Goal: Task Accomplishment & Management: Use online tool/utility

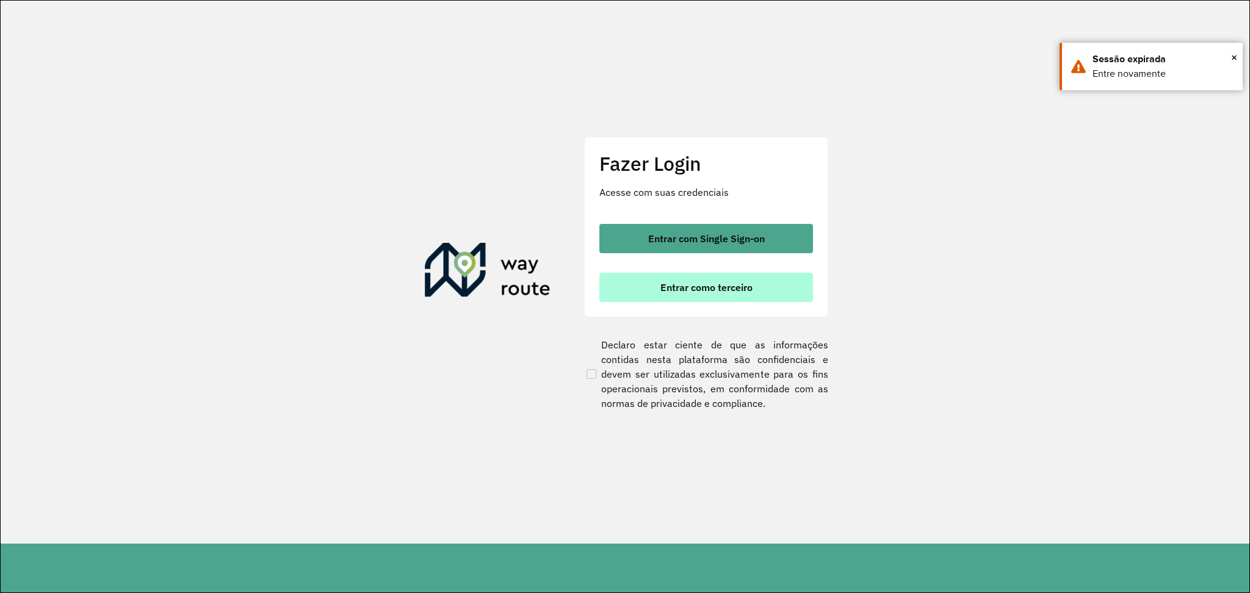
click at [682, 283] on span "Entrar como terceiro" at bounding box center [706, 288] width 92 height 10
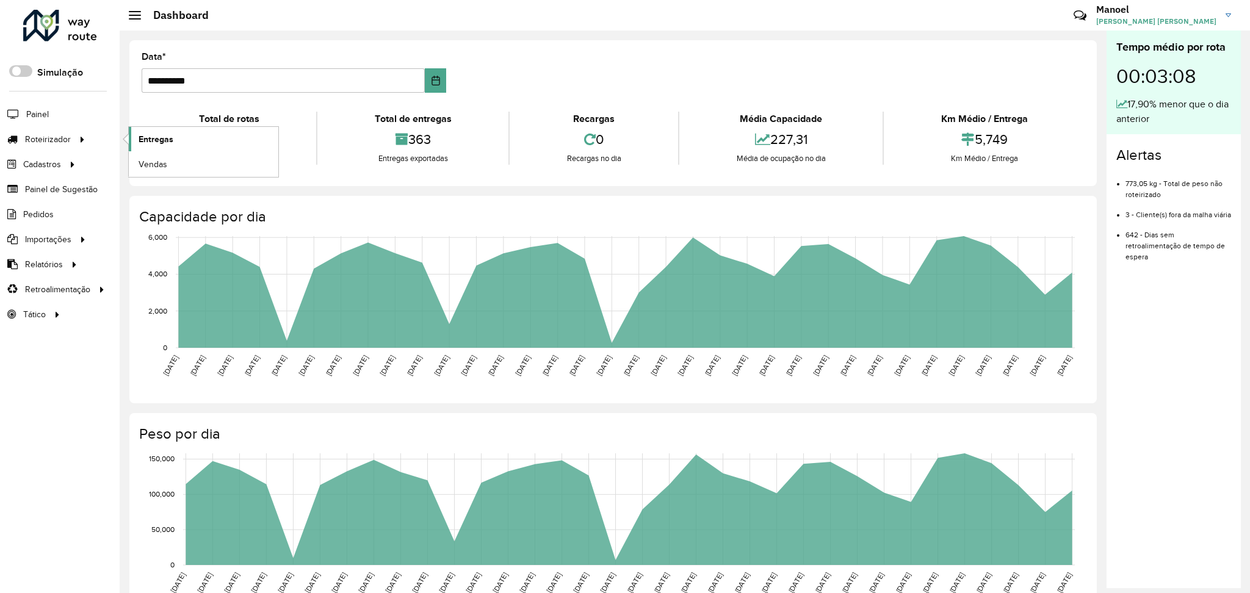
click at [142, 137] on span "Entregas" at bounding box center [156, 139] width 35 height 13
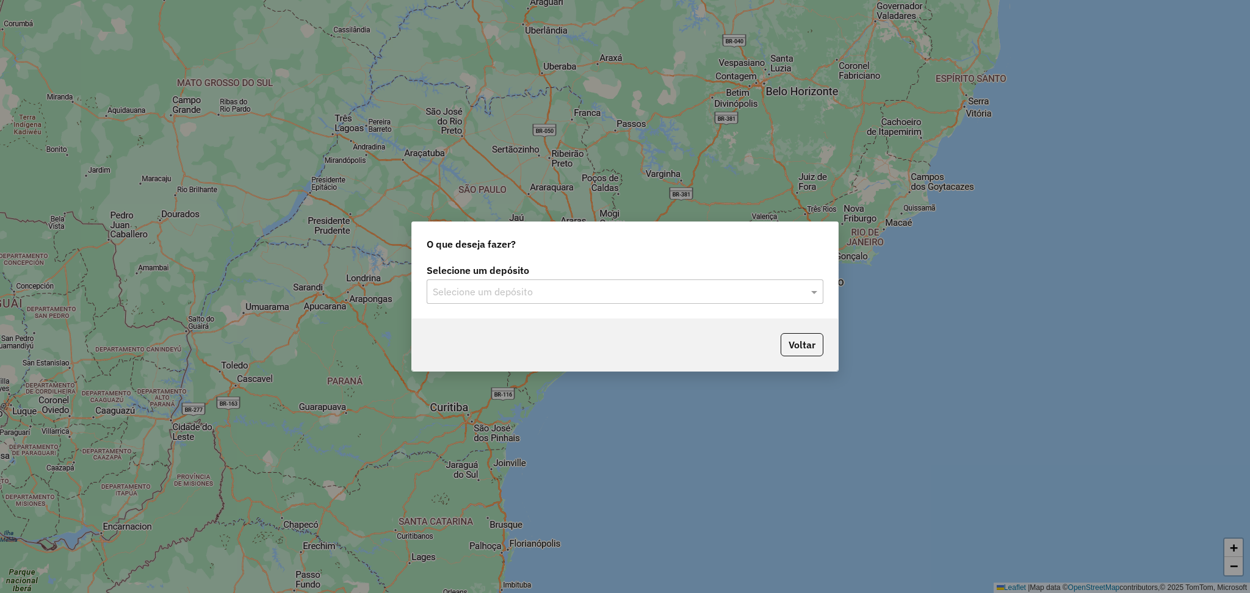
click at [559, 286] on input "text" at bounding box center [613, 292] width 360 height 15
click at [523, 320] on div "DISFROTA" at bounding box center [625, 327] width 396 height 21
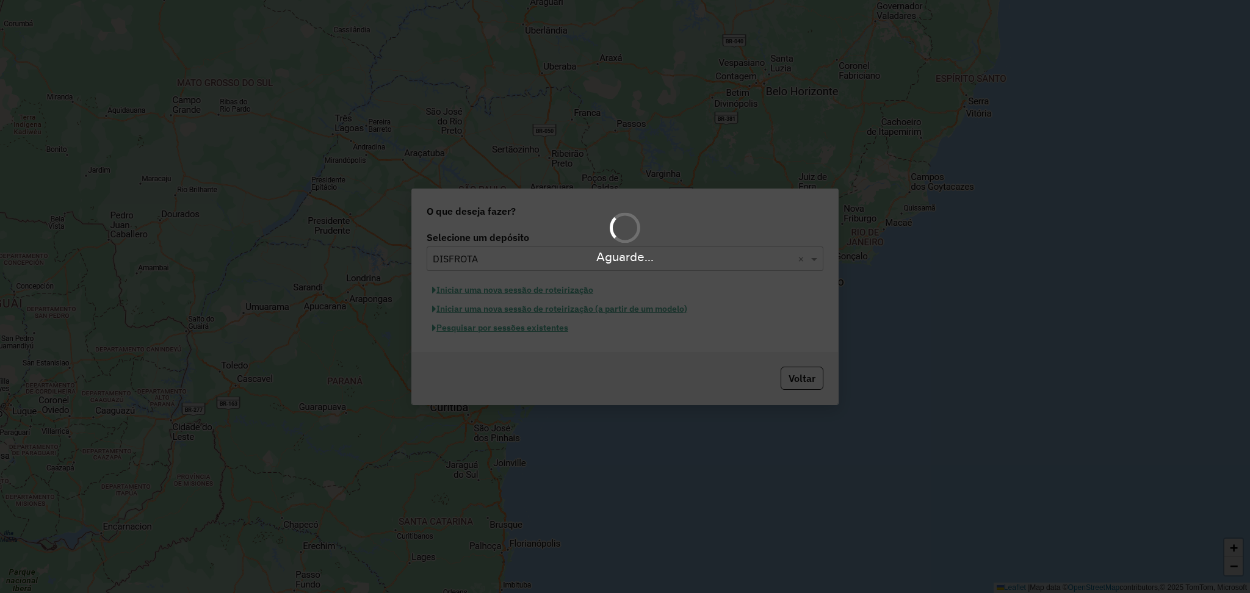
click at [532, 333] on hb-app "Aguarde... Pop-up bloqueado! Seu navegador bloqueou automáticamente a abertura …" at bounding box center [625, 296] width 1250 height 593
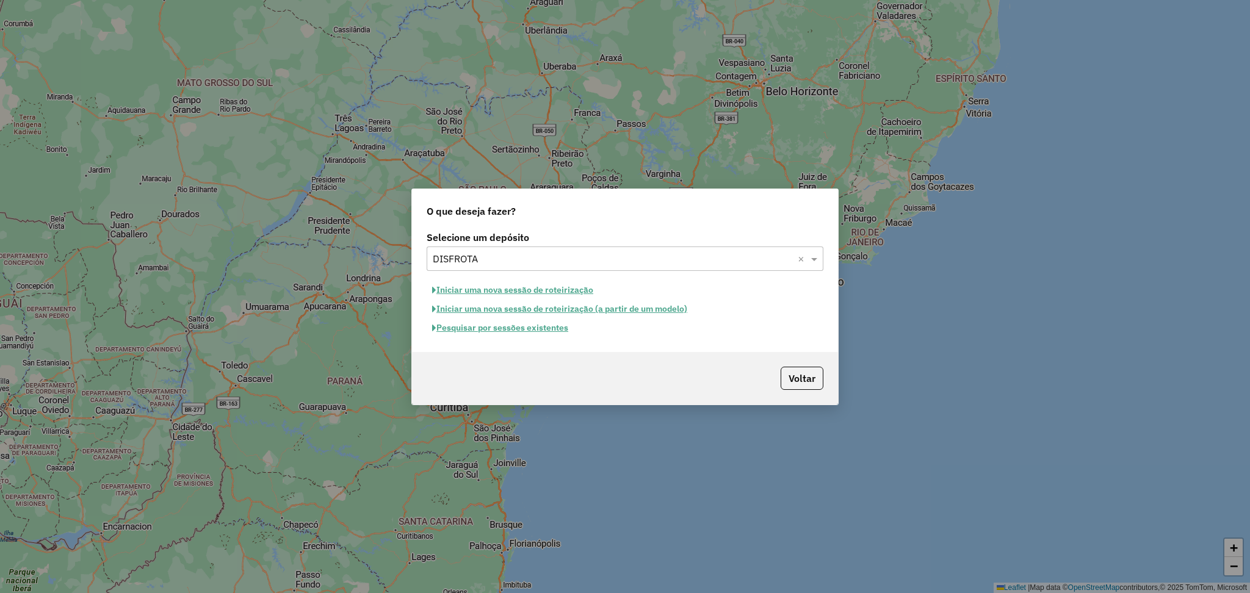
click at [532, 333] on button "Pesquisar por sessões existentes" at bounding box center [500, 328] width 147 height 19
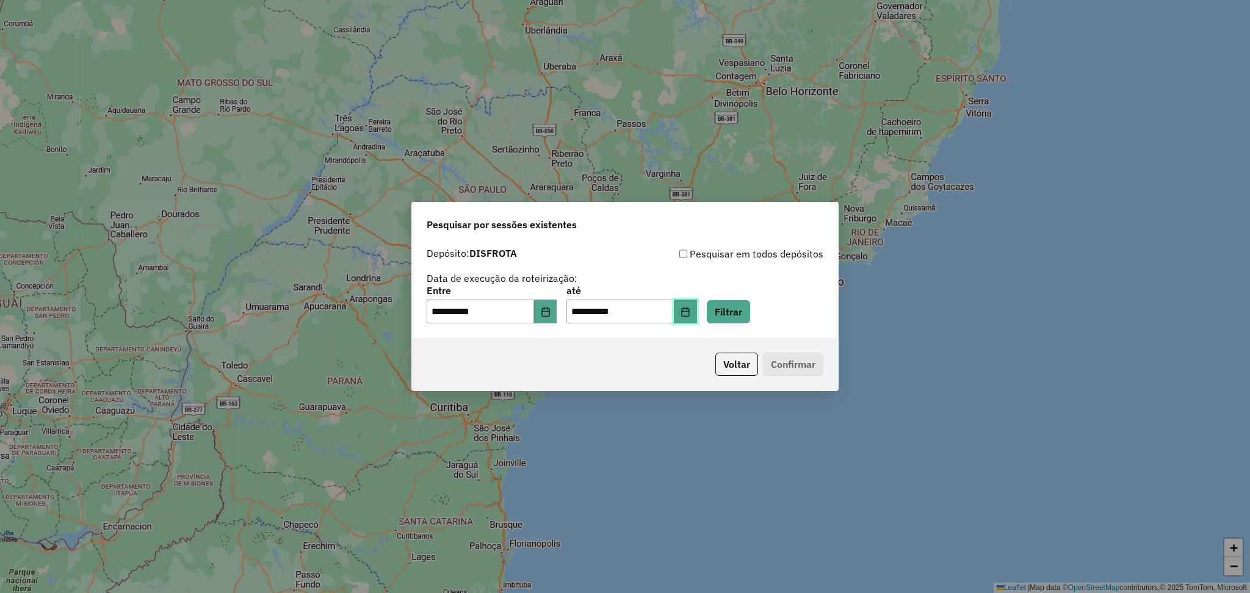
click at [690, 314] on icon "Choose Date" at bounding box center [686, 312] width 10 height 10
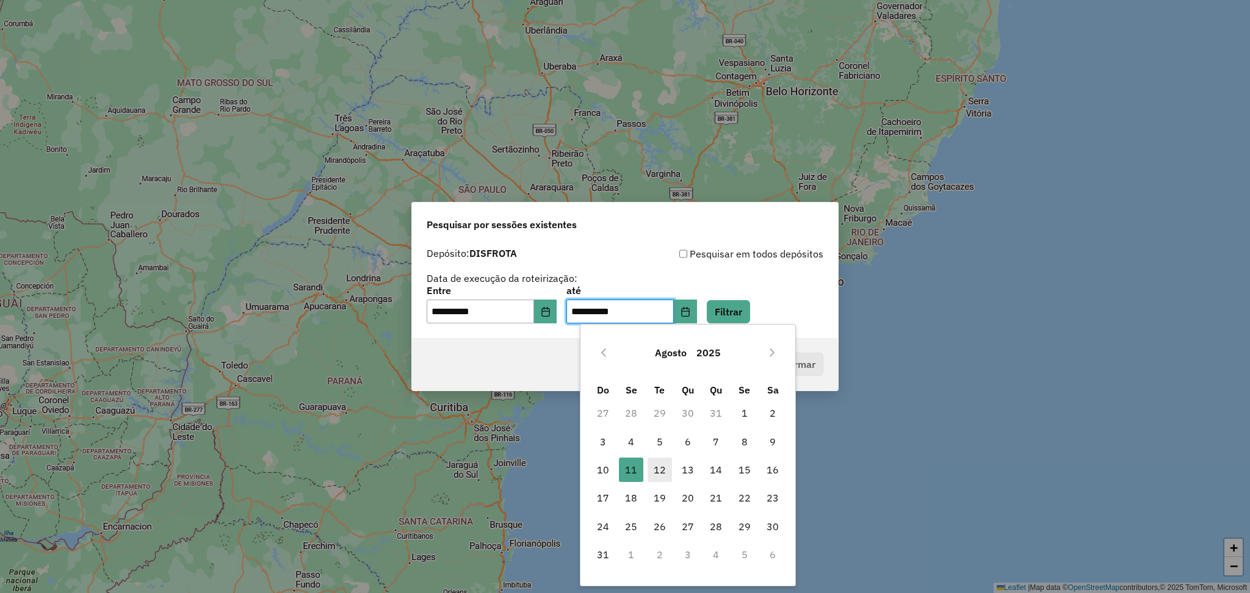
click at [662, 468] on span "12" at bounding box center [660, 470] width 24 height 24
type input "**********"
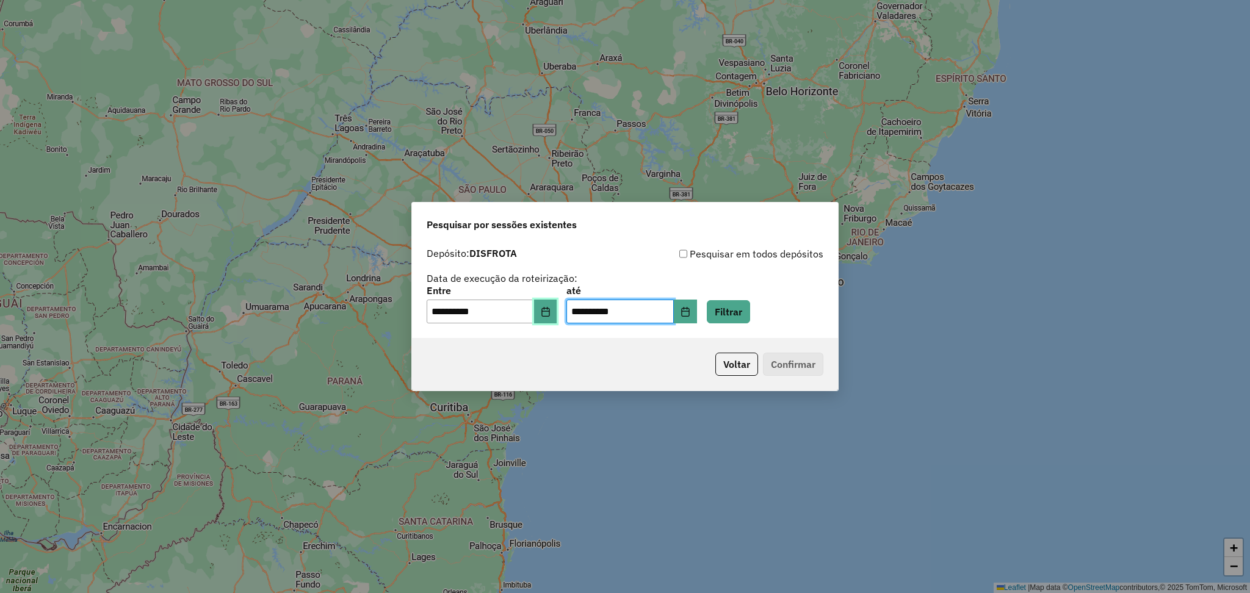
click at [557, 318] on button "Choose Date" at bounding box center [545, 312] width 23 height 24
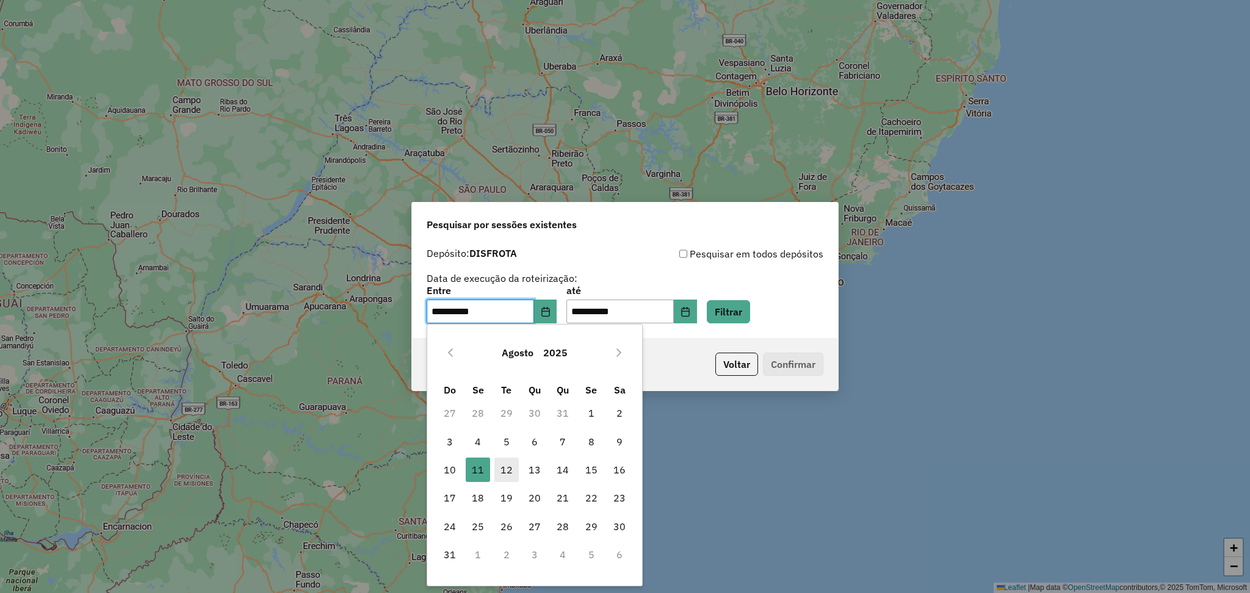
click at [513, 464] on span "12" at bounding box center [506, 470] width 24 height 24
type input "**********"
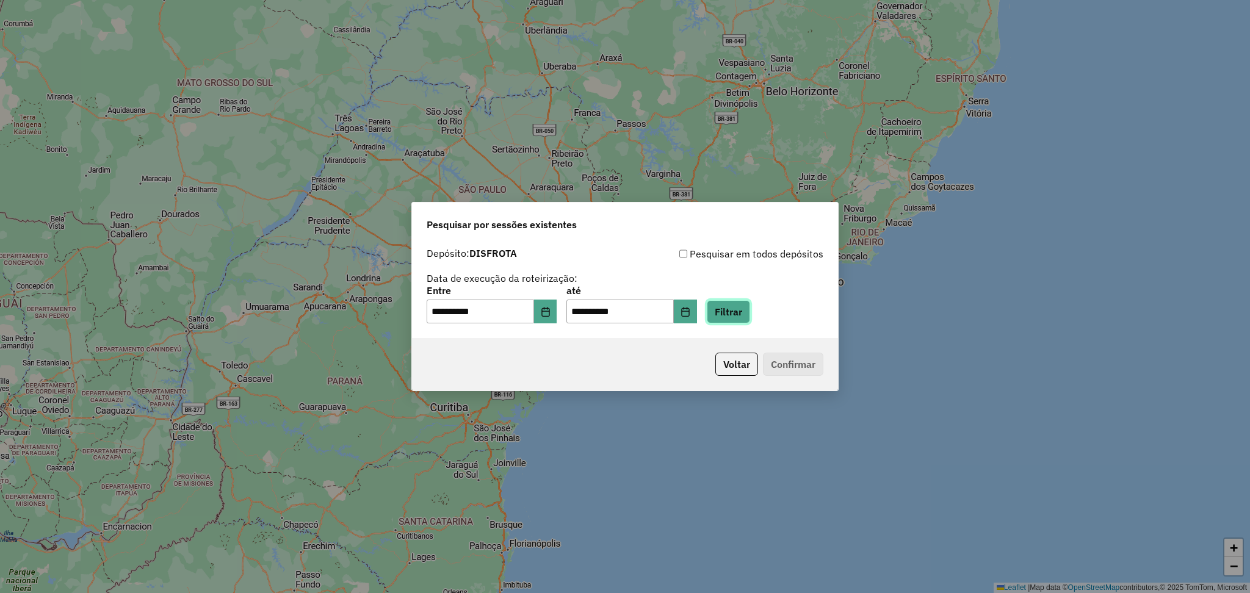
click at [747, 315] on button "Filtrar" at bounding box center [728, 311] width 43 height 23
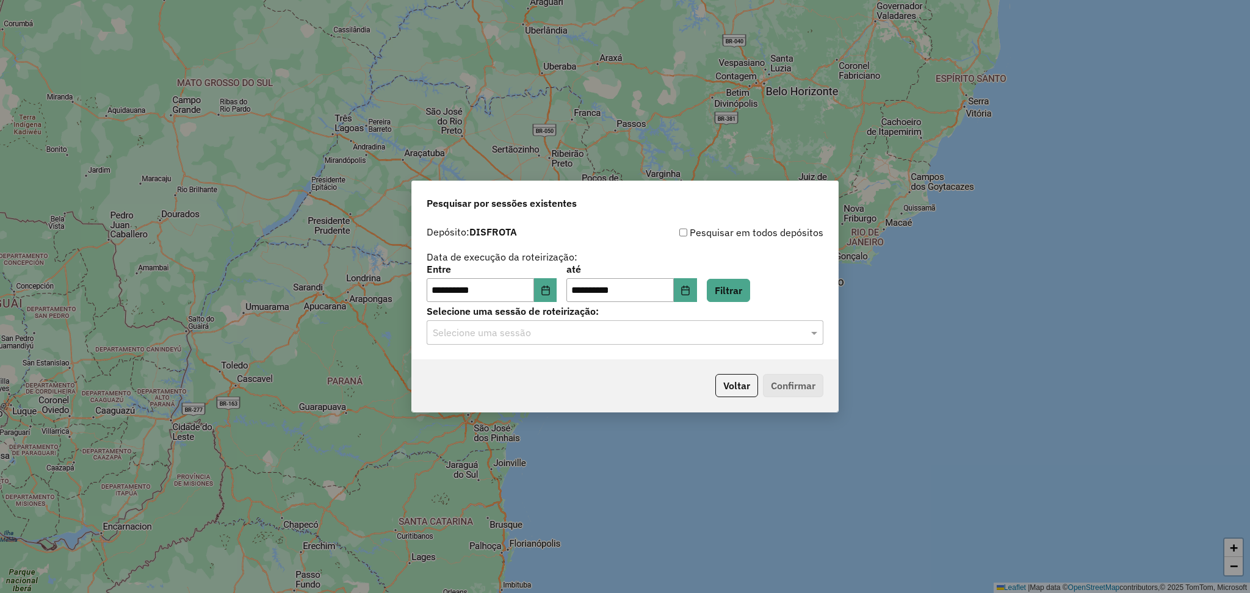
click at [570, 336] on input "text" at bounding box center [613, 333] width 360 height 15
click at [557, 366] on div "977973 - 12/08/2025 17:55" at bounding box center [625, 368] width 396 height 21
click at [796, 385] on button "Confirmar" at bounding box center [793, 385] width 60 height 23
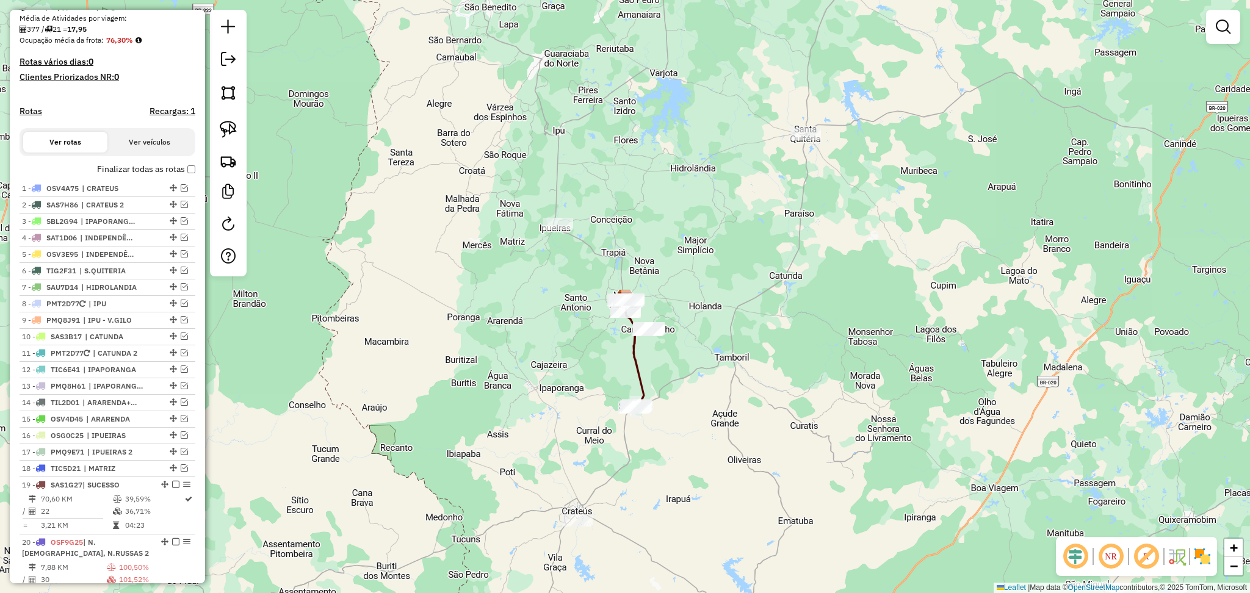
scroll to position [325, 0]
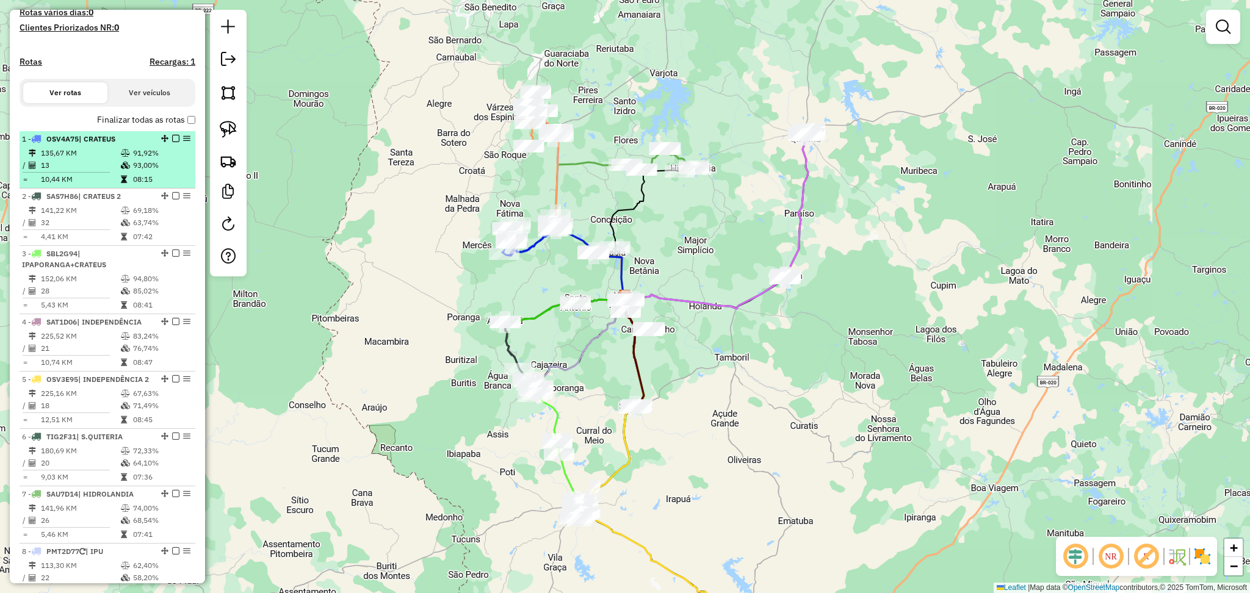
click at [107, 159] on td "135,67 KM" at bounding box center [80, 153] width 80 height 12
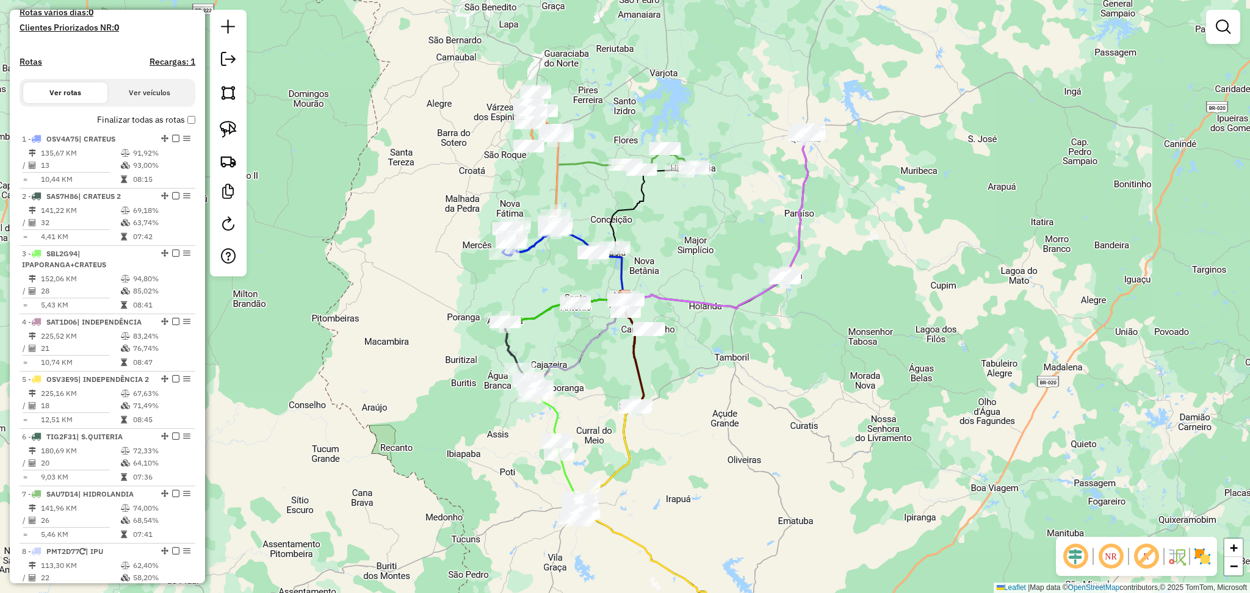
select select "**********"
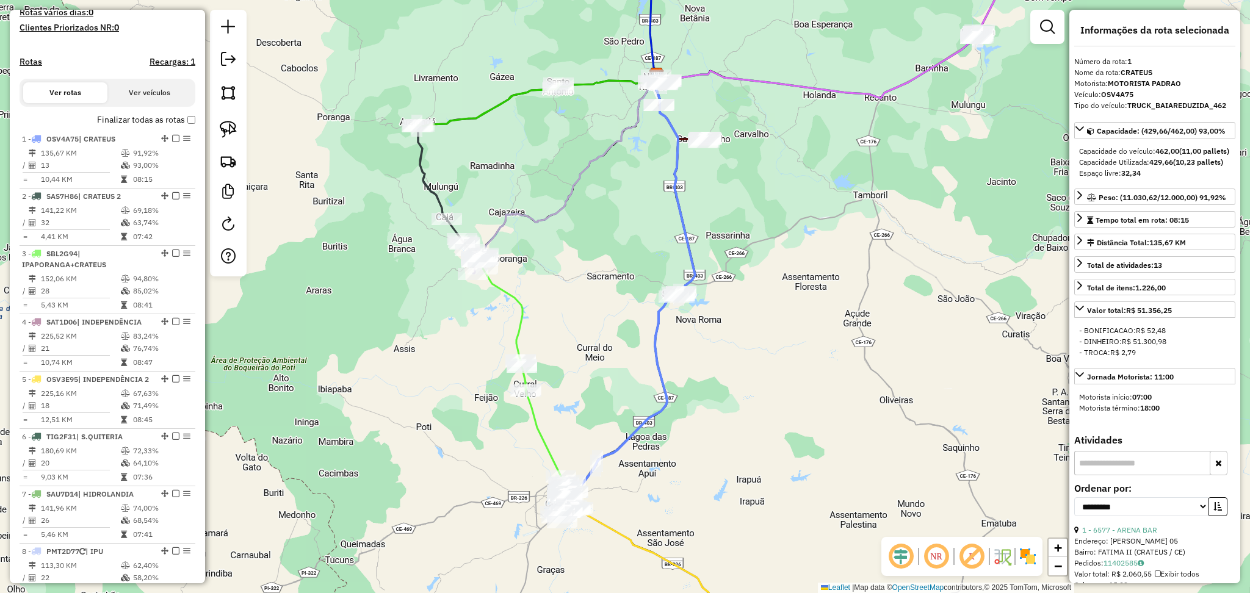
click at [900, 557] on em at bounding box center [900, 556] width 29 height 29
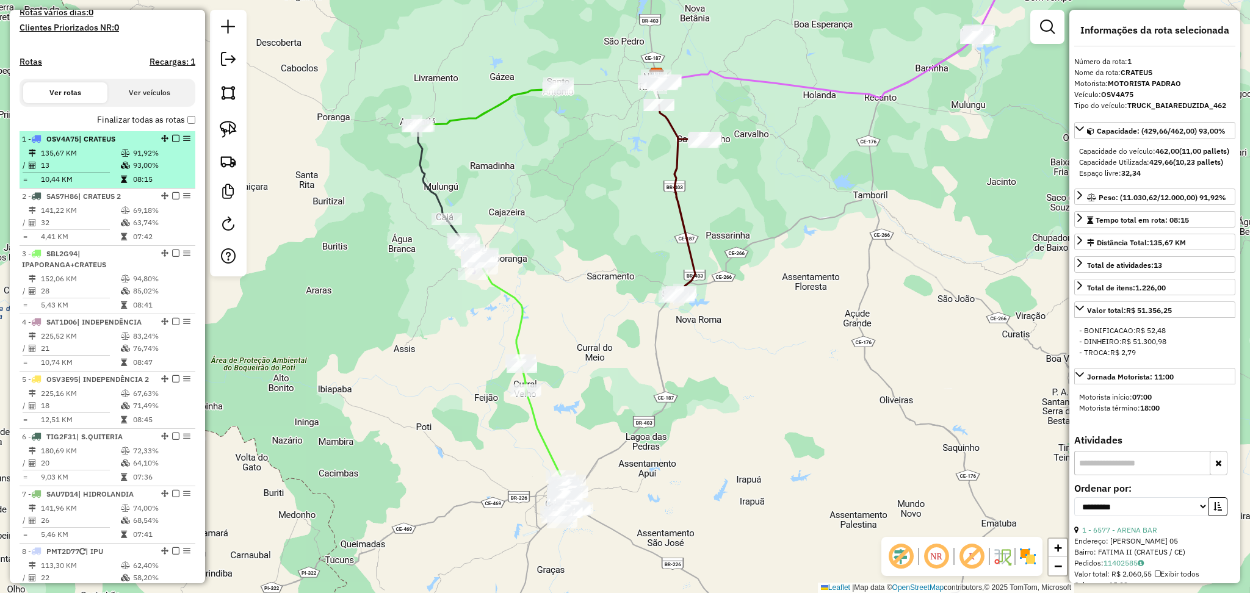
click at [60, 159] on td "135,67 KM" at bounding box center [80, 153] width 80 height 12
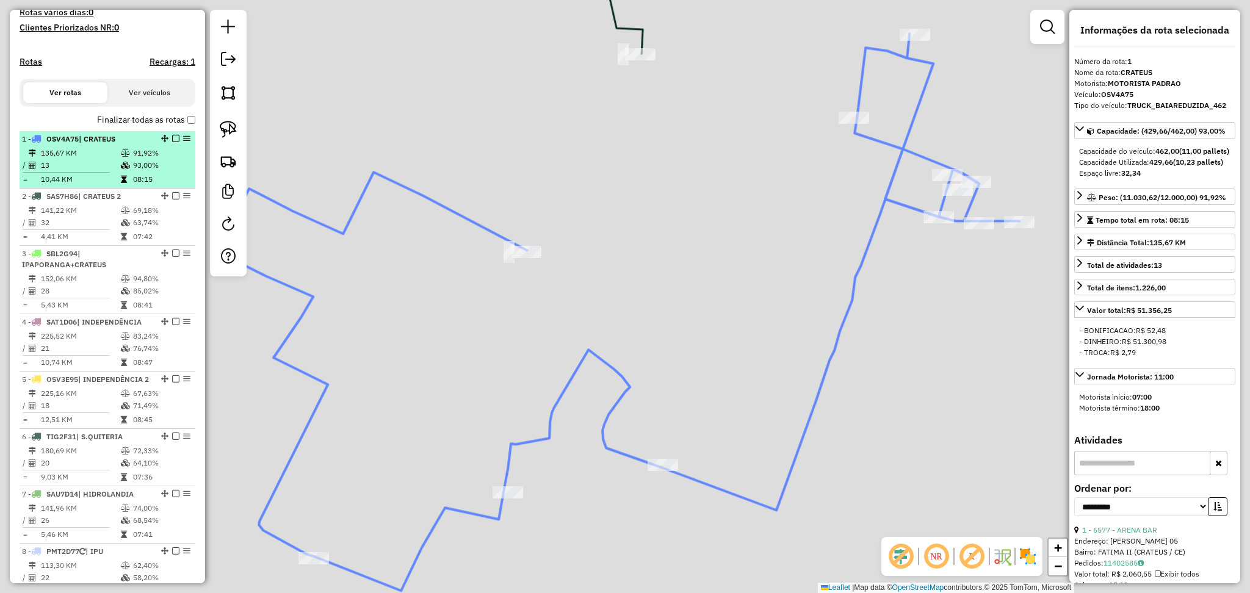
click at [101, 159] on td "135,67 KM" at bounding box center [80, 153] width 80 height 12
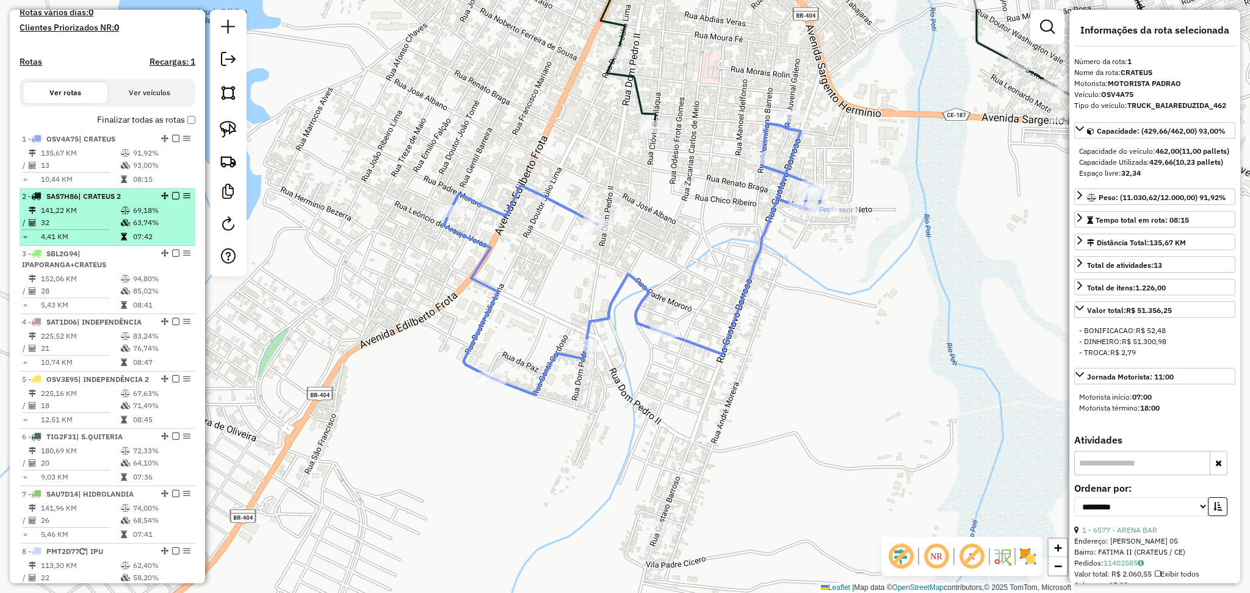
click at [101, 229] on td "32" at bounding box center [80, 223] width 80 height 12
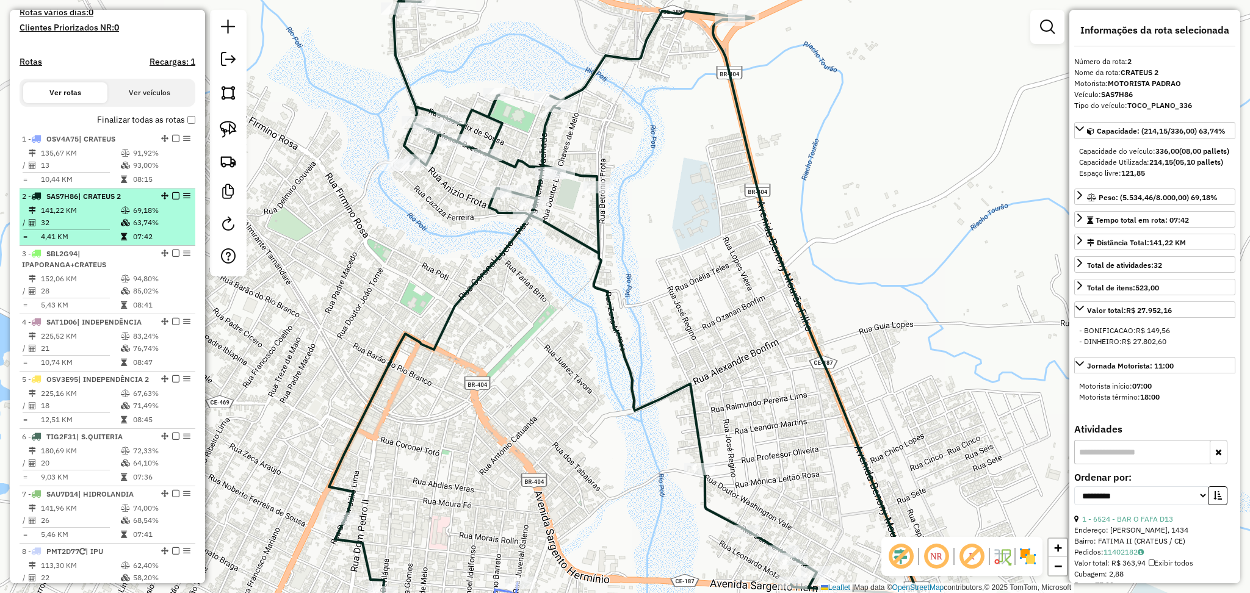
click at [82, 229] on td "32" at bounding box center [80, 223] width 80 height 12
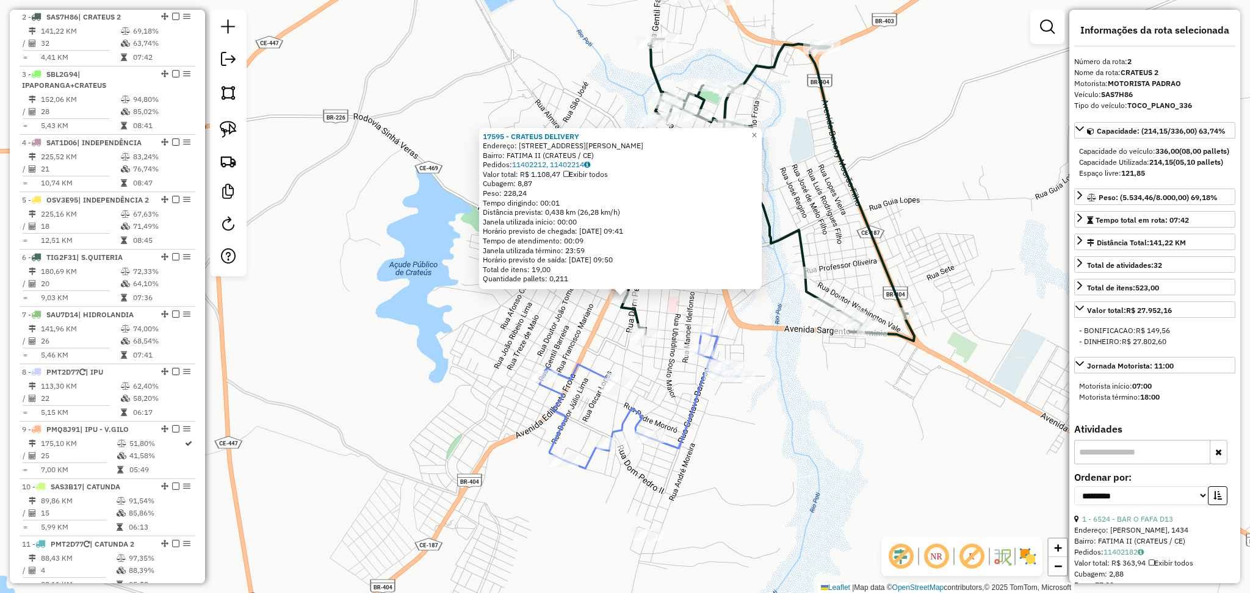
scroll to position [514, 0]
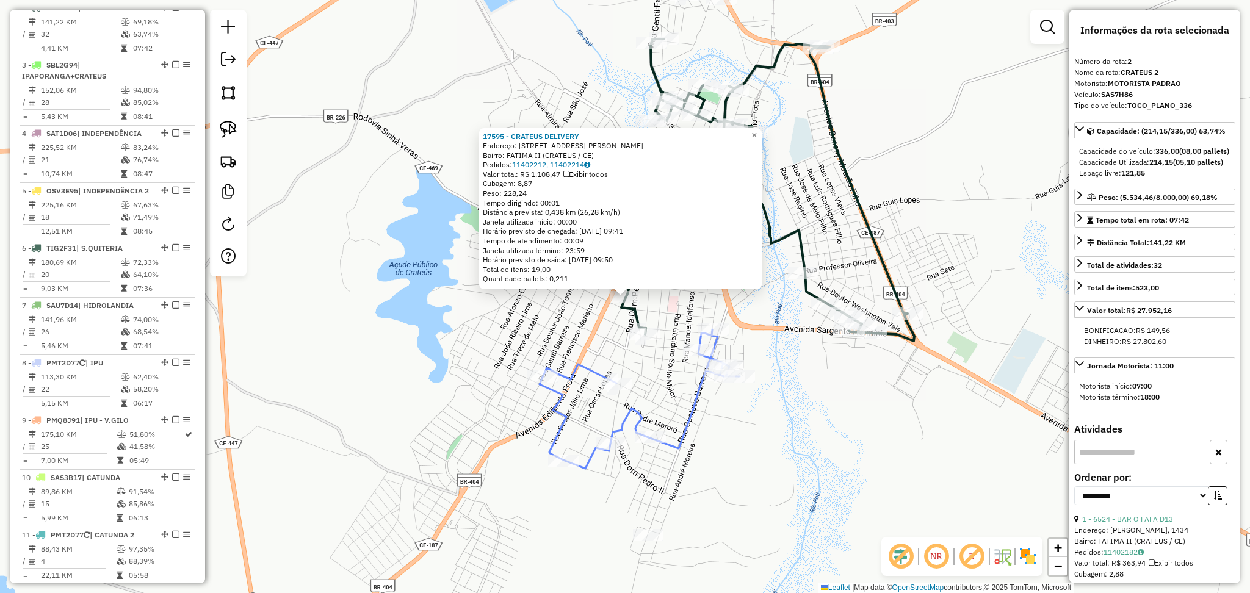
click at [520, 322] on div "17595 - CRATEUS DELIVERY Endereço: DR JULIO LIMA 1210 Bairro: FATIMA II (CRATEU…" at bounding box center [625, 296] width 1250 height 593
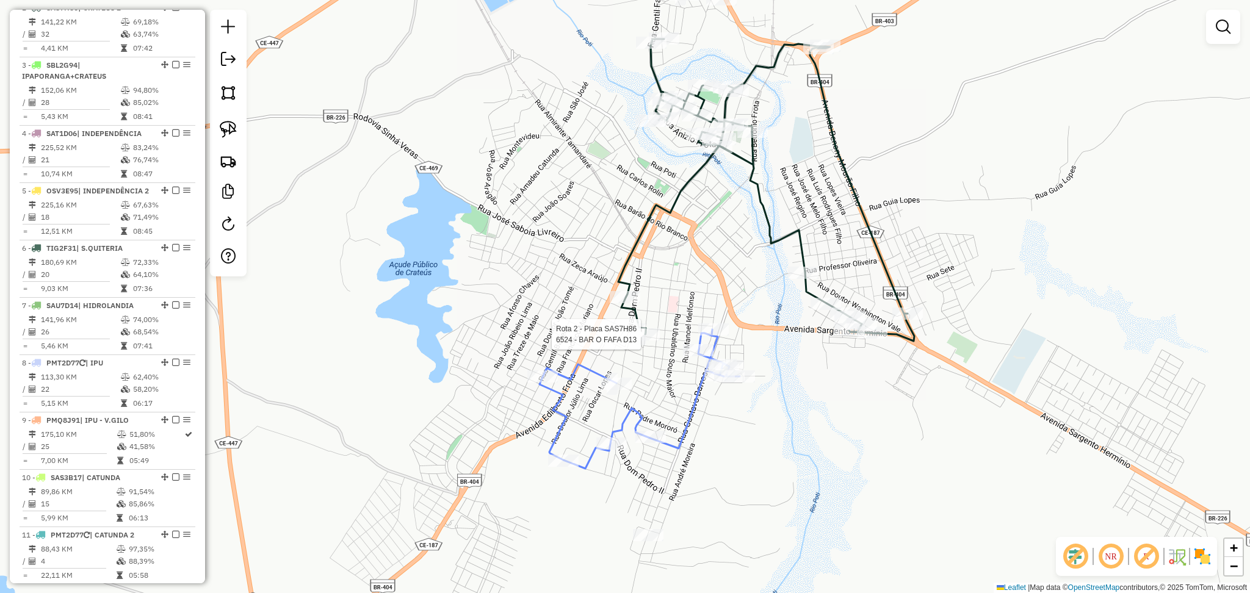
click at [649, 341] on div at bounding box center [644, 334] width 31 height 12
select select "**********"
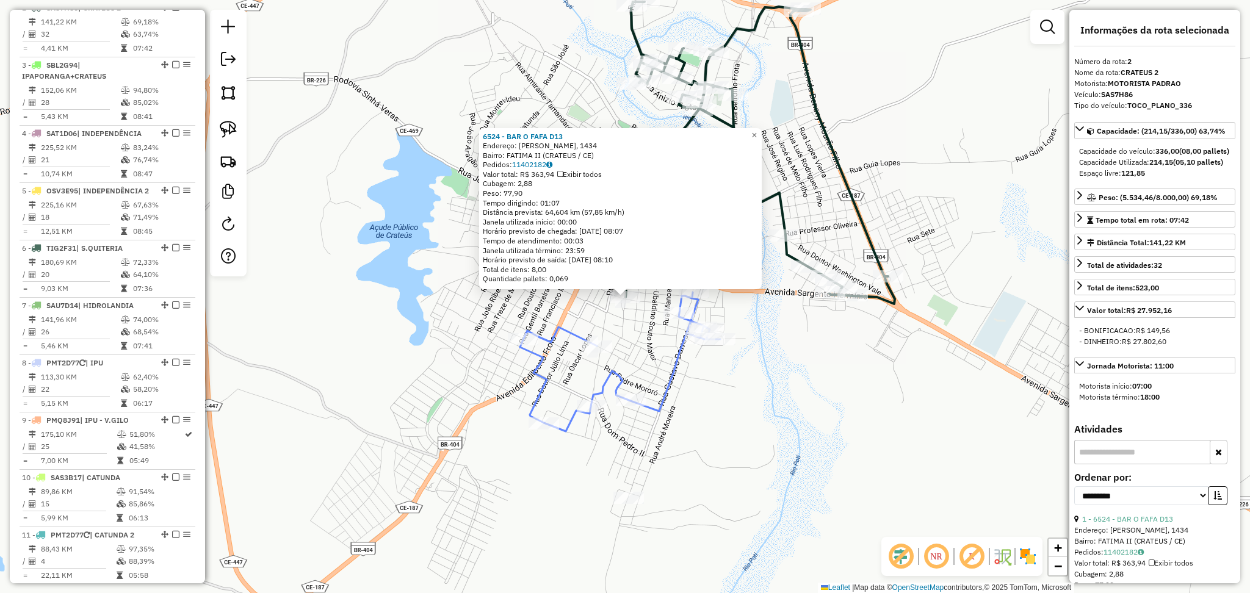
click at [774, 385] on div "6524 - BAR O FAFA D13 Endereço: R CLOVES BELVILAQUA, 1434 Bairro: FATIMA II (CR…" at bounding box center [625, 296] width 1250 height 593
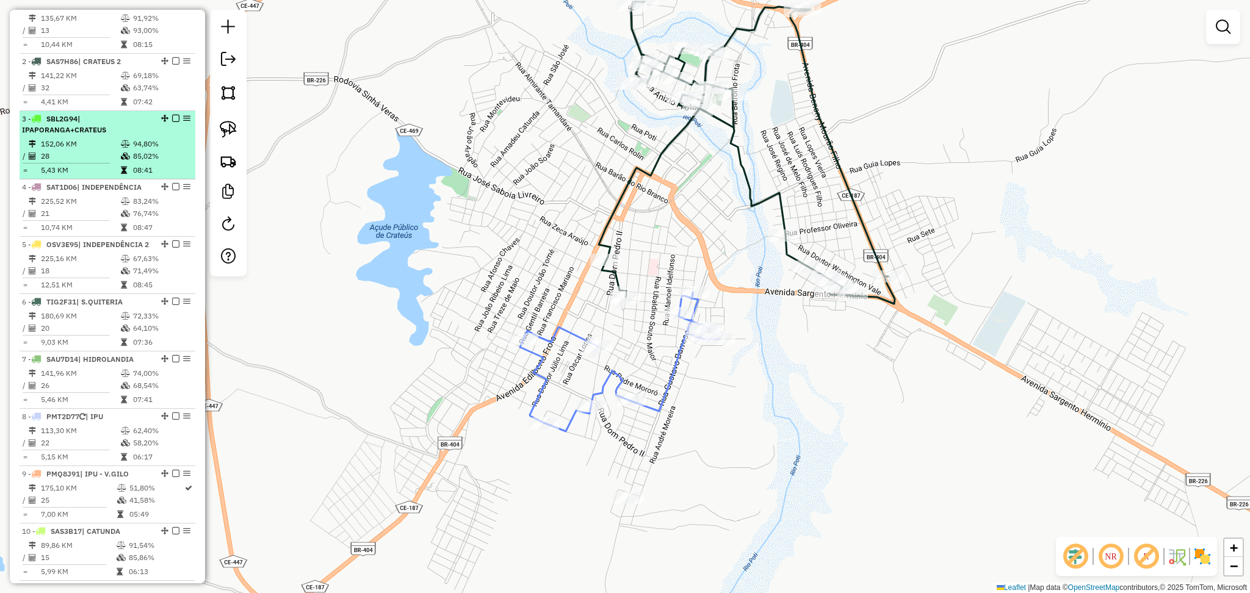
scroll to position [433, 0]
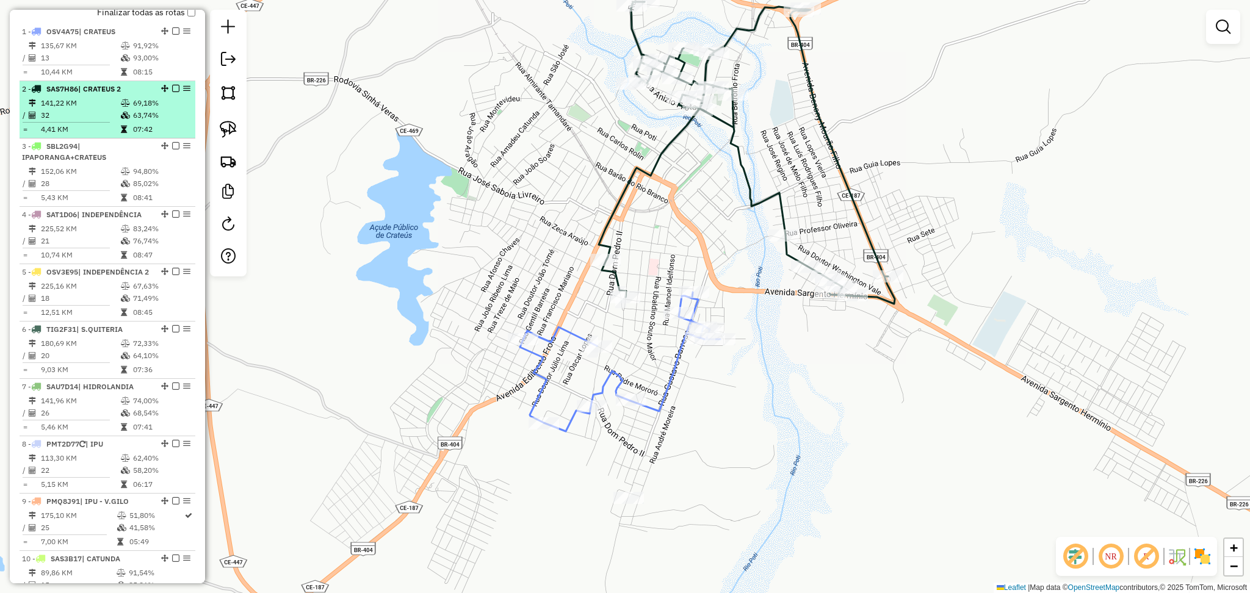
click at [96, 120] on td "32" at bounding box center [80, 115] width 80 height 12
select select "**********"
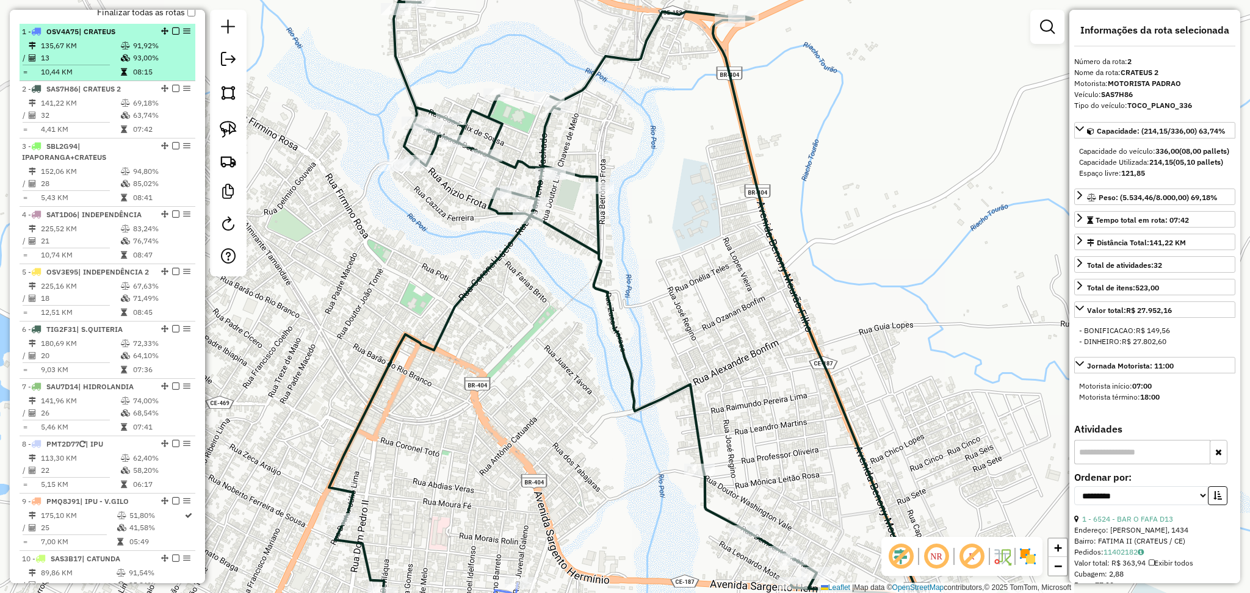
click at [89, 76] on td "10,44 KM" at bounding box center [80, 72] width 80 height 12
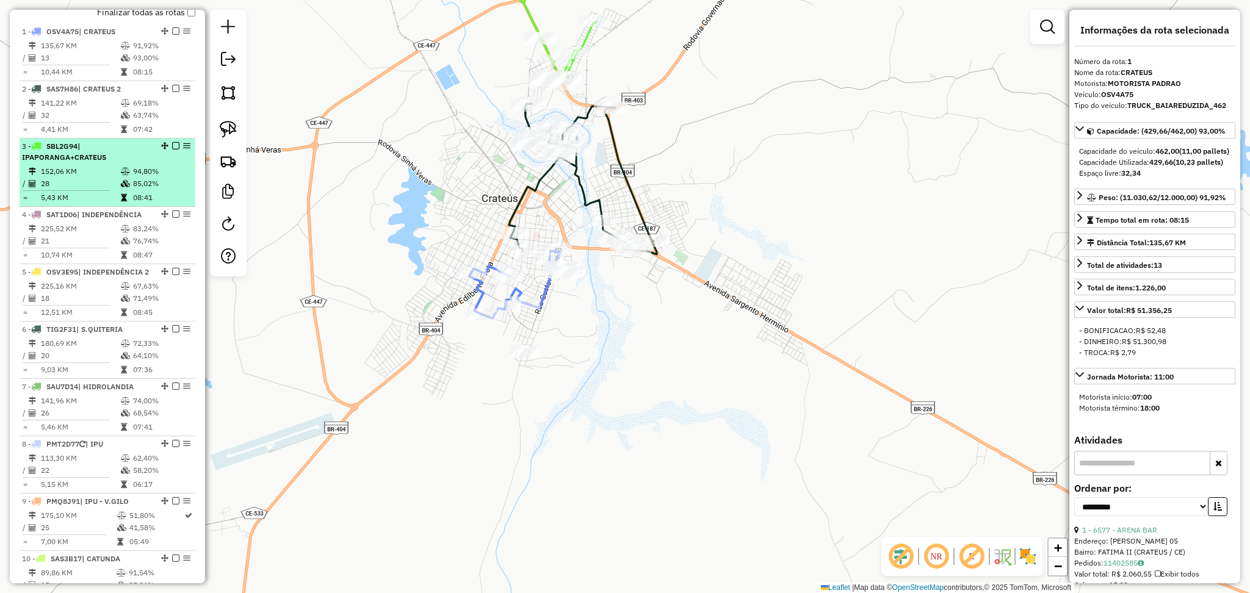
click at [121, 175] on icon at bounding box center [125, 171] width 9 height 7
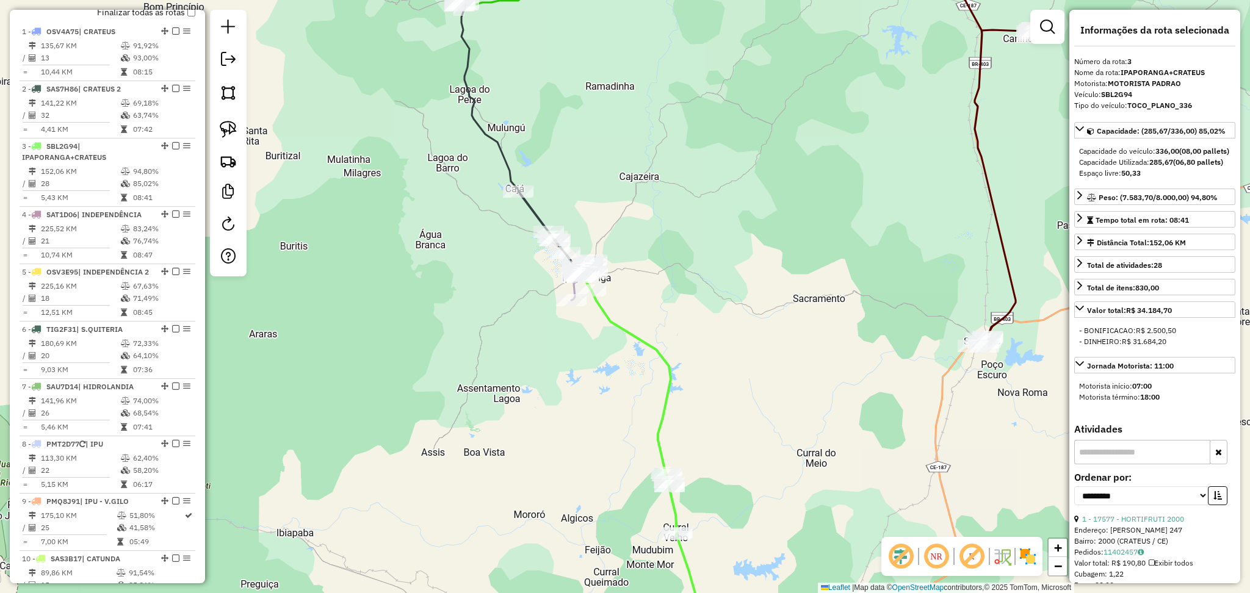
drag, startPoint x: 598, startPoint y: 106, endPoint x: 479, endPoint y: 250, distance: 187.0
click at [482, 250] on div "Rota 13 - Placa PMQ8H61 9374 - NENO BOI Janela de atendimento Grade de atendime…" at bounding box center [625, 296] width 1250 height 593
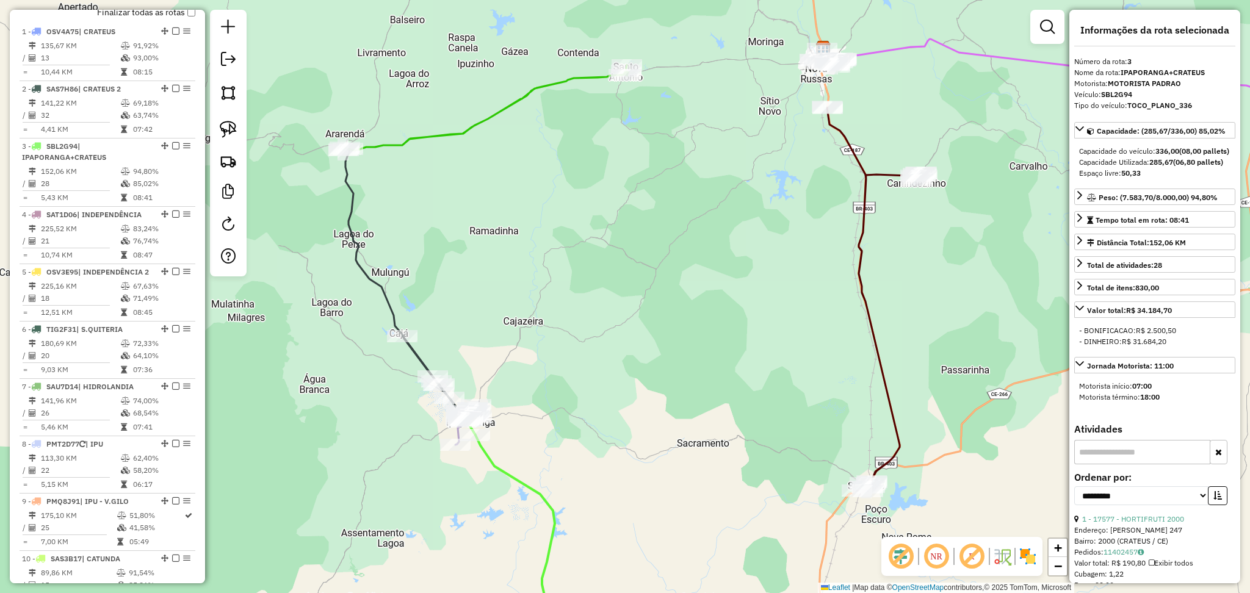
drag, startPoint x: 713, startPoint y: 215, endPoint x: 526, endPoint y: 287, distance: 200.5
click at [526, 287] on div "Janela de atendimento Grade de atendimento Capacidade Transportadoras Veículos …" at bounding box center [625, 296] width 1250 height 593
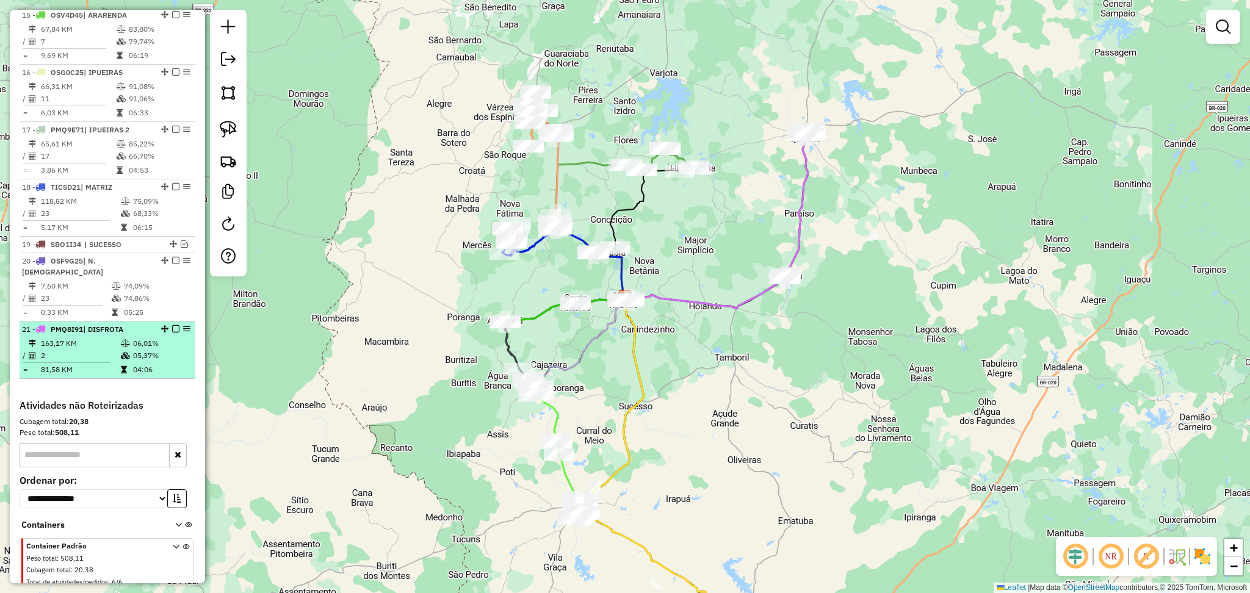
scroll to position [1321, 0]
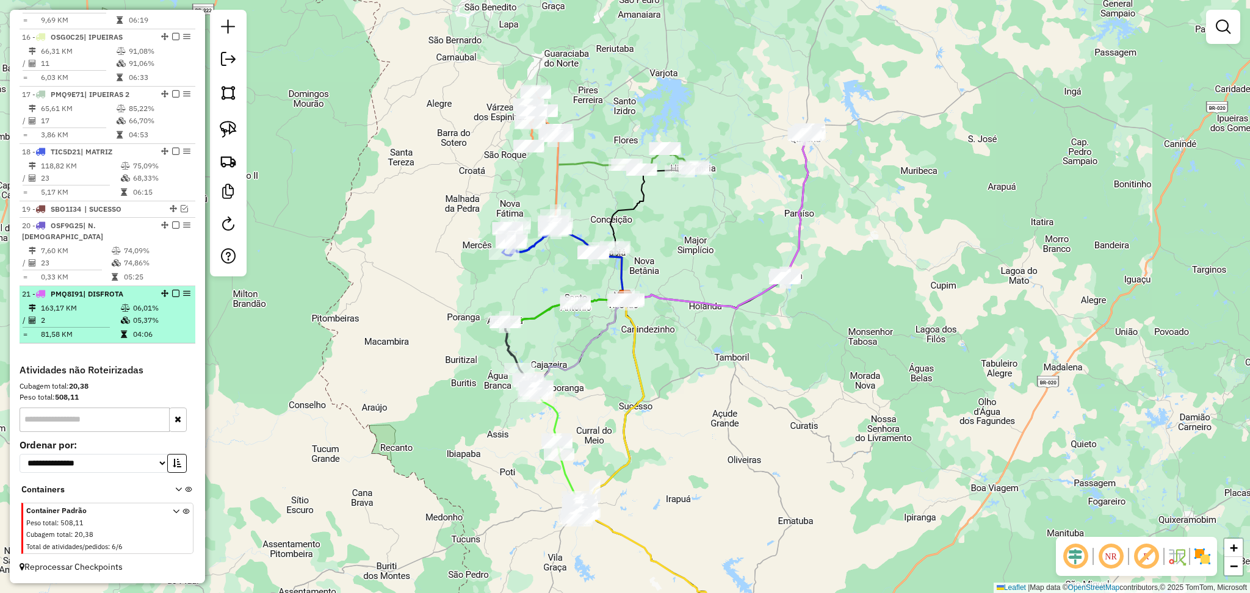
click at [99, 311] on td "163,17 KM" at bounding box center [80, 308] width 80 height 12
select select "**********"
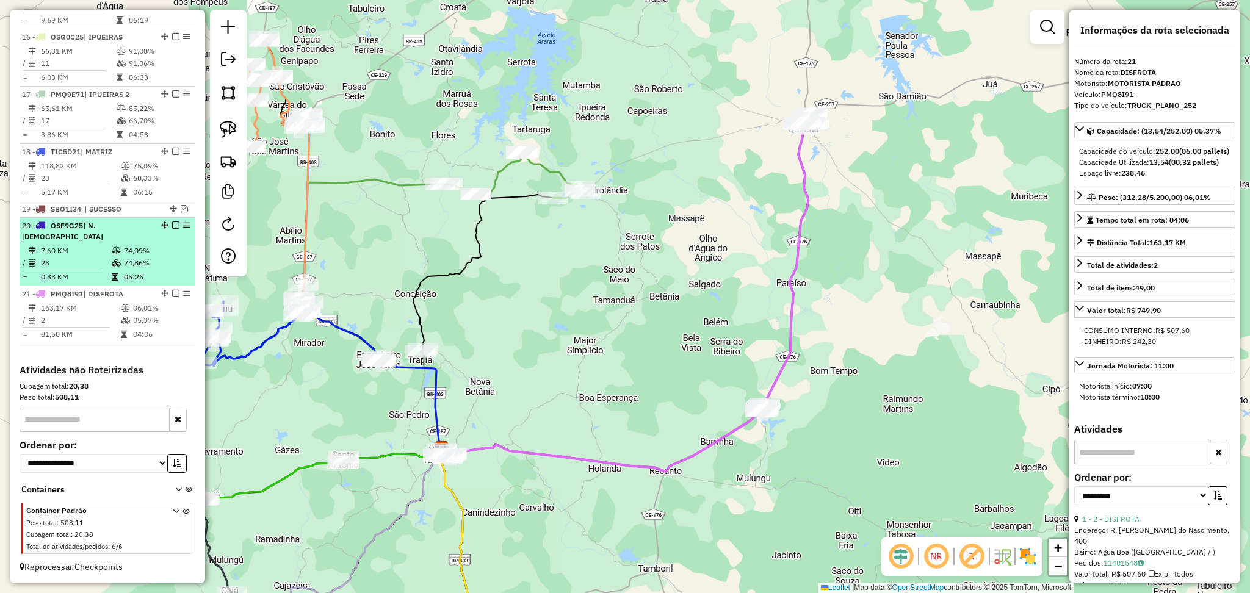
click at [118, 271] on td at bounding box center [117, 277] width 12 height 12
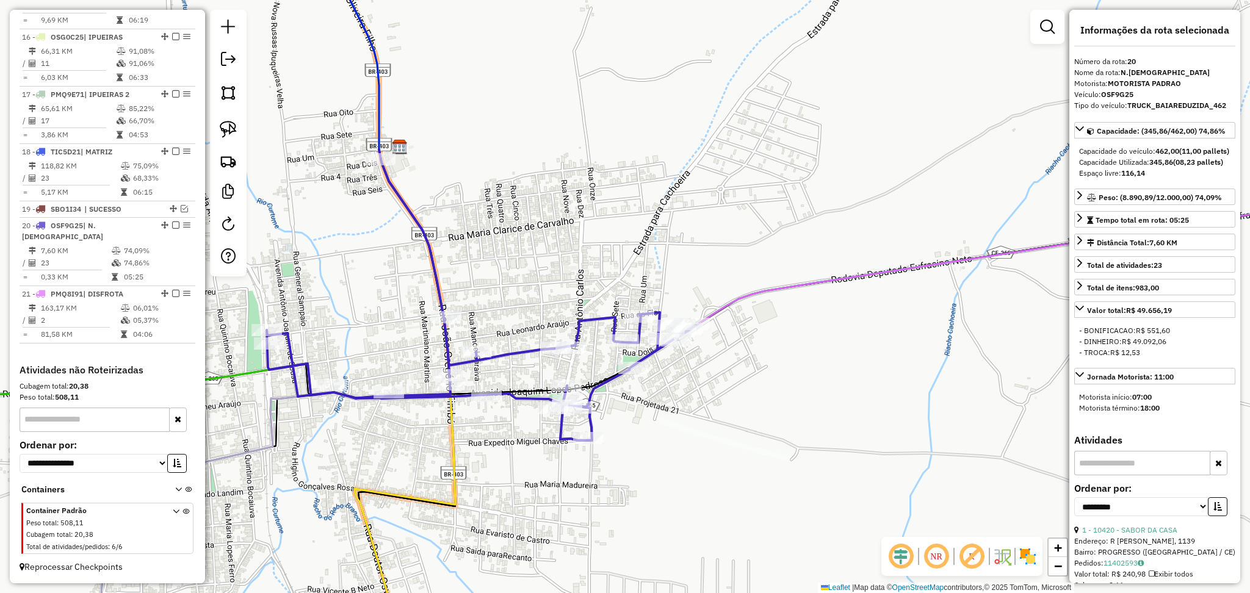
drag, startPoint x: 388, startPoint y: 295, endPoint x: 502, endPoint y: 261, distance: 119.0
click at [502, 261] on div "Janela de atendimento Grade de atendimento Capacidade Transportadoras Veículos …" at bounding box center [625, 296] width 1250 height 593
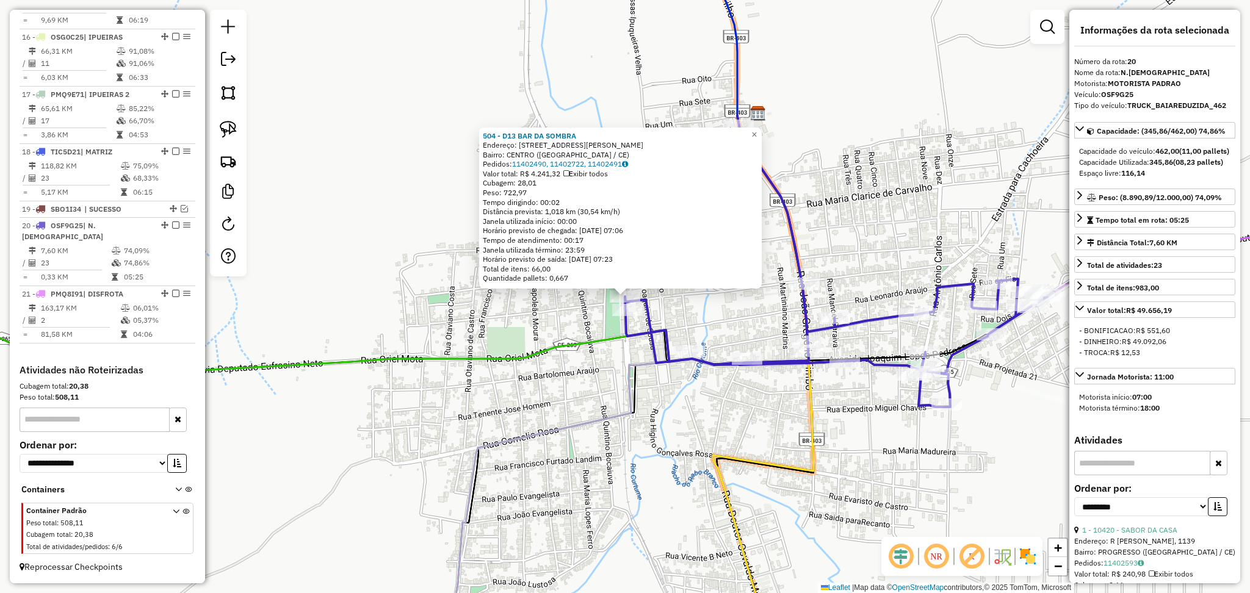
click at [566, 375] on div "504 - D13 BAR DA SOMBRA Endereço: R ALIPIO GOMES, 568 Bairro: CENTRO (NOVA RUSS…" at bounding box center [625, 296] width 1250 height 593
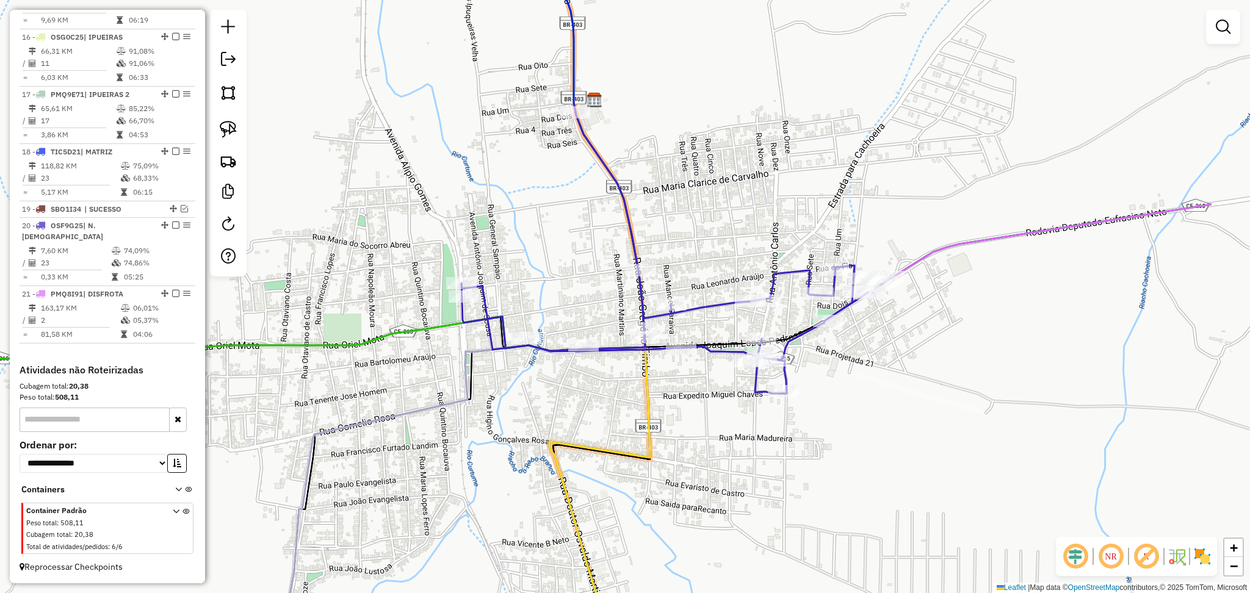
drag, startPoint x: 734, startPoint y: 305, endPoint x: 543, endPoint y: 281, distance: 192.5
click at [543, 281] on div "Janela de atendimento Grade de atendimento Capacidade Transportadoras Veículos …" at bounding box center [625, 296] width 1250 height 593
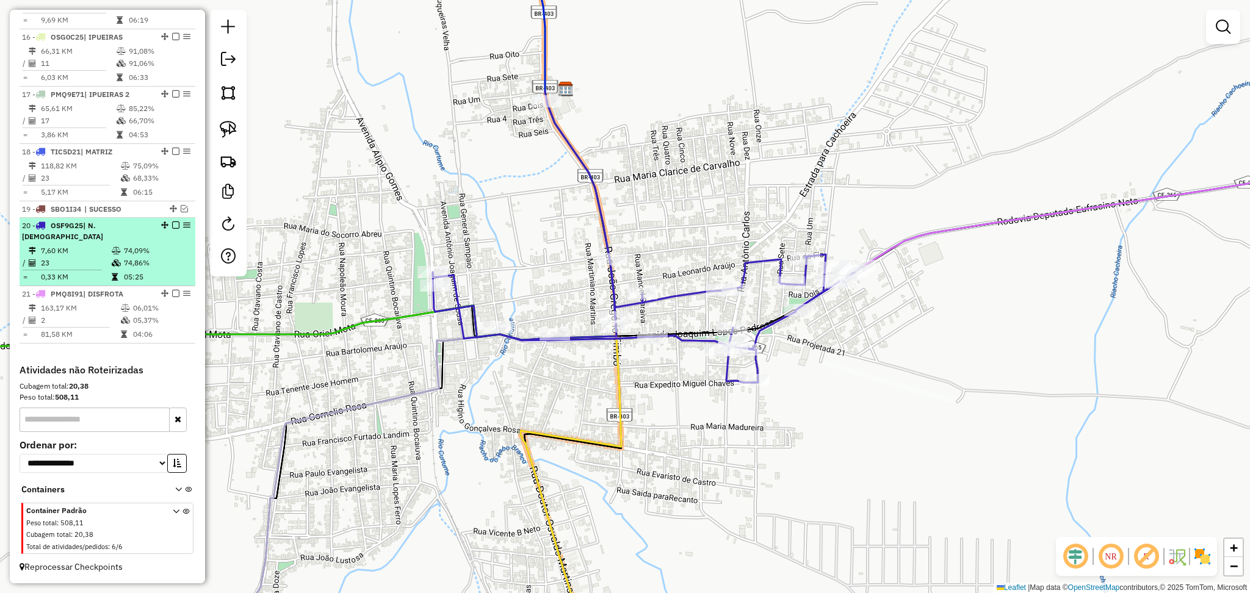
click at [98, 265] on td "23" at bounding box center [75, 263] width 71 height 12
select select "**********"
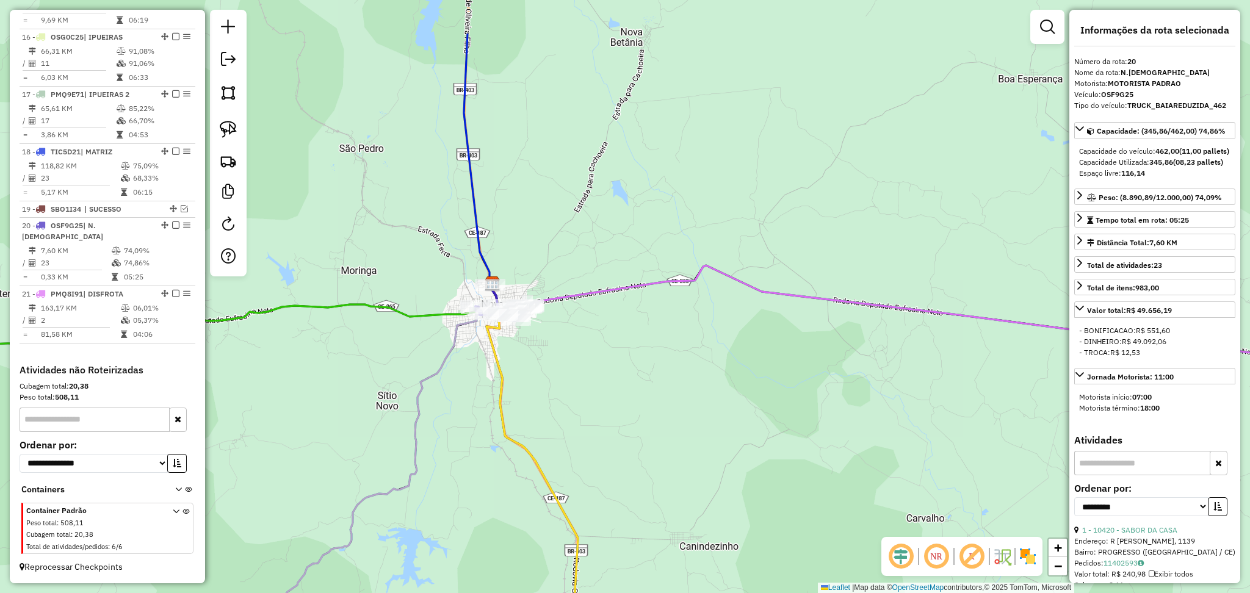
drag, startPoint x: 554, startPoint y: 213, endPoint x: 551, endPoint y: 221, distance: 8.3
click at [552, 219] on div "Janela de atendimento Grade de atendimento Capacidade Transportadoras Veículos …" at bounding box center [625, 296] width 1250 height 593
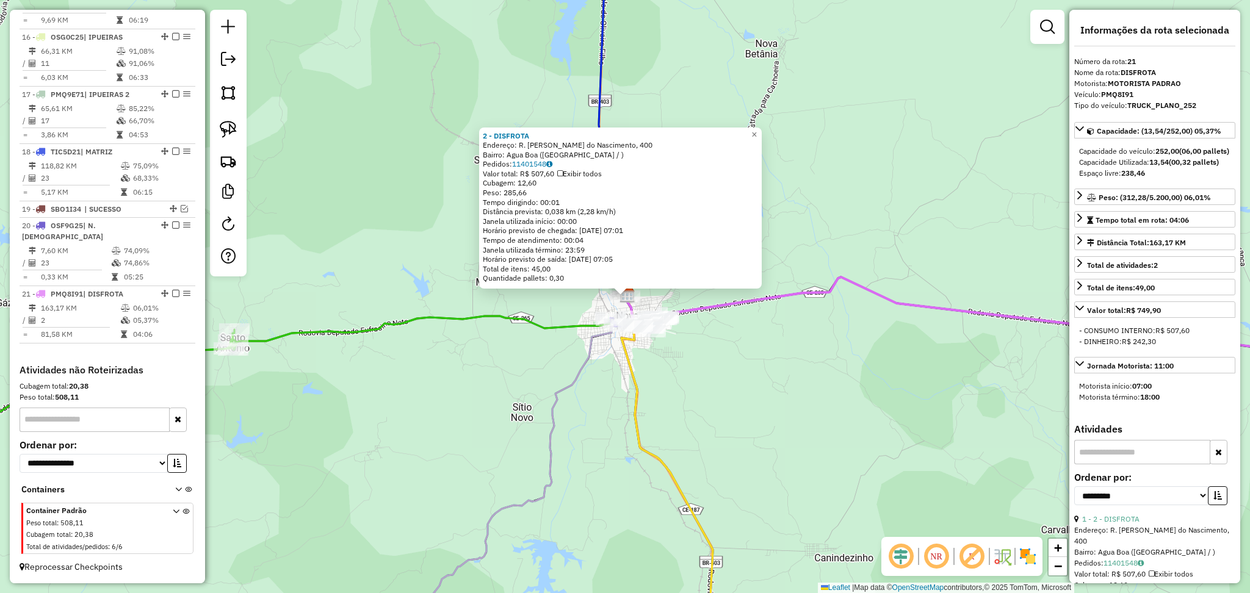
click at [546, 361] on div "2 - DISFROTA Endereço: R. Sebastiao Saraiva do Nascimento, 400 Bairro: Agua Boa…" at bounding box center [625, 296] width 1250 height 593
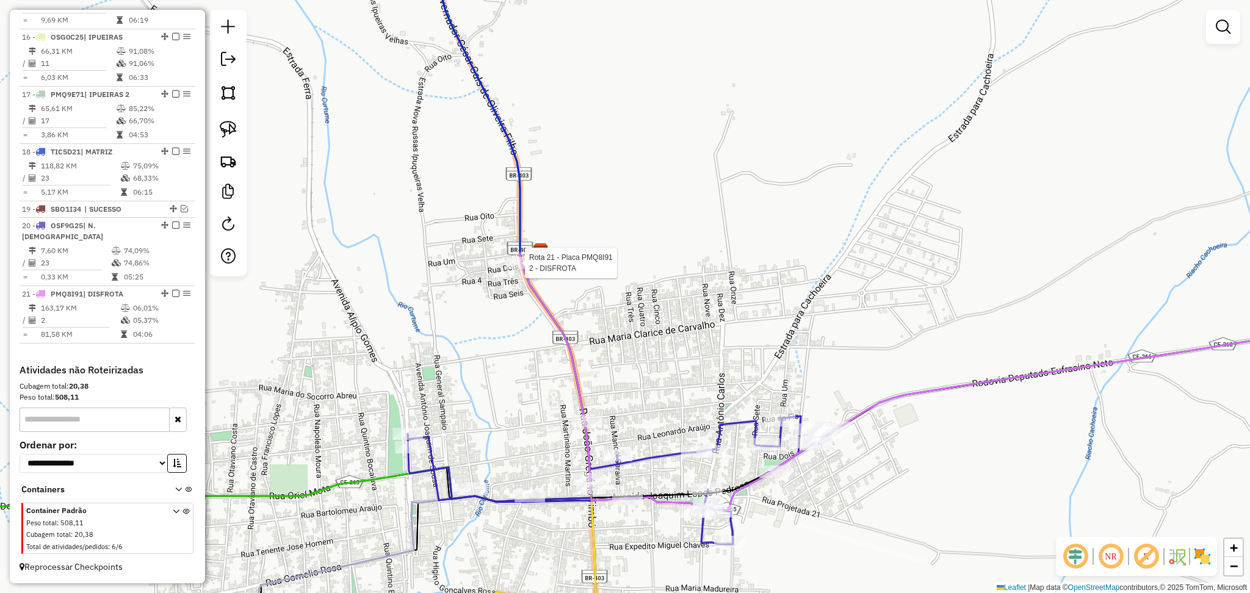
select select "**********"
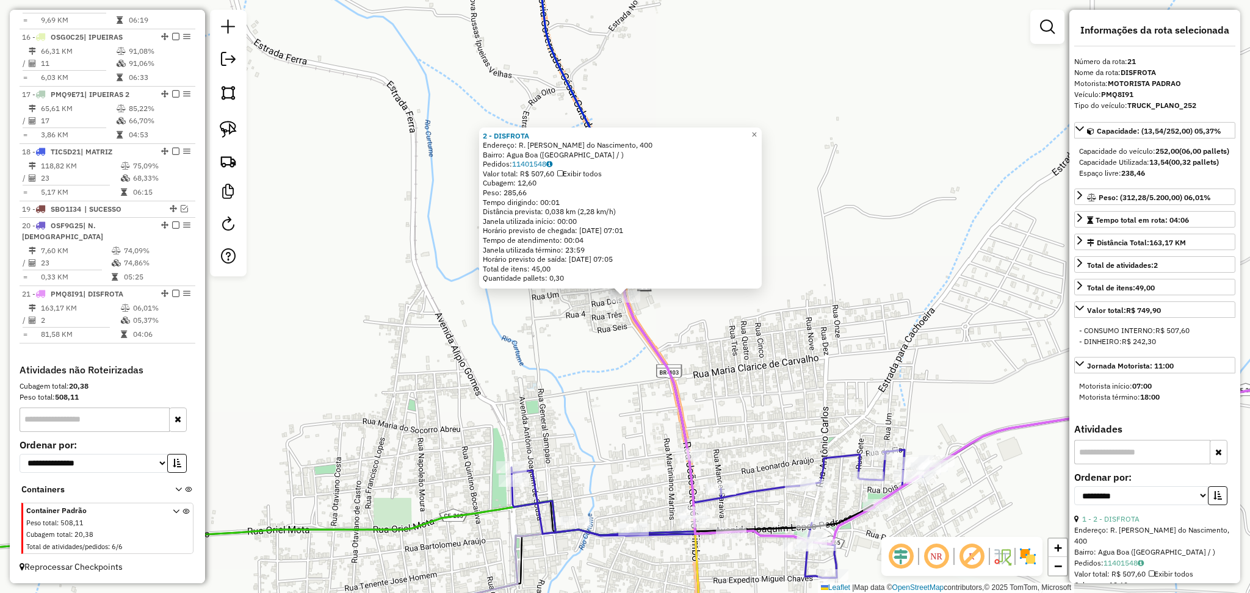
click at [589, 363] on div "2 - DISFROTA Endereço: R. Sebastiao Saraiva do Nascimento, 400 Bairro: Agua Boa…" at bounding box center [625, 296] width 1250 height 593
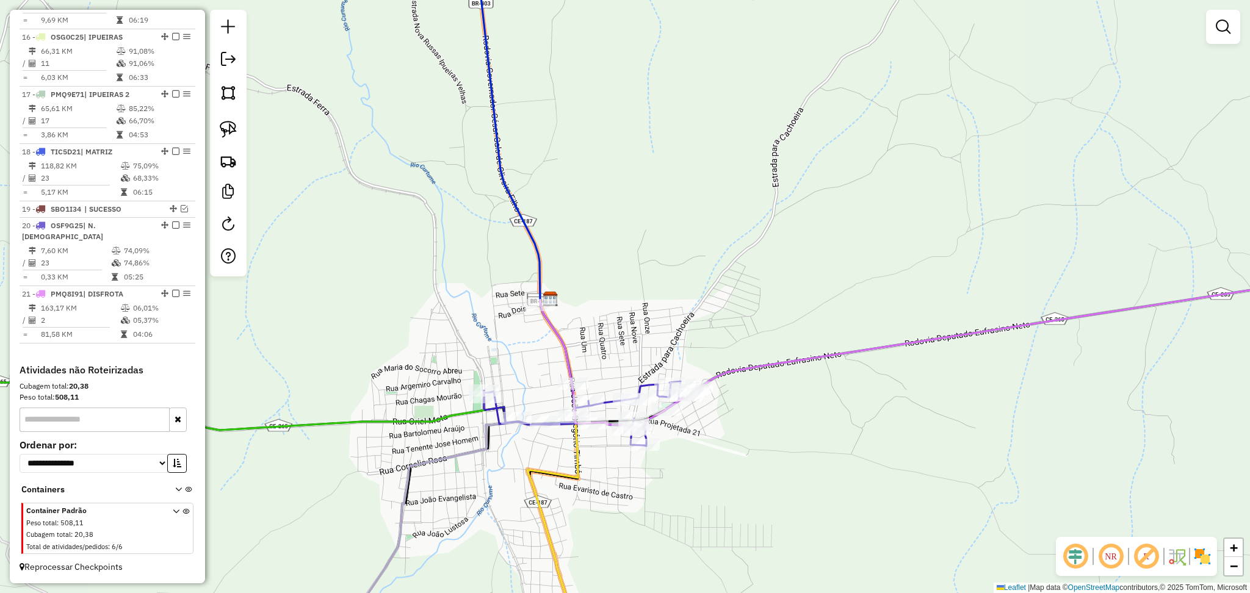
drag, startPoint x: 691, startPoint y: 251, endPoint x: 598, endPoint y: 322, distance: 117.2
click at [599, 322] on div "Janela de atendimento Grade de atendimento Capacidade Transportadoras Veículos …" at bounding box center [625, 296] width 1250 height 593
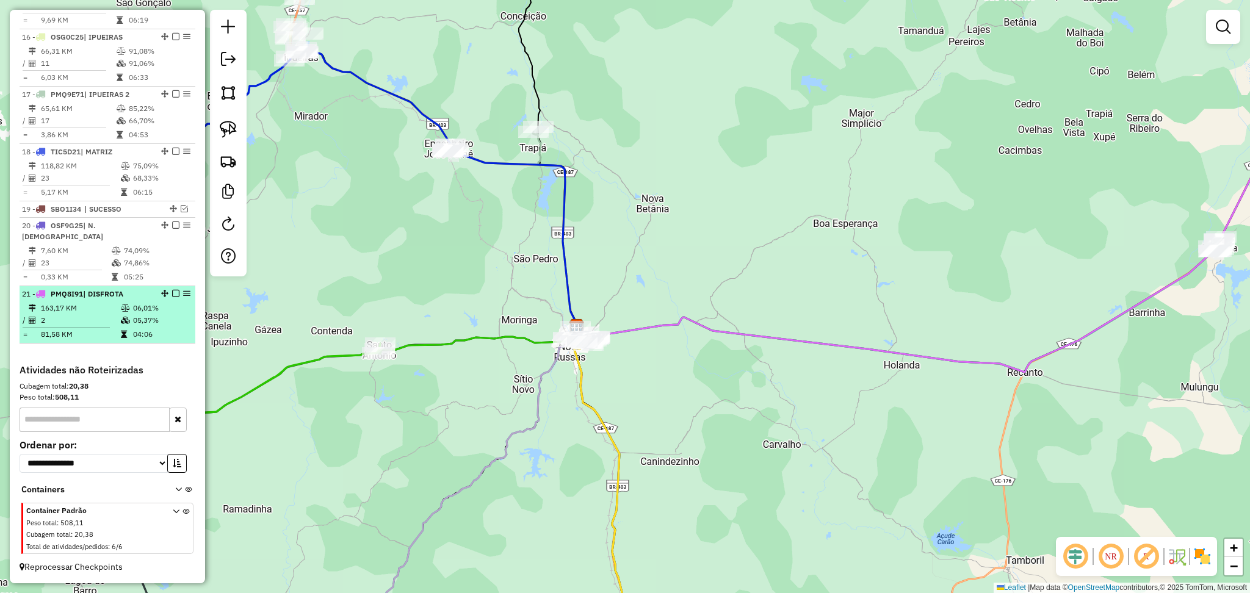
click at [106, 328] on td "81,58 KM" at bounding box center [80, 334] width 80 height 12
select select "**********"
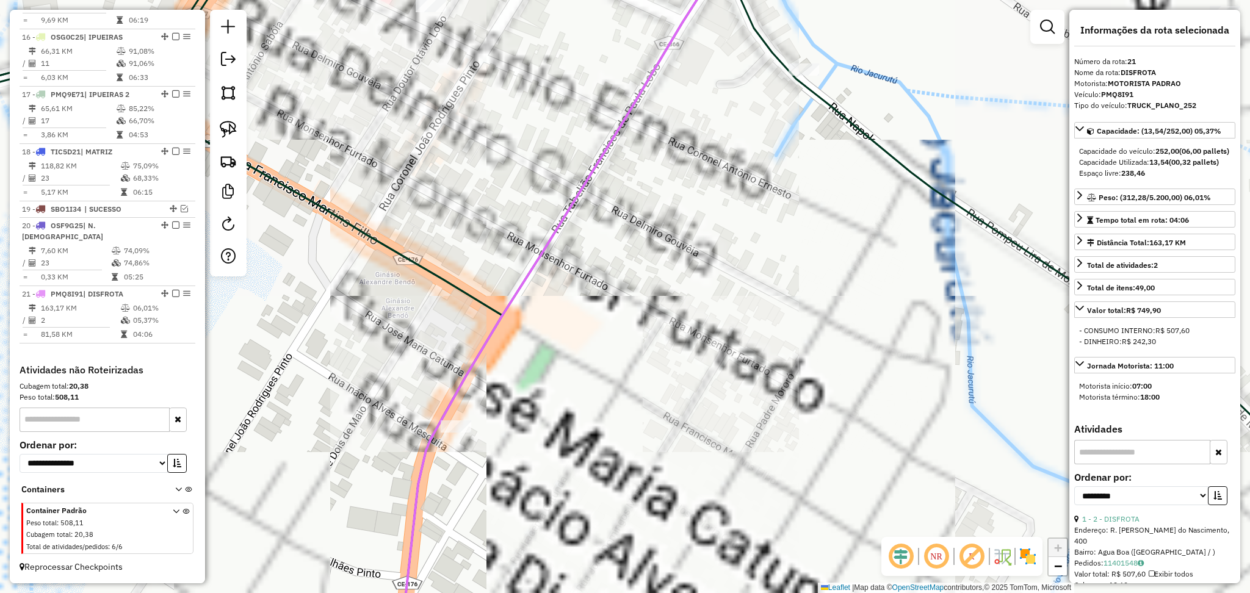
drag, startPoint x: 714, startPoint y: 74, endPoint x: 676, endPoint y: 287, distance: 216.4
click at [676, 287] on div "Janela de atendimento Grade de atendimento Capacidade Transportadoras Veículos …" at bounding box center [625, 296] width 1250 height 593
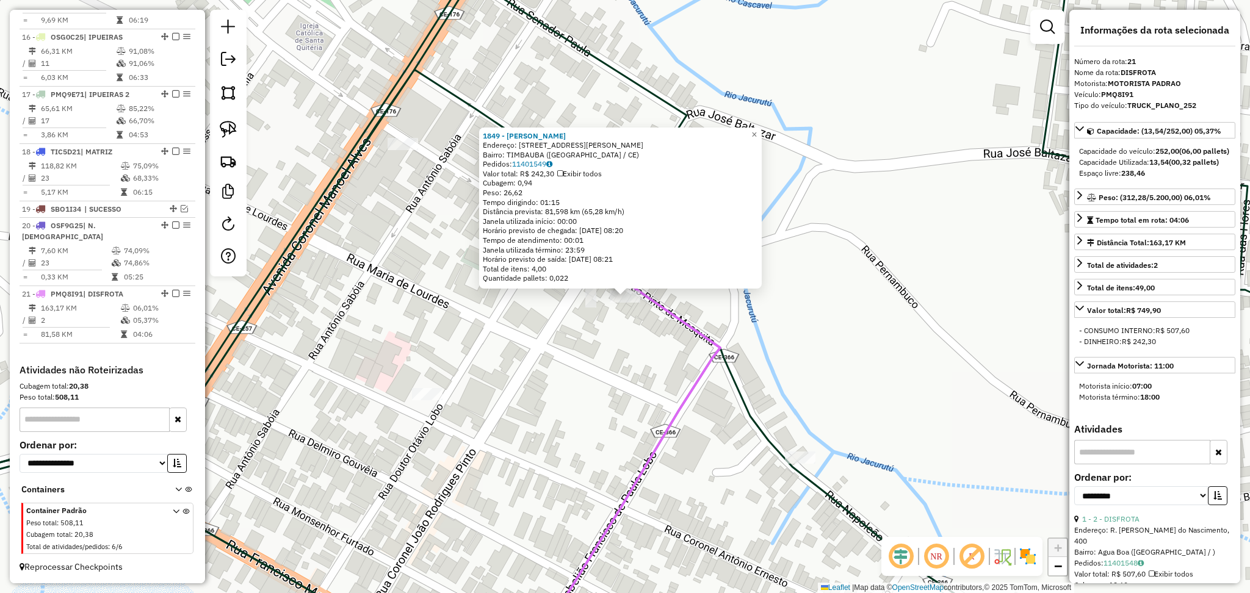
click at [604, 384] on div "1849 - DEDE FROTA Endereço: AV DR.OSVALDO MARTINS, 660 Bairro: TIMBAUBA (NOVA R…" at bounding box center [625, 296] width 1250 height 593
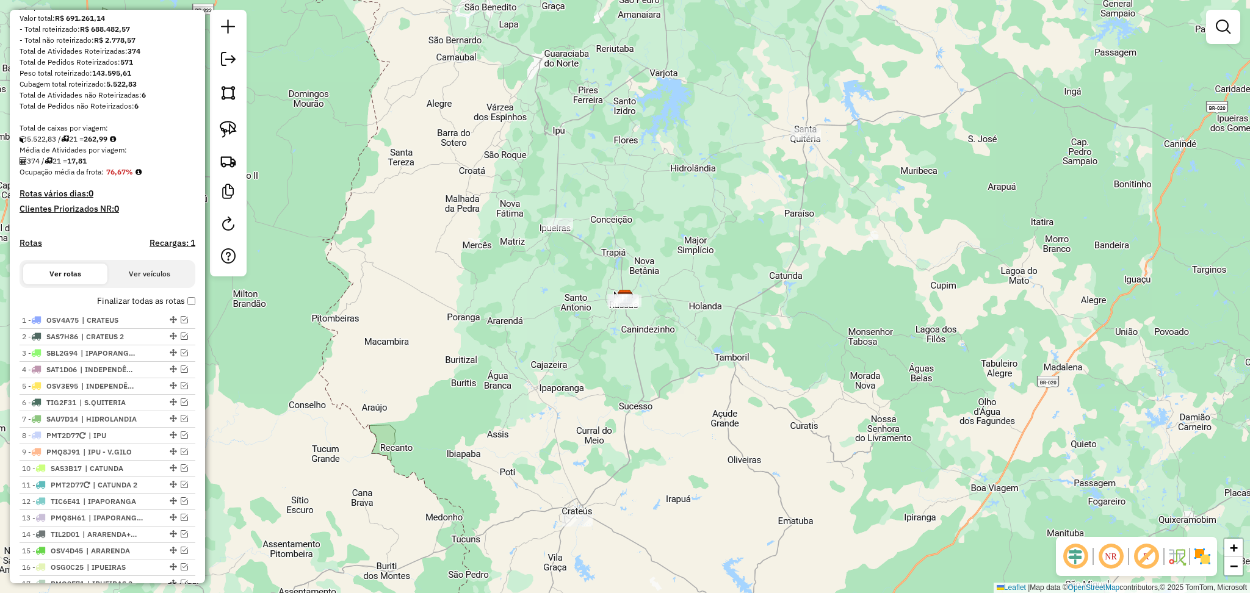
scroll to position [388, 0]
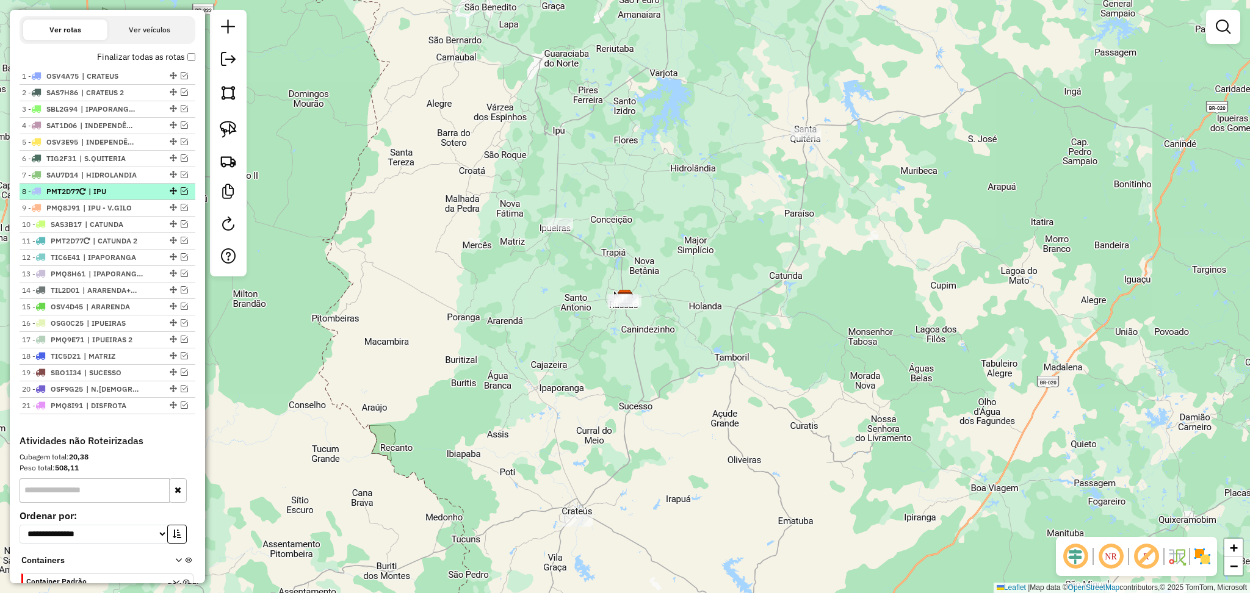
click at [128, 197] on span "| IPU" at bounding box center [117, 191] width 56 height 11
select select "**********"
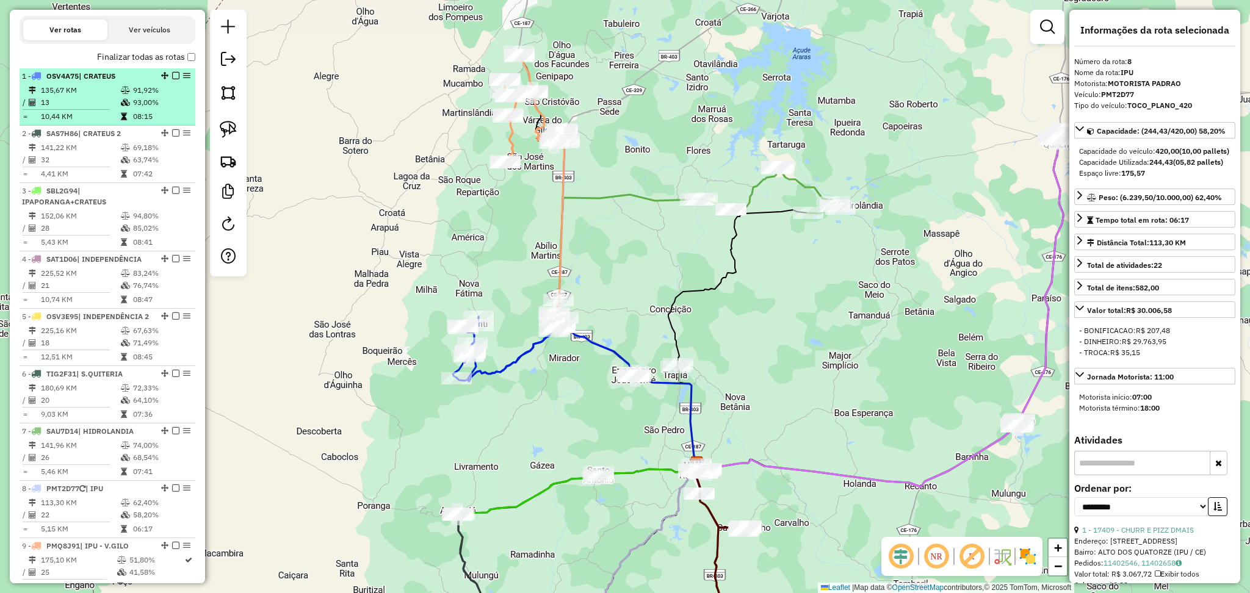
click at [65, 121] on td "10,44 KM" at bounding box center [80, 116] width 80 height 12
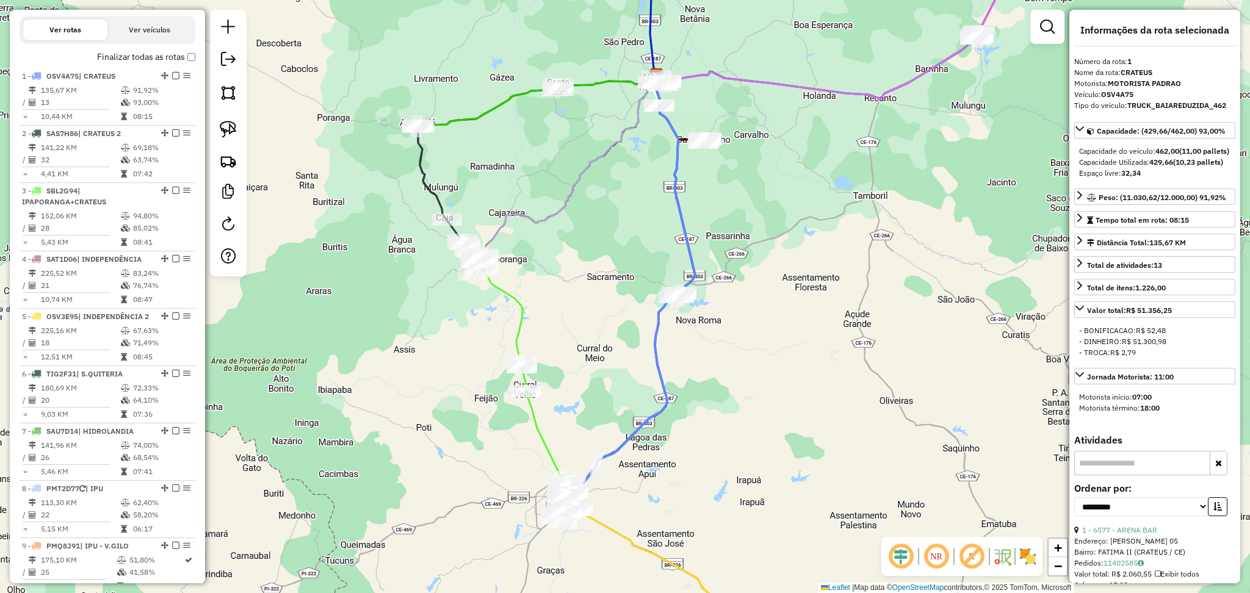
click at [903, 558] on em at bounding box center [900, 556] width 29 height 29
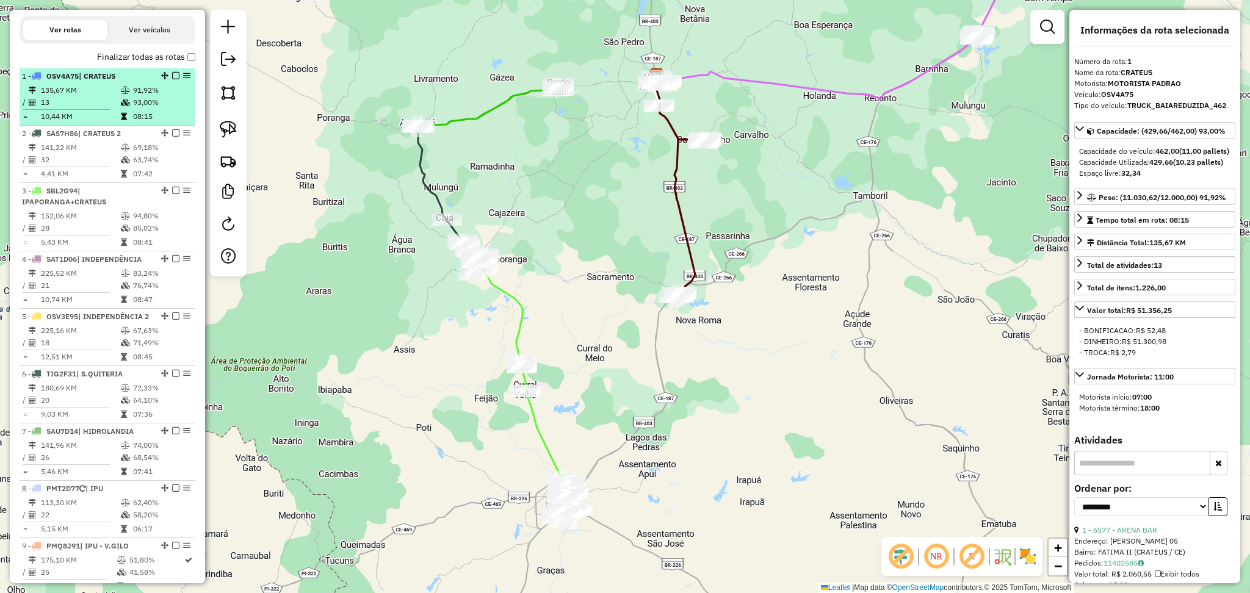
click at [84, 109] on td "13" at bounding box center [80, 102] width 80 height 12
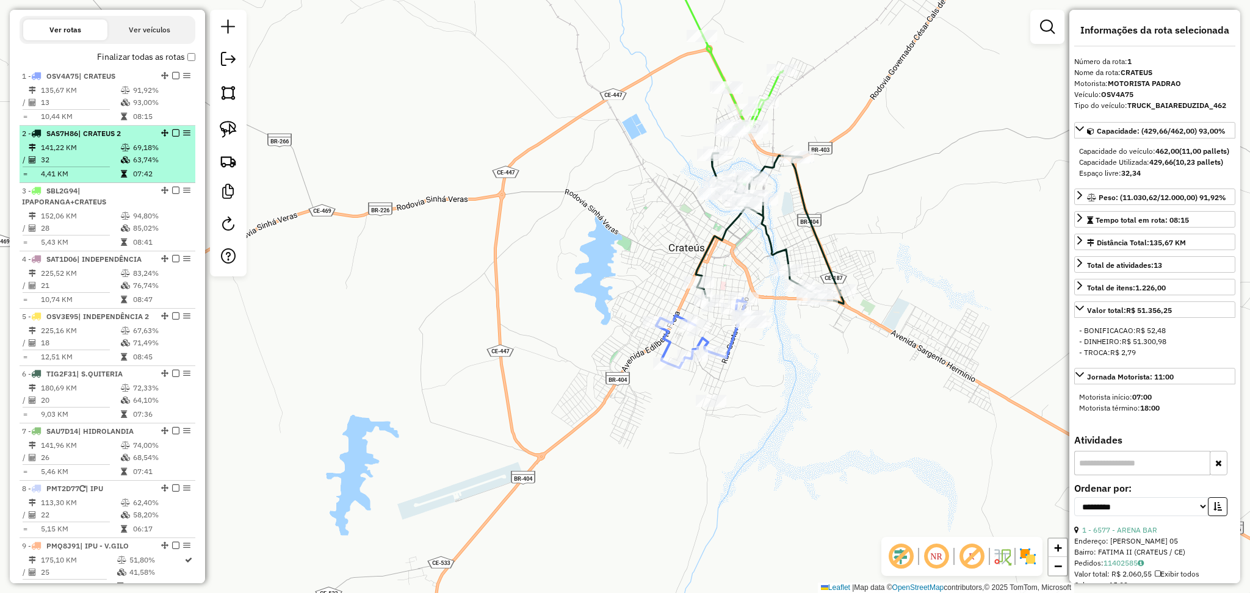
click at [108, 154] on td "141,22 KM" at bounding box center [80, 148] width 80 height 12
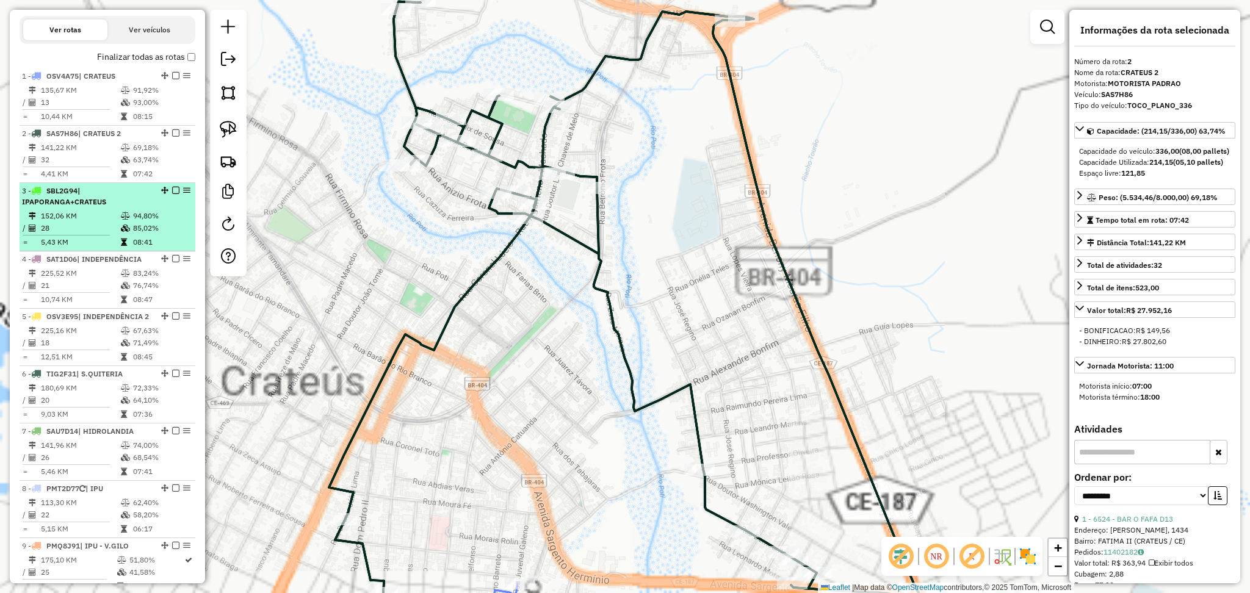
click at [94, 206] on span "| IPAPORANGA+CRATEUS" at bounding box center [64, 196] width 84 height 20
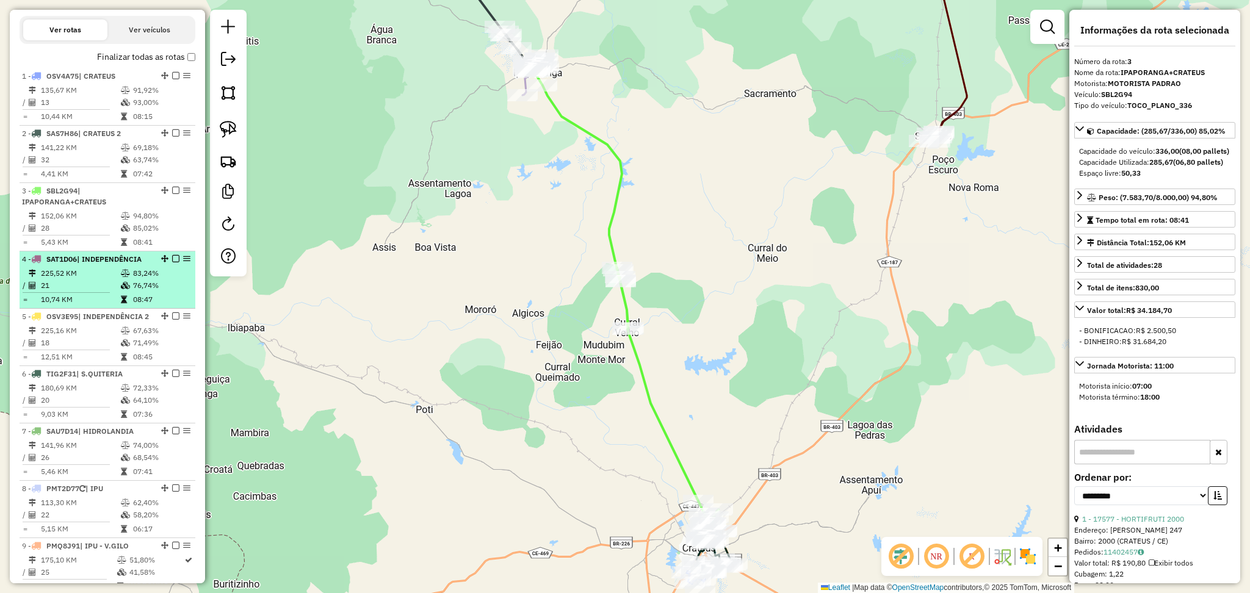
click at [94, 289] on td "21" at bounding box center [80, 286] width 80 height 12
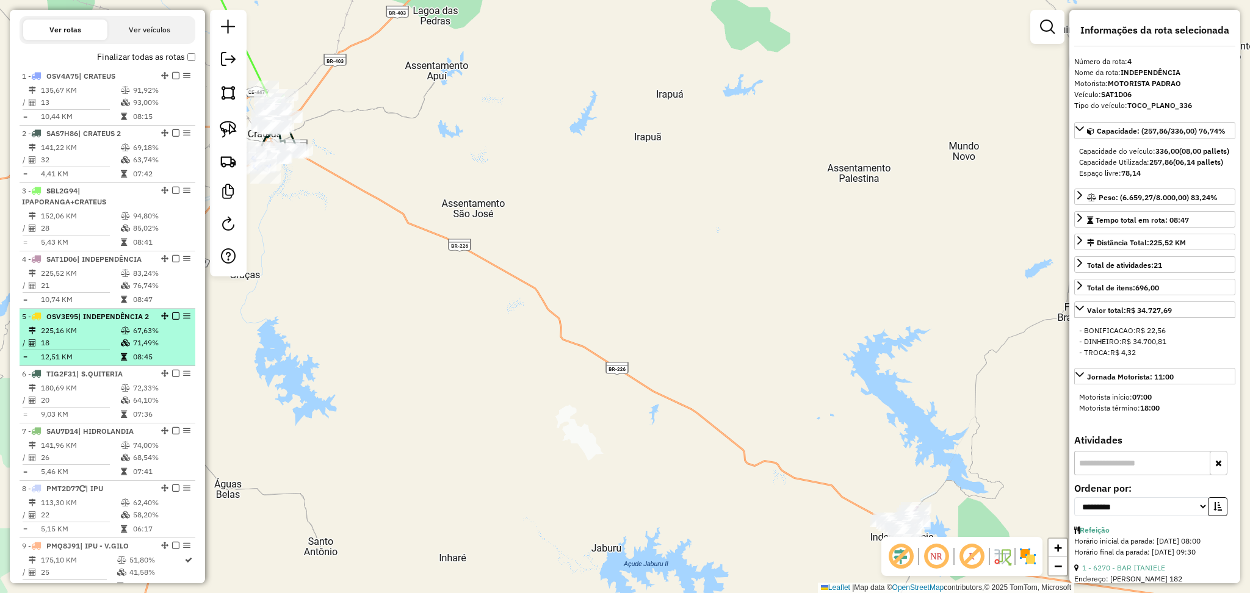
click at [112, 322] on div "5 - OSV3E95 | INDEPENDÊNCIA 2" at bounding box center [86, 316] width 129 height 11
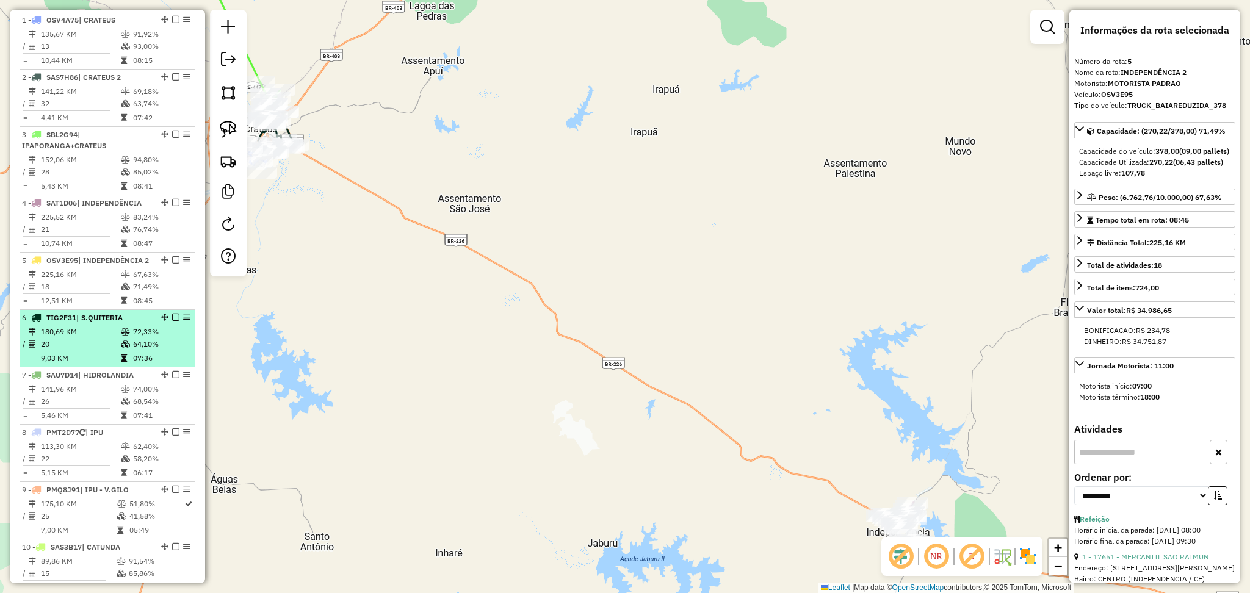
scroll to position [470, 0]
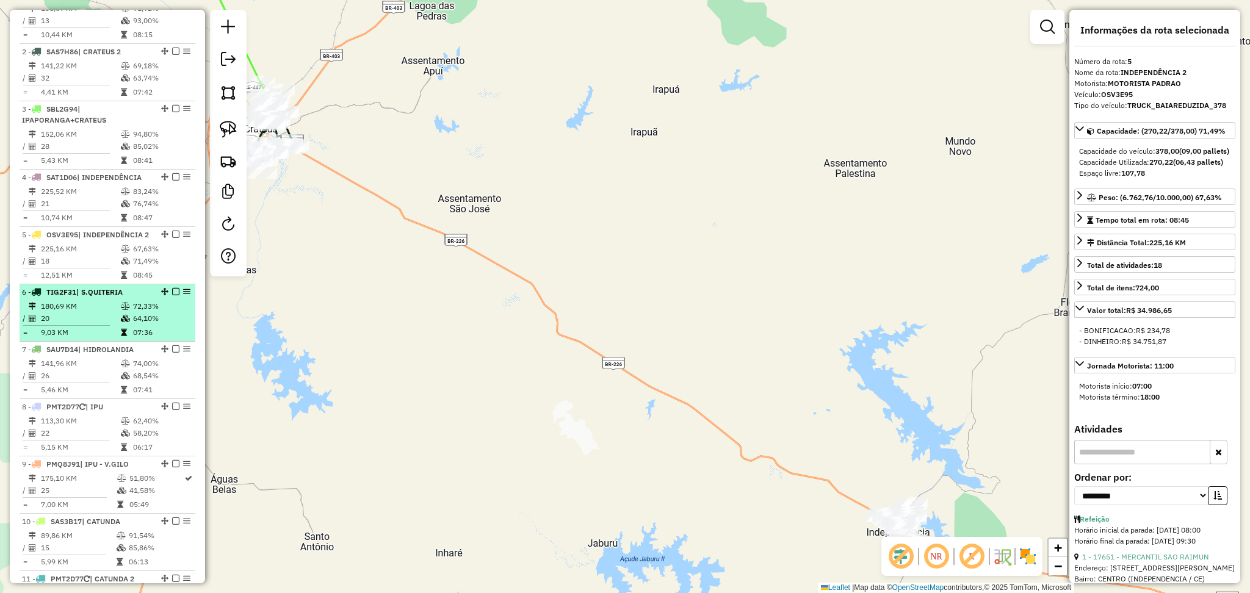
click at [101, 313] on td "180,69 KM" at bounding box center [80, 306] width 80 height 12
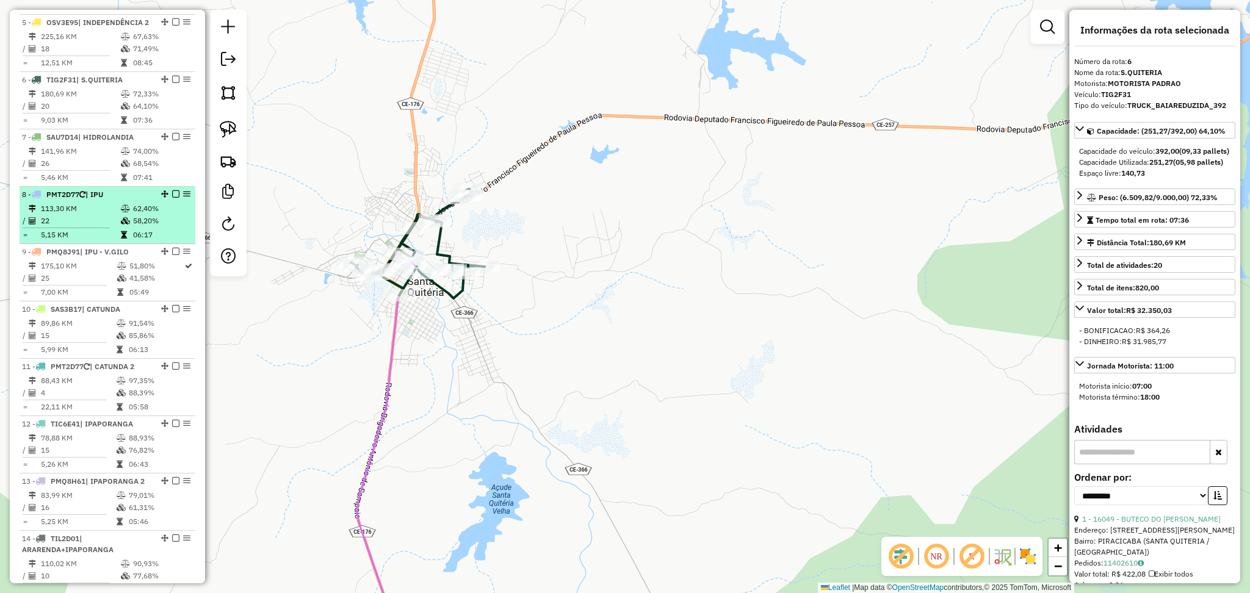
scroll to position [714, 0]
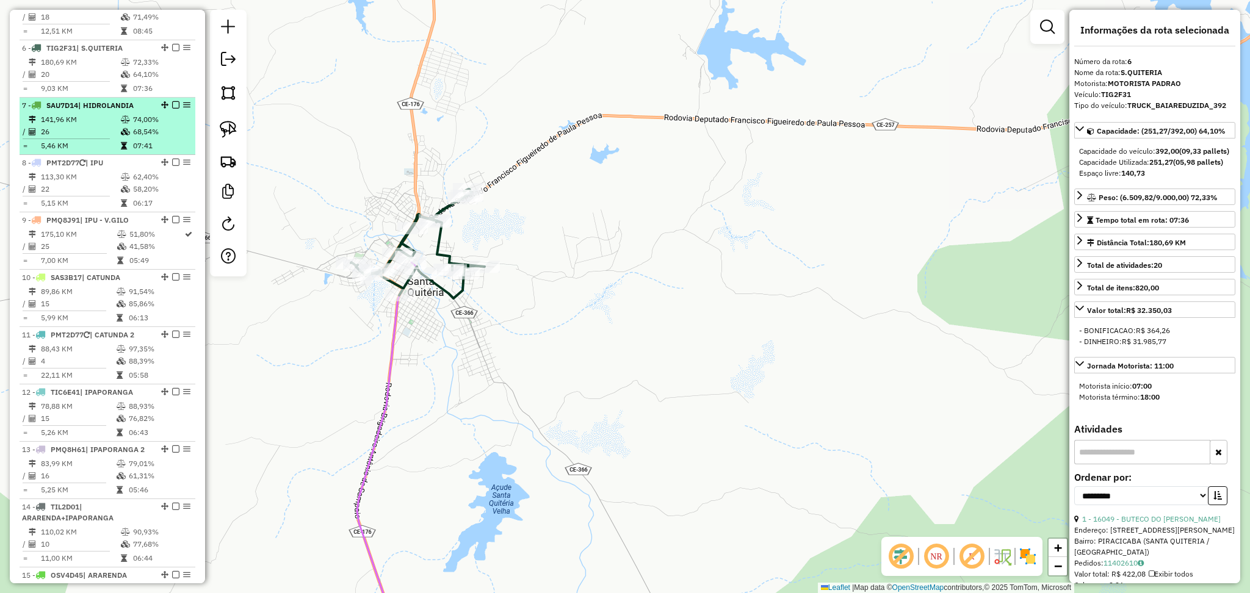
click at [90, 138] on td "26" at bounding box center [80, 132] width 80 height 12
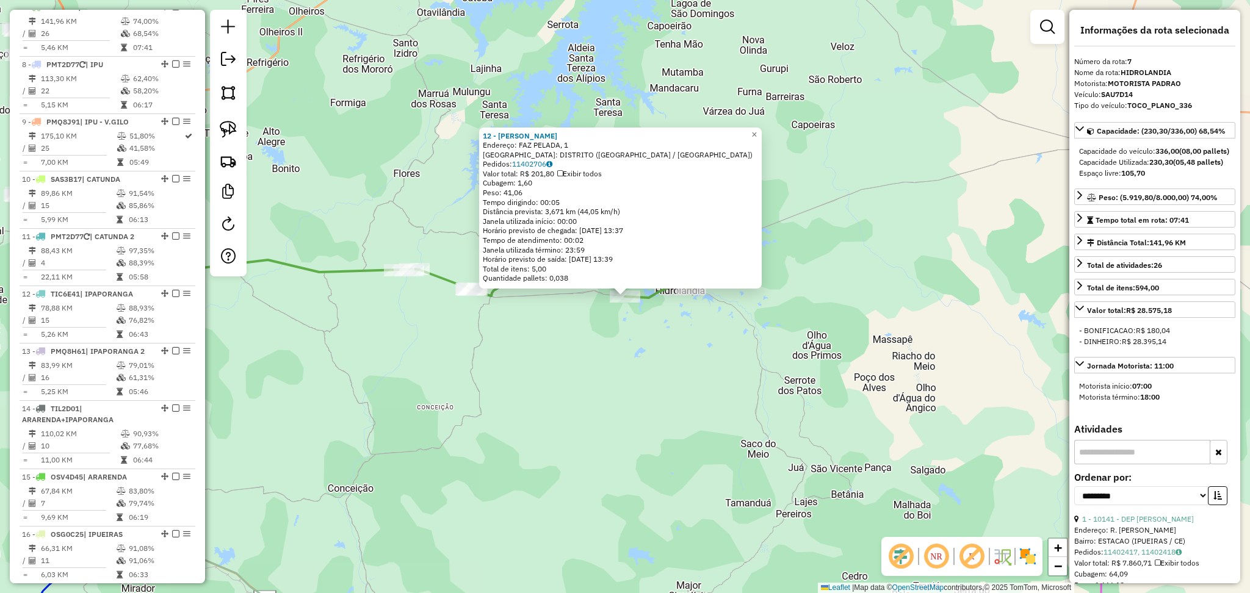
scroll to position [823, 0]
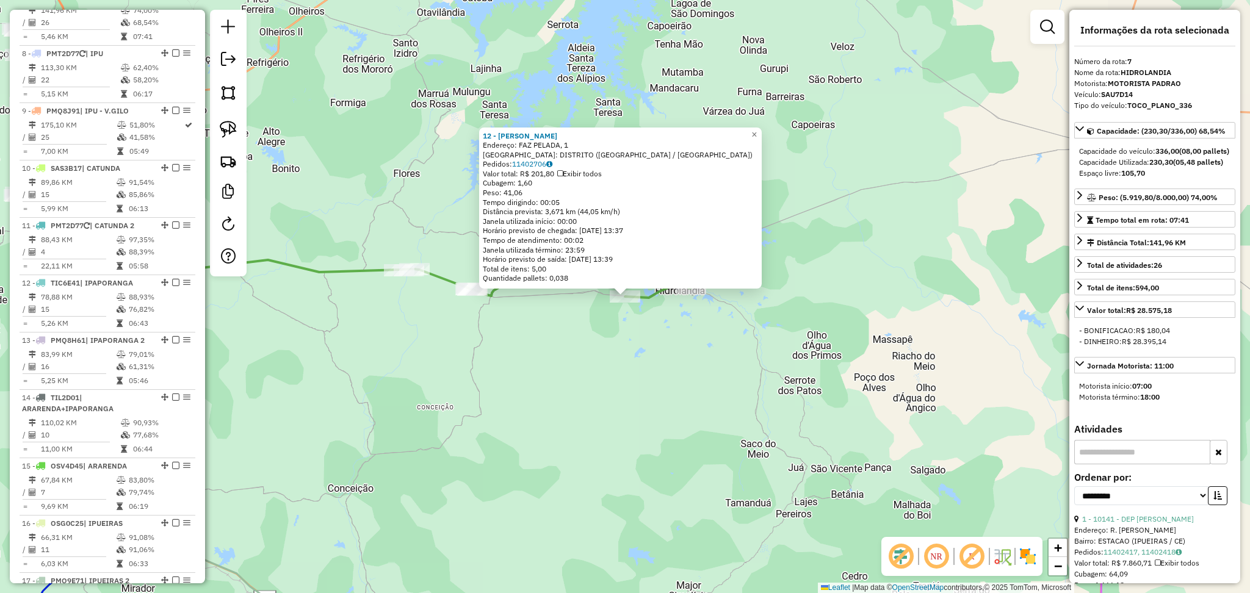
click at [533, 334] on div "Rota 7 - Placa SAU7D14 12 - MERC GOMES 12 - MERC GOMES Endereço: FAZ PELADA, 1 …" at bounding box center [625, 296] width 1250 height 593
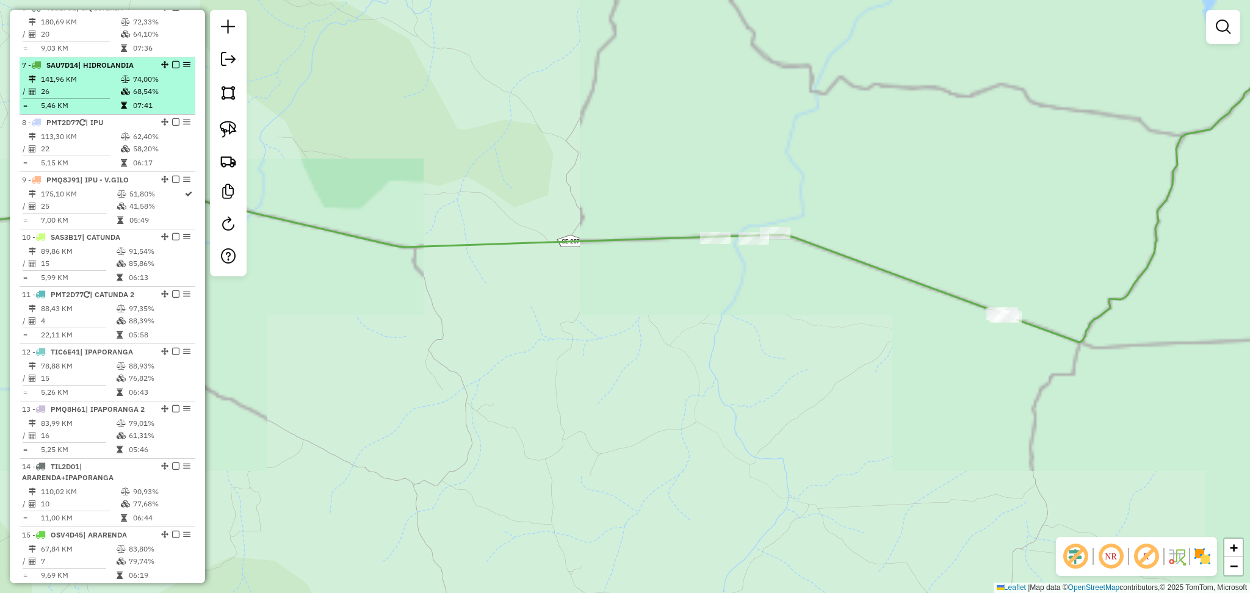
scroll to position [742, 0]
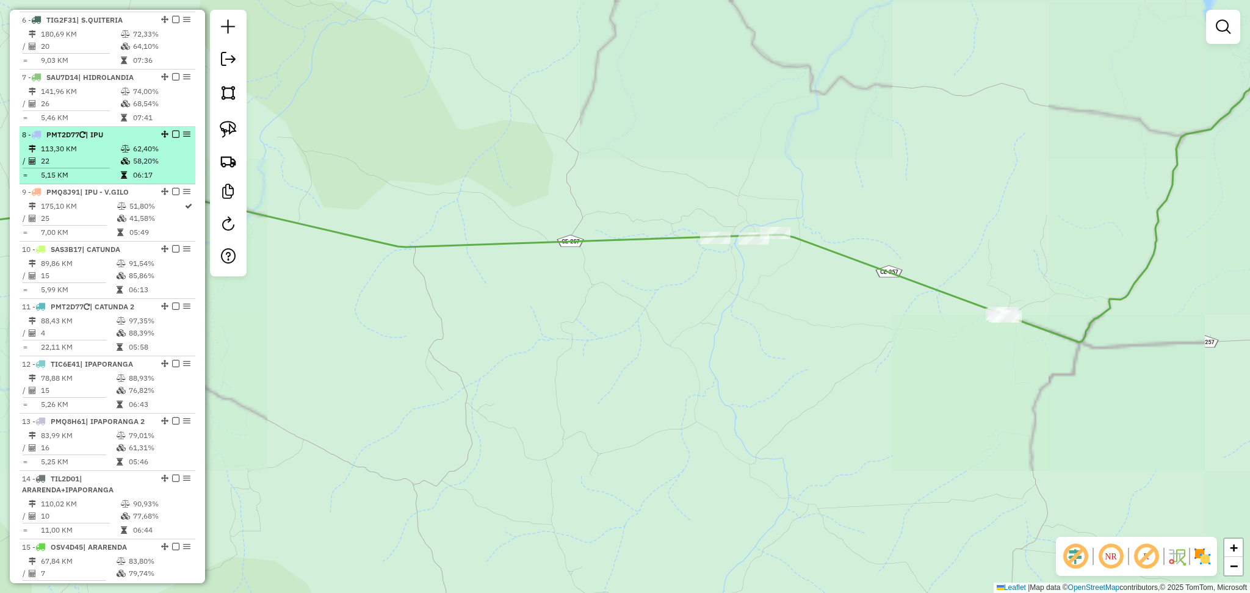
click at [91, 155] on td "113,30 KM" at bounding box center [80, 149] width 80 height 12
select select "**********"
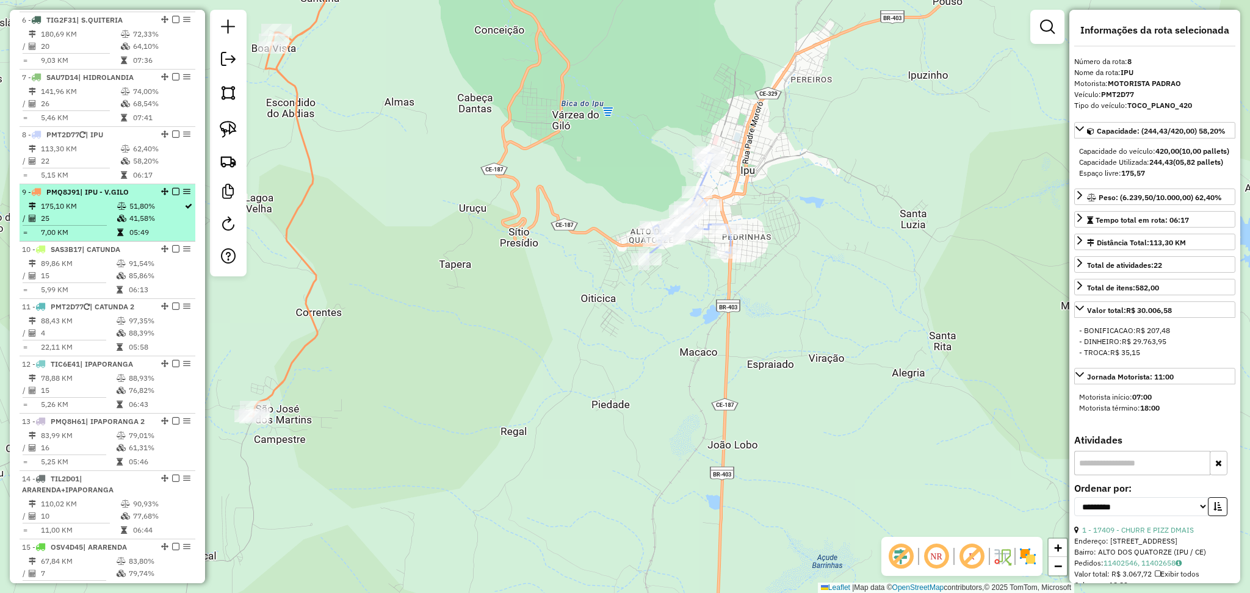
click at [91, 212] on td "175,10 KM" at bounding box center [78, 206] width 76 height 12
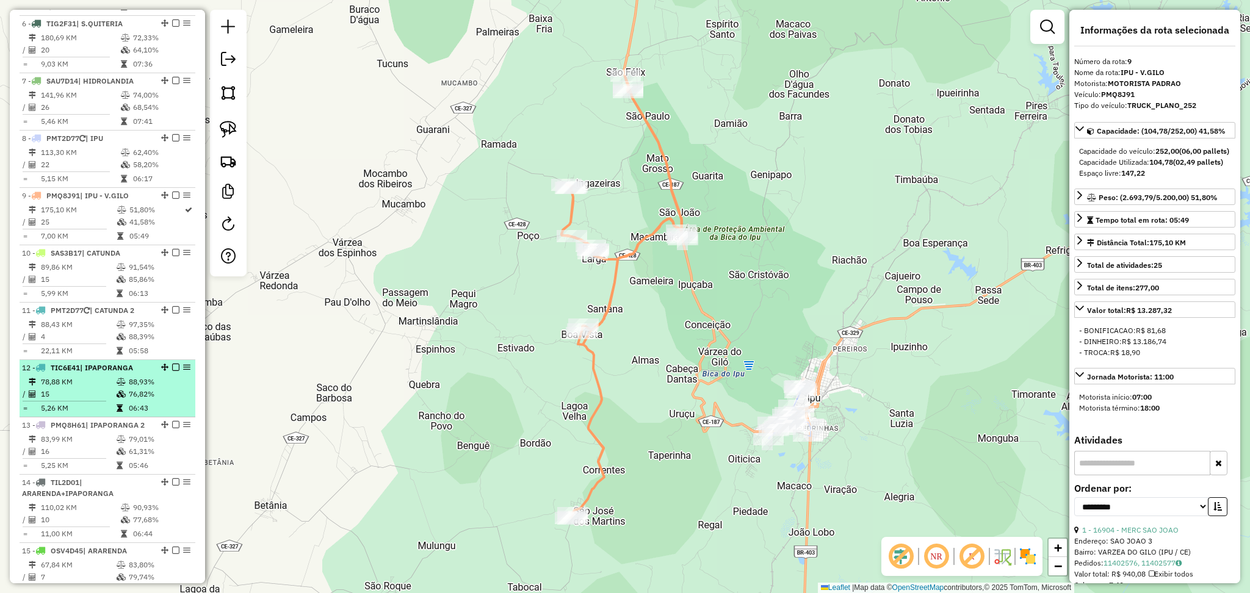
scroll to position [711, 0]
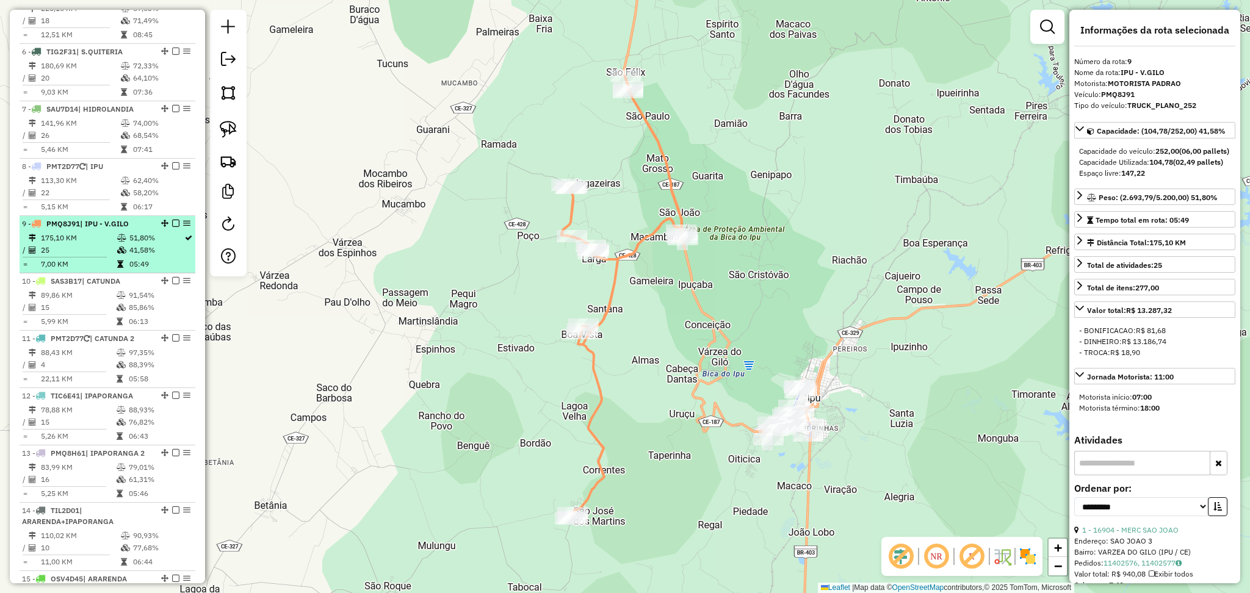
click at [95, 256] on td "25" at bounding box center [78, 250] width 76 height 12
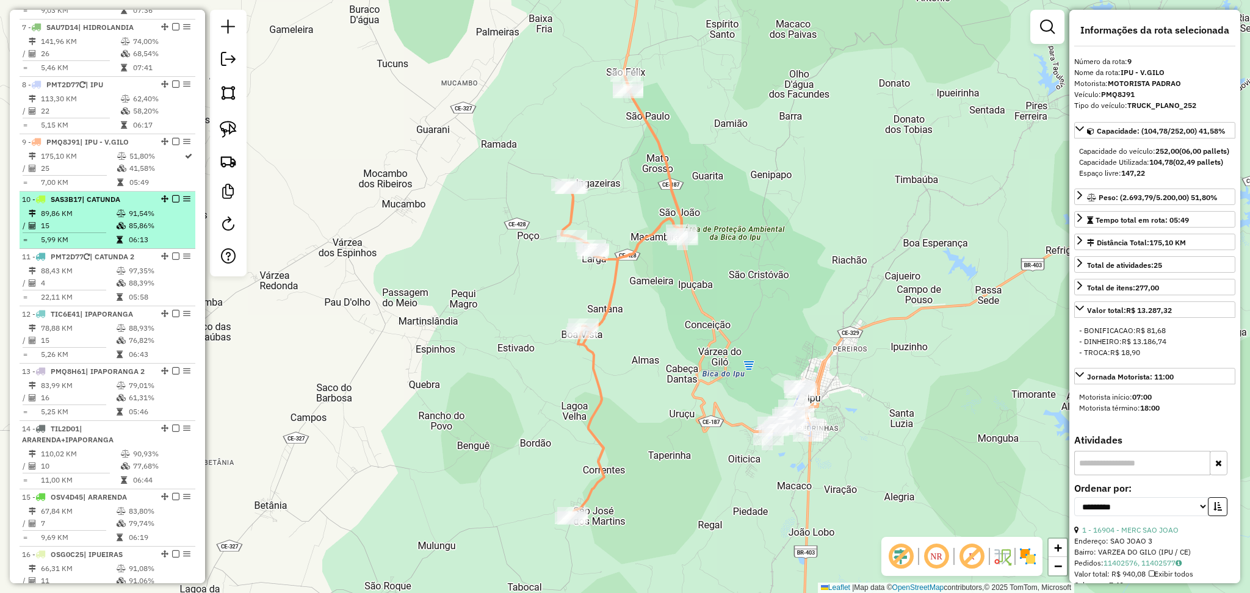
click at [95, 204] on span "| CATUNDA" at bounding box center [101, 199] width 38 height 9
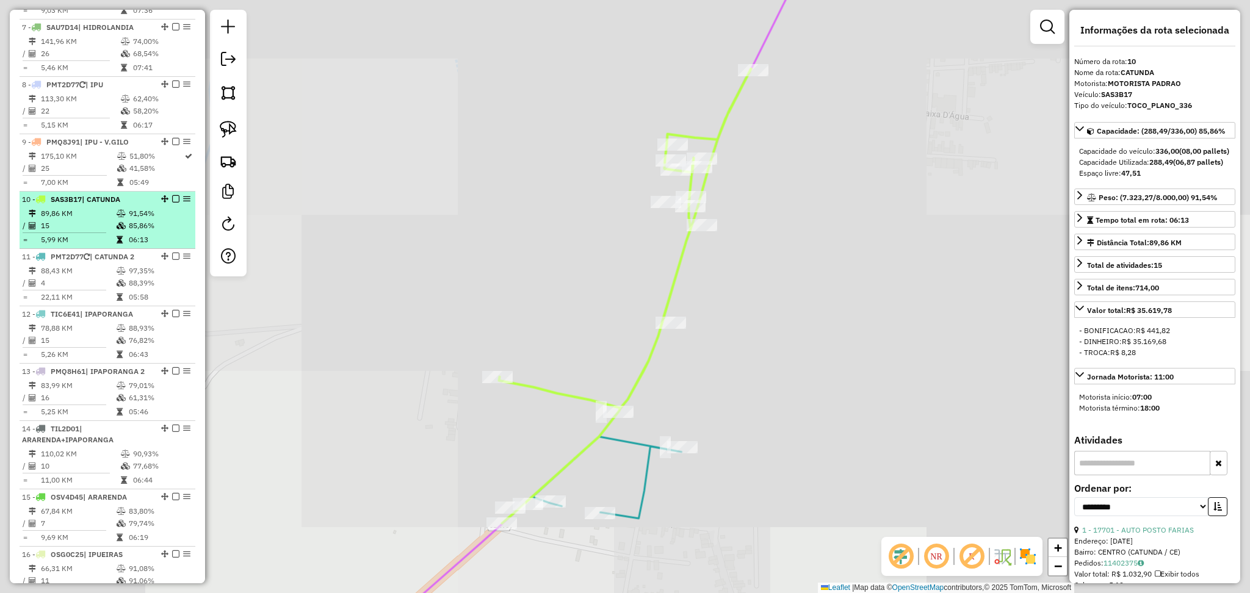
click at [107, 205] on div "10 - SAS3B17 | CATUNDA" at bounding box center [86, 199] width 129 height 11
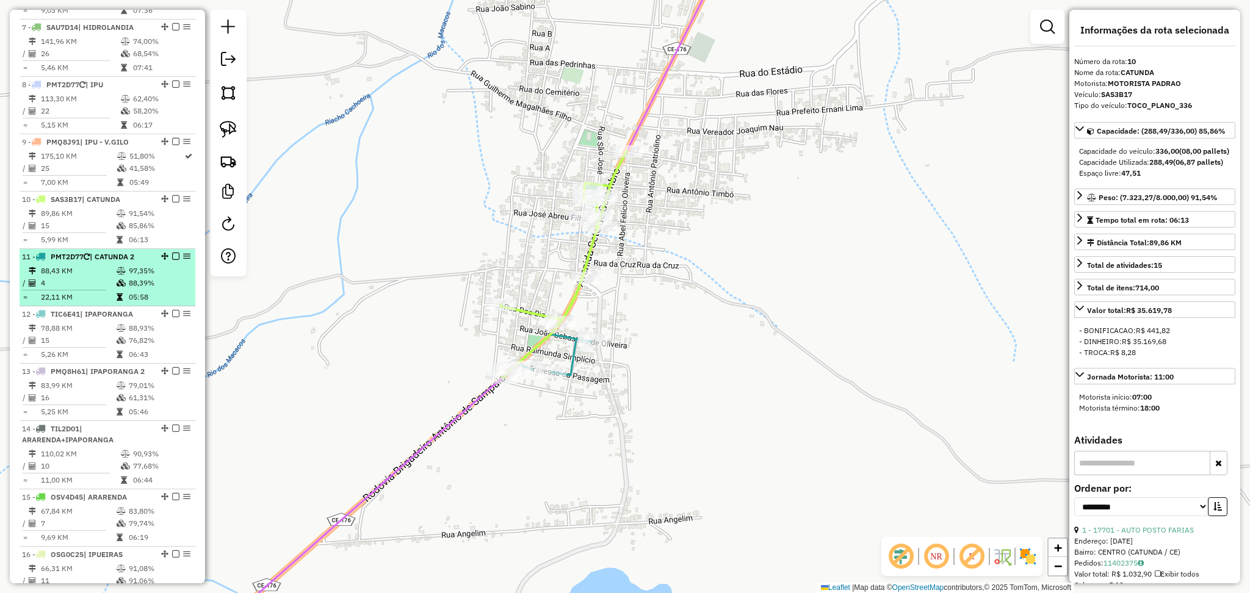
click at [105, 277] on td "88,43 KM" at bounding box center [78, 271] width 76 height 12
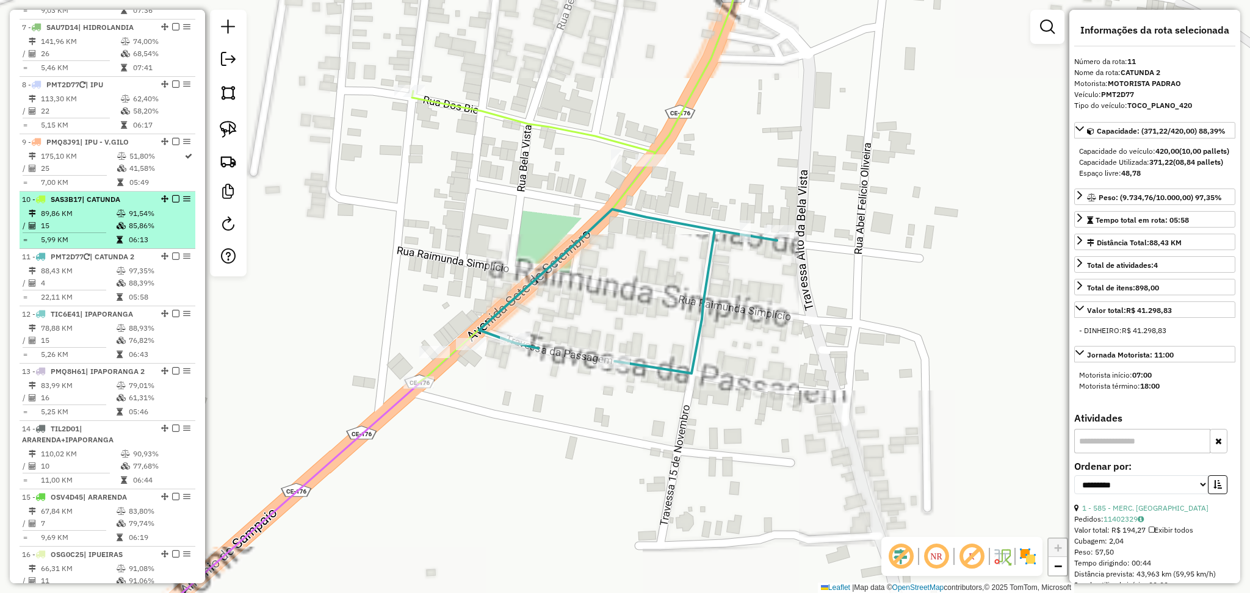
click at [99, 232] on td "15" at bounding box center [78, 226] width 76 height 12
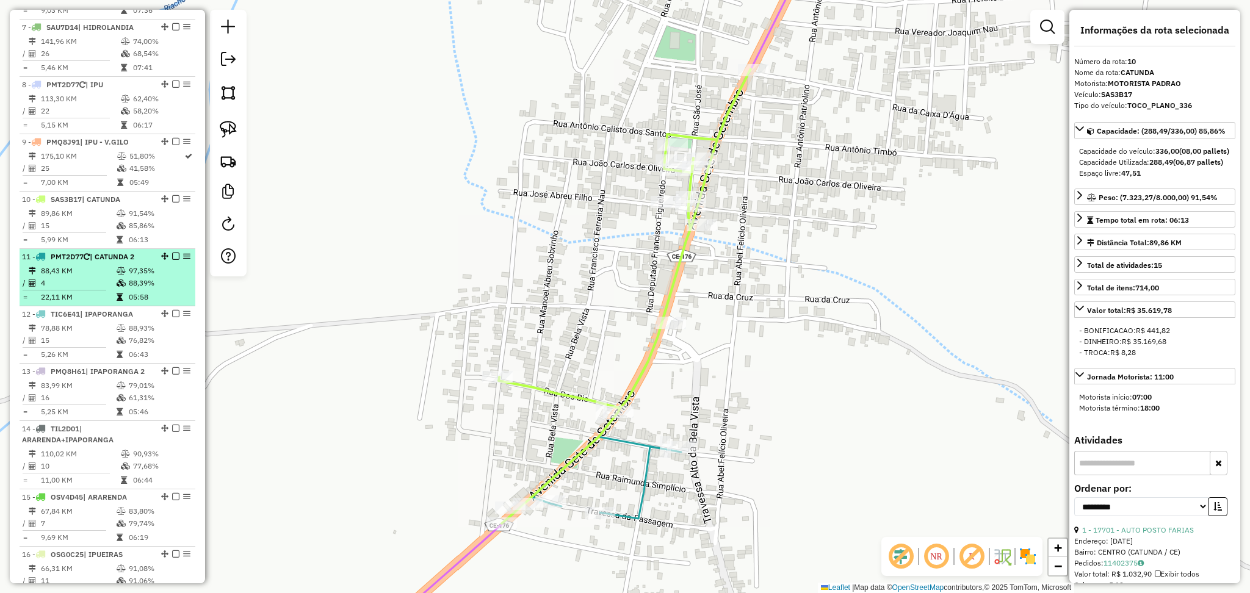
click at [106, 289] on td "4" at bounding box center [78, 283] width 76 height 12
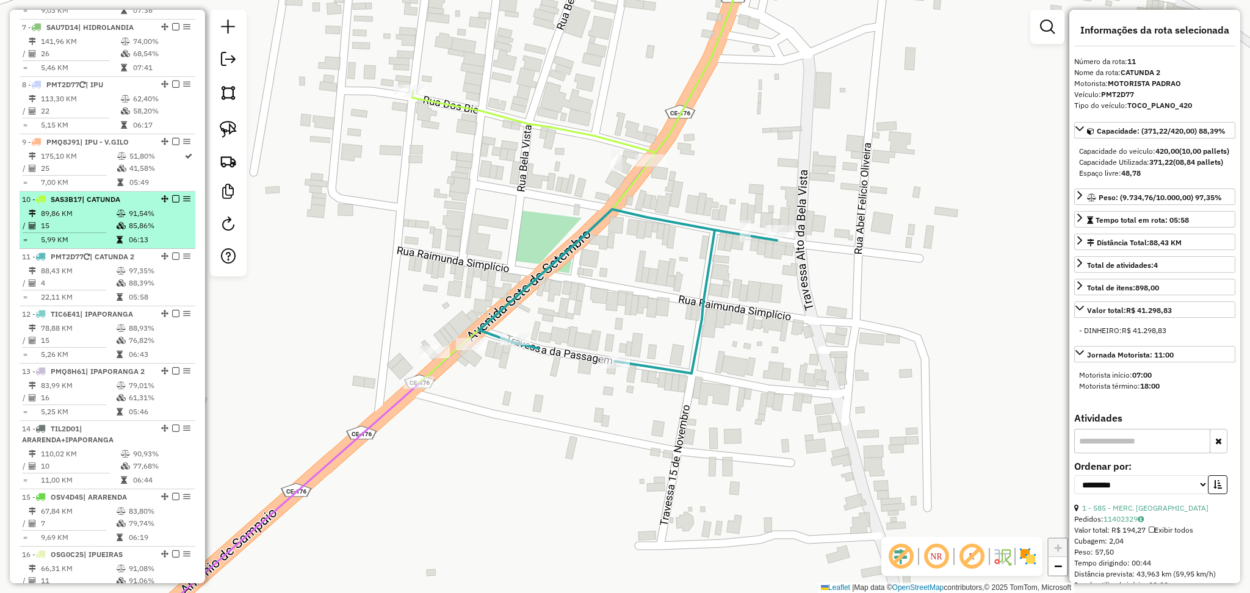
click at [90, 246] on td "5,99 KM" at bounding box center [78, 240] width 76 height 12
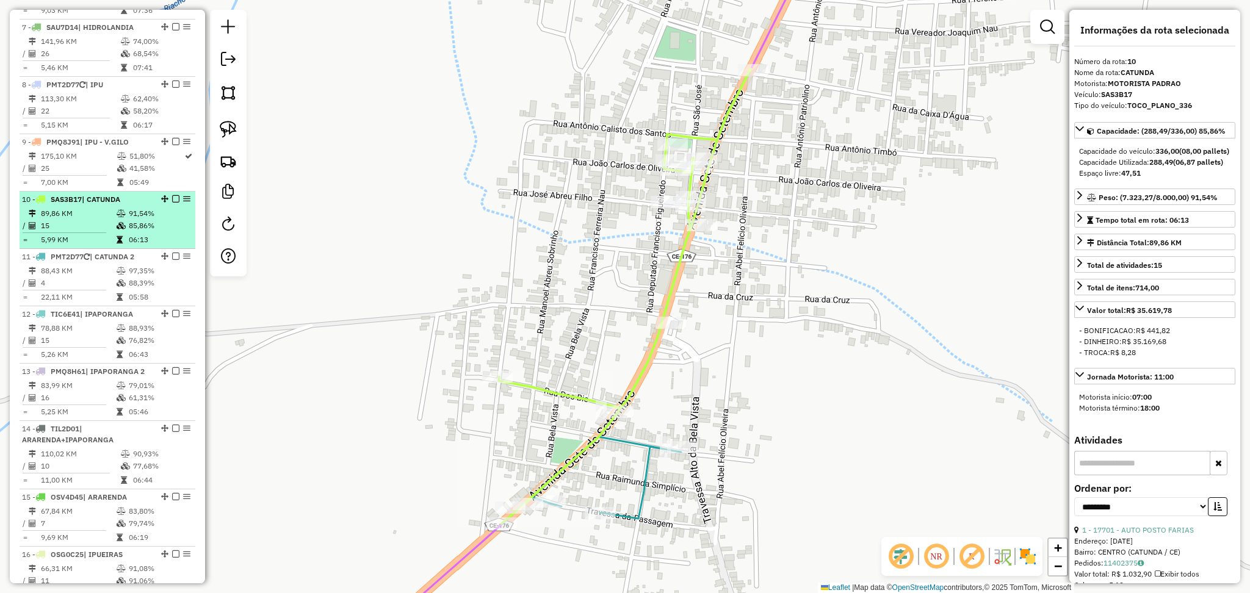
click at [131, 246] on td "06:13" at bounding box center [159, 240] width 62 height 12
click at [74, 220] on td "89,86 KM" at bounding box center [78, 214] width 76 height 12
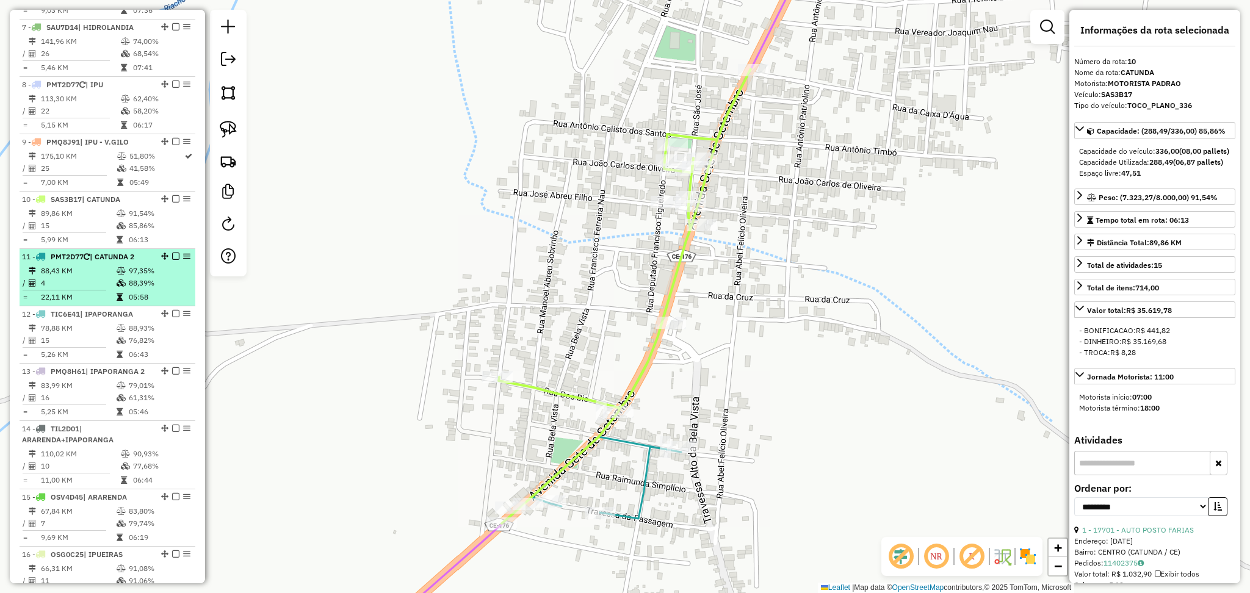
click at [103, 277] on td "88,43 KM" at bounding box center [78, 271] width 76 height 12
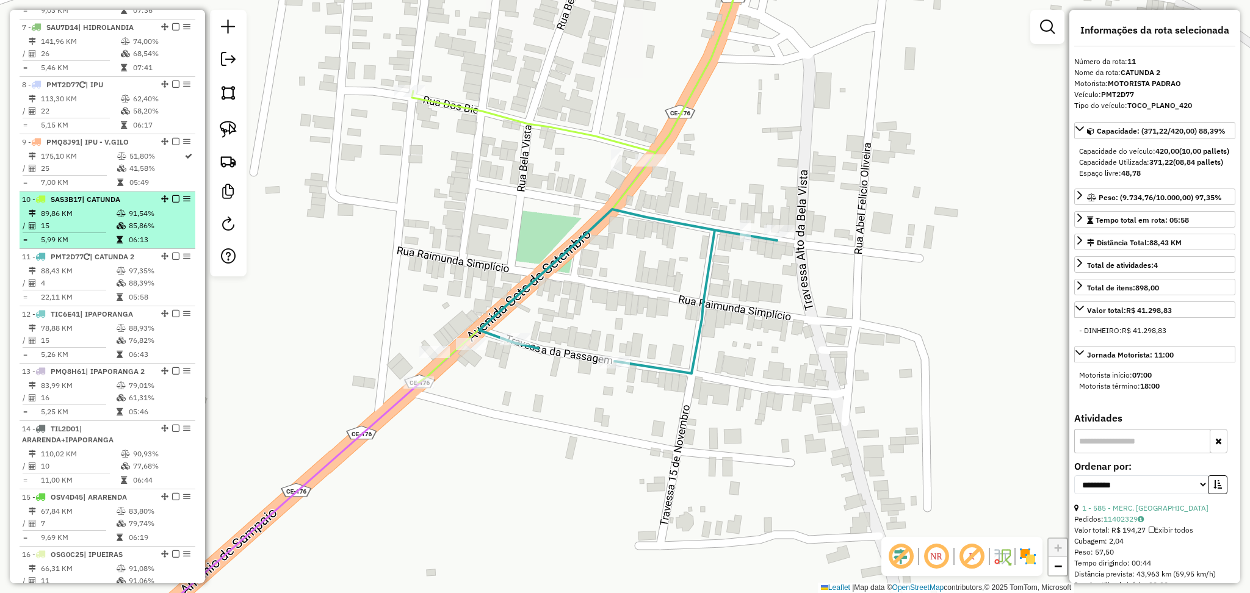
click at [103, 220] on td "89,86 KM" at bounding box center [78, 214] width 76 height 12
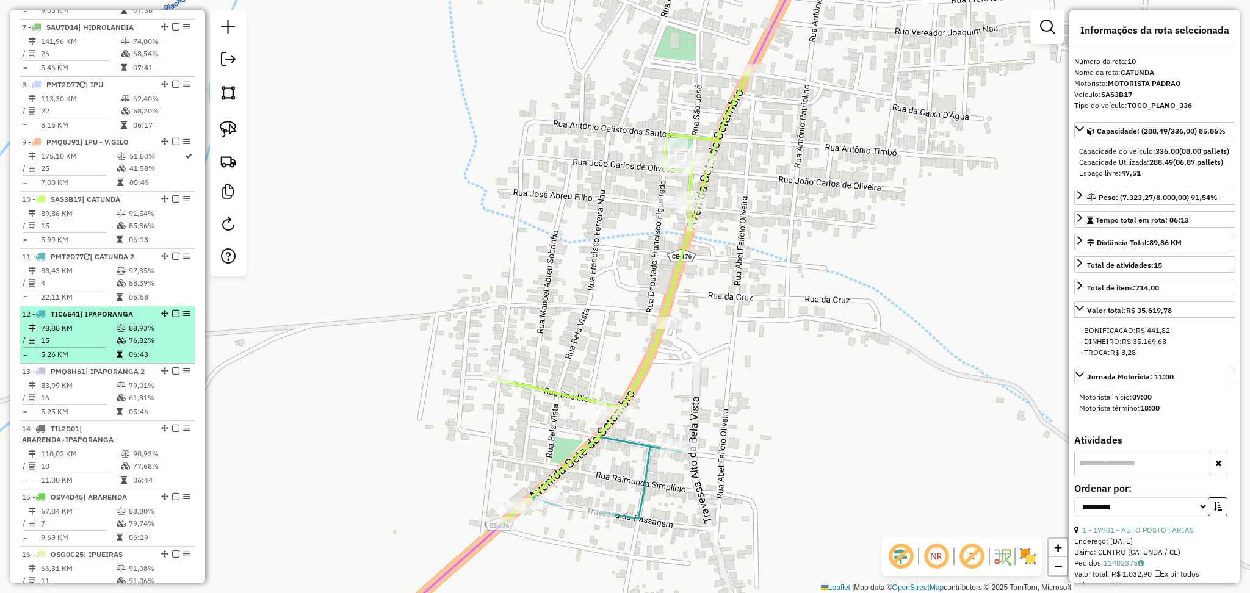
click at [94, 335] on td "78,88 KM" at bounding box center [78, 328] width 76 height 12
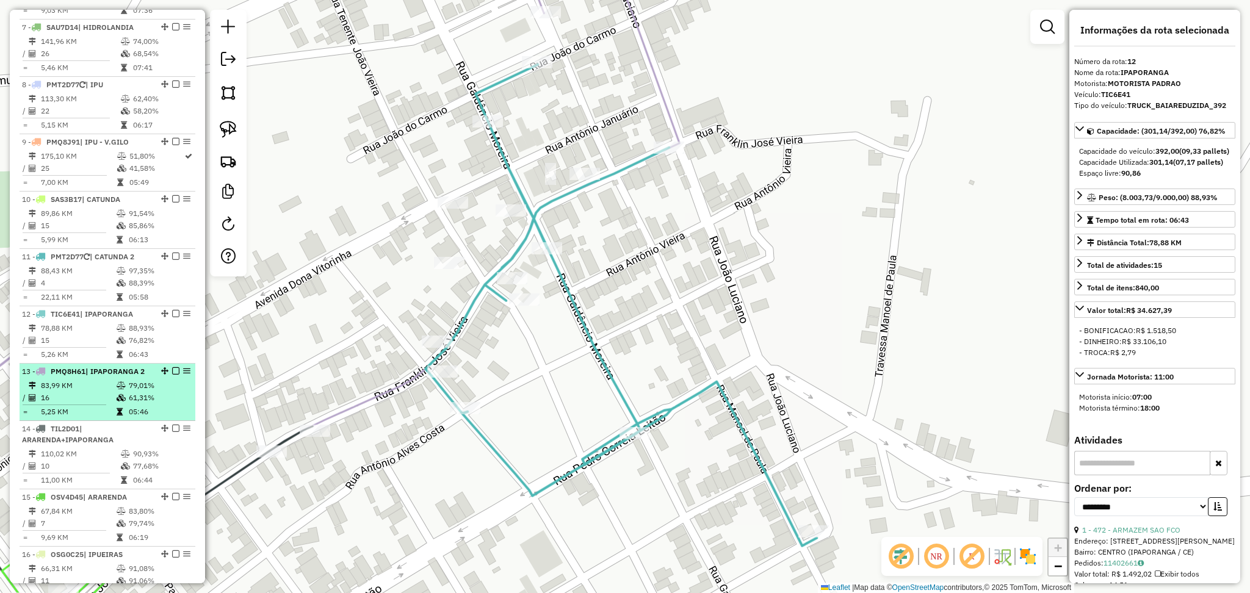
click at [95, 376] on span "| IPAPORANGA 2" at bounding box center [114, 371] width 59 height 9
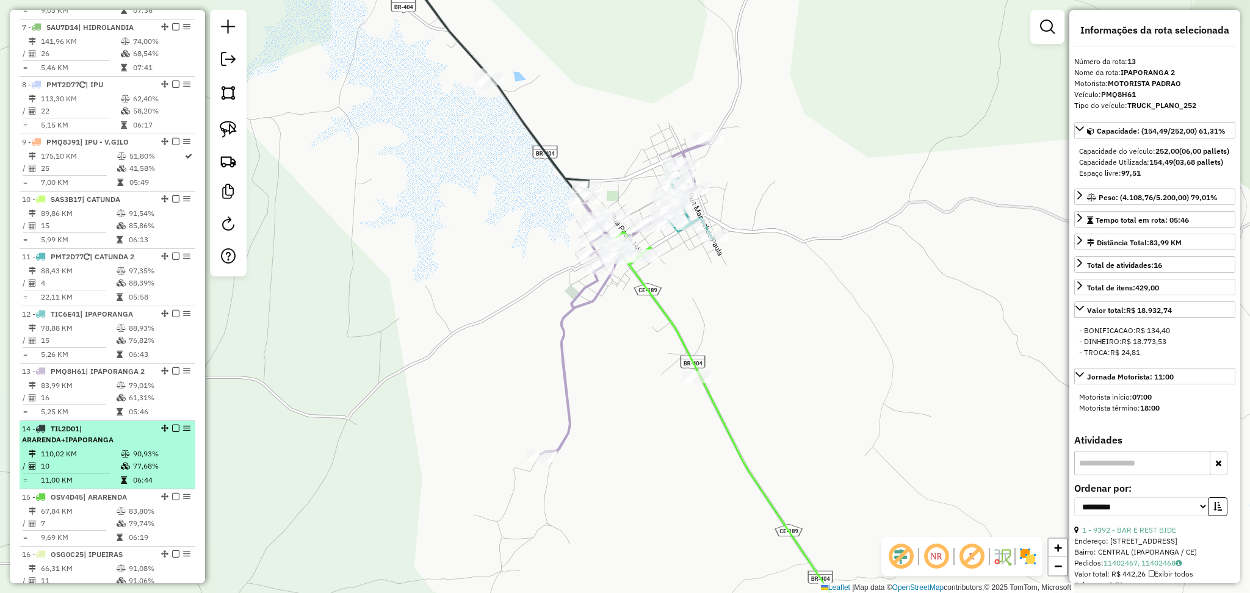
click at [56, 433] on span "TIL2D01" at bounding box center [65, 428] width 29 height 9
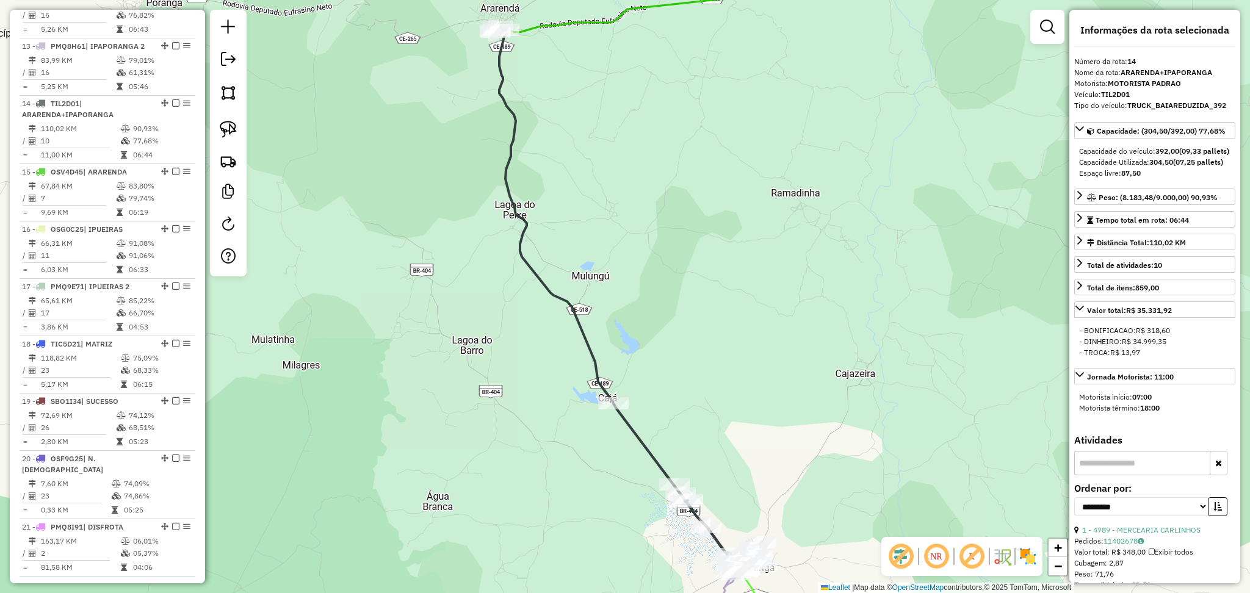
scroll to position [1362, 0]
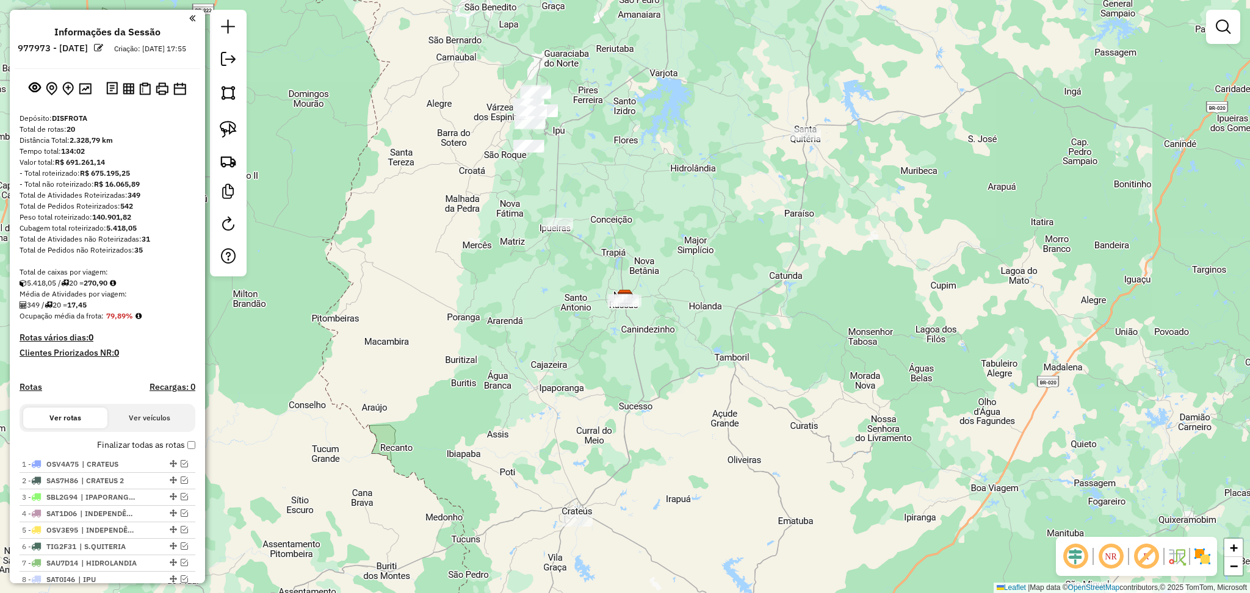
scroll to position [454, 0]
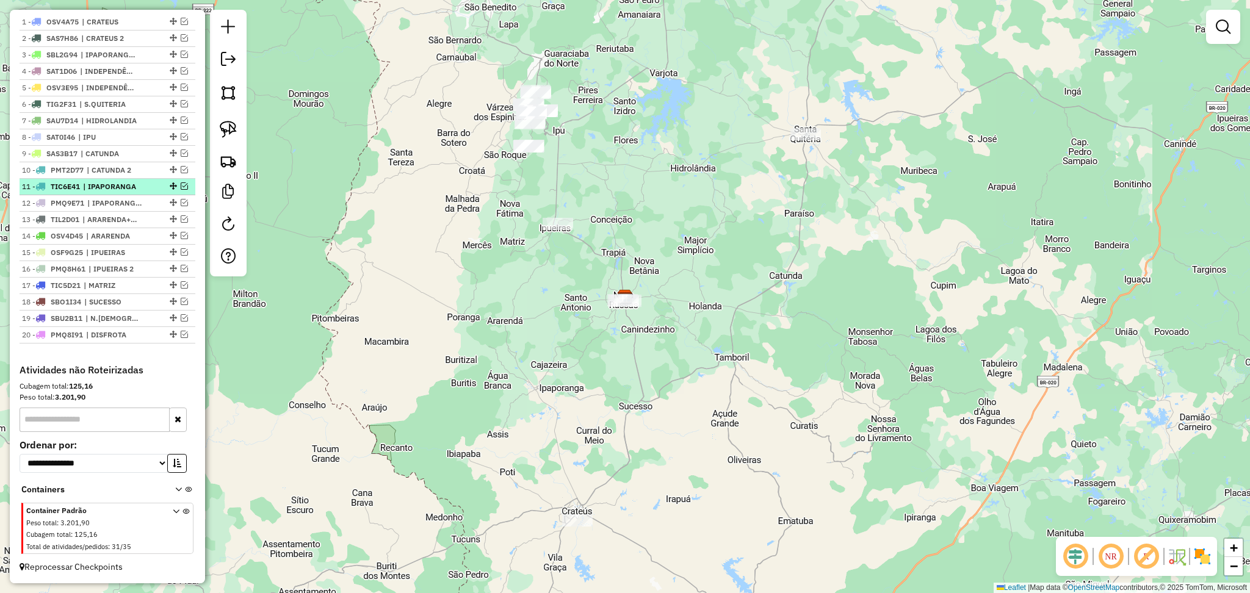
click at [135, 186] on span "| IPAPORANGA" at bounding box center [111, 186] width 56 height 11
select select "**********"
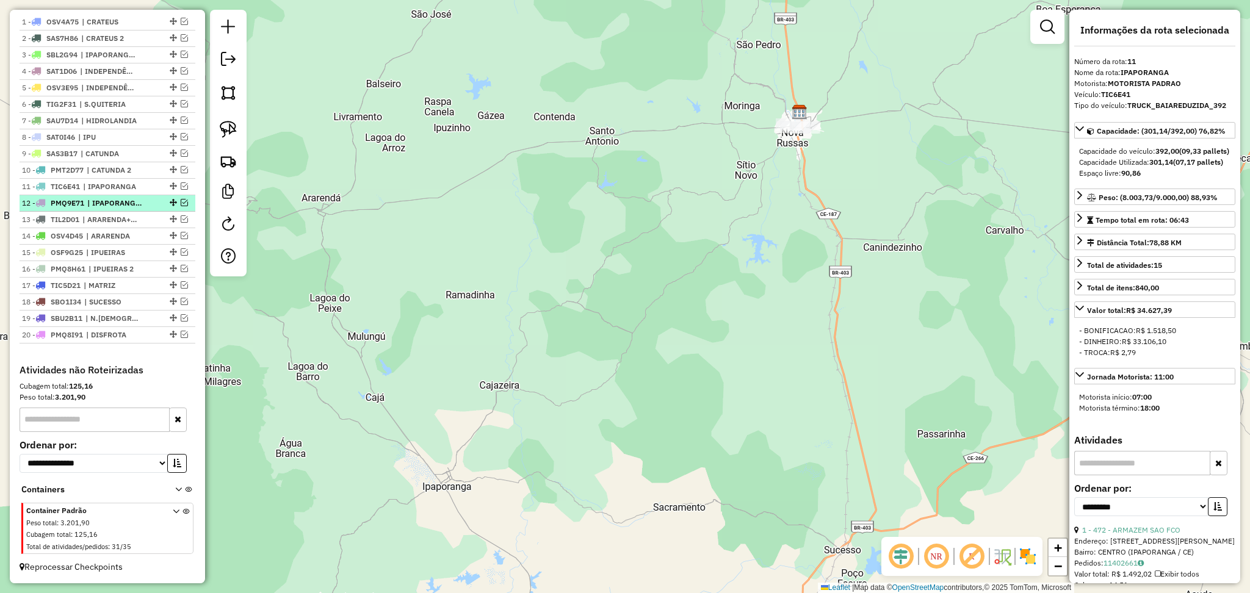
click at [131, 198] on span "| IPAPORANGA 2" at bounding box center [115, 203] width 56 height 11
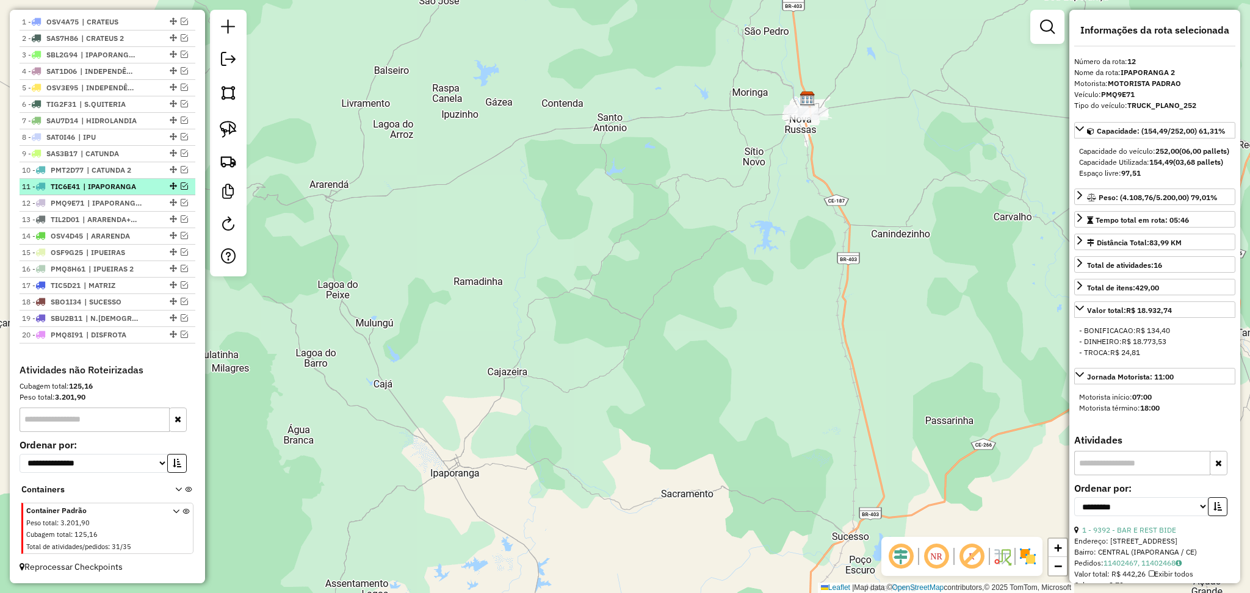
click at [181, 186] on em at bounding box center [184, 186] width 7 height 7
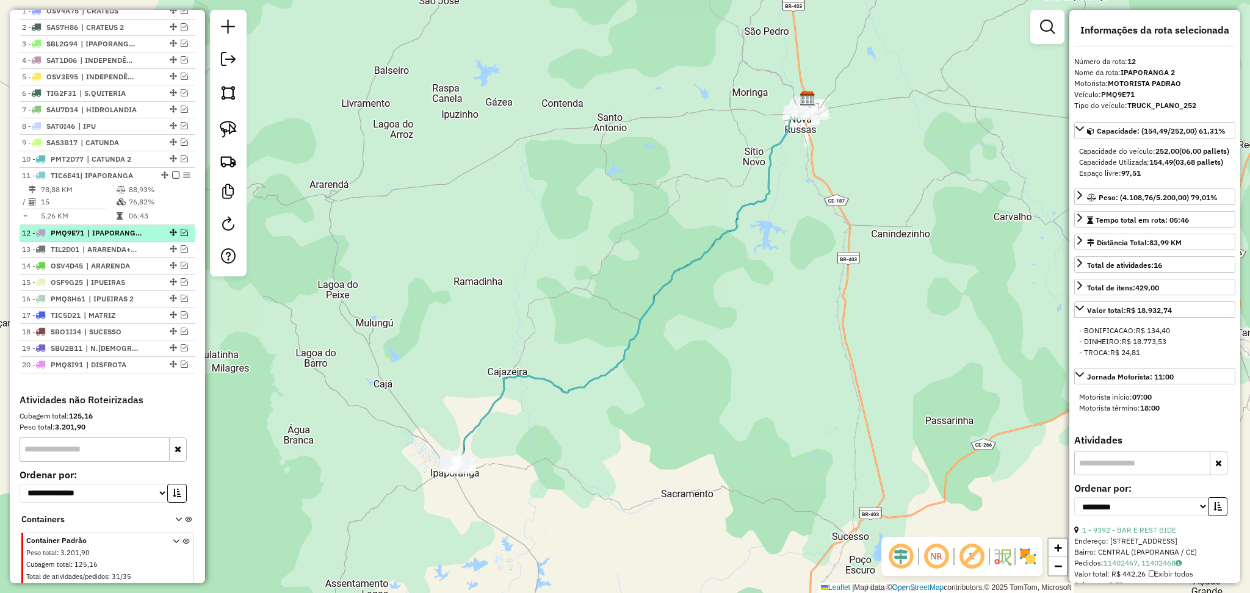
click at [181, 236] on em at bounding box center [184, 232] width 7 height 7
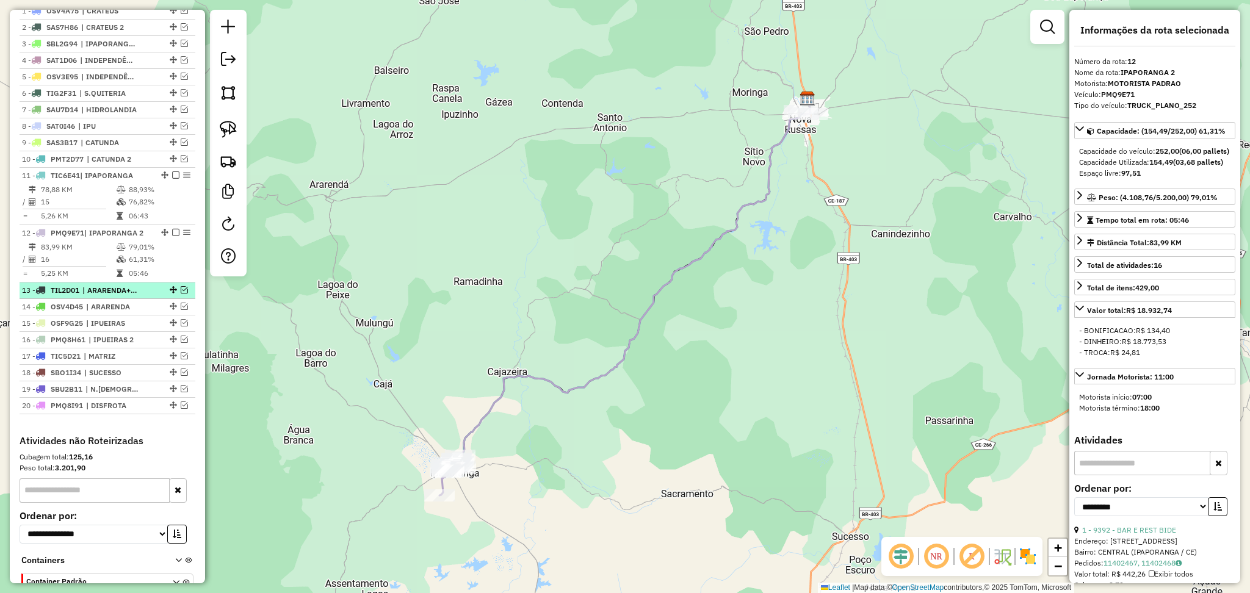
click at [186, 294] on div at bounding box center [172, 289] width 37 height 7
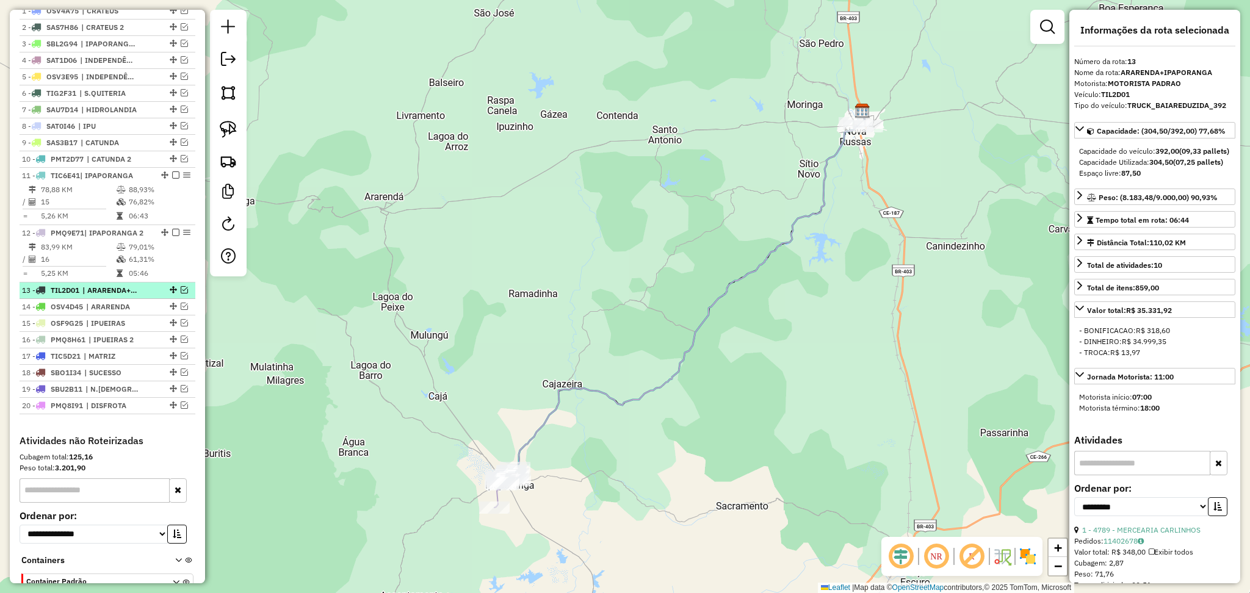
click at [176, 295] on div "13 - TIL2D01 | ARARENDA+IPAPORANGA" at bounding box center [107, 290] width 171 height 11
click at [181, 294] on em at bounding box center [184, 289] width 7 height 7
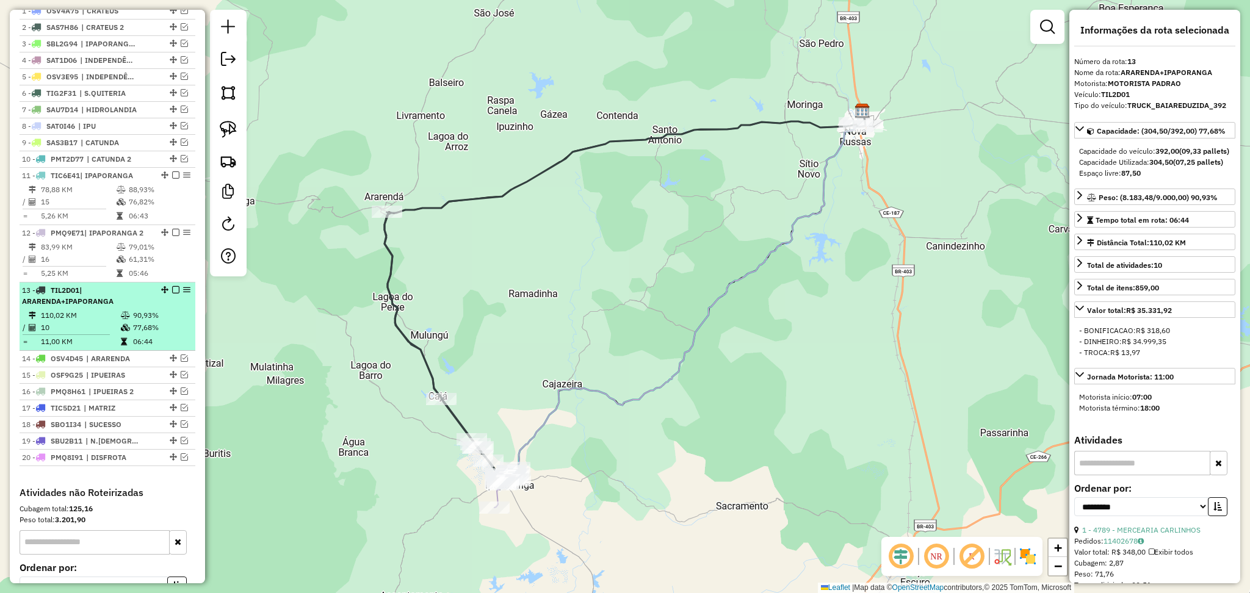
click at [103, 306] on span "| ARARENDA+IPAPORANGA" at bounding box center [68, 296] width 92 height 20
click at [92, 318] on li "13 - TIL2D01 | ARARENDA+IPAPORANGA 110,02 KM 90,93% / 10 77,68% = 11,00 KM 06:44" at bounding box center [108, 317] width 176 height 68
click at [88, 320] on td "110,02 KM" at bounding box center [80, 315] width 80 height 12
click at [87, 322] on td "110,02 KM" at bounding box center [80, 315] width 80 height 12
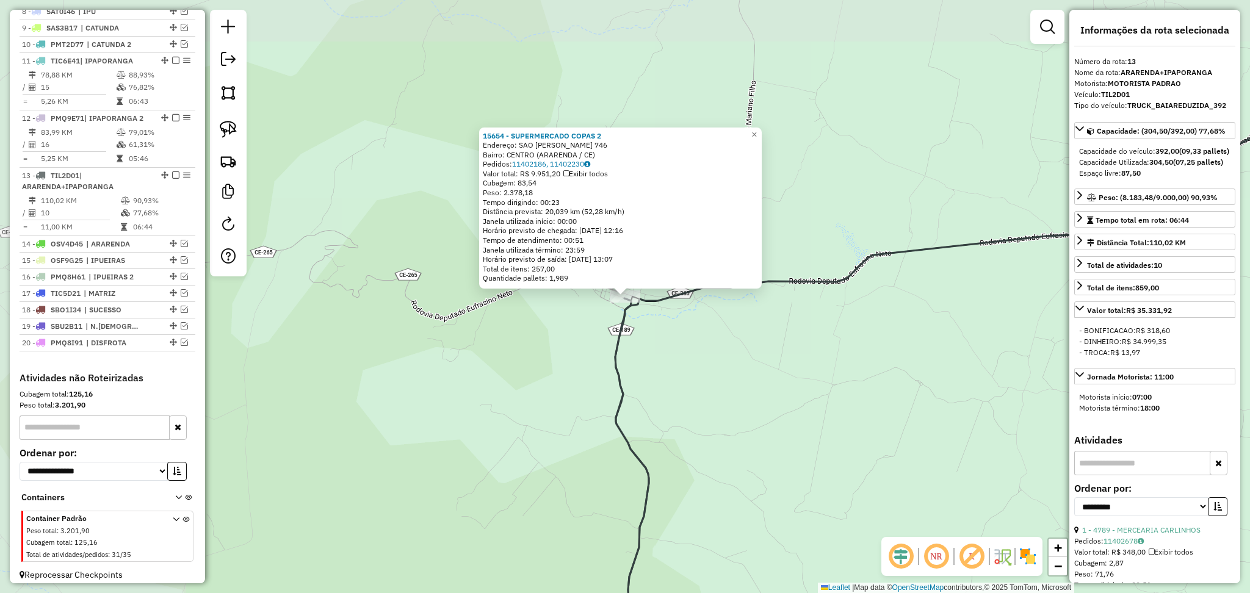
scroll to position [587, 0]
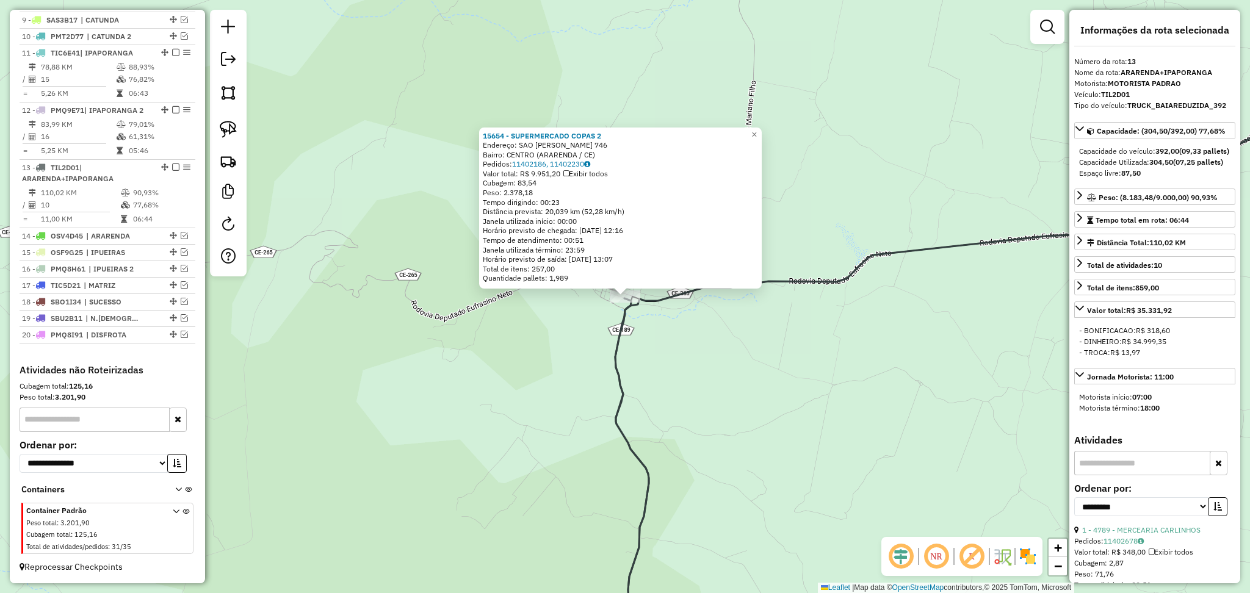
click at [541, 388] on div "15654 - SUPERMERCADO COPAS 2 Endereço: SAO [PERSON_NAME] 746 Bairro: CENTRO (AR…" at bounding box center [625, 296] width 1250 height 593
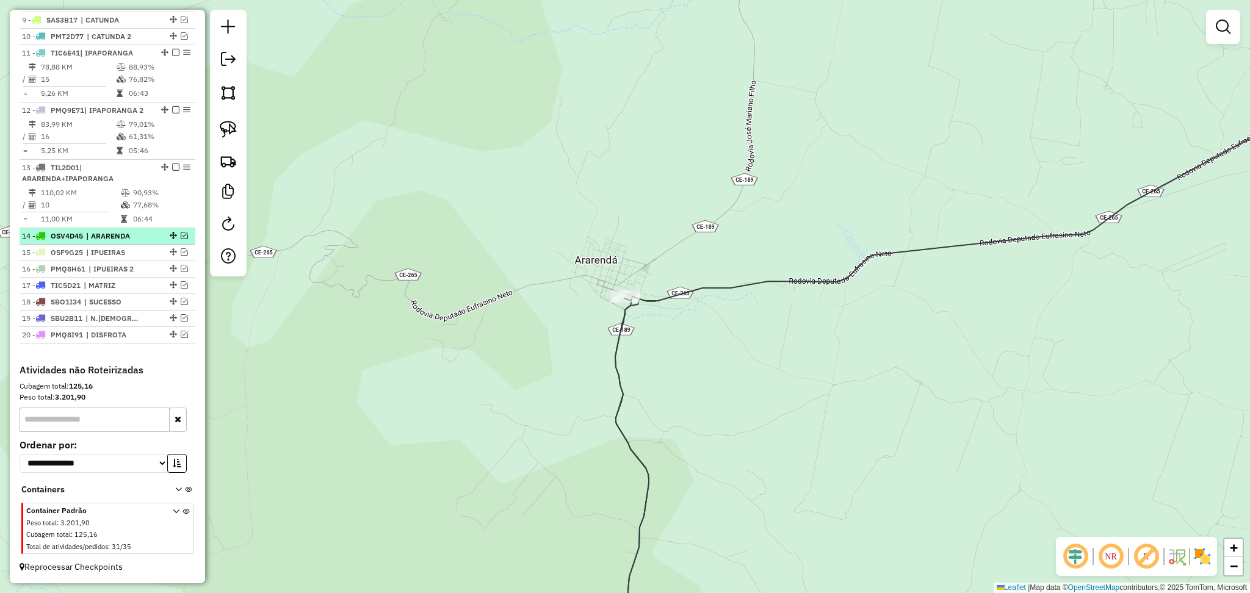
click at [181, 237] on em at bounding box center [184, 235] width 7 height 7
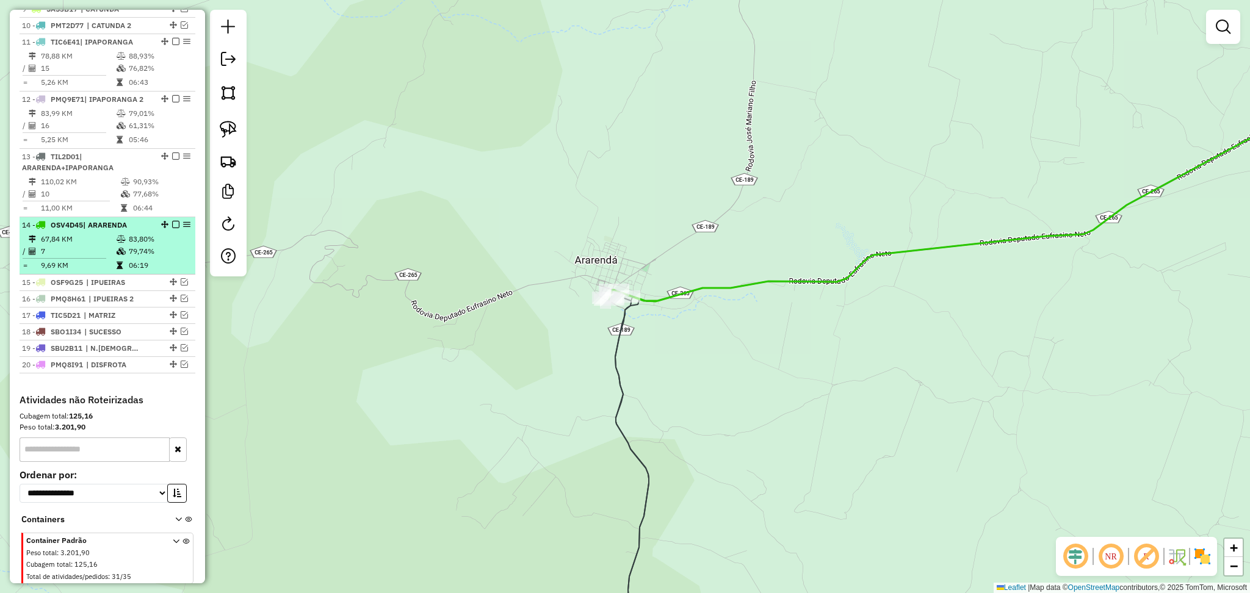
click at [104, 245] on td "67,84 KM" at bounding box center [78, 239] width 76 height 12
select select "**********"
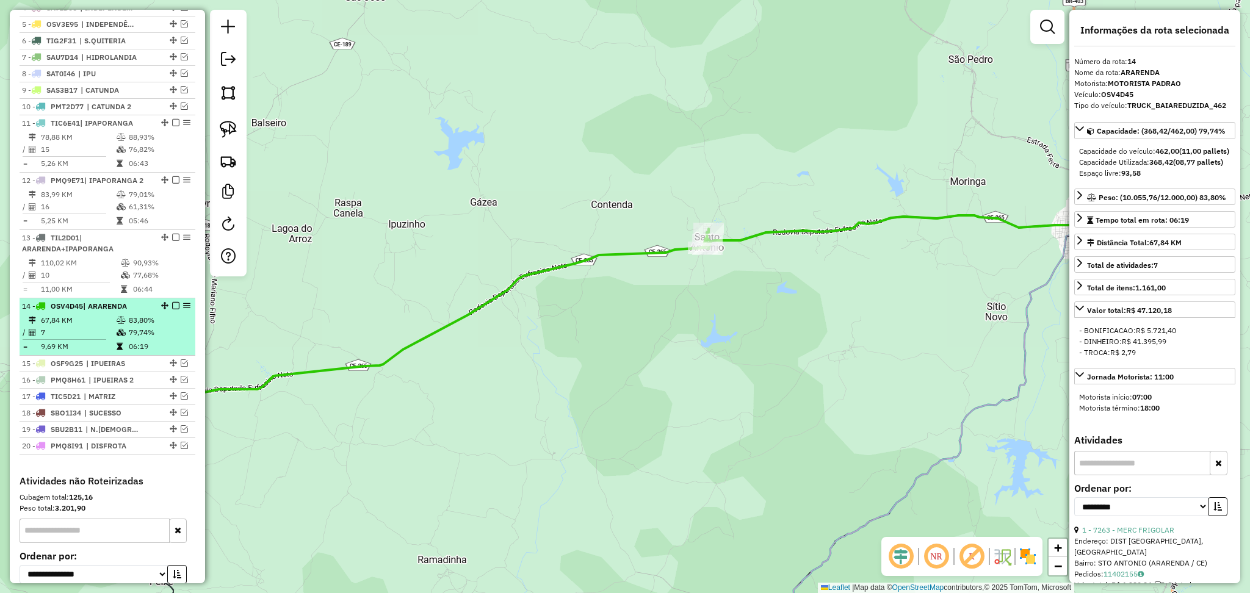
scroll to position [505, 0]
click at [172, 310] on em at bounding box center [175, 306] width 7 height 7
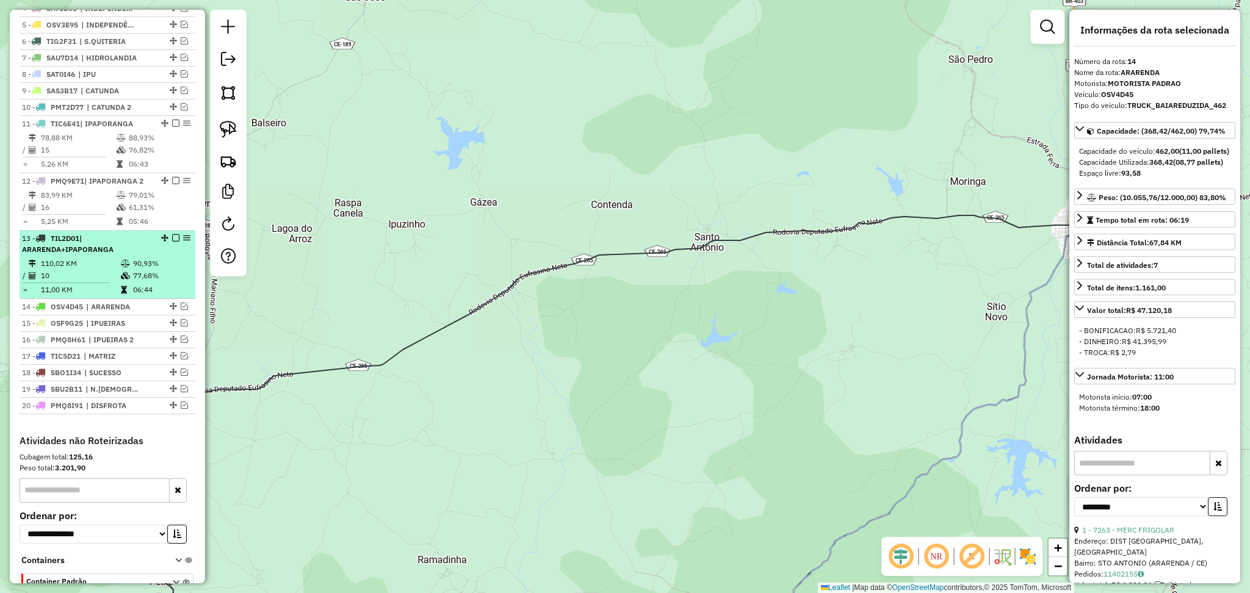
click at [120, 281] on td at bounding box center [126, 276] width 12 height 12
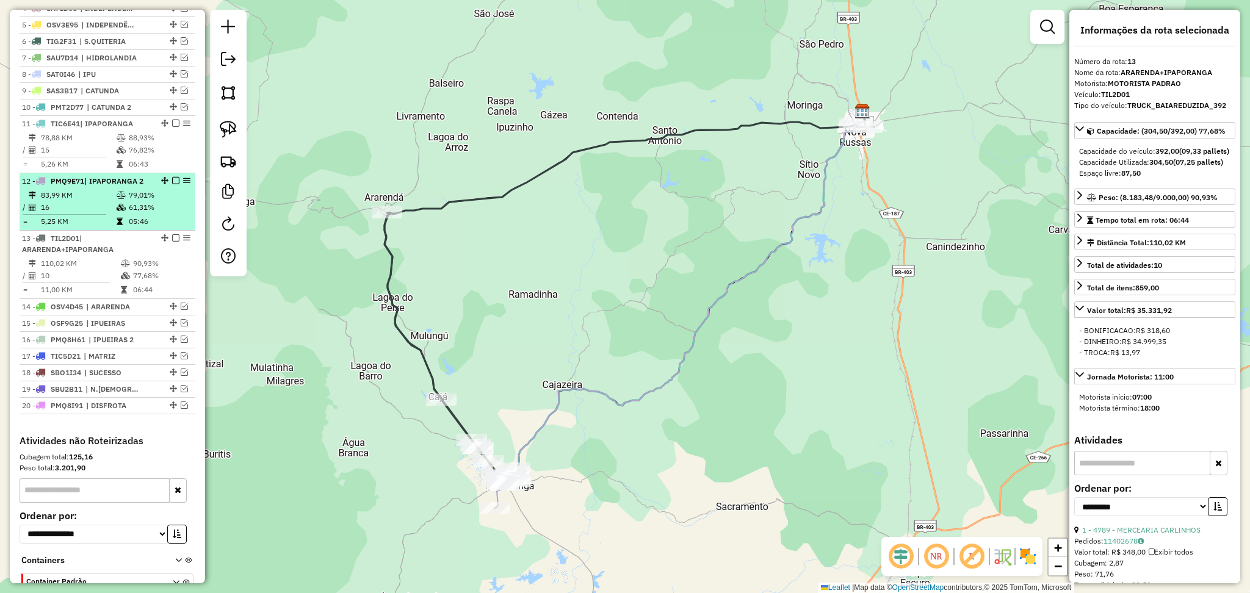
click at [104, 214] on td "16" at bounding box center [78, 207] width 76 height 12
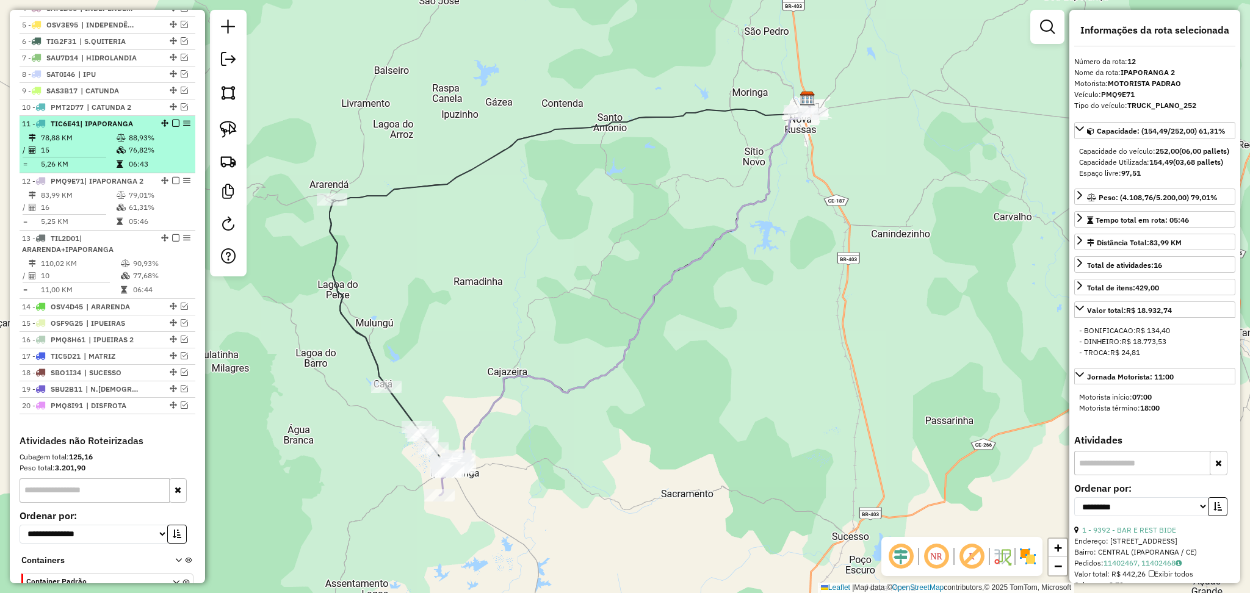
click at [109, 156] on td "15" at bounding box center [78, 150] width 76 height 12
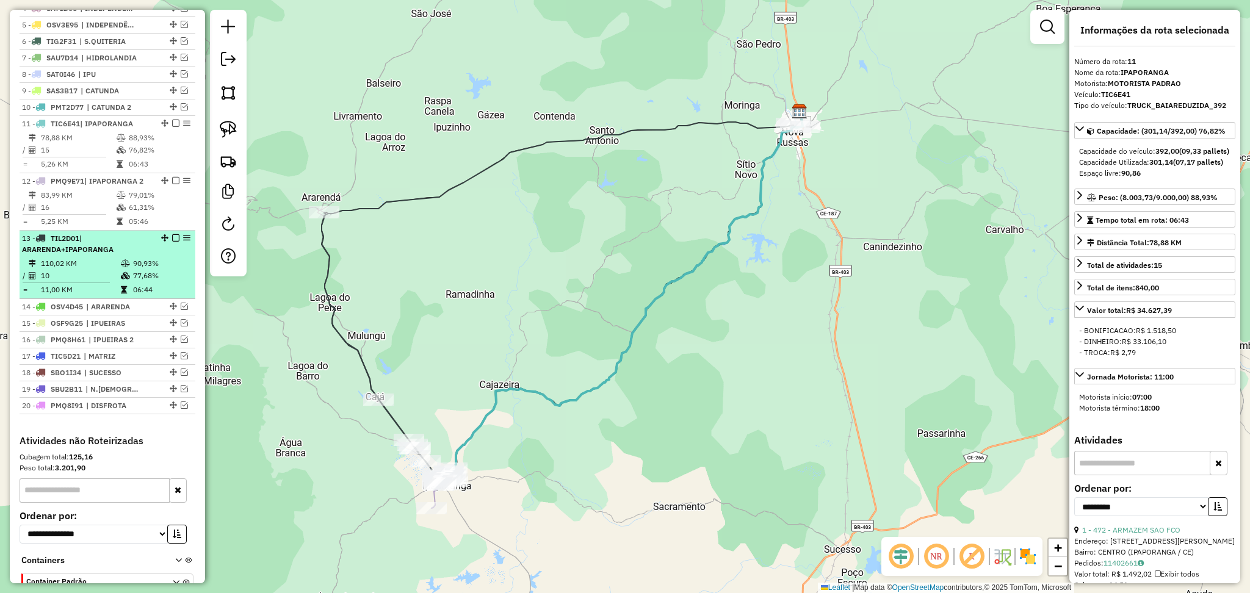
click at [85, 283] on hr at bounding box center [66, 283] width 87 height 1
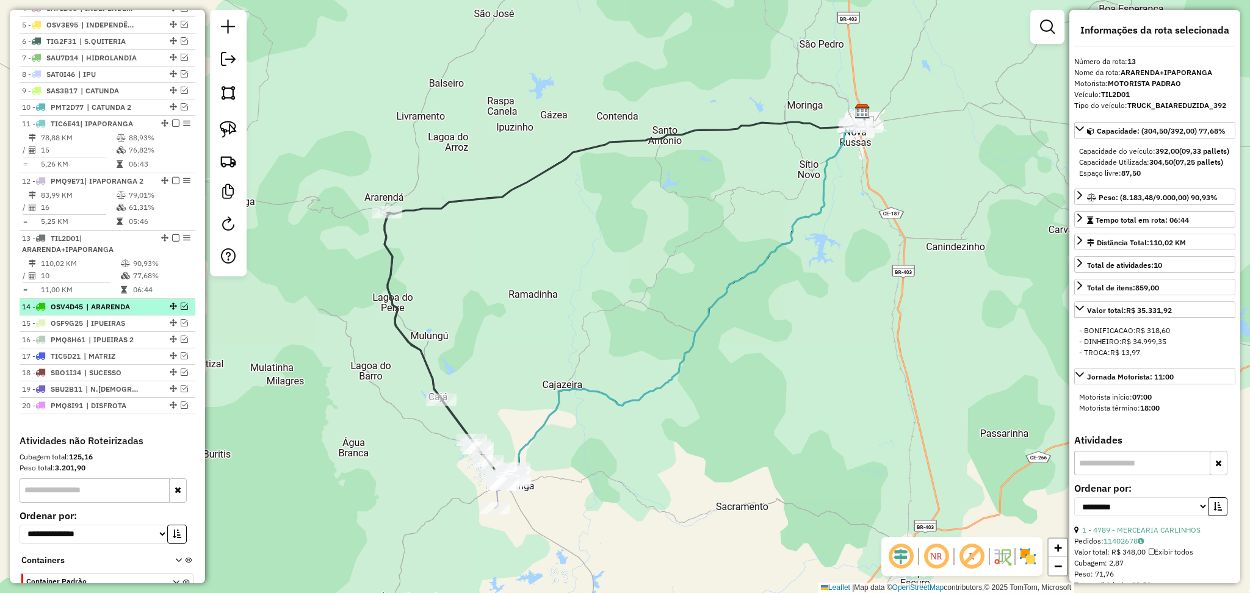
click at [181, 310] on em at bounding box center [184, 306] width 7 height 7
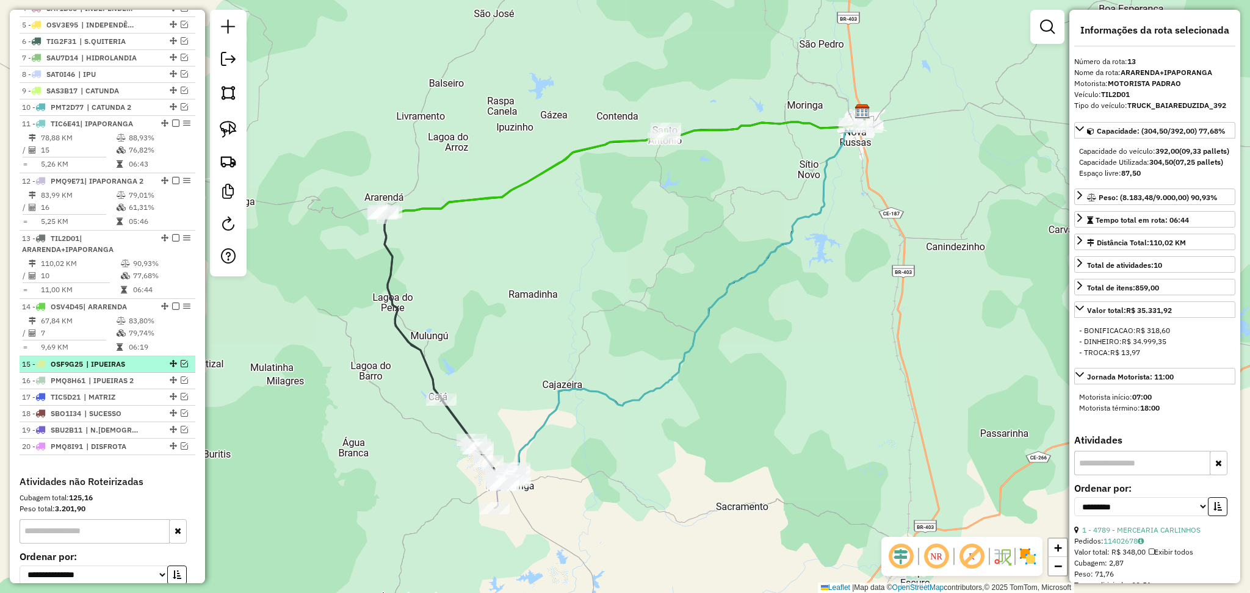
click at [181, 367] on em at bounding box center [184, 363] width 7 height 7
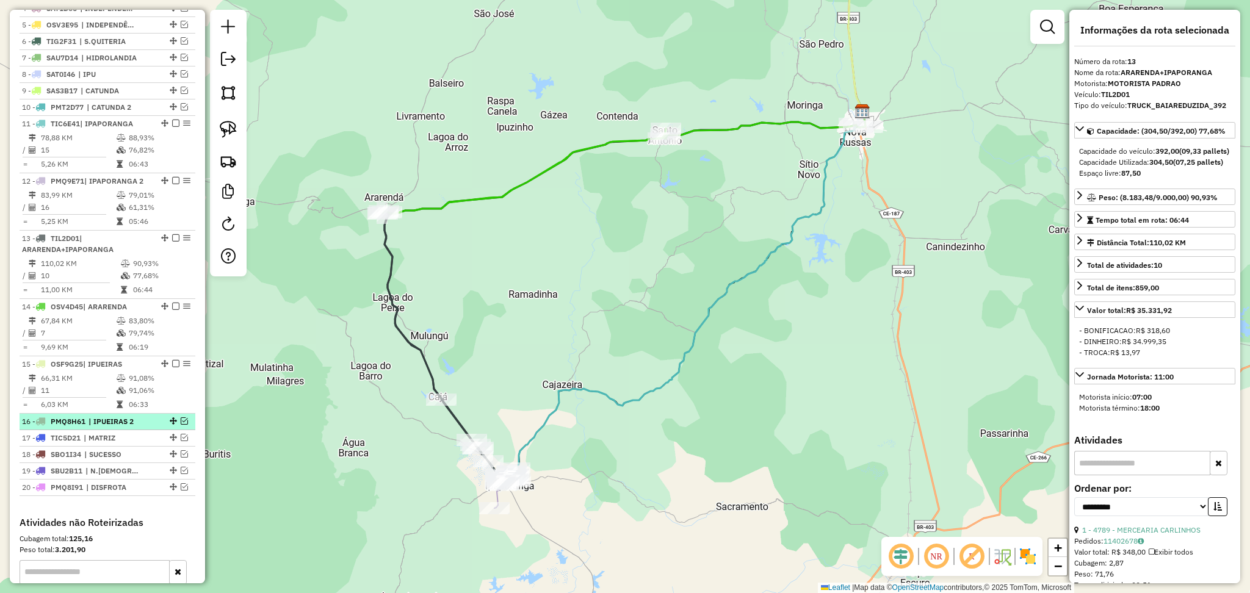
click at [183, 425] on em at bounding box center [184, 421] width 7 height 7
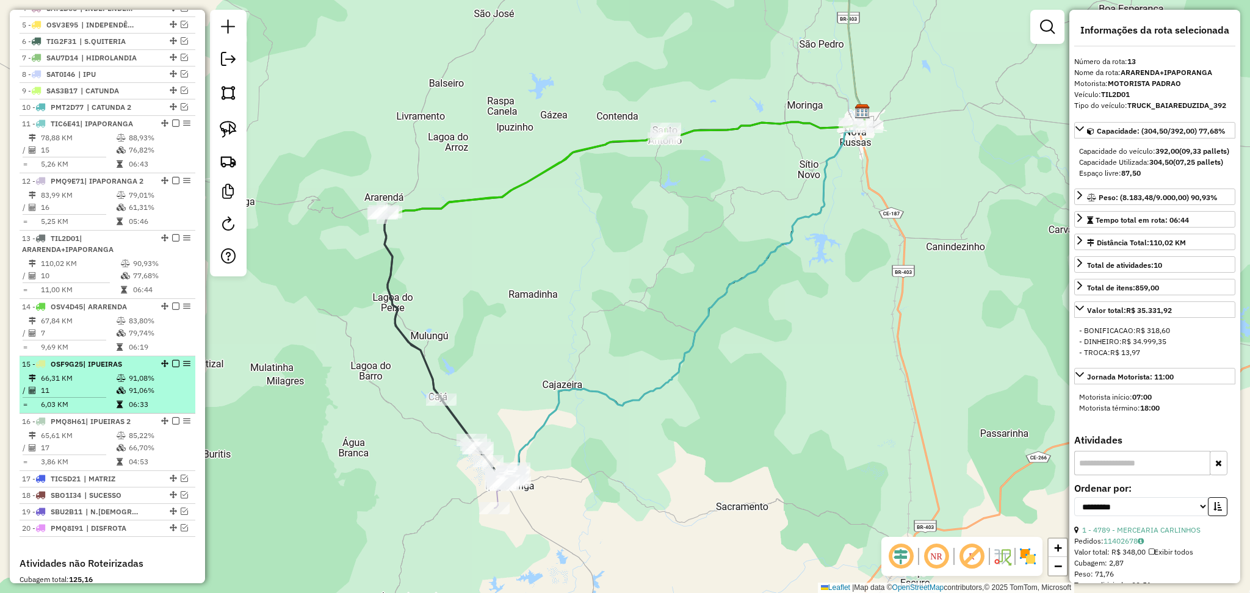
click at [117, 382] on icon at bounding box center [121, 378] width 9 height 7
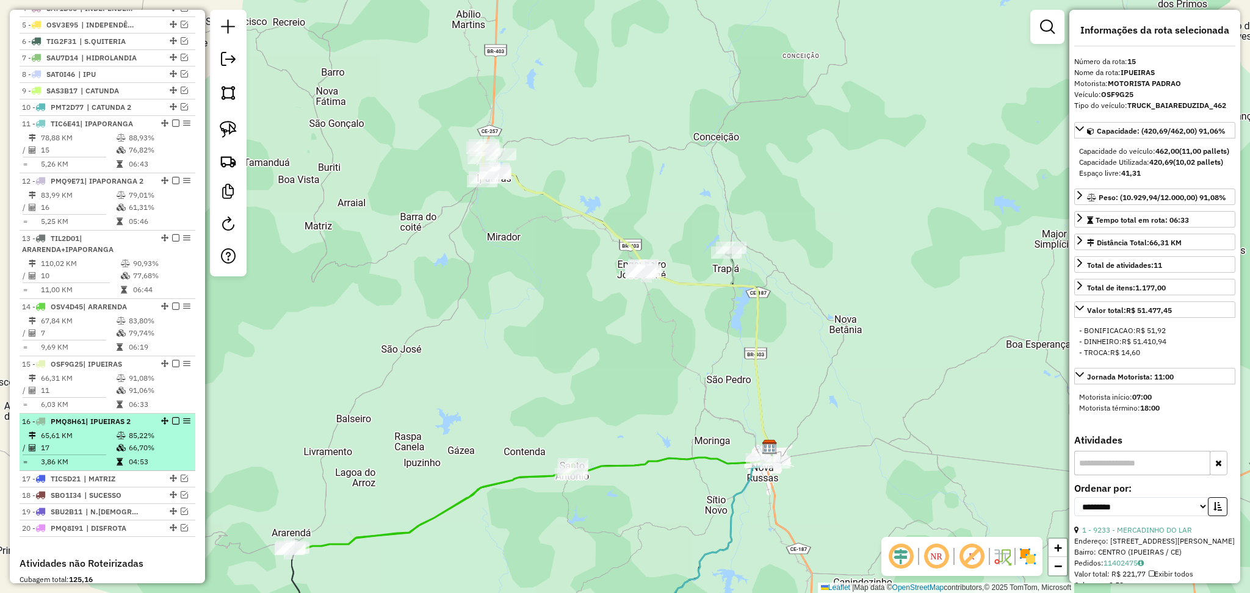
click at [101, 441] on td "65,61 KM" at bounding box center [78, 436] width 76 height 12
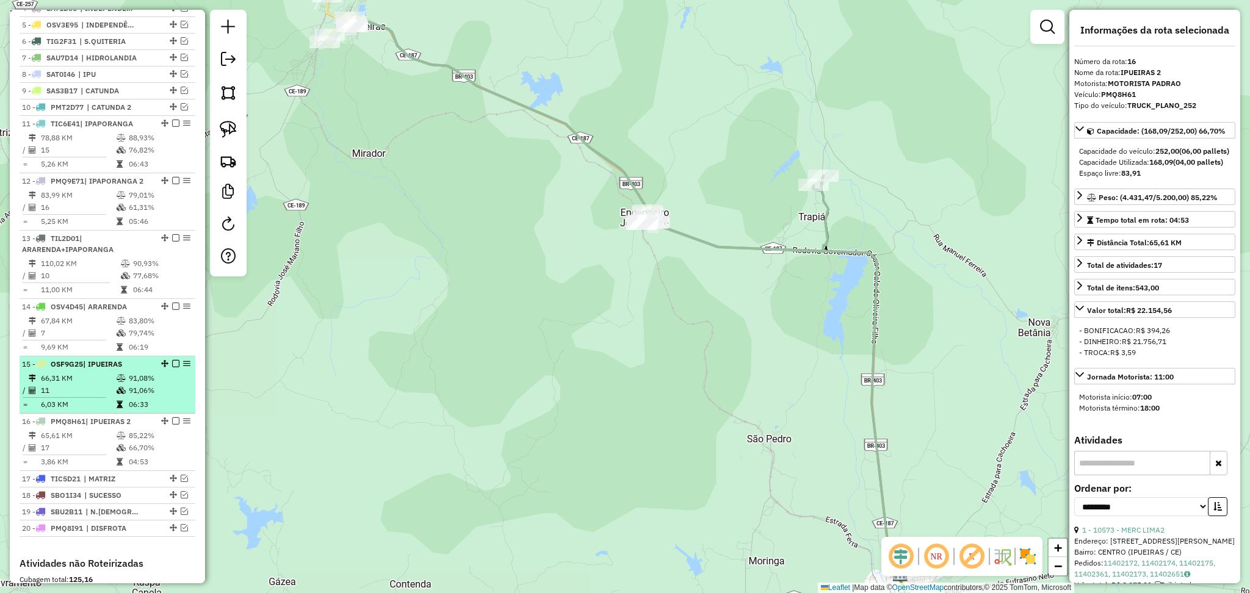
click at [95, 397] on td "11" at bounding box center [78, 391] width 76 height 12
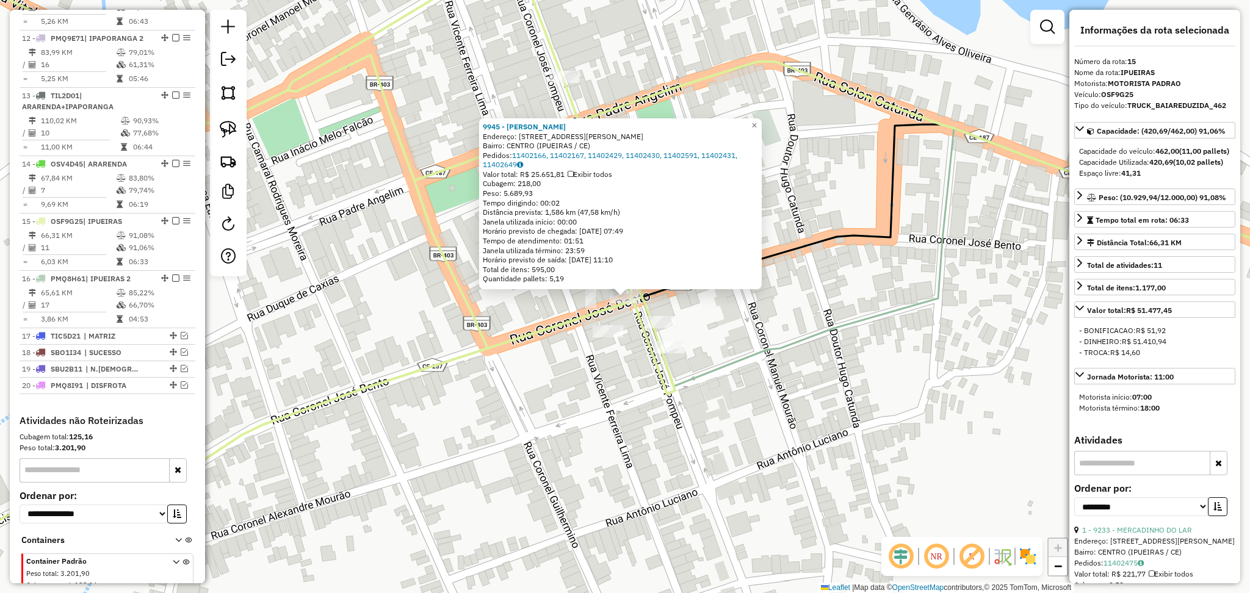
scroll to position [710, 0]
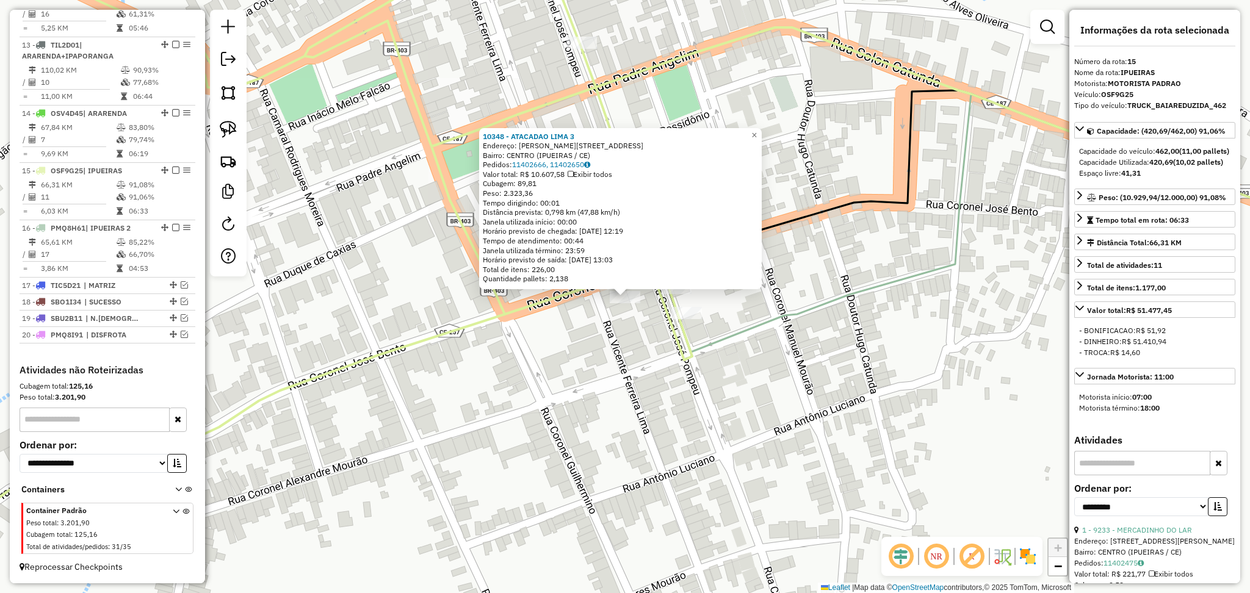
click at [620, 340] on div "10348 - ATACADAO LIMA 3 Endereço: R CEL JOSE POMPEU, 697 Bairro: CENTRO (IPUEIR…" at bounding box center [625, 296] width 1250 height 593
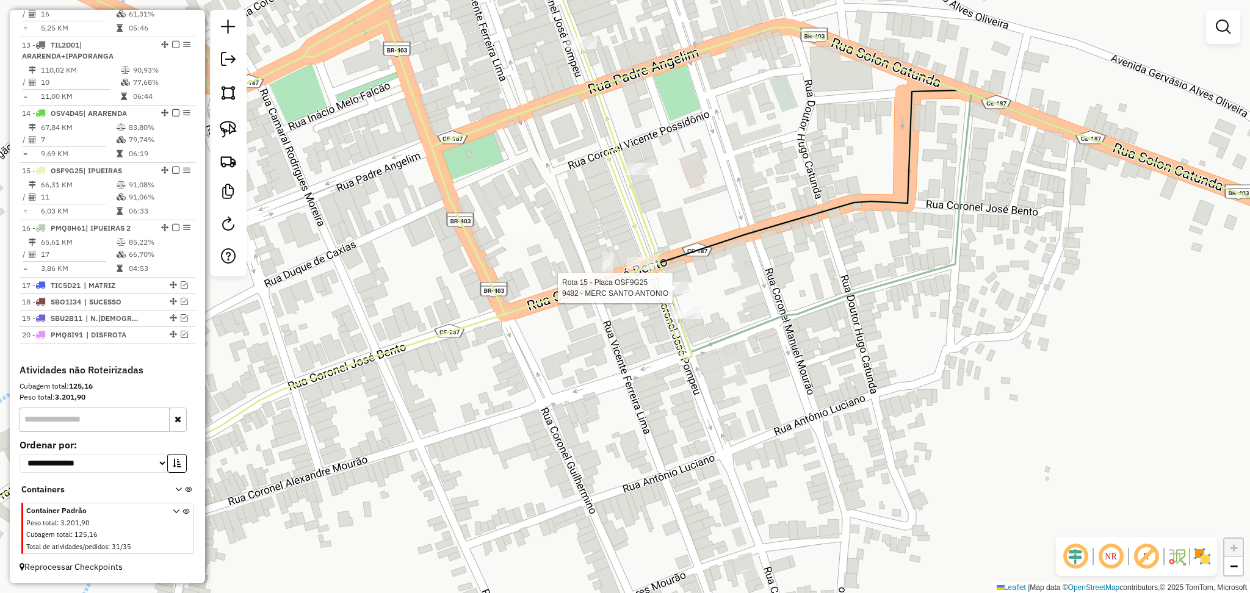
select select "**********"
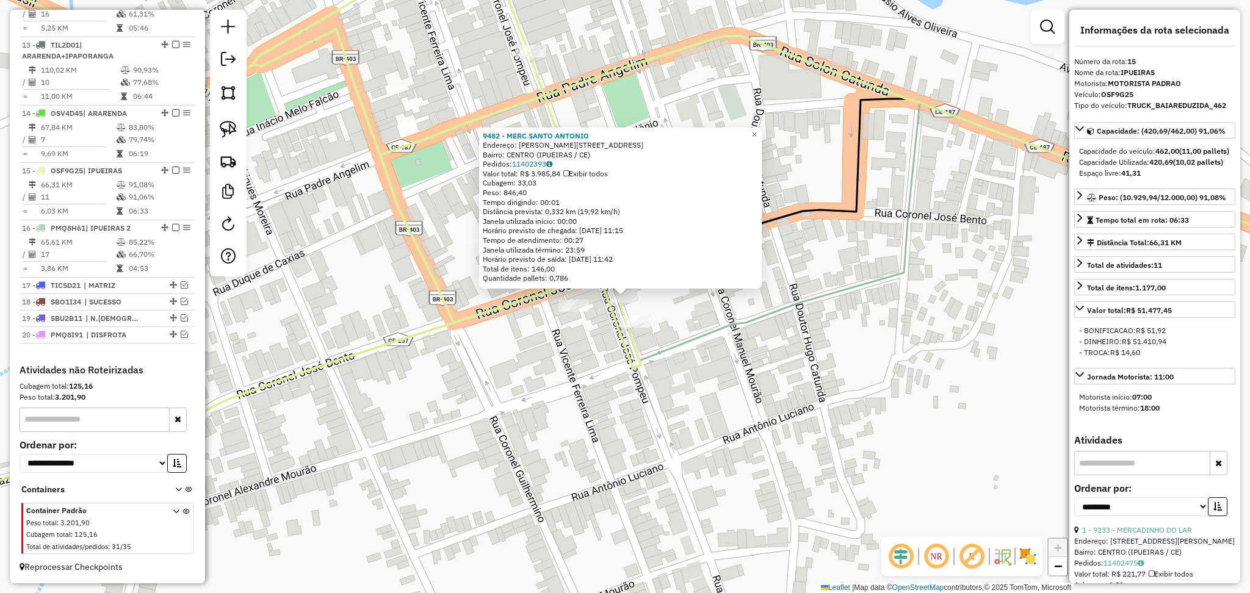
click at [588, 350] on div "9482 - MERC SANTO ANTONIO Endereço: R CEL JOSE POMPEU, 701 Bairro: CENTRO (IPUE…" at bounding box center [625, 296] width 1250 height 593
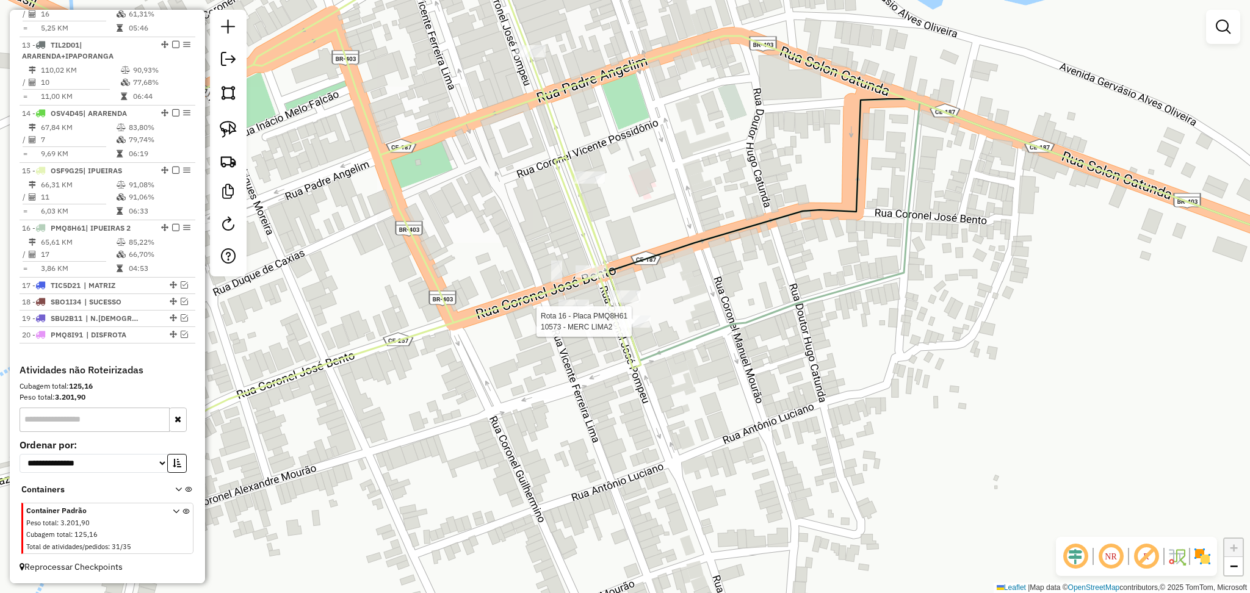
select select "**********"
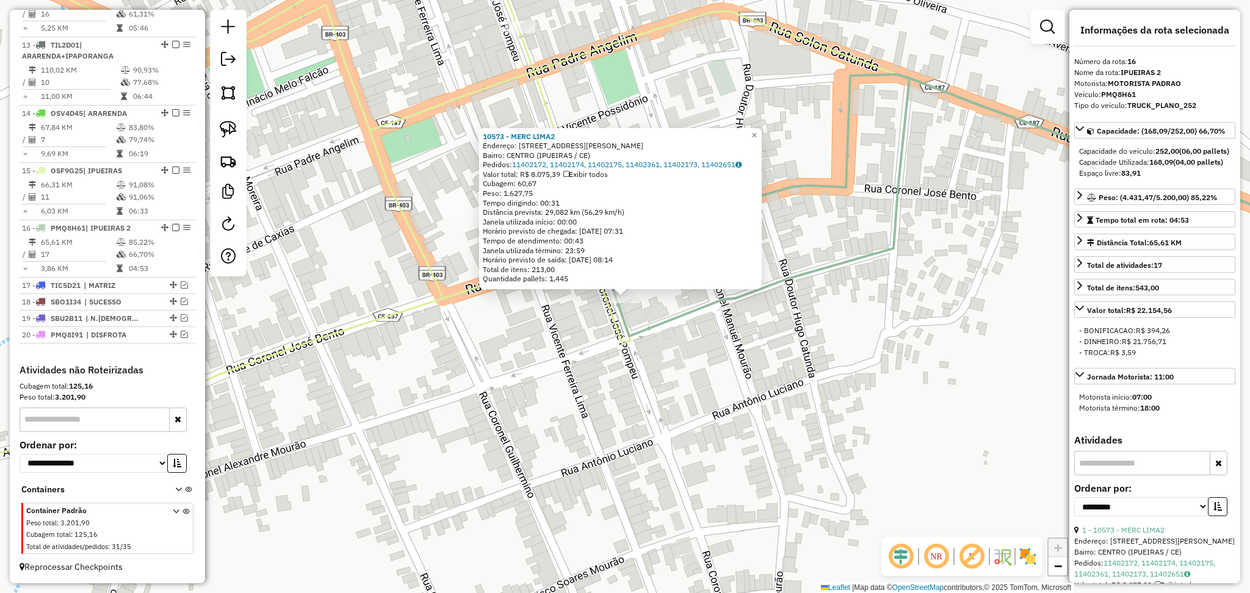
click at [566, 366] on div "10573 - MERC LIMA2 Endereço: R CORONEL JOSE POMPEU, 741 Bairro: CENTRO (IPUEIRA…" at bounding box center [625, 296] width 1250 height 593
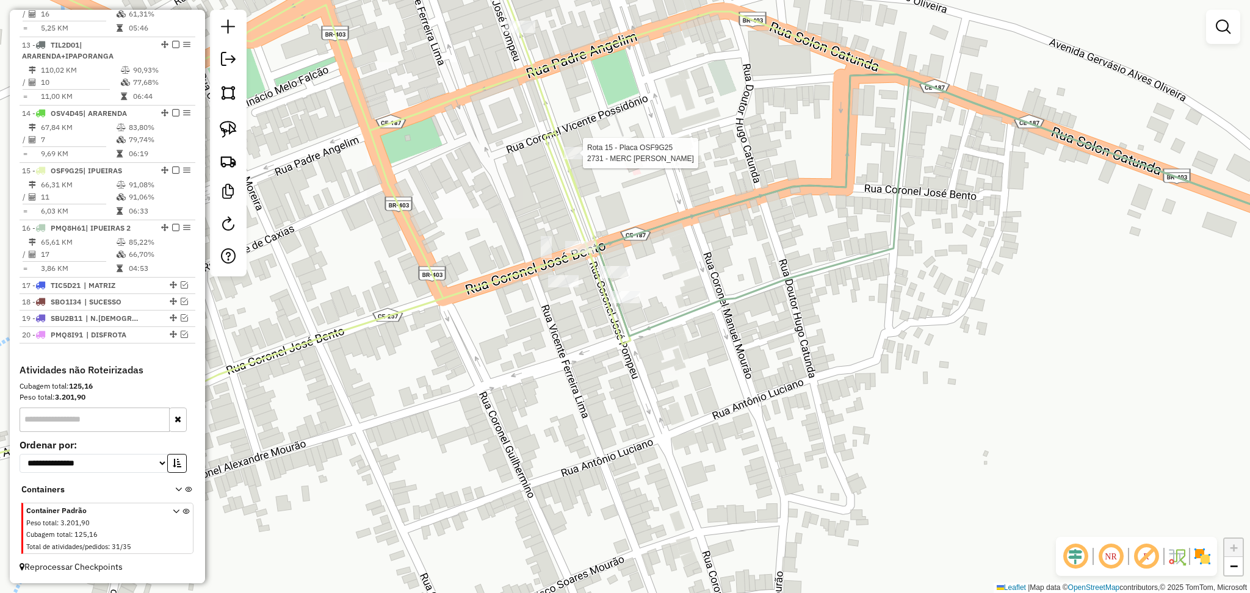
select select "**********"
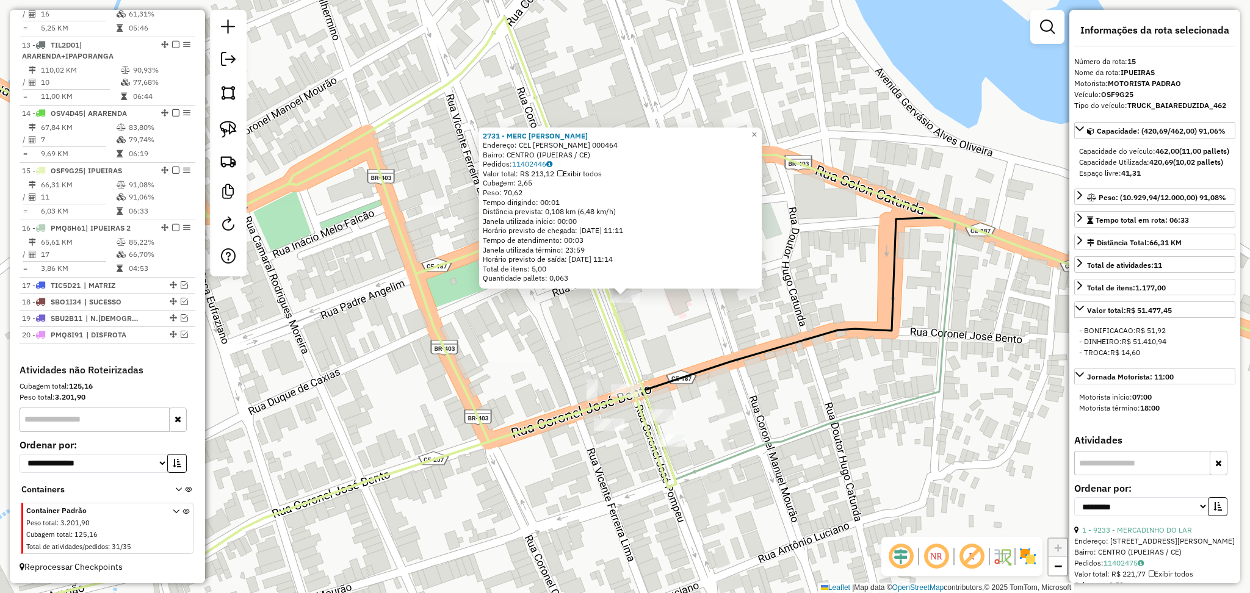
click at [572, 373] on div "2731 - MERC WESLEY Endereço: CEL JOSE POMPEU 000464 Bairro: CENTRO (IPUEIRAS / …" at bounding box center [625, 296] width 1250 height 593
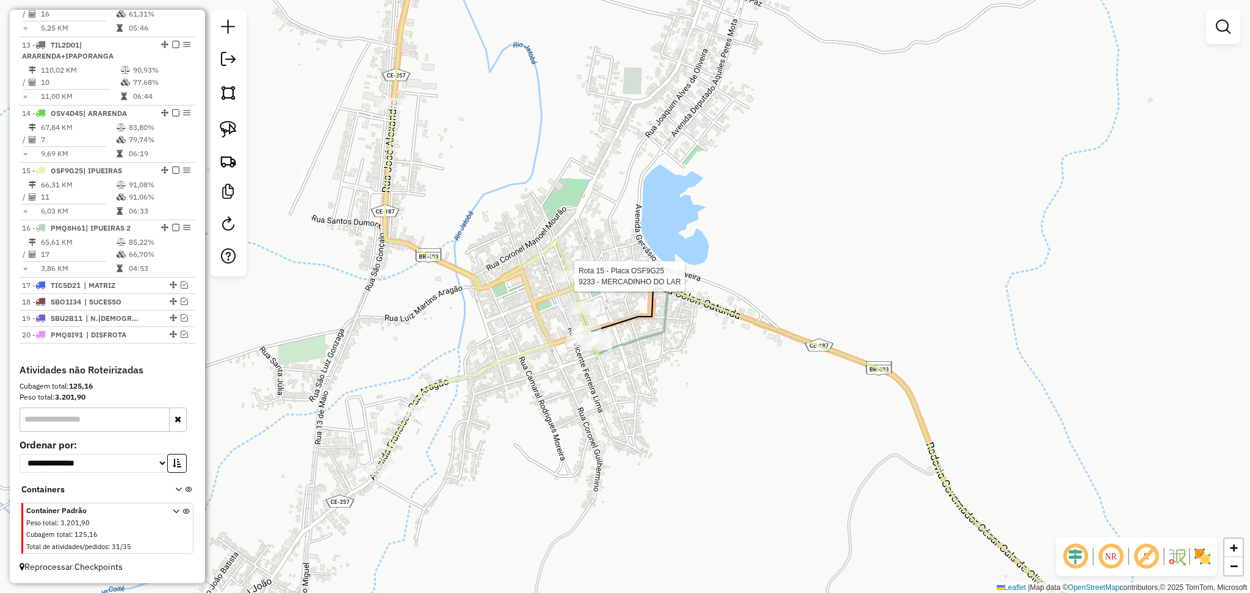
select select "**********"
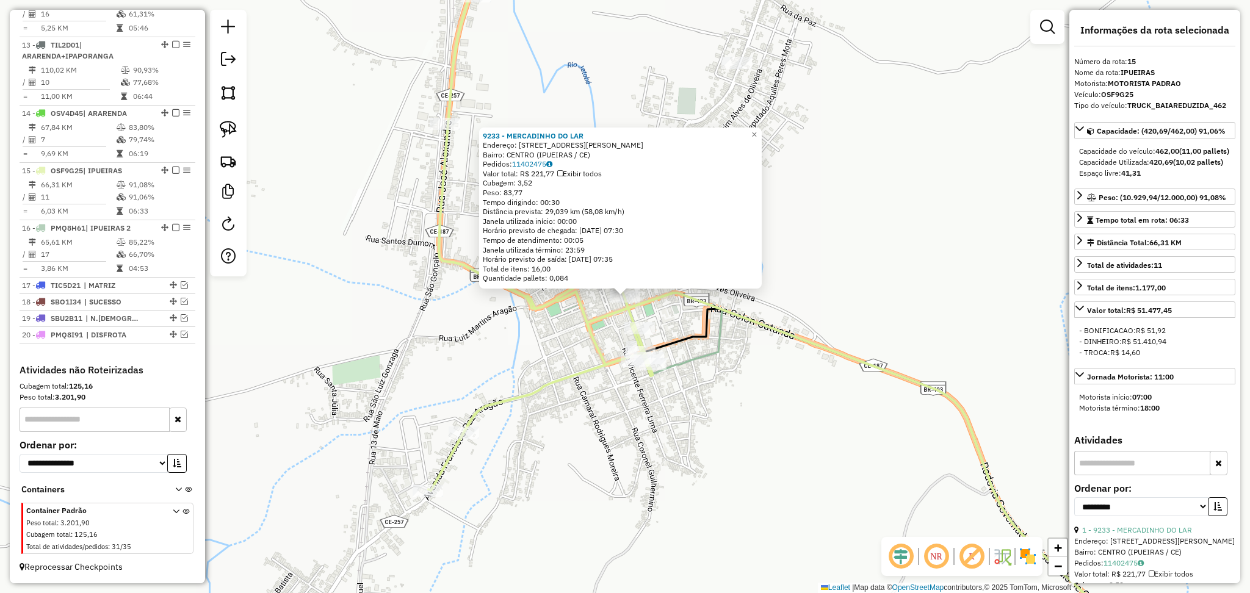
click at [582, 347] on div "9233 - MERCADINHO DO LAR Endereço: RUA ANTONIO EUFRASINO 215 Bairro: CENTRO (IP…" at bounding box center [625, 296] width 1250 height 593
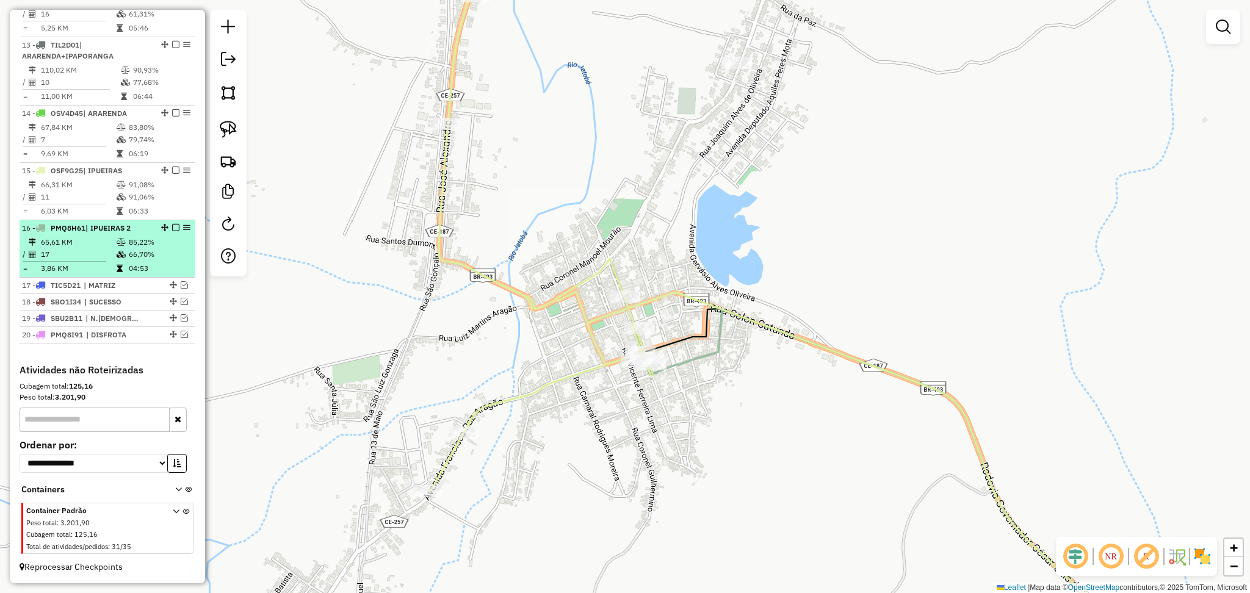
click at [123, 239] on icon at bounding box center [121, 242] width 9 height 7
select select "**********"
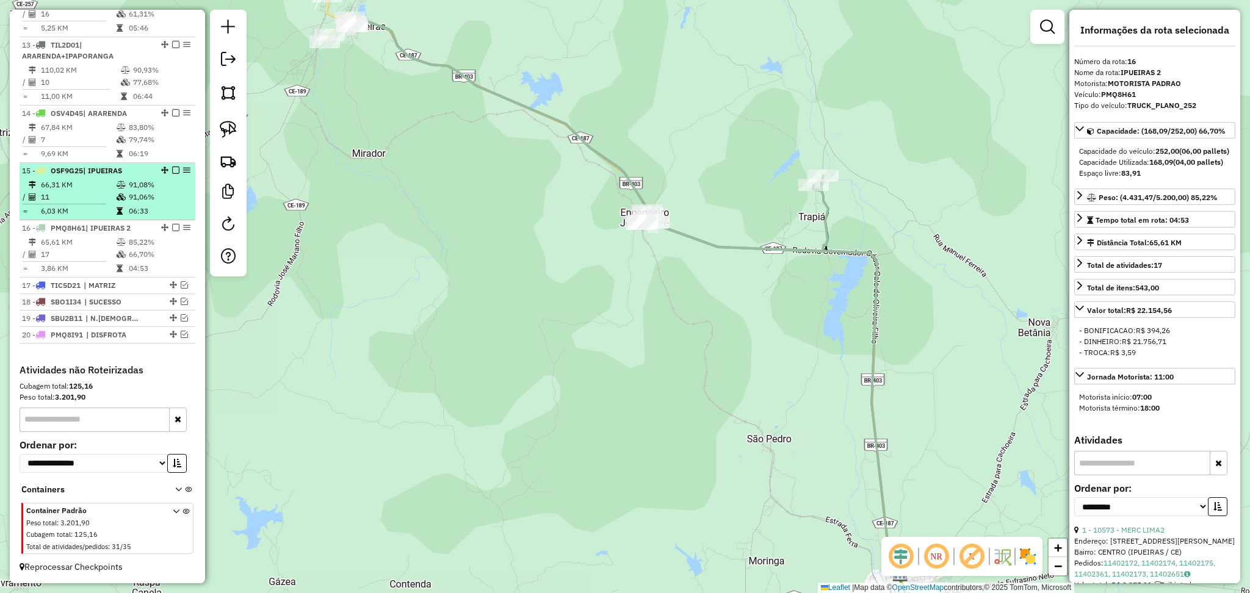
click at [98, 196] on td "11" at bounding box center [78, 197] width 76 height 12
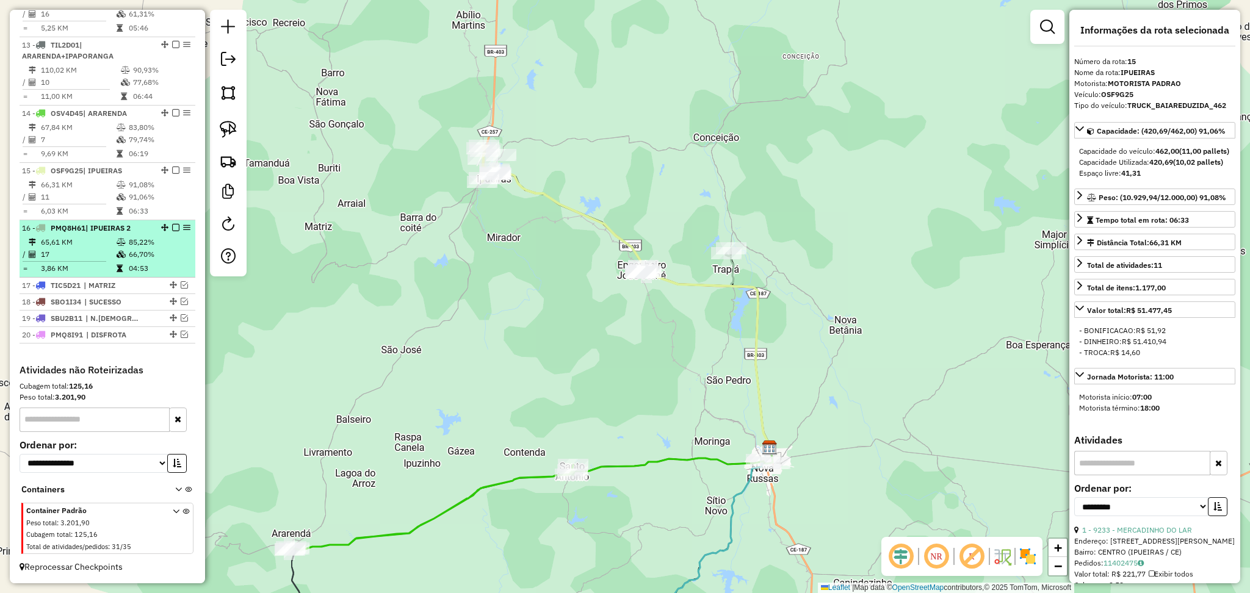
click at [93, 245] on td "65,61 KM" at bounding box center [78, 242] width 76 height 12
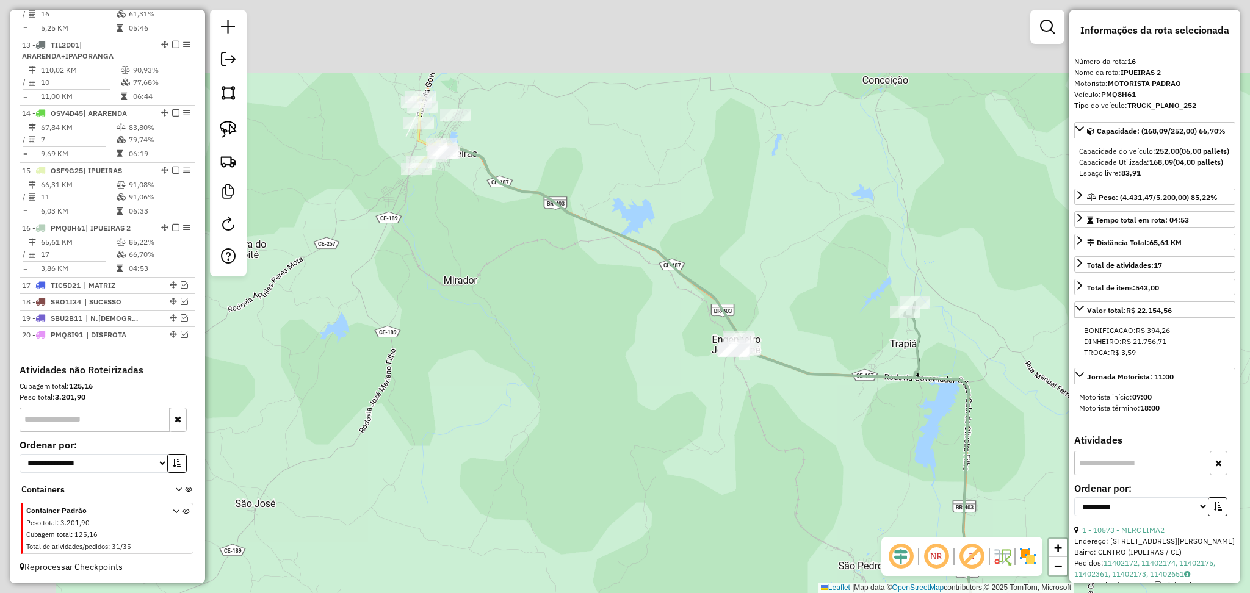
drag, startPoint x: 414, startPoint y: 112, endPoint x: 500, endPoint y: 230, distance: 145.9
click at [506, 242] on div "Janela de atendimento Grade de atendimento Capacidade Transportadoras Veículos …" at bounding box center [625, 296] width 1250 height 593
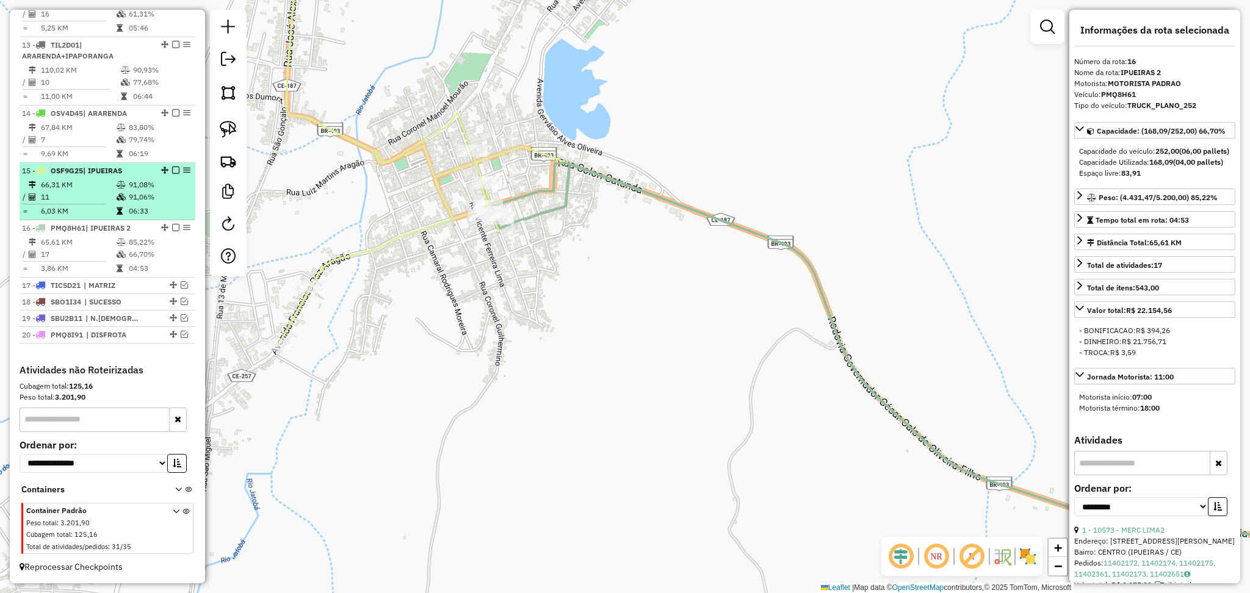
click at [124, 188] on td at bounding box center [122, 185] width 12 height 12
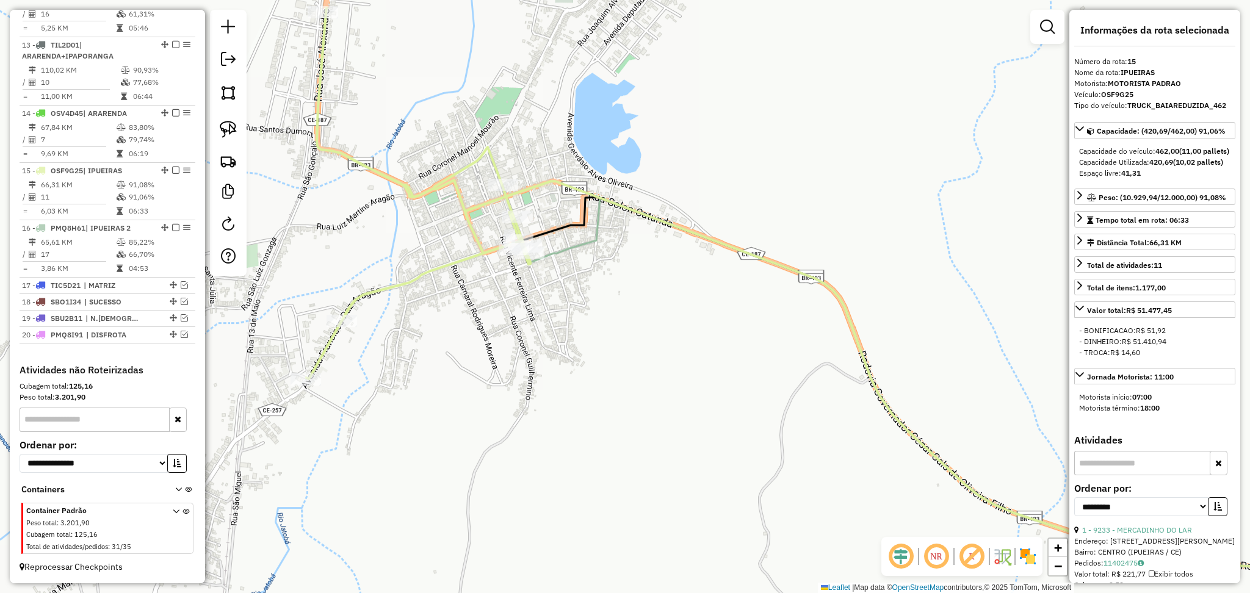
drag, startPoint x: 440, startPoint y: 227, endPoint x: 438, endPoint y: 237, distance: 10.4
click at [440, 235] on div "Janela de atendimento Grade de atendimento Capacidade Transportadoras Veículos …" at bounding box center [625, 296] width 1250 height 593
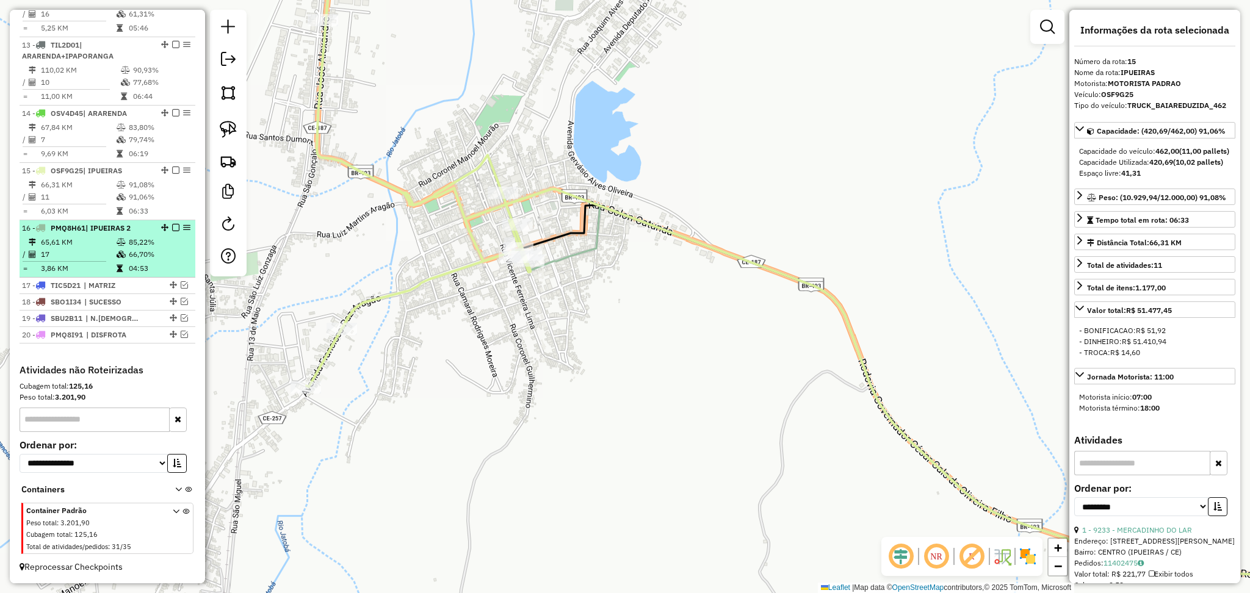
click at [92, 251] on td "17" at bounding box center [78, 254] width 76 height 12
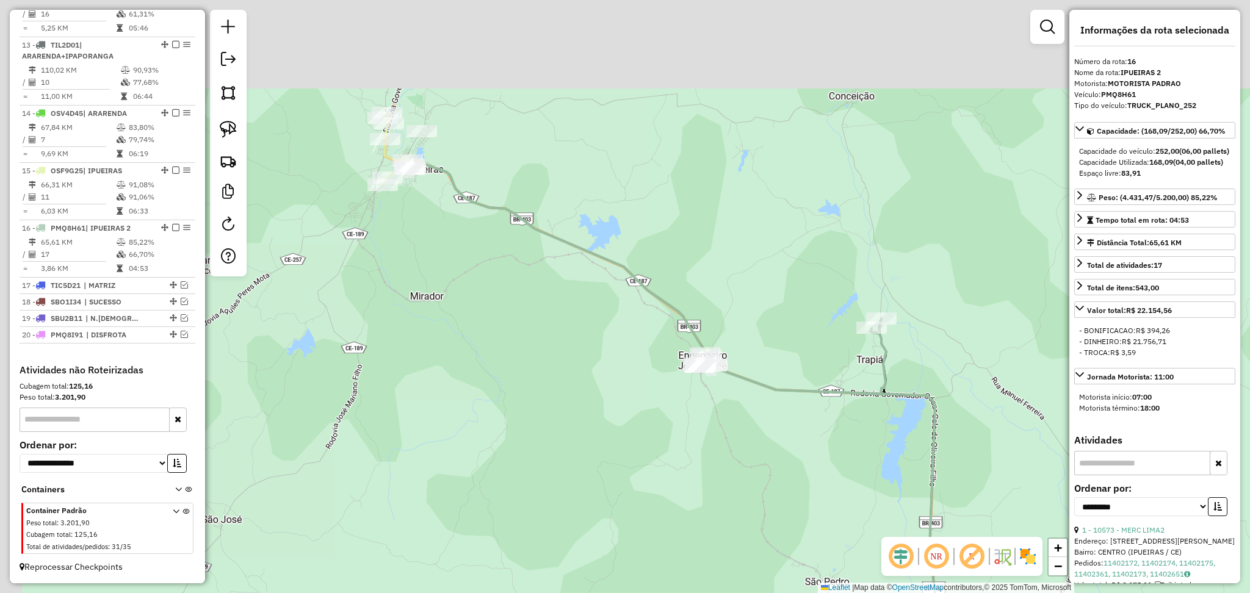
drag, startPoint x: 388, startPoint y: 86, endPoint x: 466, endPoint y: 220, distance: 154.5
click at [461, 220] on div "Janela de atendimento Grade de atendimento Capacidade Transportadoras Veículos …" at bounding box center [625, 296] width 1250 height 593
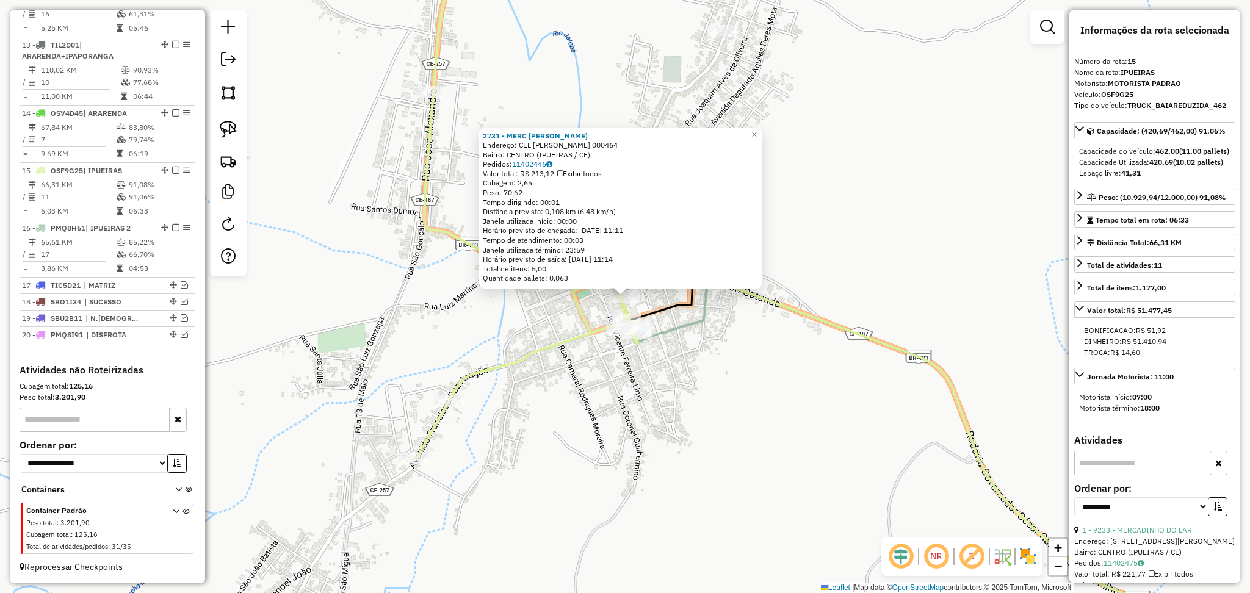
click at [601, 332] on icon at bounding box center [526, 200] width 224 height 518
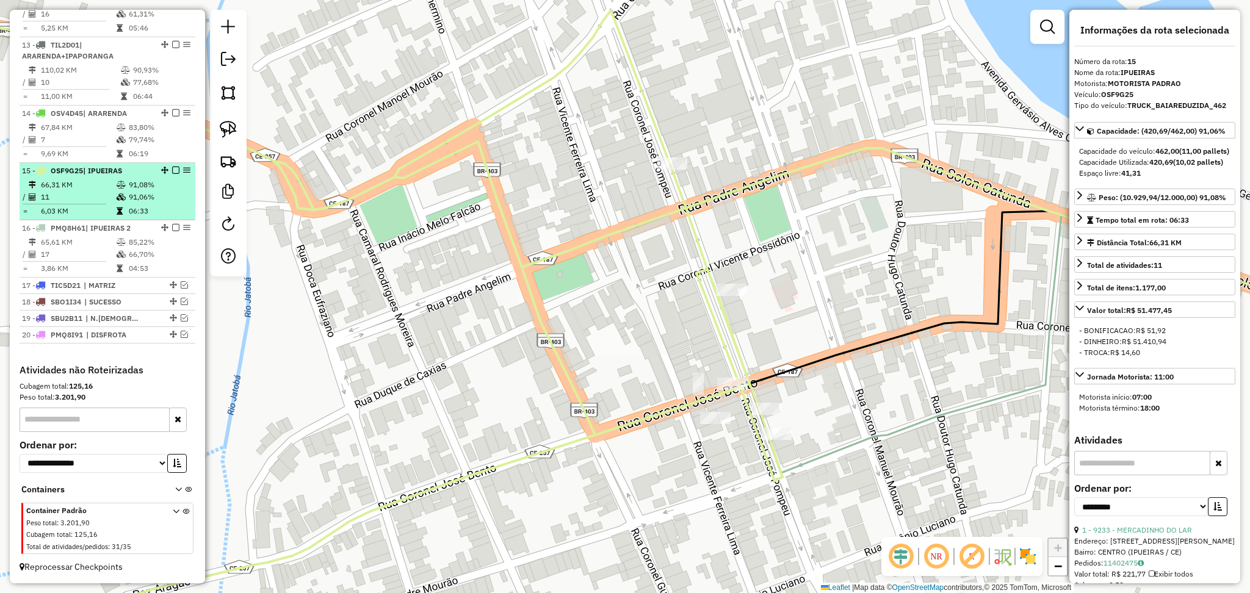
click at [84, 199] on td "11" at bounding box center [78, 197] width 76 height 12
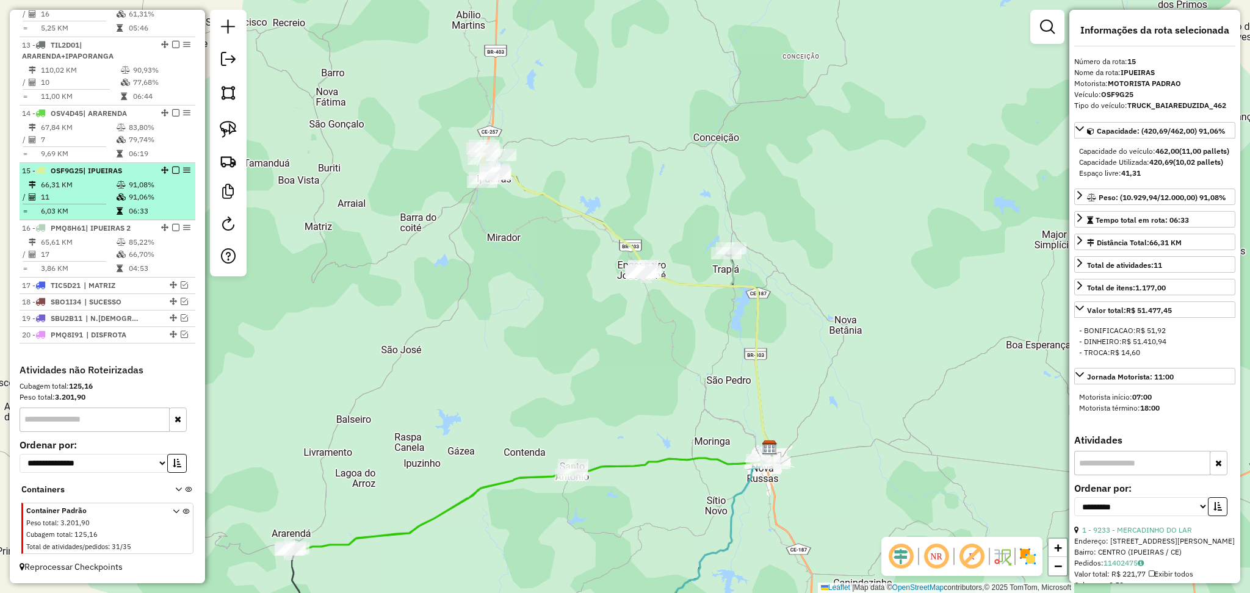
click at [107, 184] on td "66,31 KM" at bounding box center [78, 185] width 76 height 12
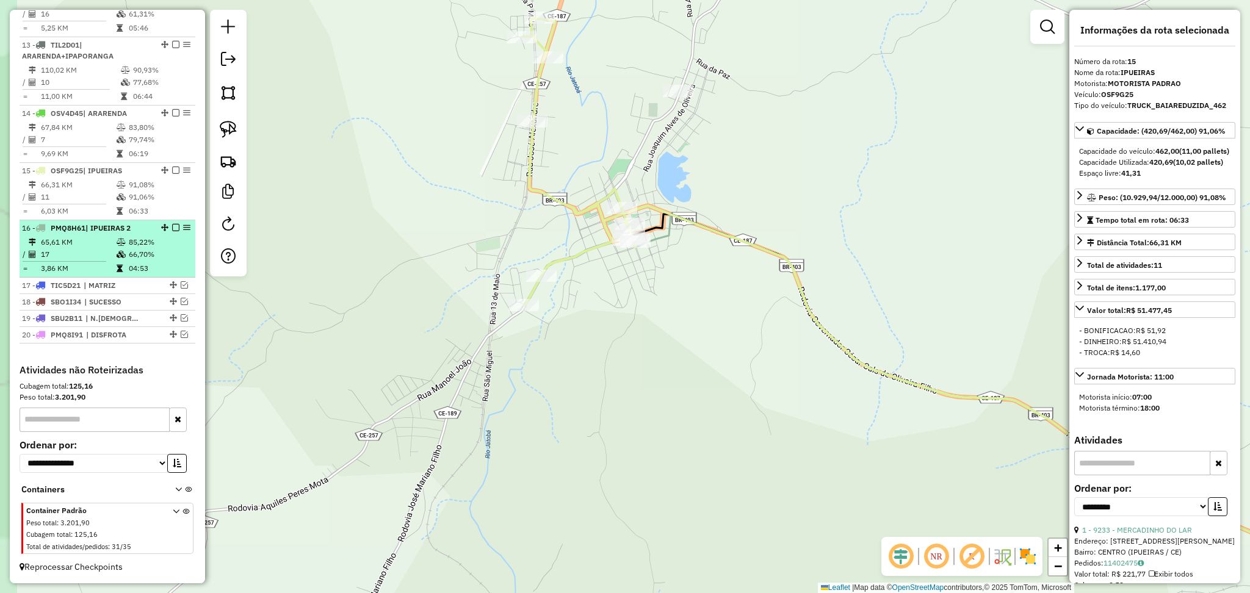
click at [101, 244] on td "65,61 KM" at bounding box center [78, 242] width 76 height 12
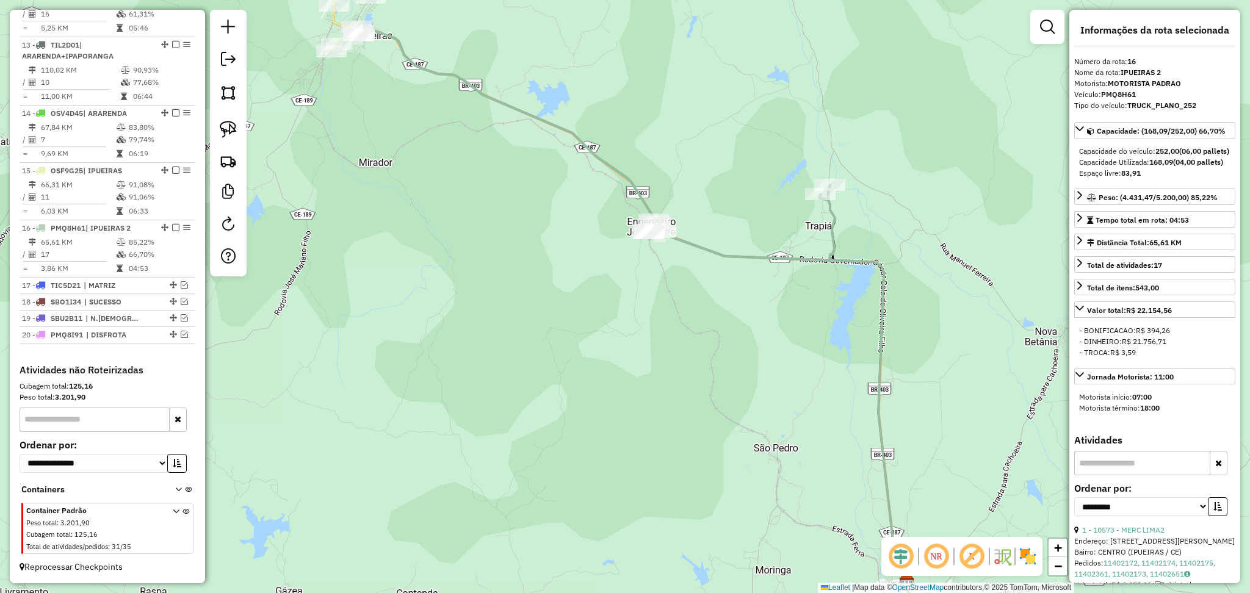
drag, startPoint x: 378, startPoint y: 87, endPoint x: 467, endPoint y: 215, distance: 155.3
click at [466, 215] on div "Janela de atendimento Grade de atendimento Capacidade Transportadoras Veículos …" at bounding box center [625, 296] width 1250 height 593
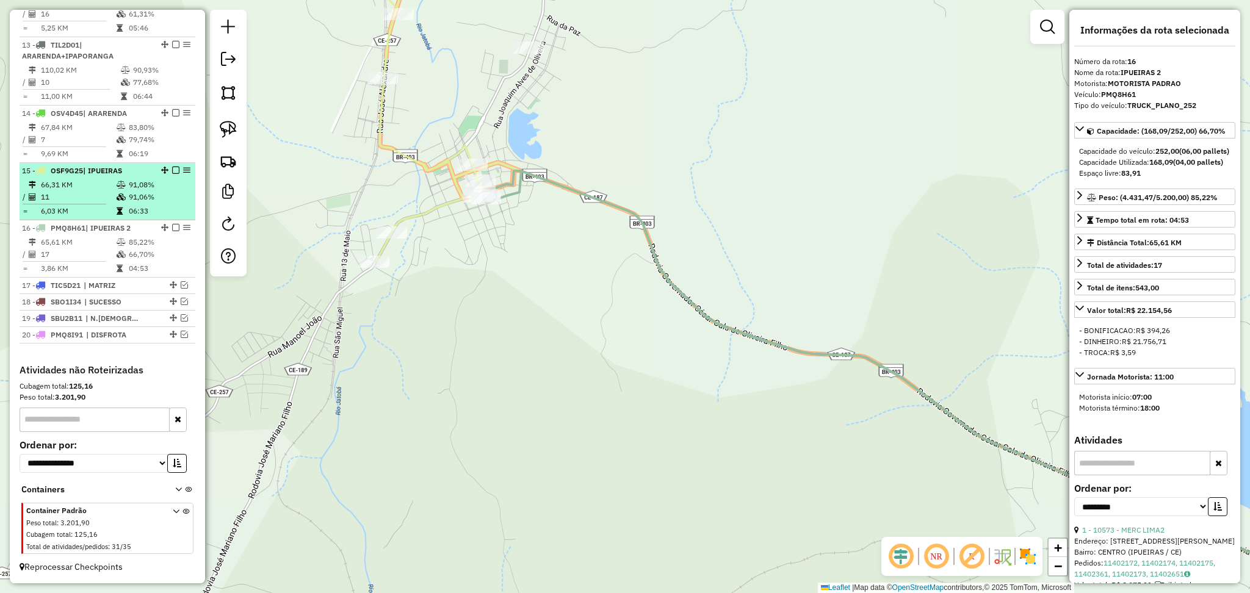
click at [95, 197] on td "11" at bounding box center [78, 197] width 76 height 12
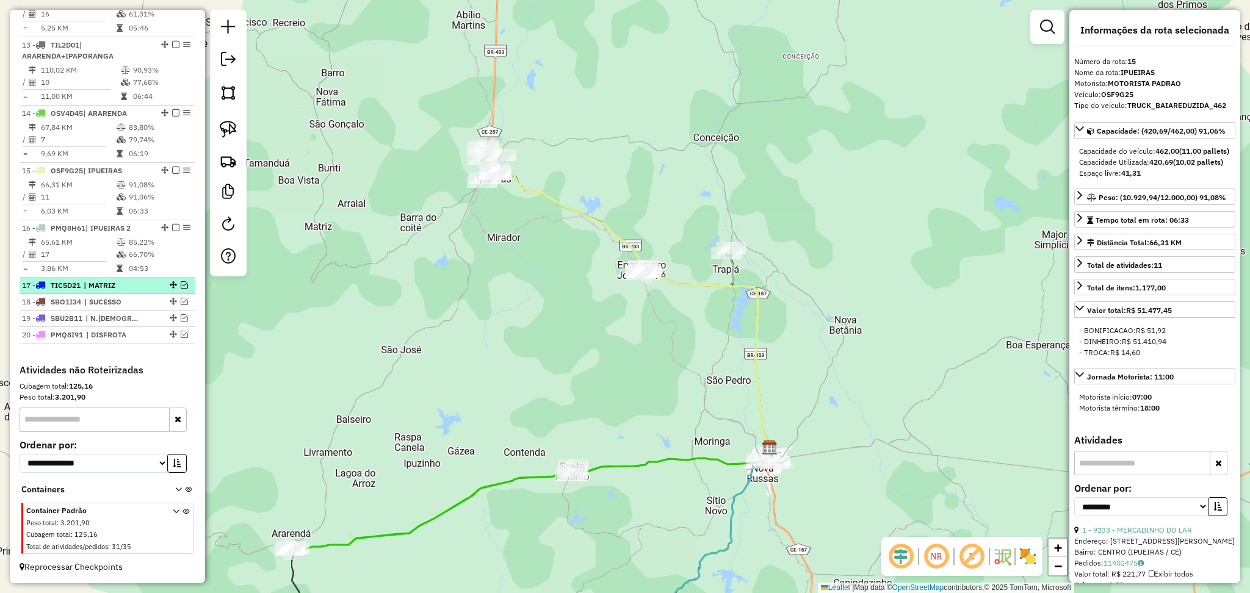
click at [183, 284] on em at bounding box center [184, 284] width 7 height 7
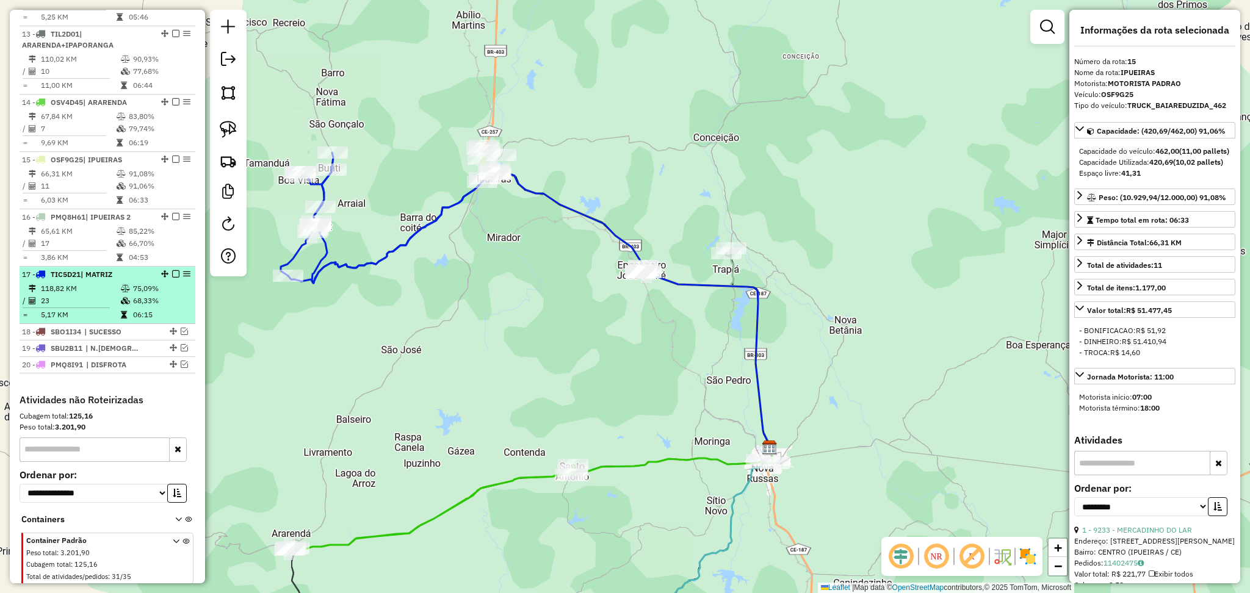
click at [121, 292] on icon at bounding box center [125, 288] width 9 height 7
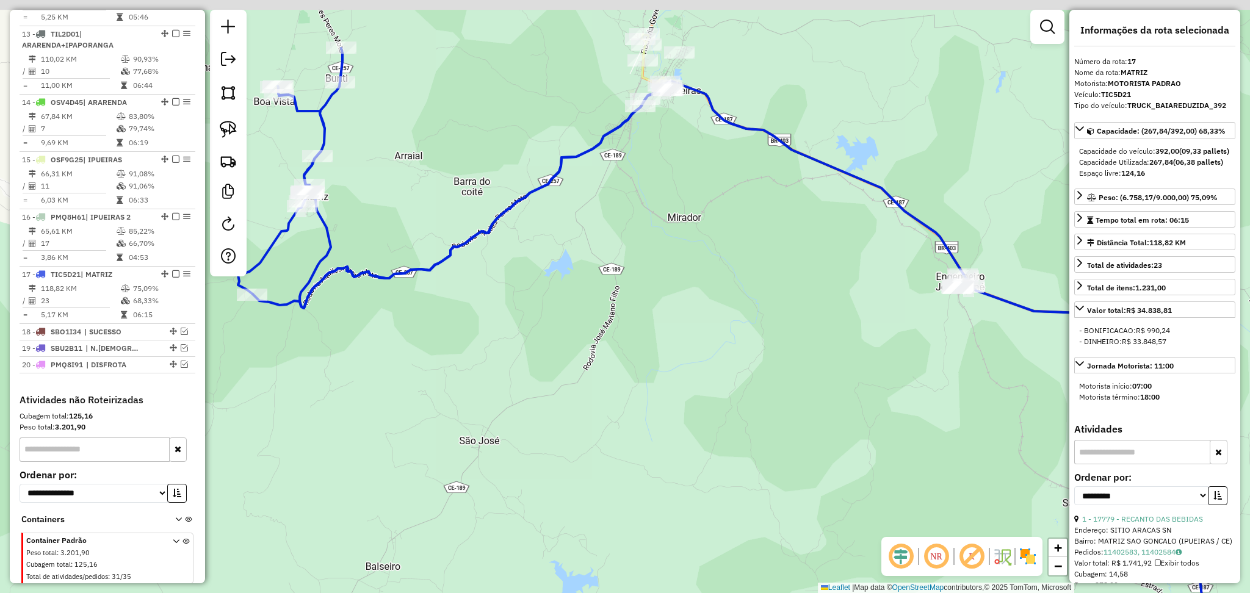
drag, startPoint x: 588, startPoint y: 285, endPoint x: 656, endPoint y: 317, distance: 74.8
click at [651, 317] on div "Janela de atendimento Grade de atendimento Capacidade Transportadoras Veículos …" at bounding box center [625, 296] width 1250 height 593
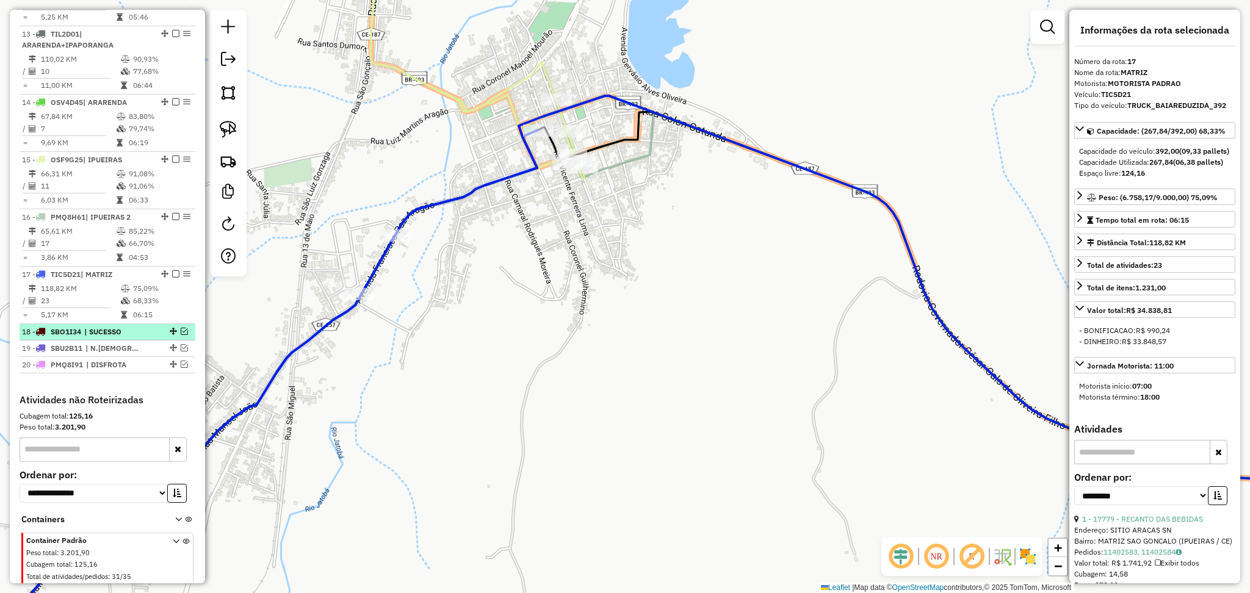
click at [181, 335] on em at bounding box center [184, 331] width 7 height 7
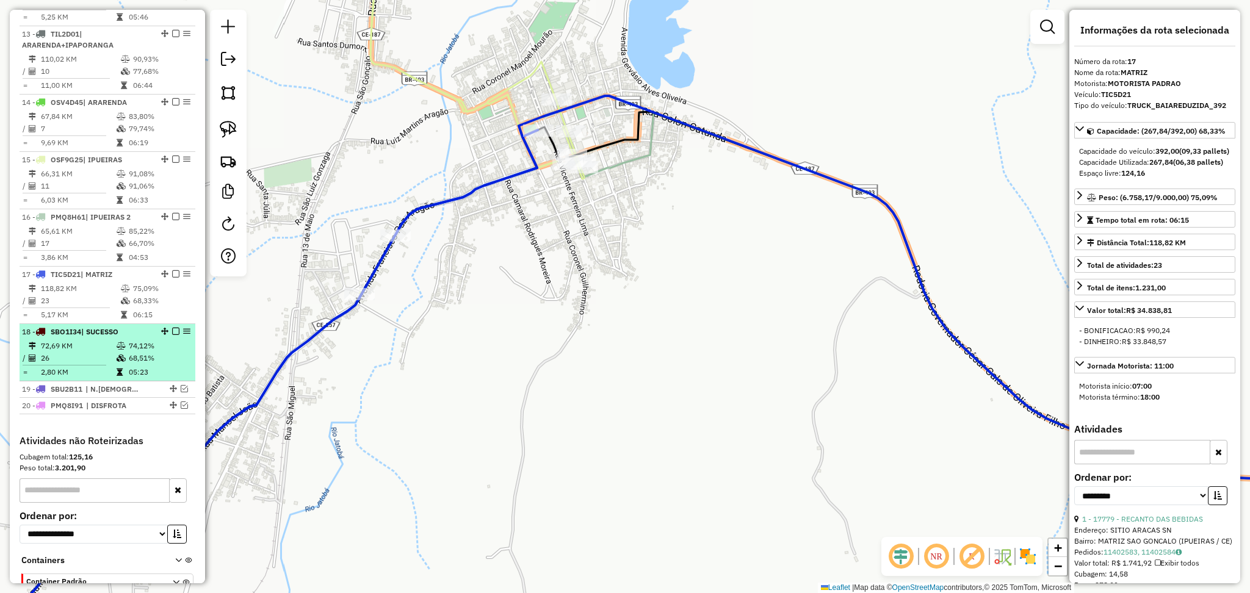
click at [103, 352] on td "72,69 KM" at bounding box center [78, 346] width 76 height 12
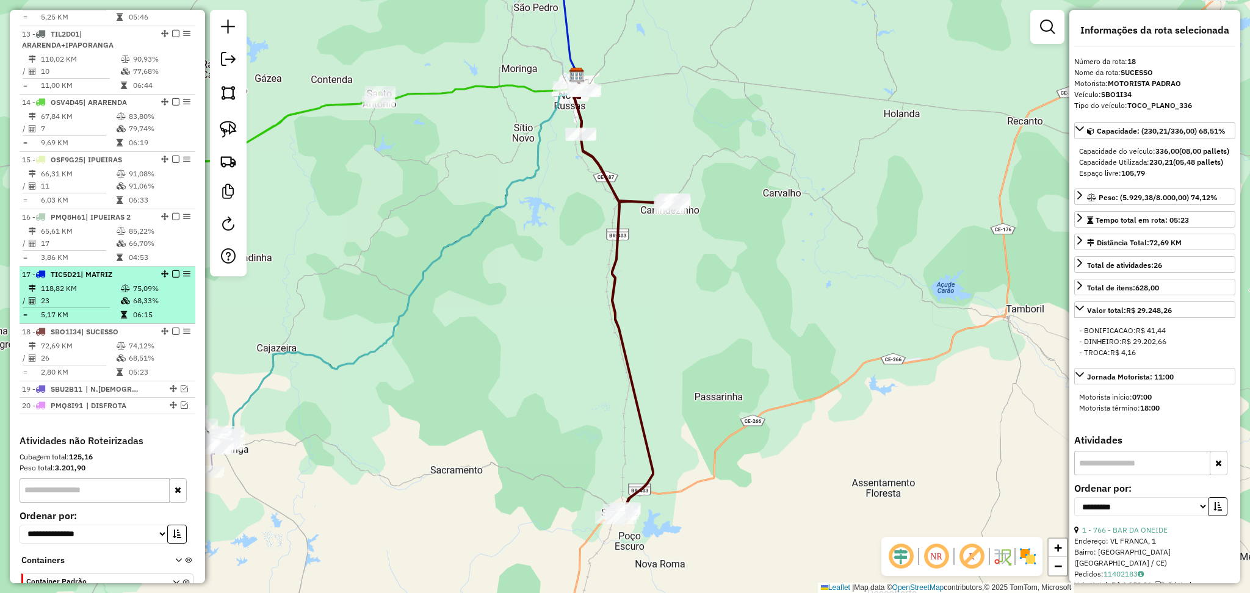
click at [98, 295] on td "118,82 KM" at bounding box center [80, 289] width 80 height 12
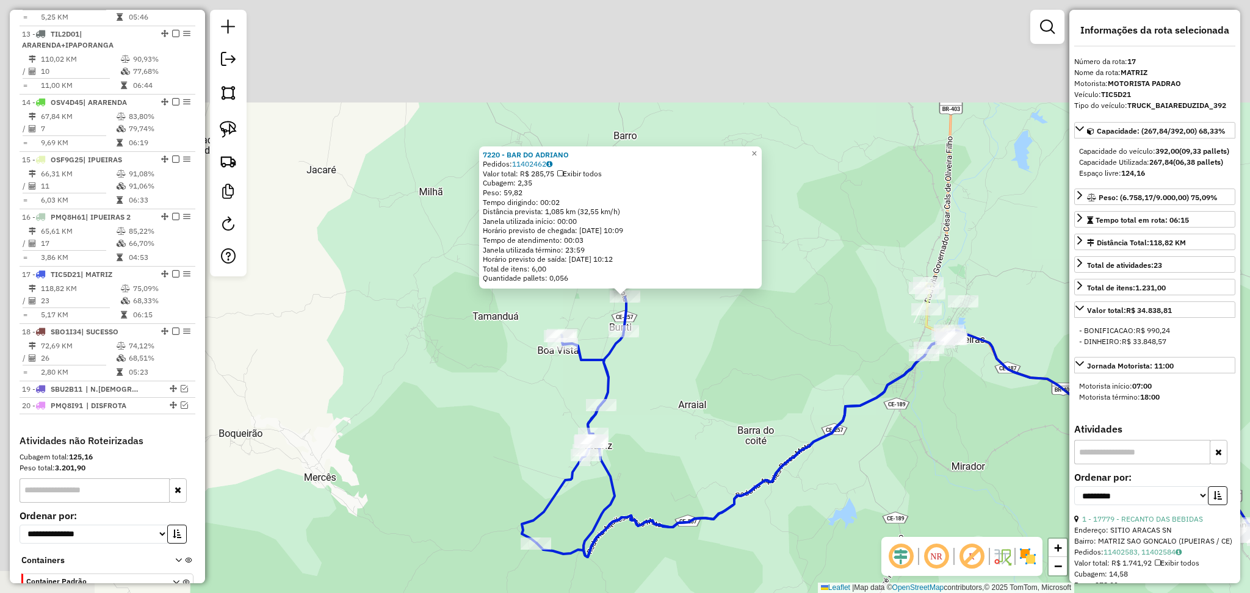
scroll to position [792, 0]
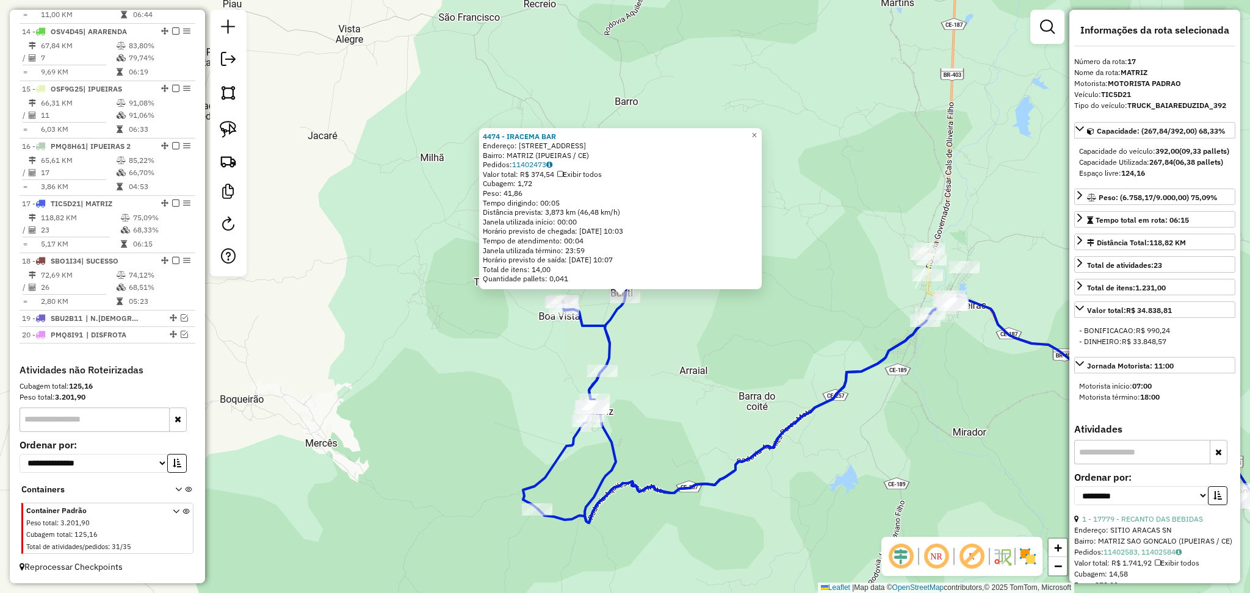
click at [642, 337] on div "4474 - IRACEMA BAR Endereço: R DEP DA ENTRADA DA BOA VISTA, 1 Bairro: MATRIZ (I…" at bounding box center [625, 296] width 1250 height 593
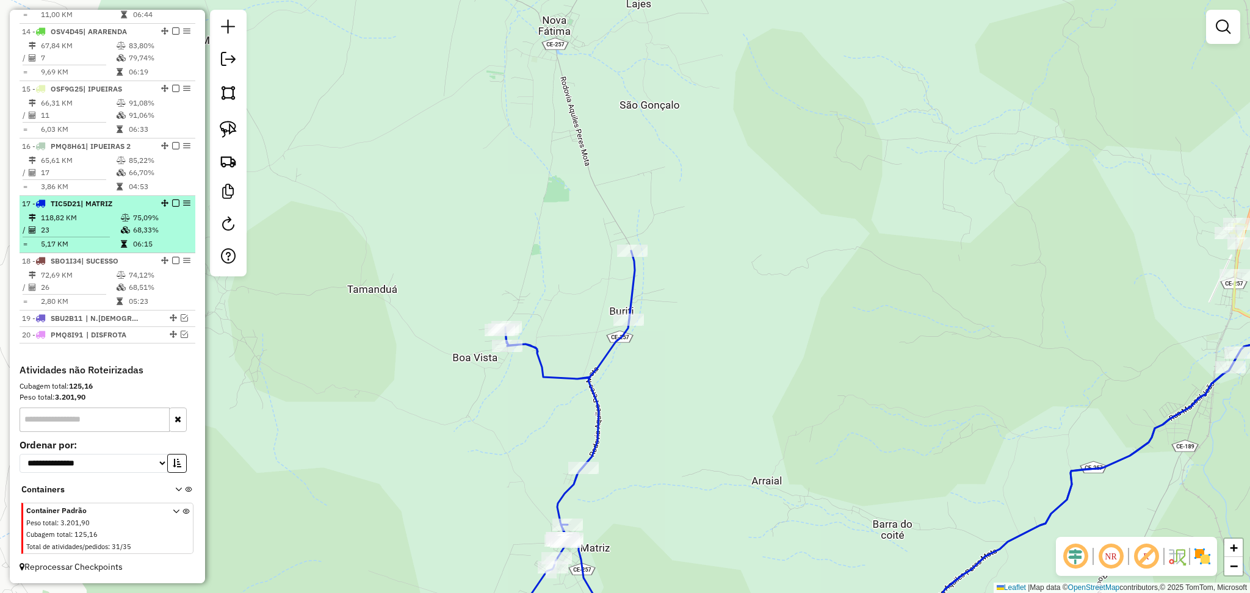
click at [92, 219] on td "118,82 KM" at bounding box center [80, 218] width 80 height 12
select select "**********"
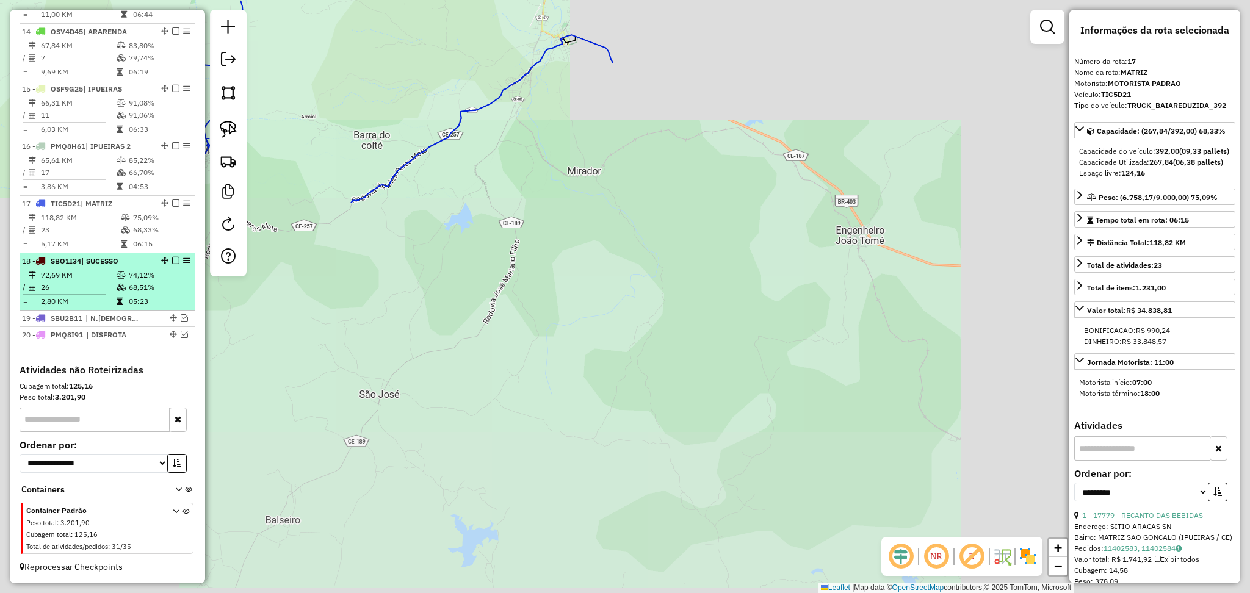
click at [108, 281] on td "26" at bounding box center [78, 287] width 76 height 12
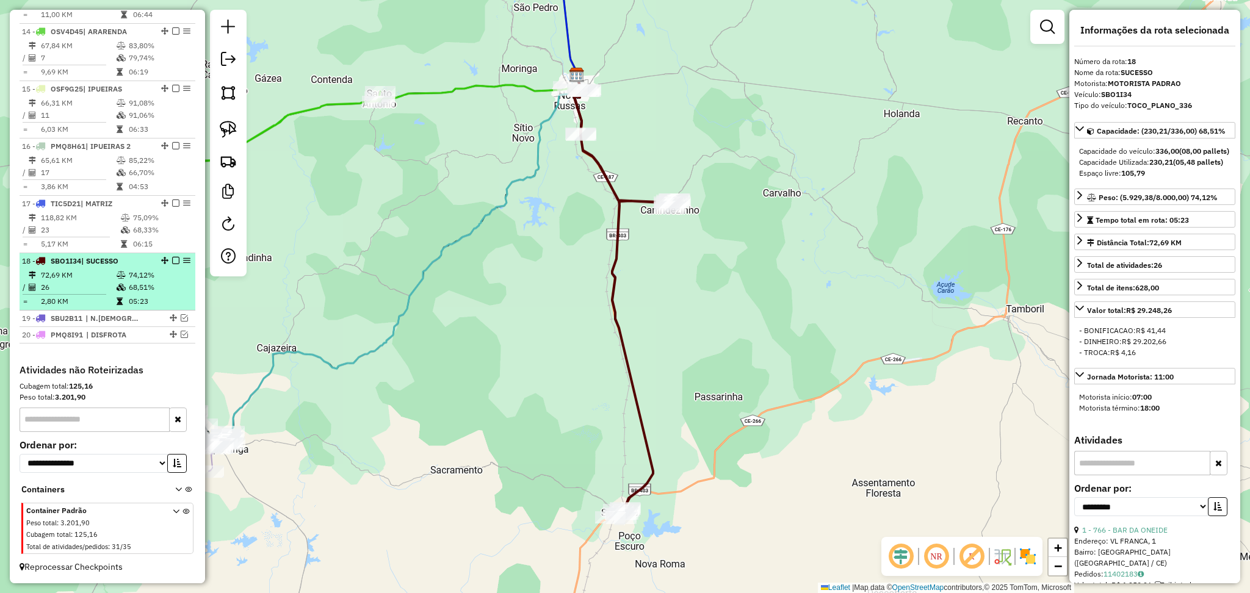
click at [111, 284] on td "26" at bounding box center [78, 287] width 76 height 12
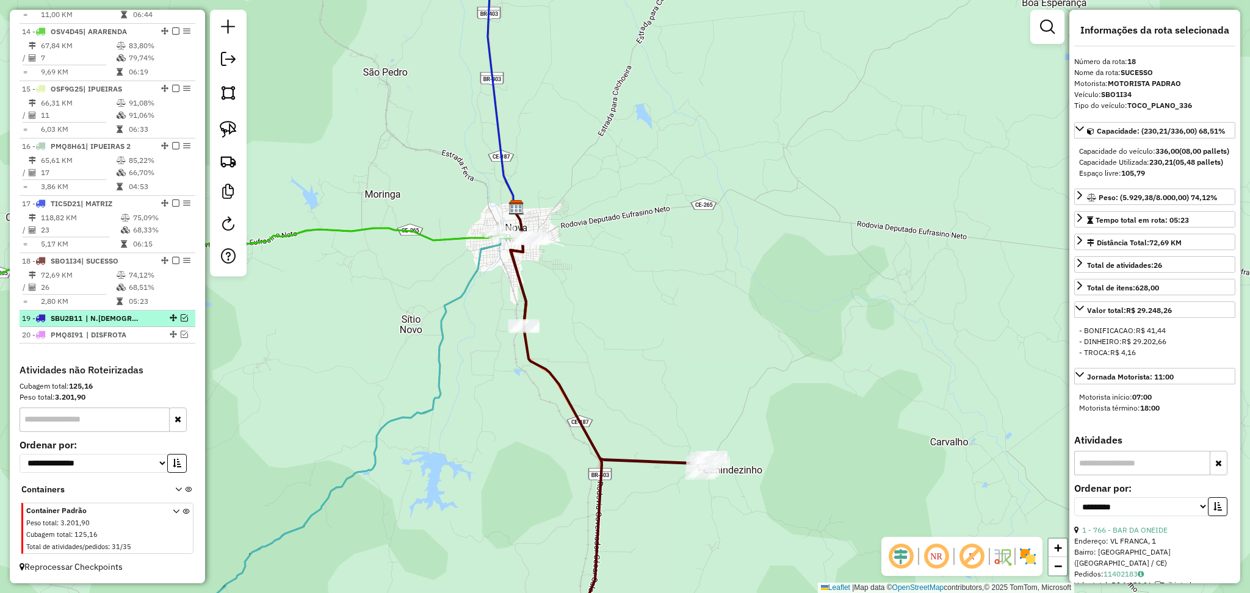
click at [181, 317] on em at bounding box center [184, 317] width 7 height 7
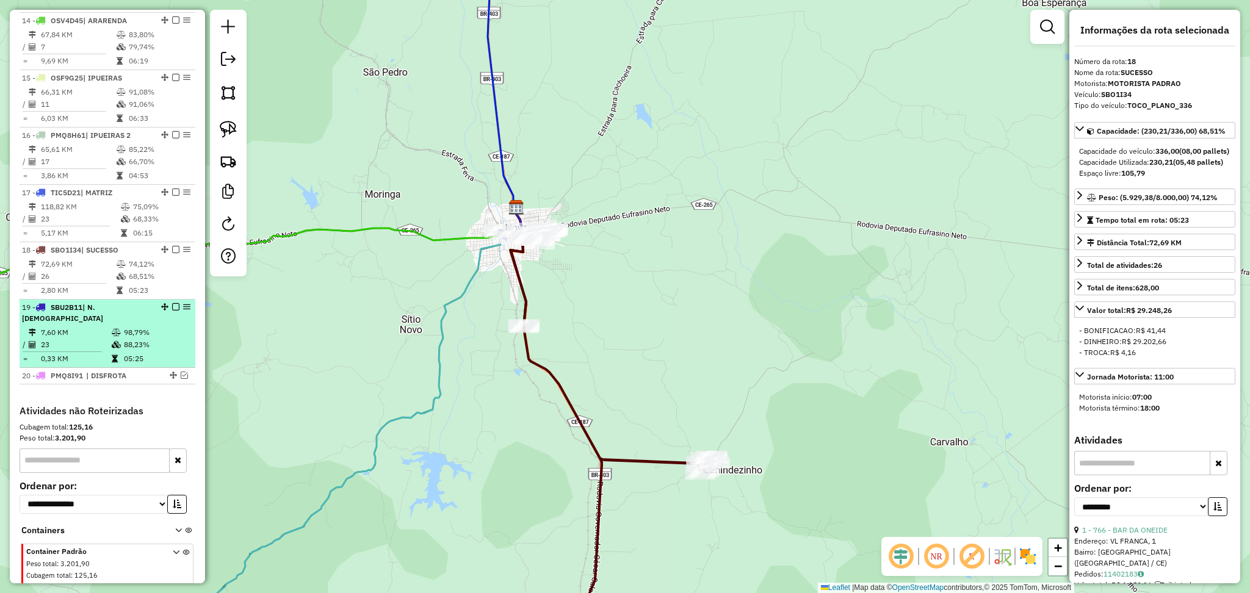
click at [107, 332] on td "7,60 KM" at bounding box center [75, 333] width 71 height 12
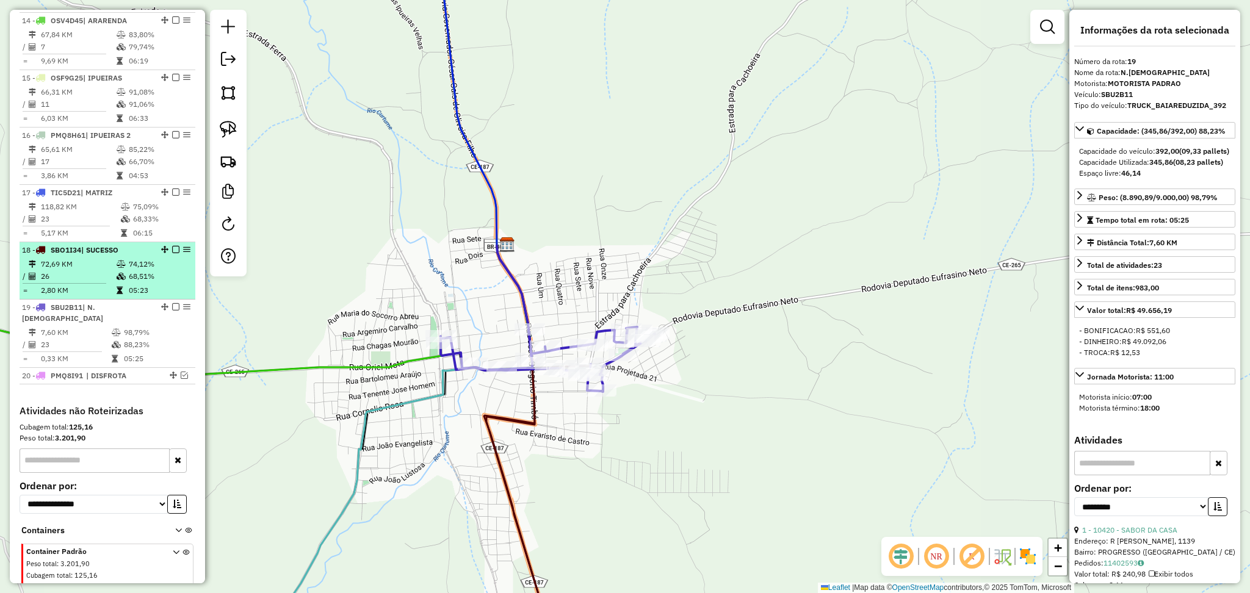
click at [93, 270] on td "72,69 KM" at bounding box center [78, 264] width 76 height 12
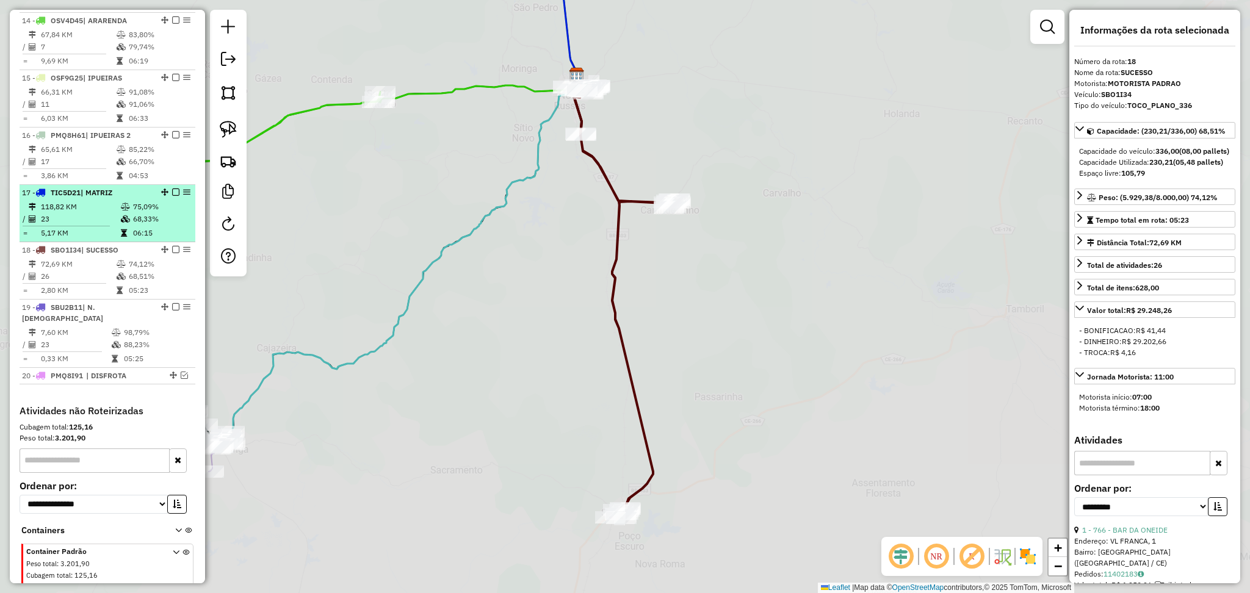
click at [84, 225] on td "23" at bounding box center [80, 219] width 80 height 12
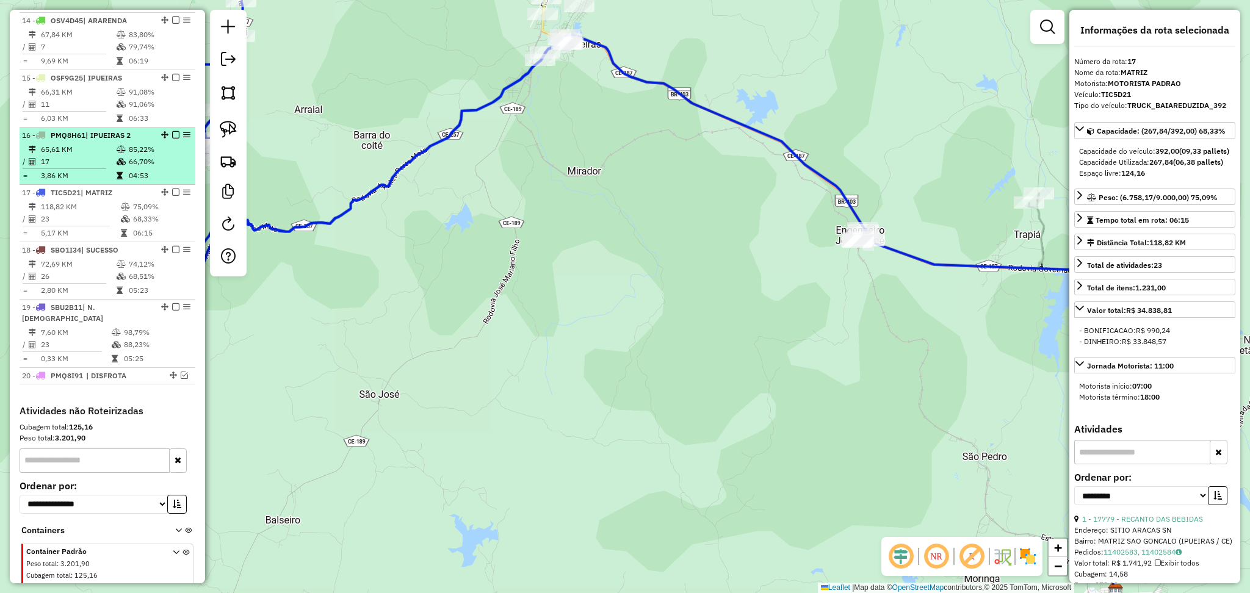
click at [91, 155] on td "65,61 KM" at bounding box center [78, 149] width 76 height 12
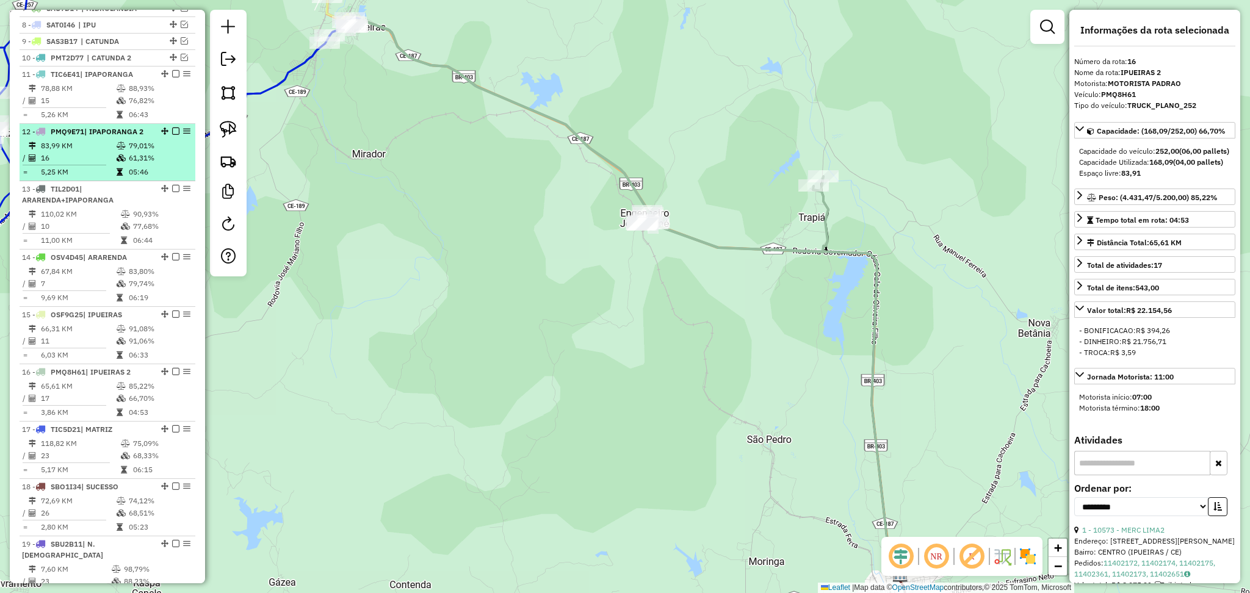
scroll to position [466, 0]
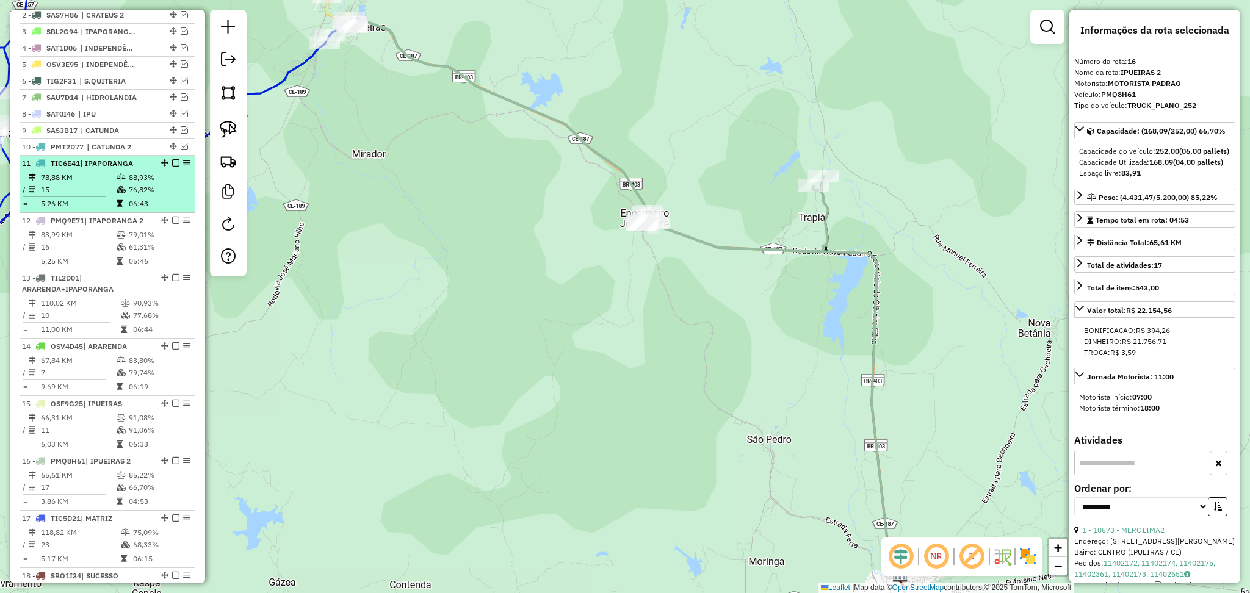
click at [89, 194] on td "15" at bounding box center [78, 190] width 76 height 12
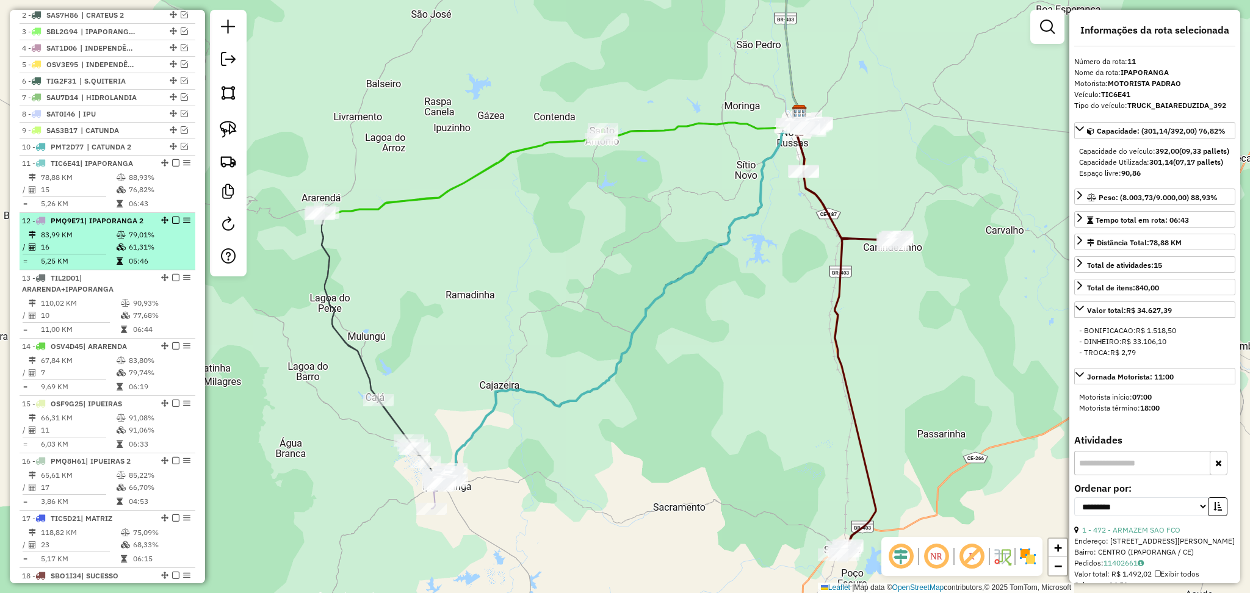
click at [92, 266] on td "5,25 KM" at bounding box center [78, 261] width 76 height 12
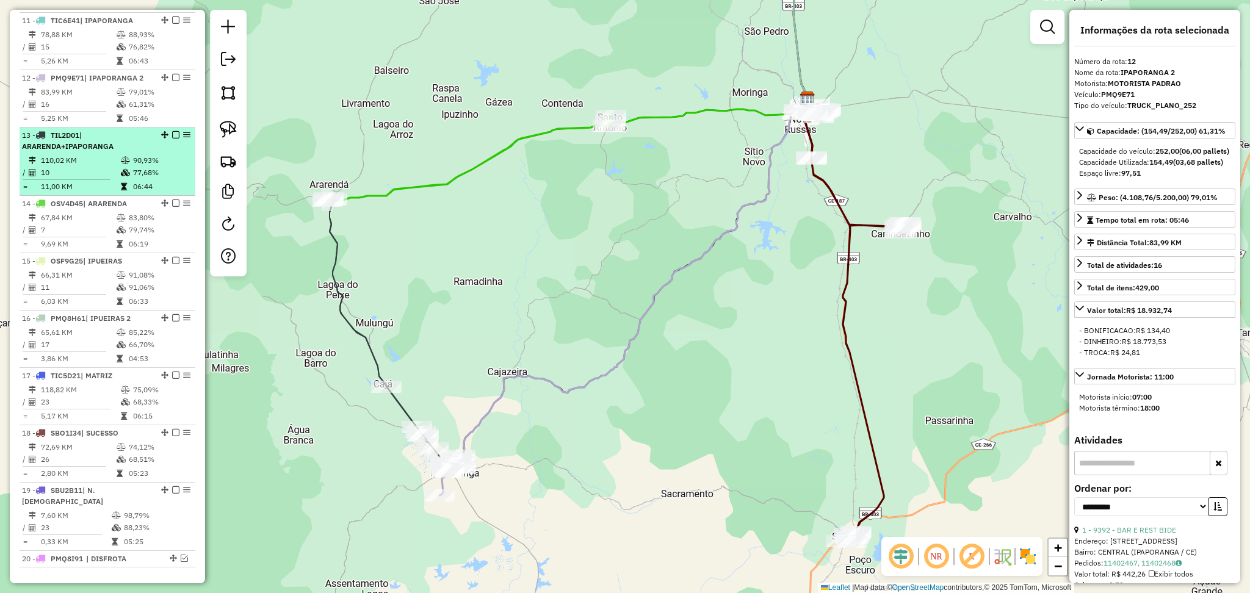
scroll to position [629, 0]
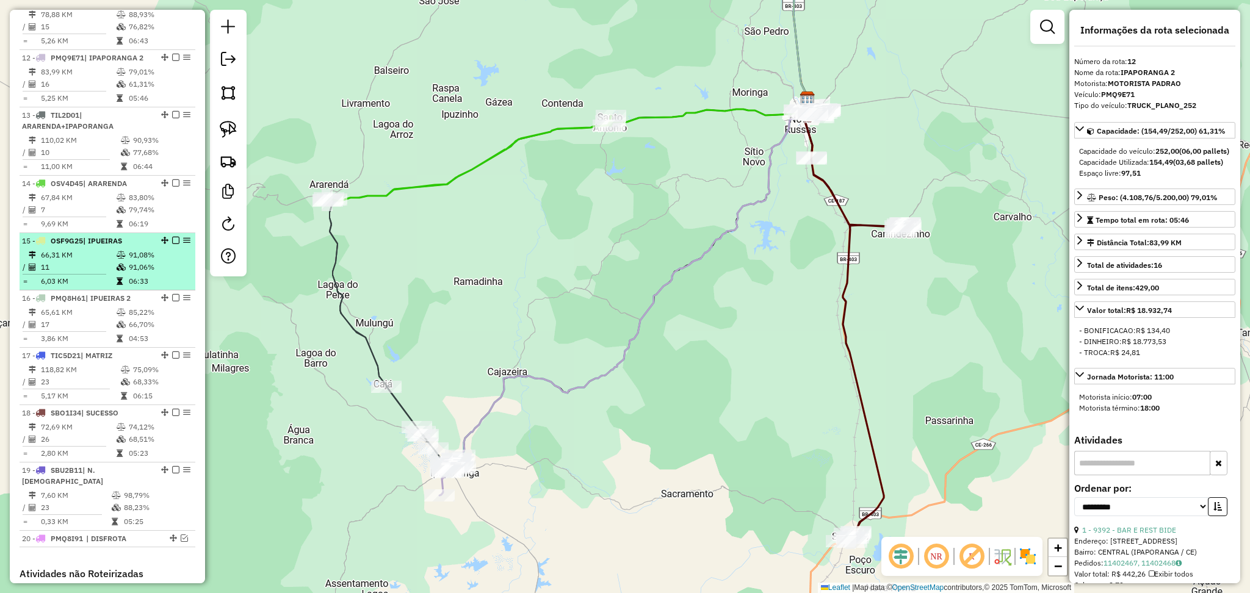
click at [87, 272] on td "11" at bounding box center [78, 267] width 76 height 12
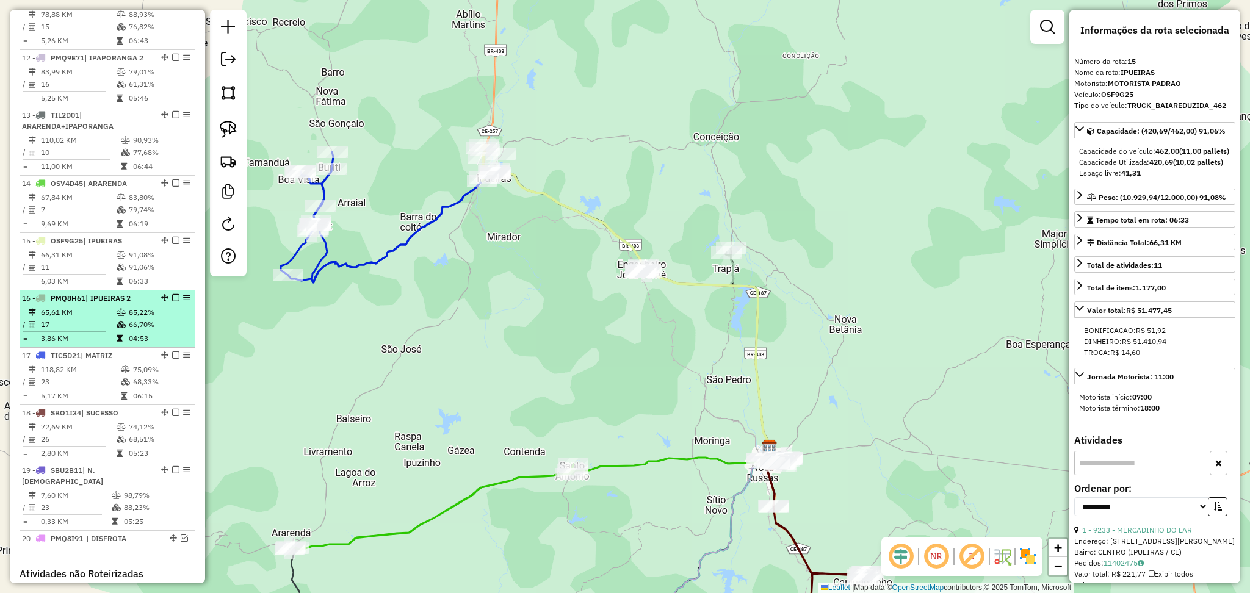
click at [85, 303] on span "PMQ8H61" at bounding box center [68, 298] width 35 height 9
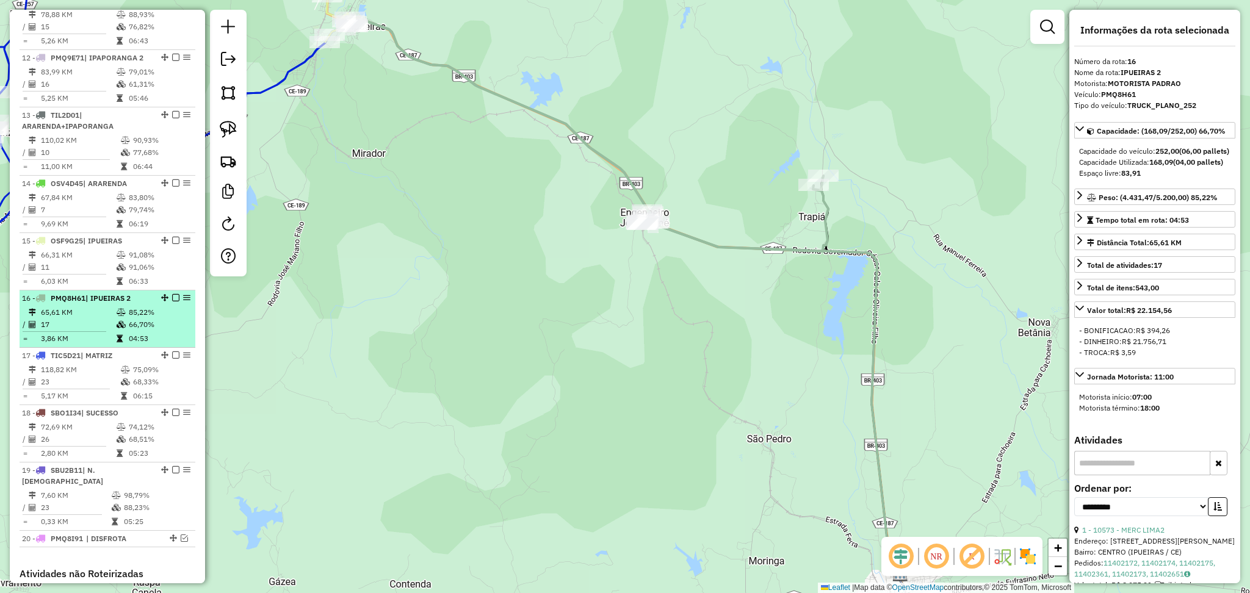
click at [79, 319] on td "65,61 KM" at bounding box center [78, 312] width 76 height 12
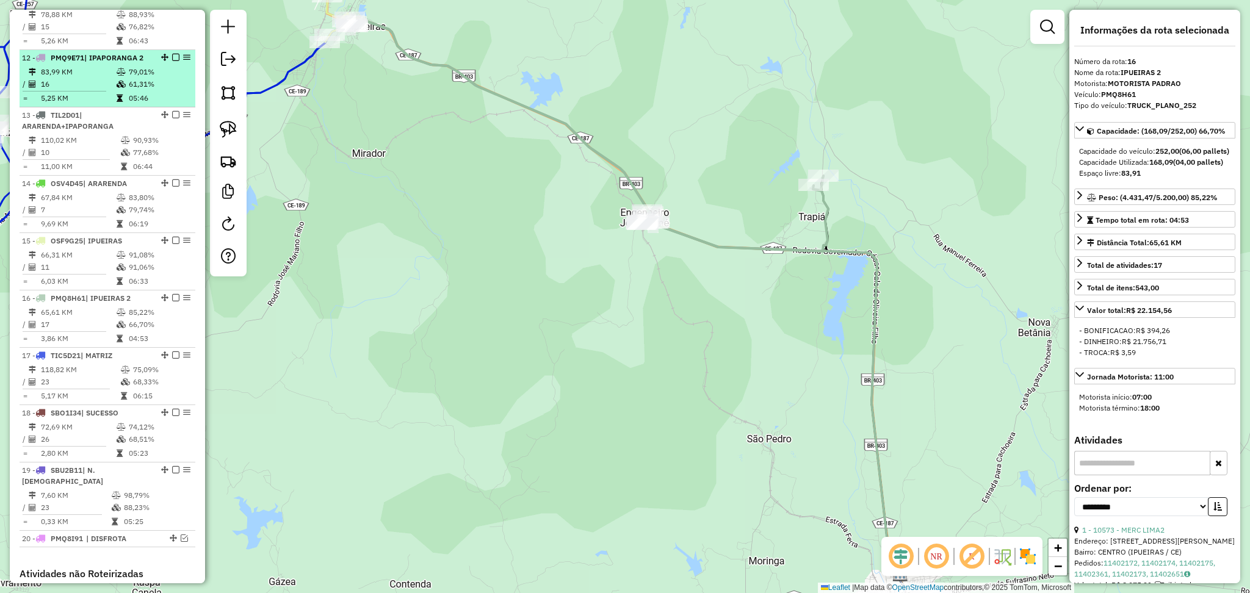
click at [112, 78] on td "83,99 KM" at bounding box center [78, 72] width 76 height 12
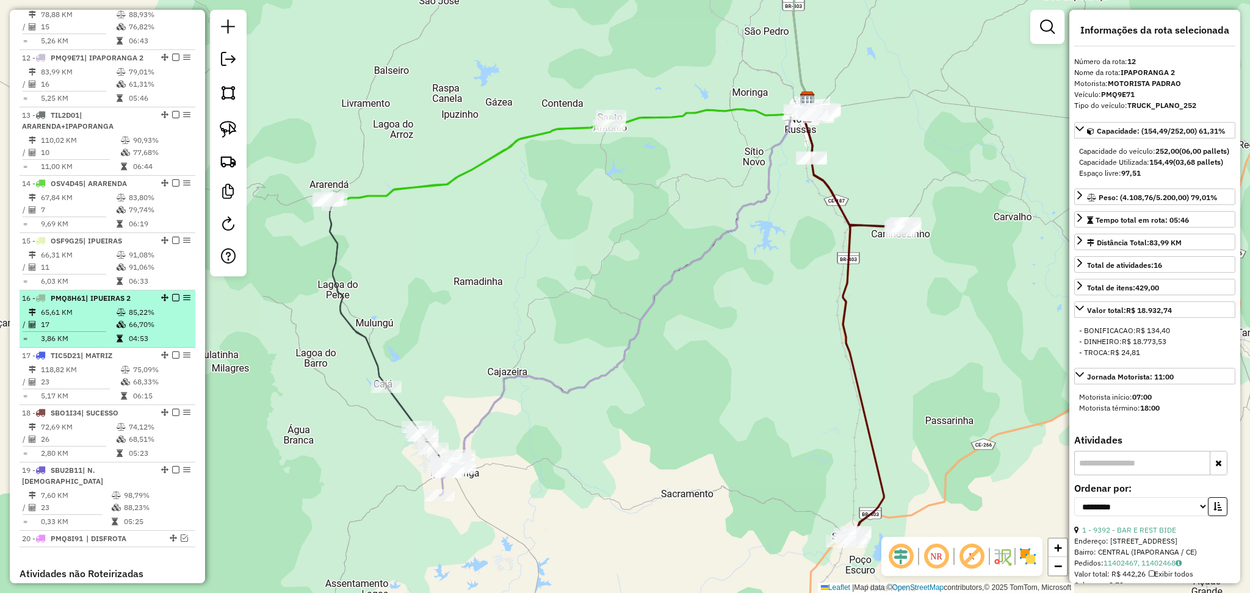
click at [90, 331] on td "17" at bounding box center [78, 325] width 76 height 12
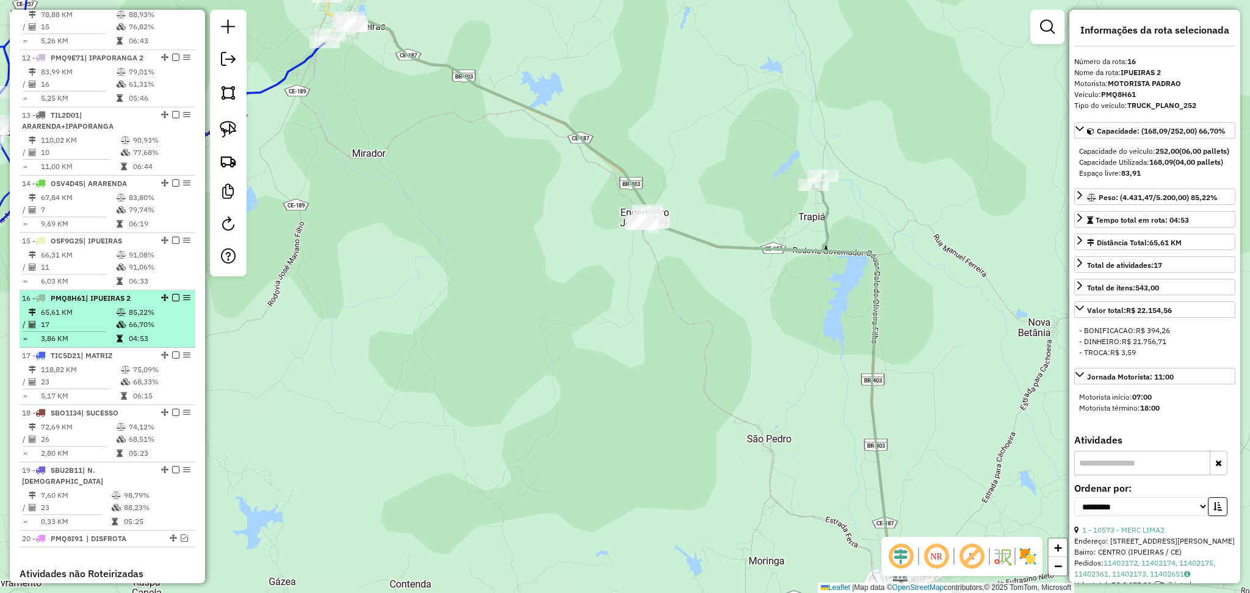
click at [92, 331] on td "17" at bounding box center [78, 325] width 76 height 12
click at [92, 303] on span "| IPUEIRAS 2" at bounding box center [107, 298] width 45 height 9
click at [95, 316] on li "16 - PMQ8H61 | IPUEIRAS 2 65,61 KM 85,22% / 17 66,70% = 3,86 KM 04:53" at bounding box center [108, 319] width 176 height 57
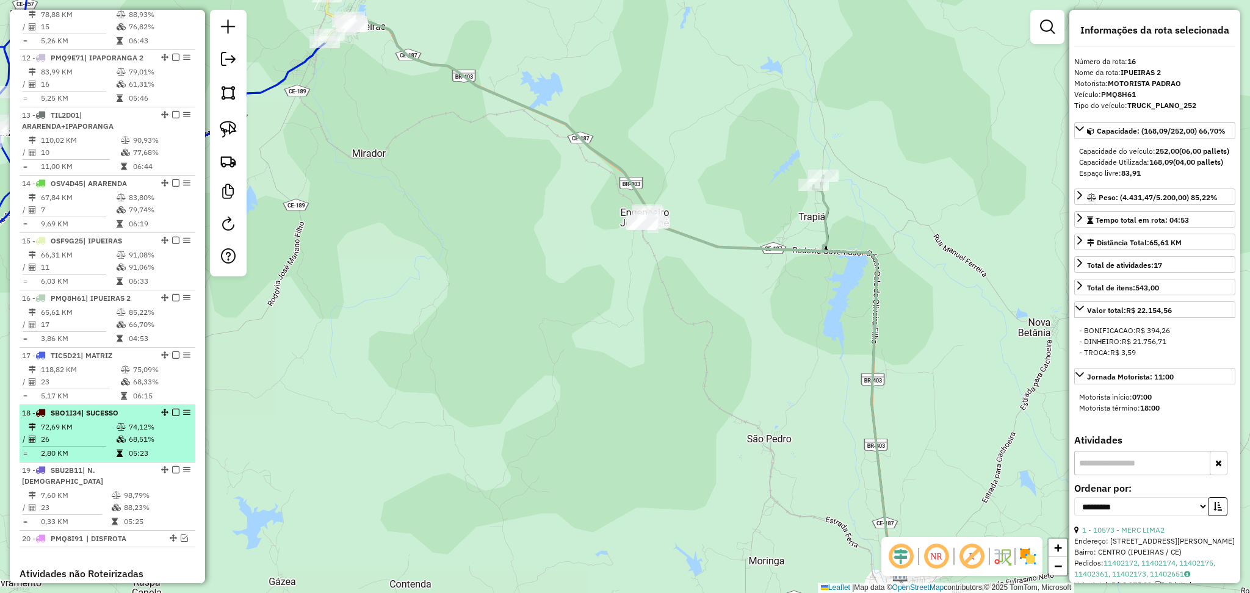
click at [109, 460] on td "2,80 KM" at bounding box center [78, 453] width 76 height 12
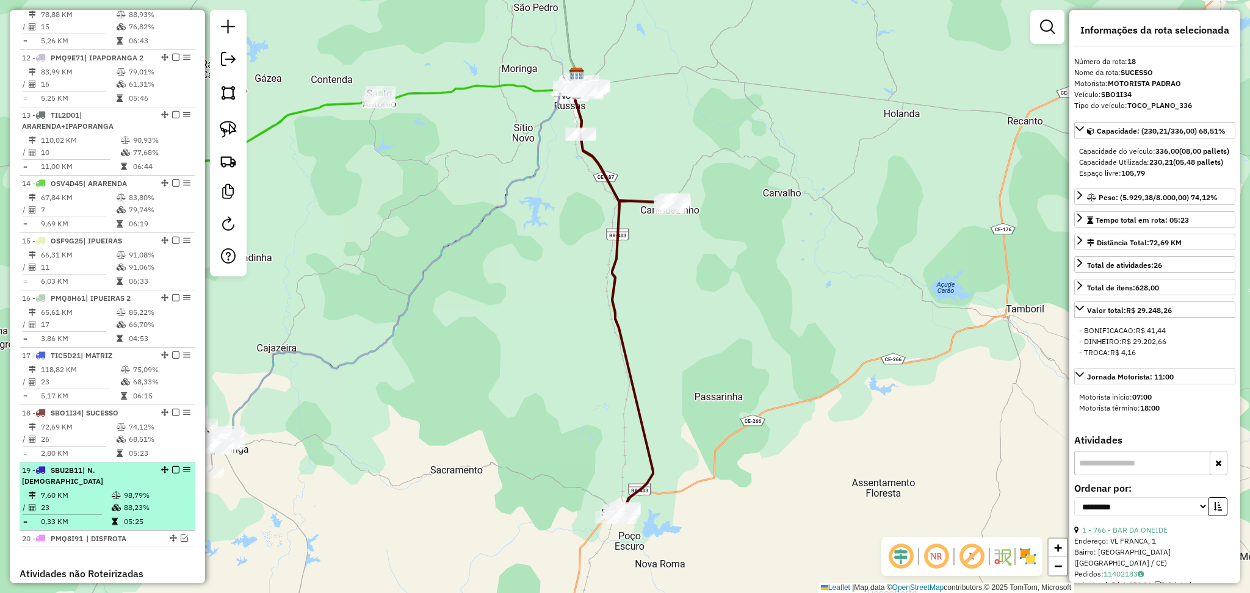
click at [95, 480] on span "| N.RUSSAS" at bounding box center [62, 476] width 81 height 20
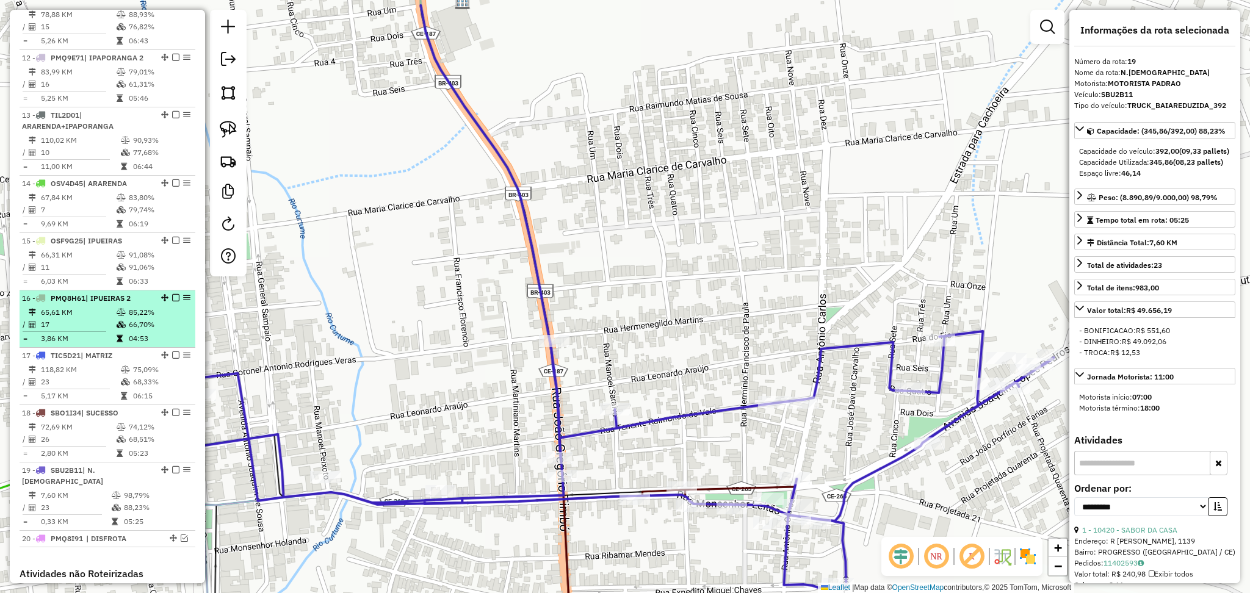
click at [66, 345] on td "3,86 KM" at bounding box center [78, 339] width 76 height 12
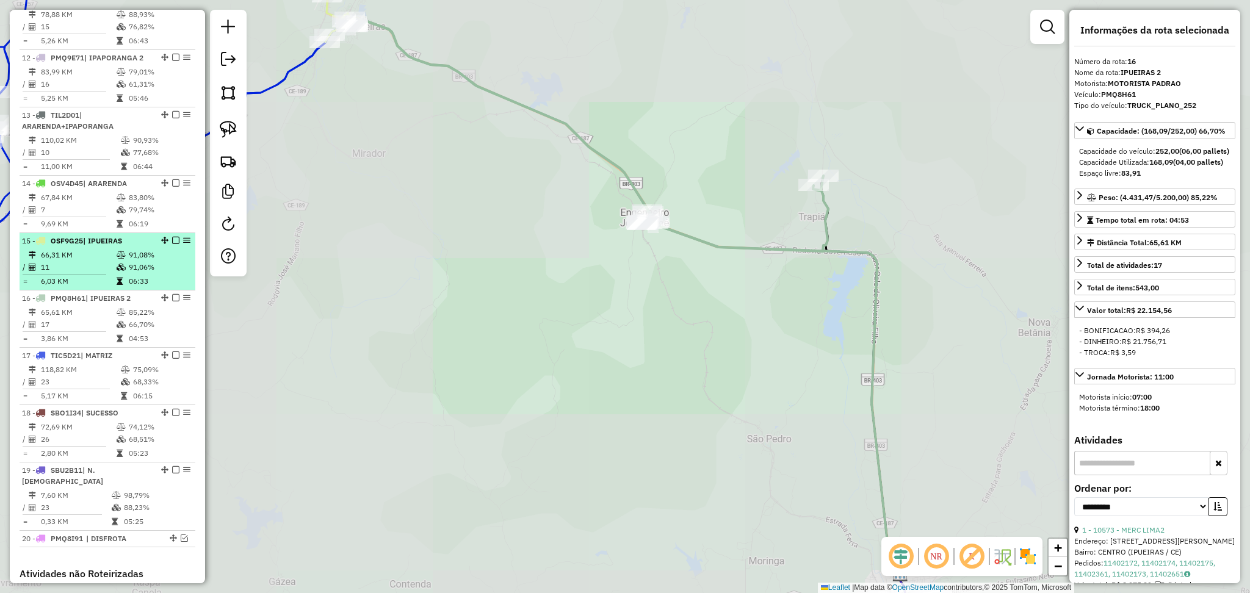
click at [93, 261] on td "66,31 KM" at bounding box center [78, 255] width 76 height 12
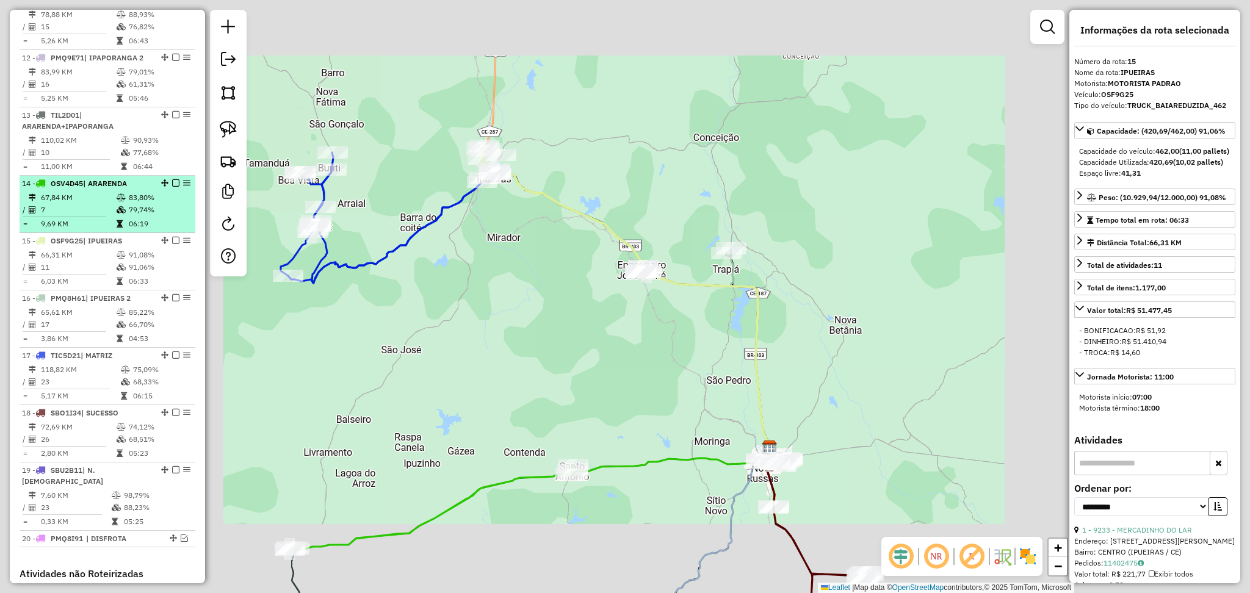
click at [96, 230] on td "9,69 KM" at bounding box center [78, 224] width 76 height 12
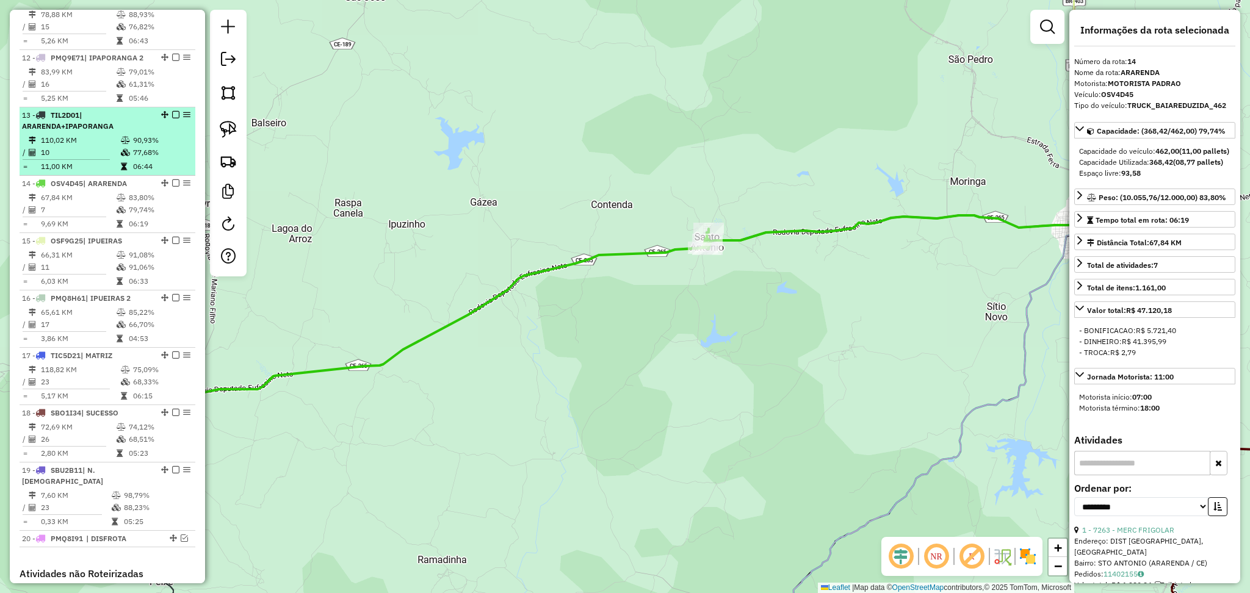
click at [89, 131] on span "| ARARENDA+IPAPORANGA" at bounding box center [68, 120] width 92 height 20
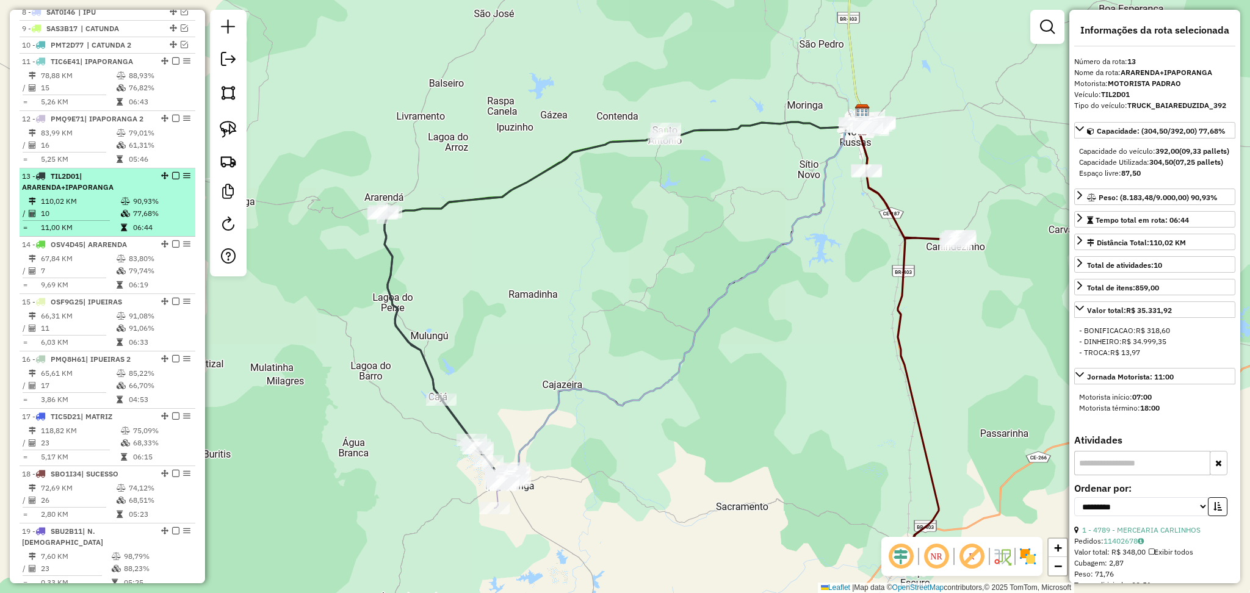
scroll to position [548, 0]
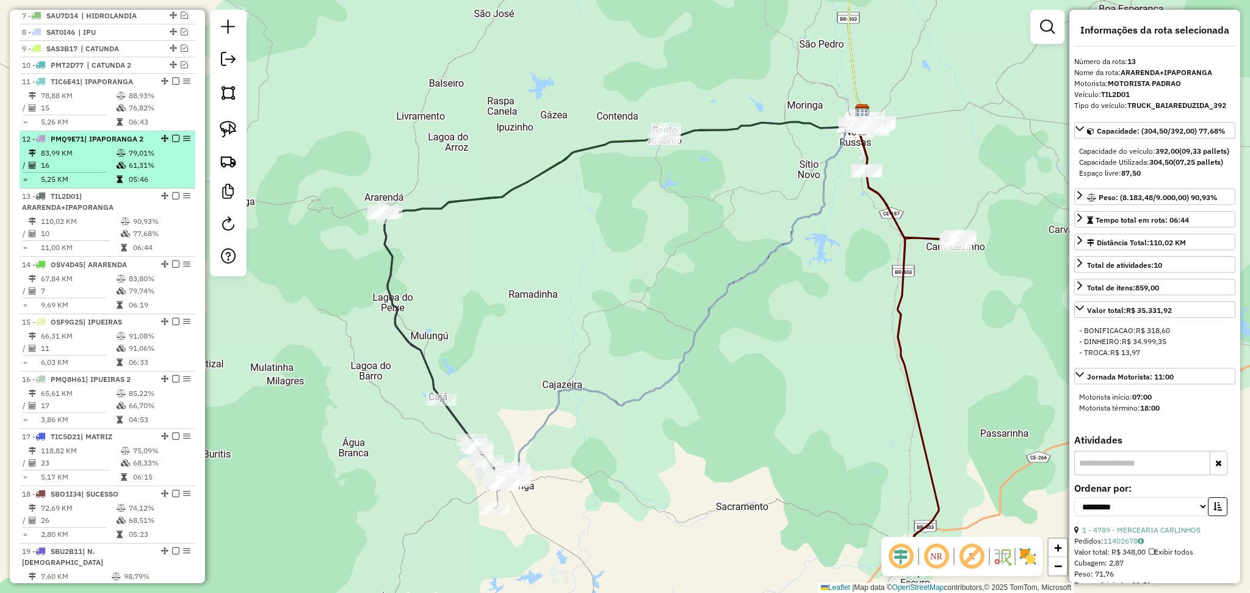
click at [93, 171] on td "16" at bounding box center [78, 165] width 76 height 12
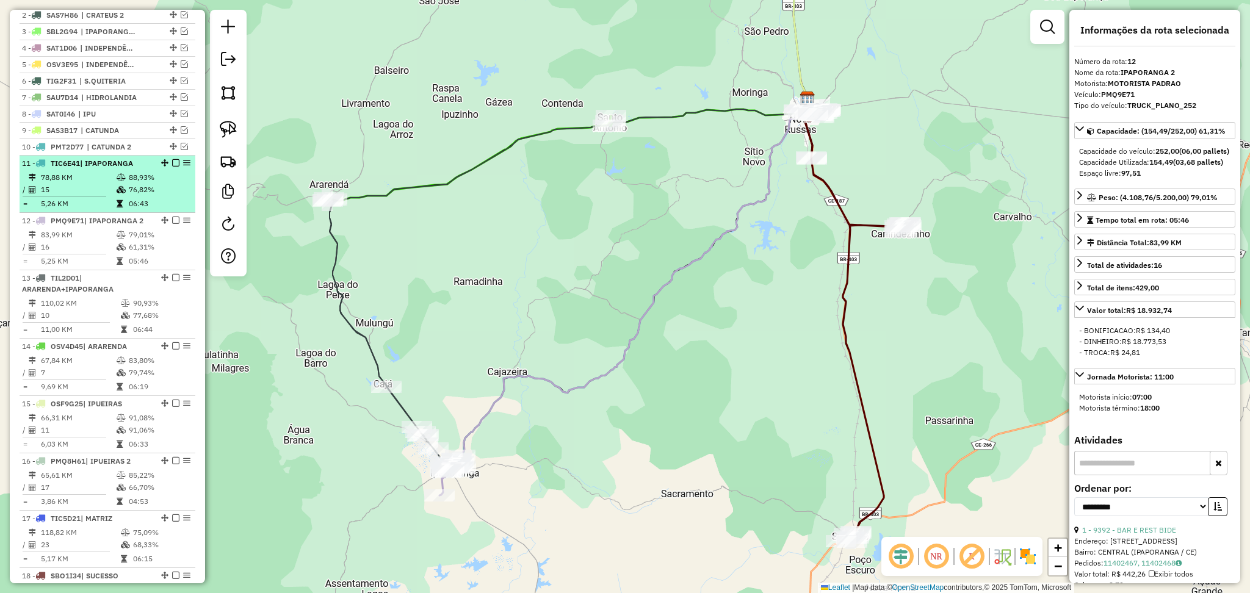
click at [103, 184] on td "78,88 KM" at bounding box center [78, 178] width 76 height 12
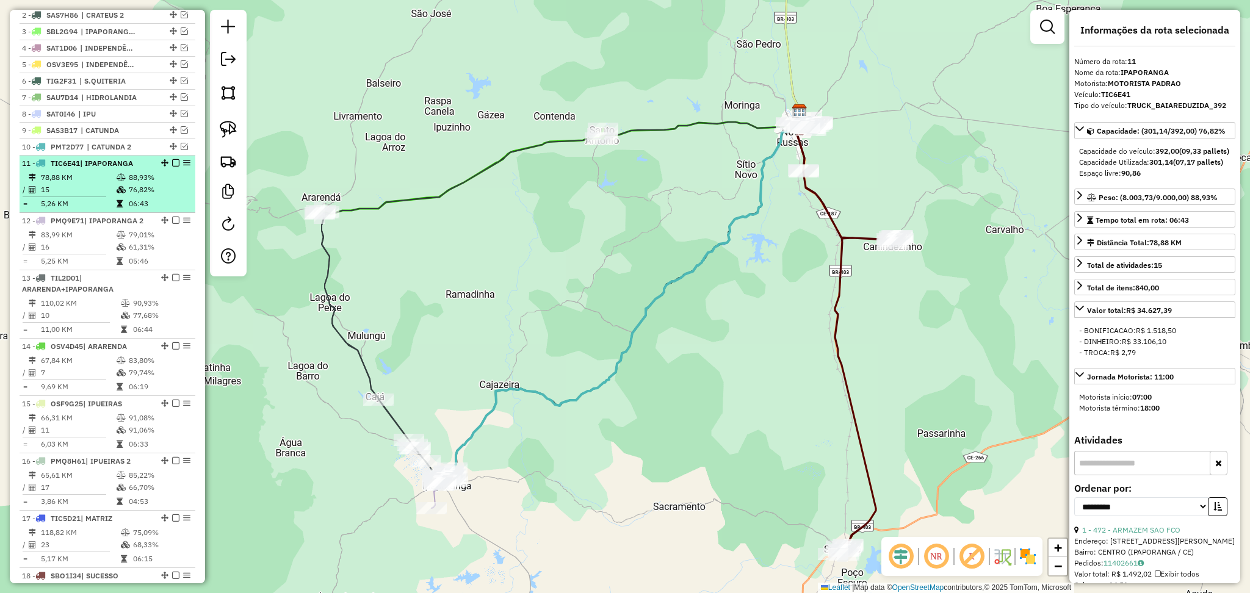
scroll to position [385, 0]
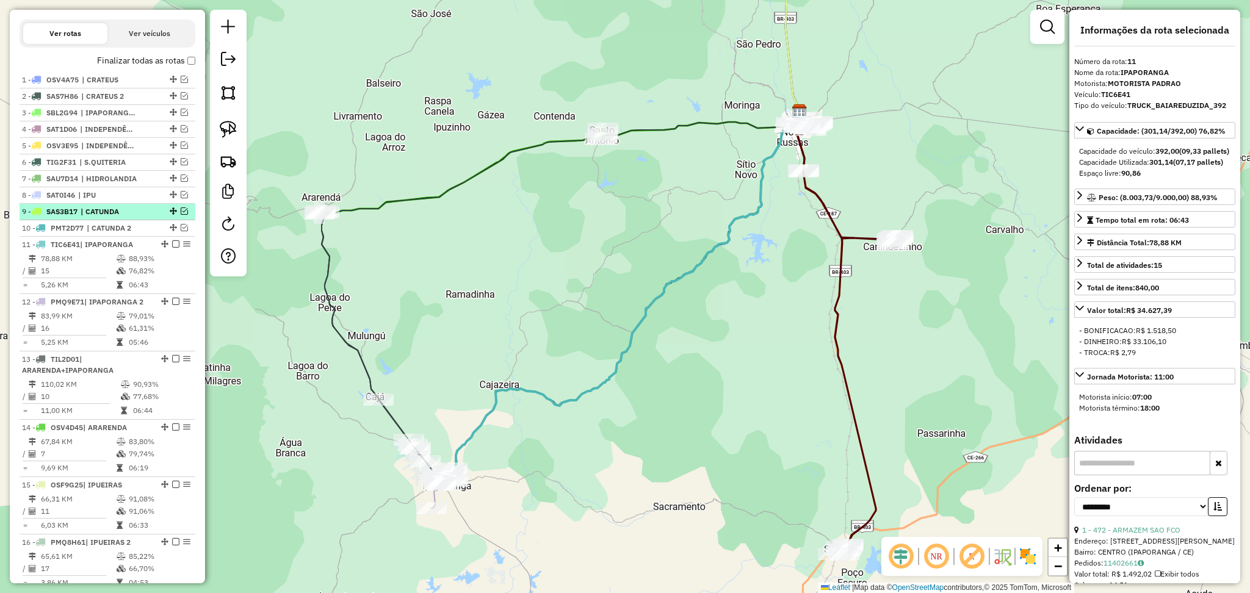
click at [105, 217] on span "| CATUNDA" at bounding box center [109, 211] width 56 height 11
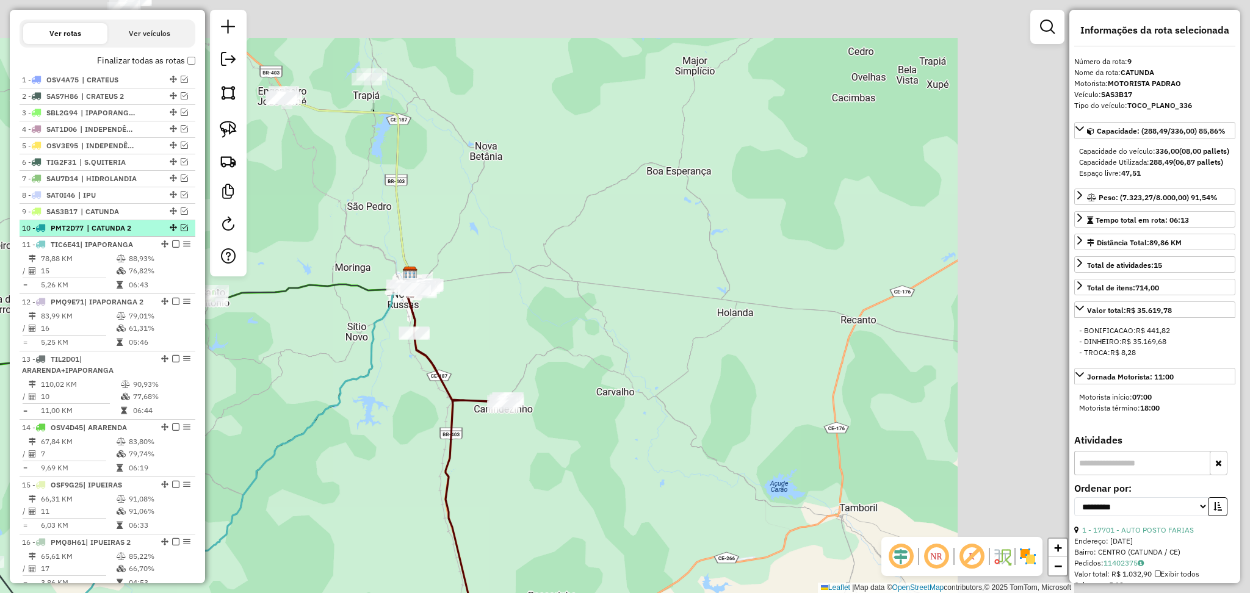
click at [111, 234] on span "| CATUNDA 2" at bounding box center [115, 228] width 56 height 11
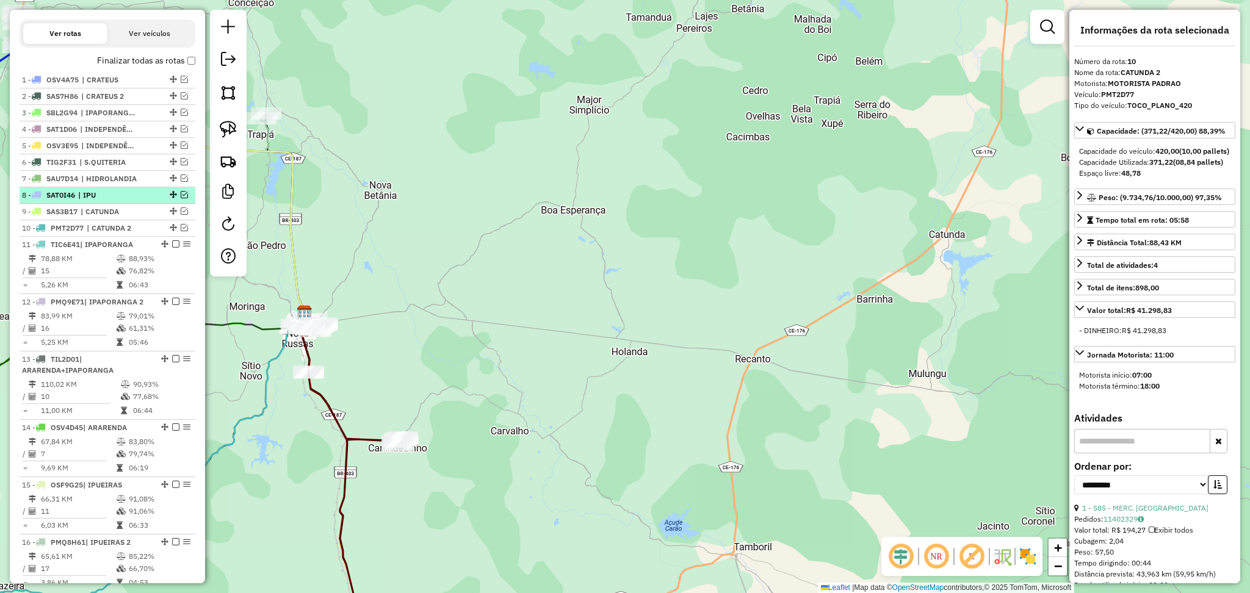
click at [106, 201] on span "| IPU" at bounding box center [106, 195] width 56 height 11
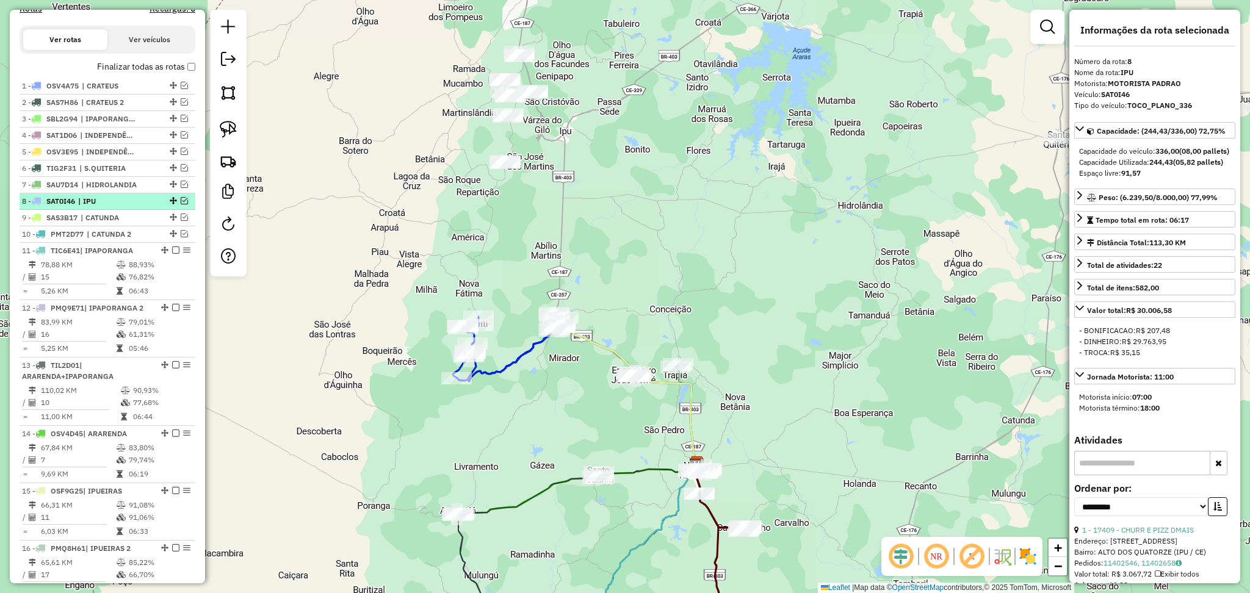
scroll to position [407, 0]
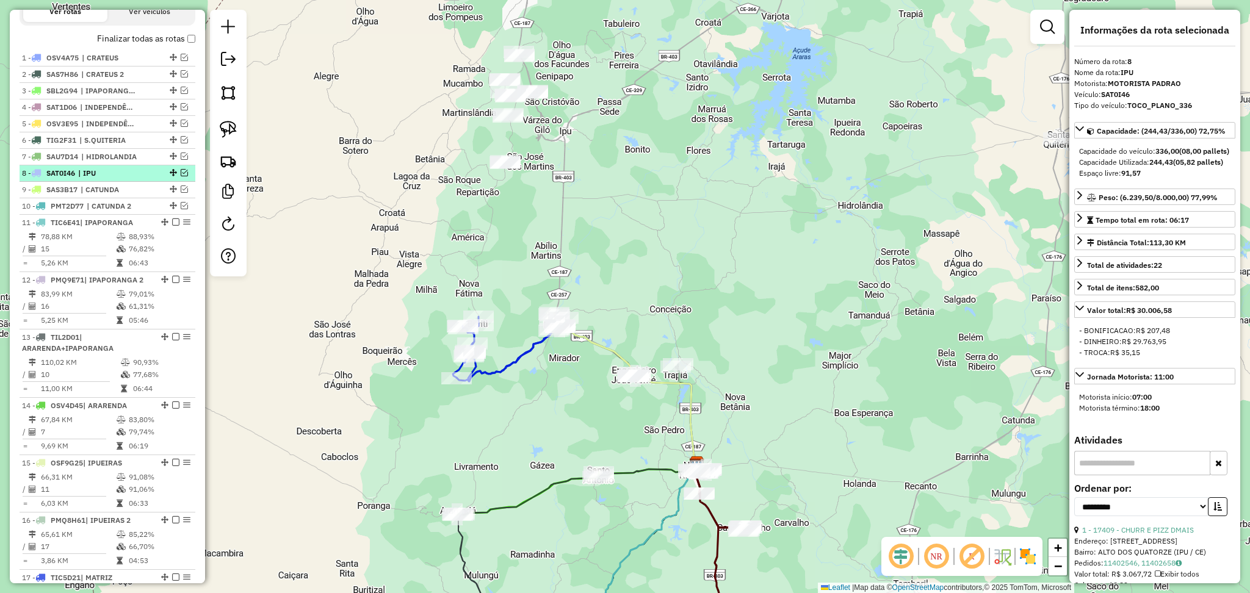
click at [125, 179] on span "| IPU" at bounding box center [106, 173] width 56 height 11
drag, startPoint x: 110, startPoint y: 219, endPoint x: 117, endPoint y: 208, distance: 12.9
click at [110, 212] on span "| CATUNDA 2" at bounding box center [115, 206] width 56 height 11
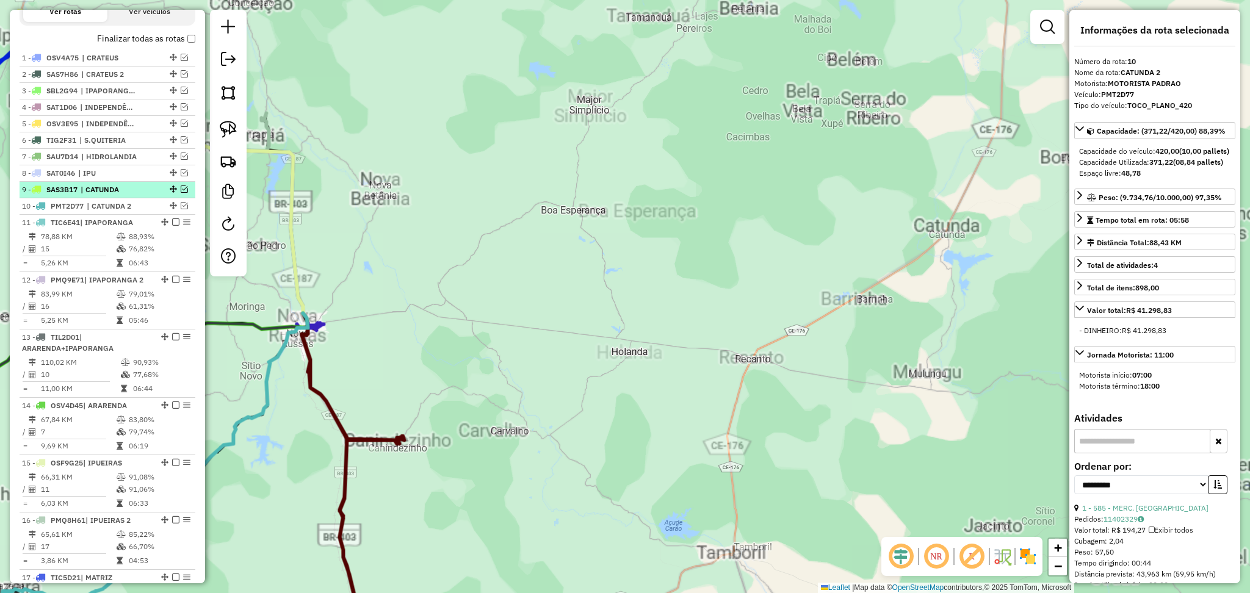
click at [123, 195] on span "| CATUNDA" at bounding box center [109, 189] width 56 height 11
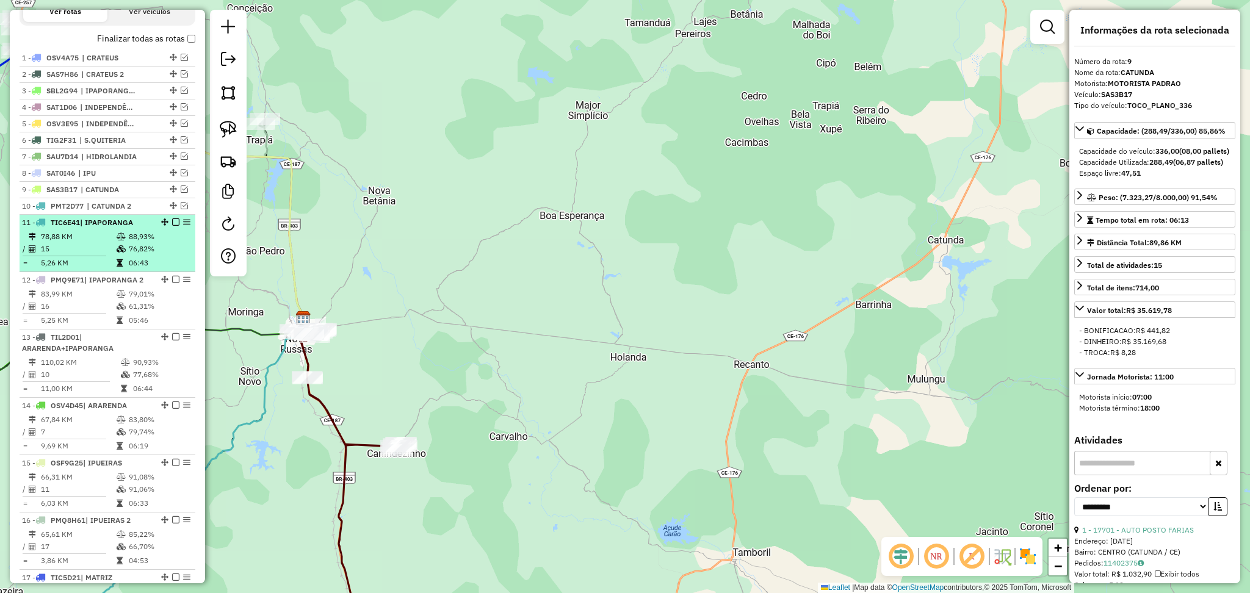
drag, startPoint x: 95, startPoint y: 260, endPoint x: 106, endPoint y: 266, distance: 11.7
click at [95, 255] on td "15" at bounding box center [78, 249] width 76 height 12
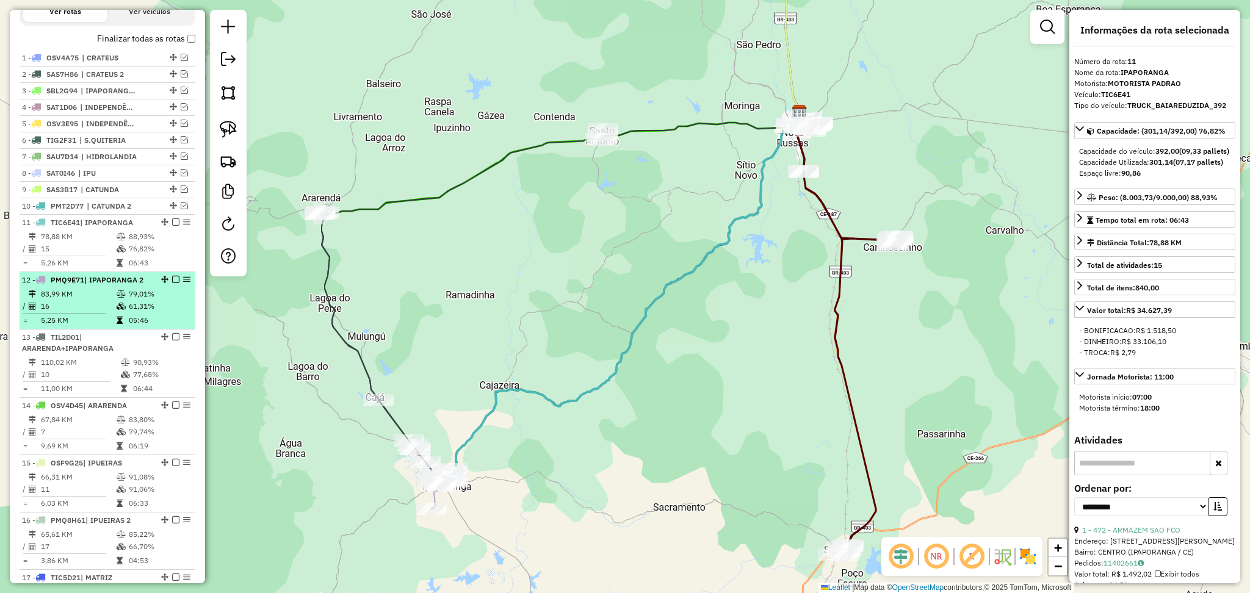
click at [93, 313] on td "16" at bounding box center [78, 306] width 76 height 12
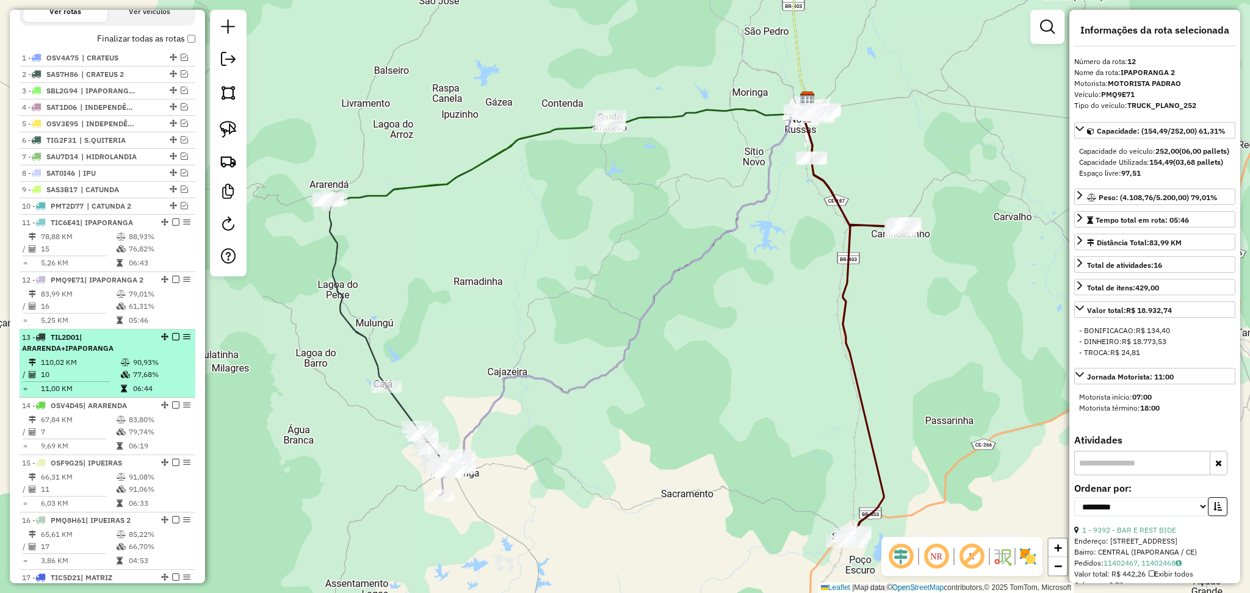
click at [92, 369] on td "110,02 KM" at bounding box center [80, 362] width 80 height 12
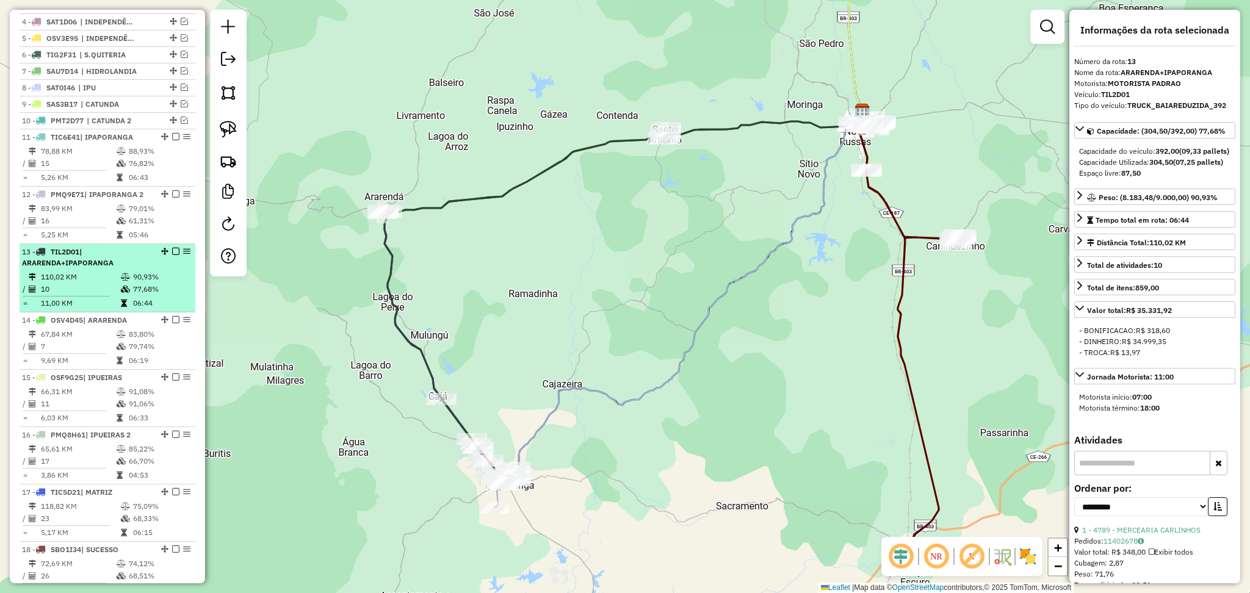
scroll to position [570, 0]
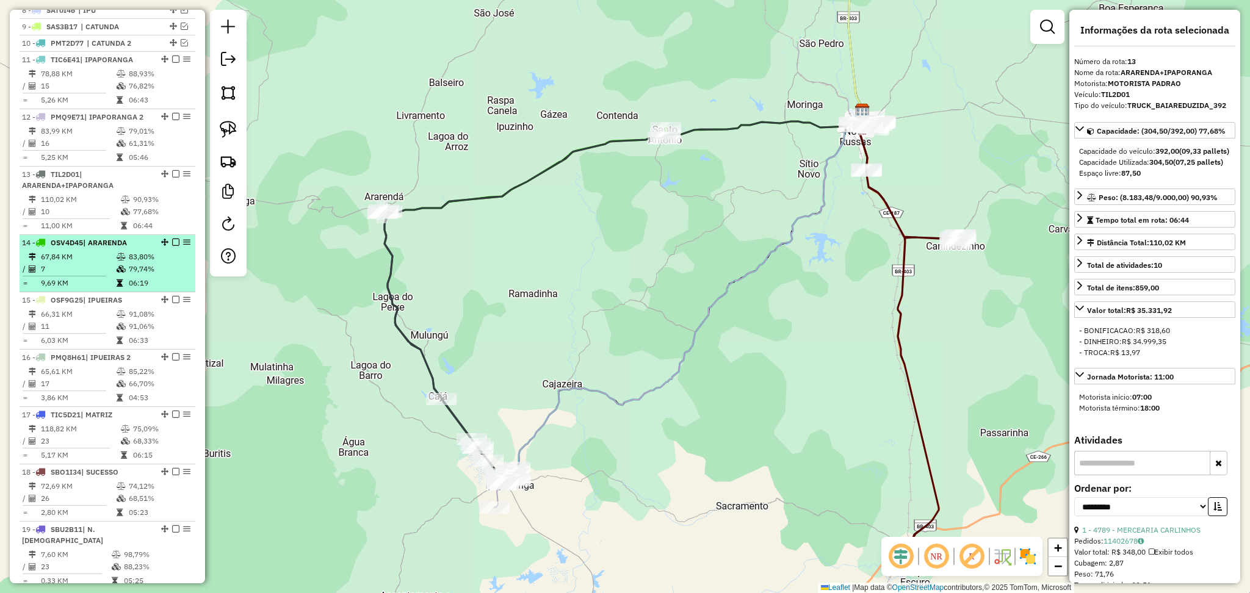
click at [101, 288] on td "9,69 KM" at bounding box center [78, 283] width 76 height 12
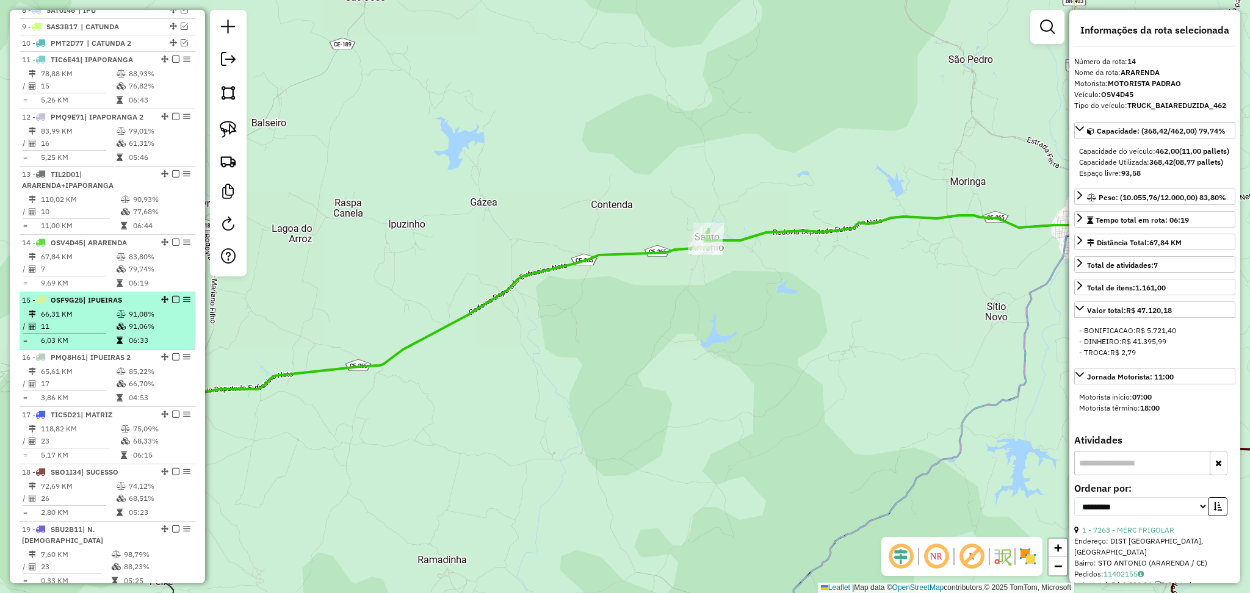
click at [98, 333] on td "11" at bounding box center [78, 326] width 76 height 12
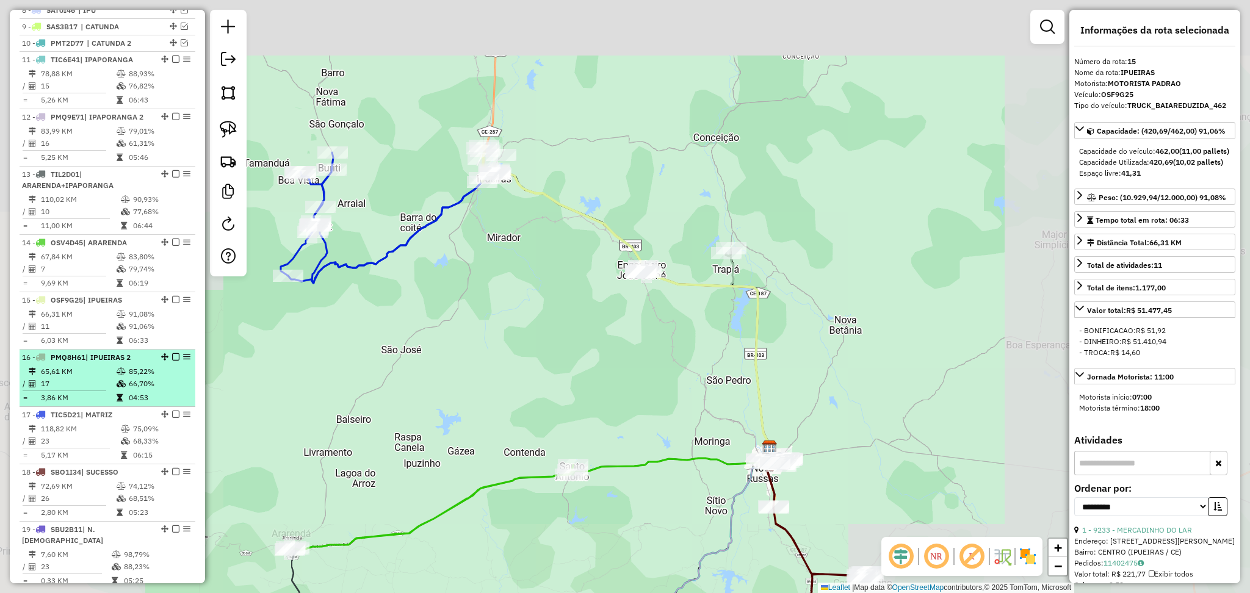
click at [90, 375] on li "16 - PMQ8H61 | IPUEIRAS 2 65,61 KM 85,22% / 17 66,70% = 3,86 KM 04:53" at bounding box center [108, 378] width 176 height 57
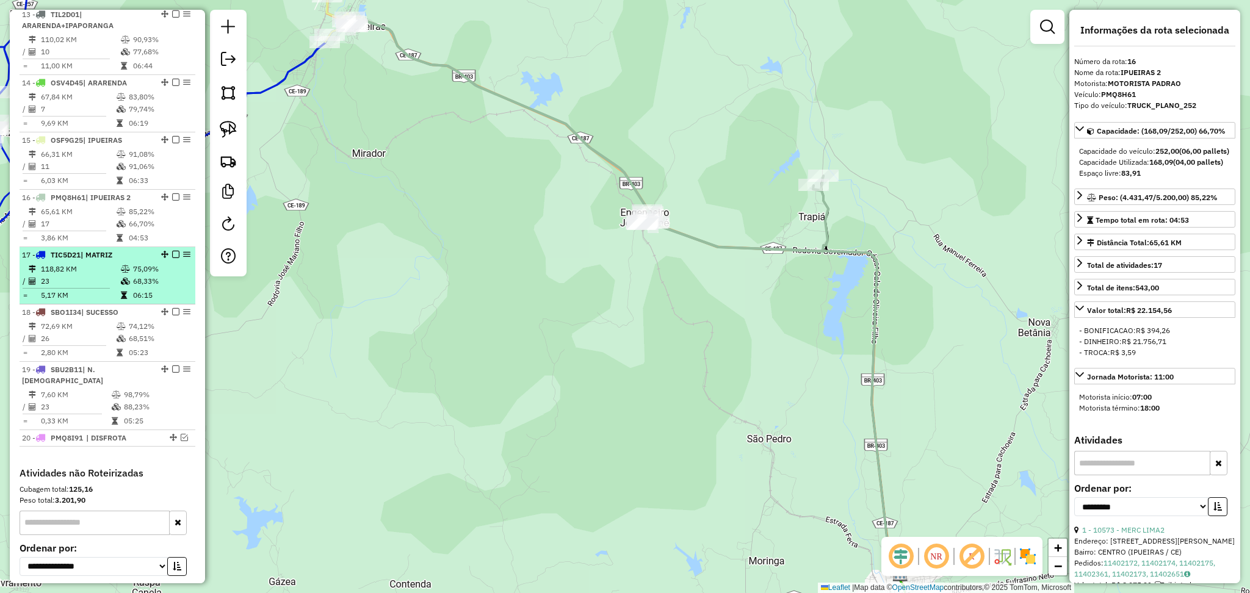
scroll to position [733, 0]
click at [101, 298] on td "5,17 KM" at bounding box center [80, 292] width 80 height 12
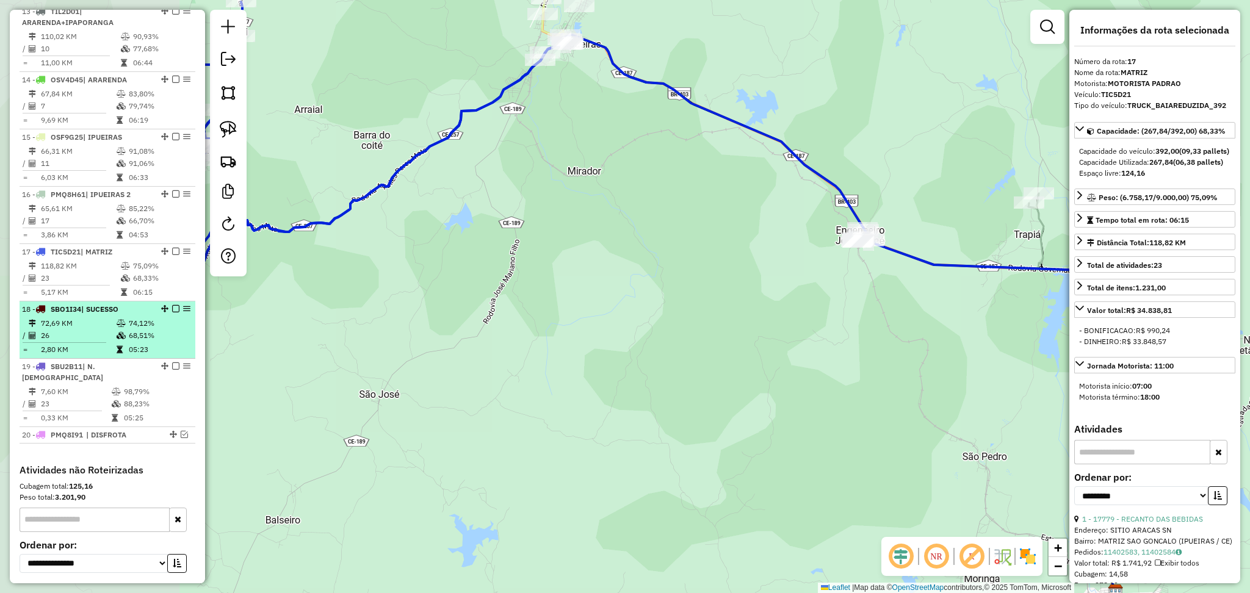
click at [101, 330] on td "72,69 KM" at bounding box center [78, 323] width 76 height 12
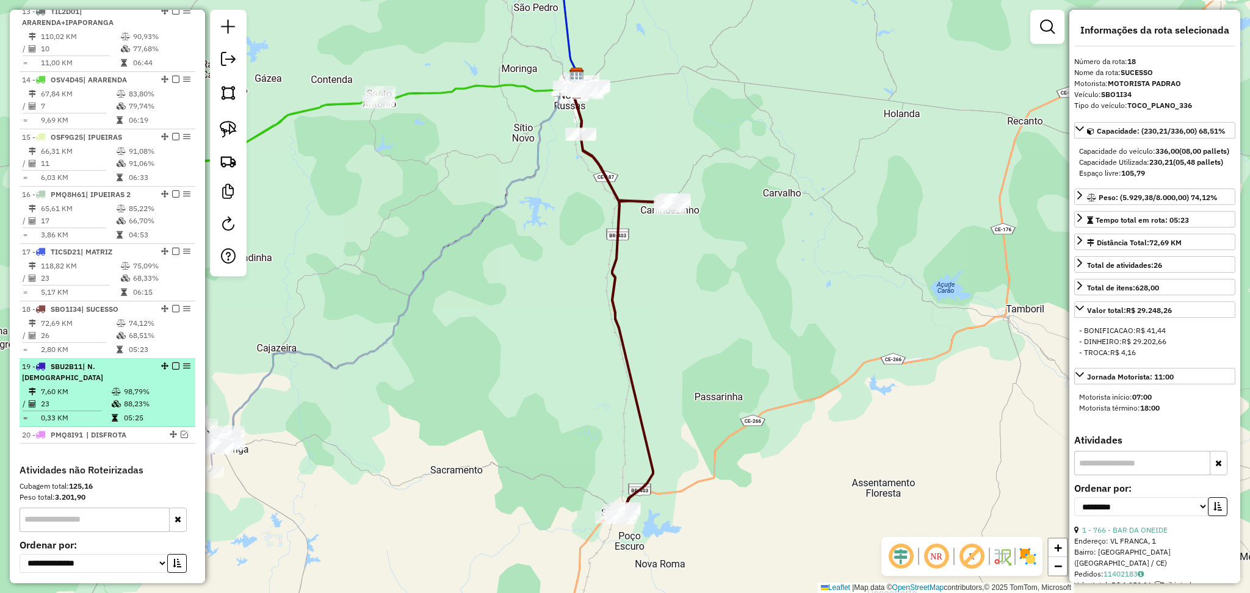
click at [103, 394] on td "7,60 KM" at bounding box center [75, 392] width 71 height 12
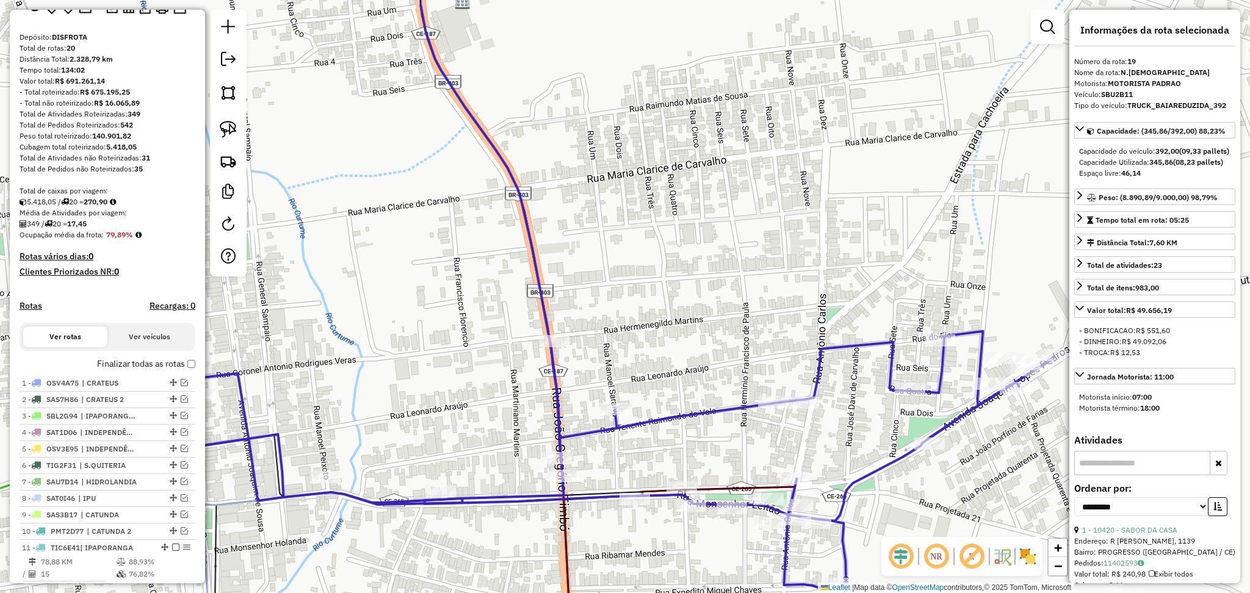
scroll to position [407, 0]
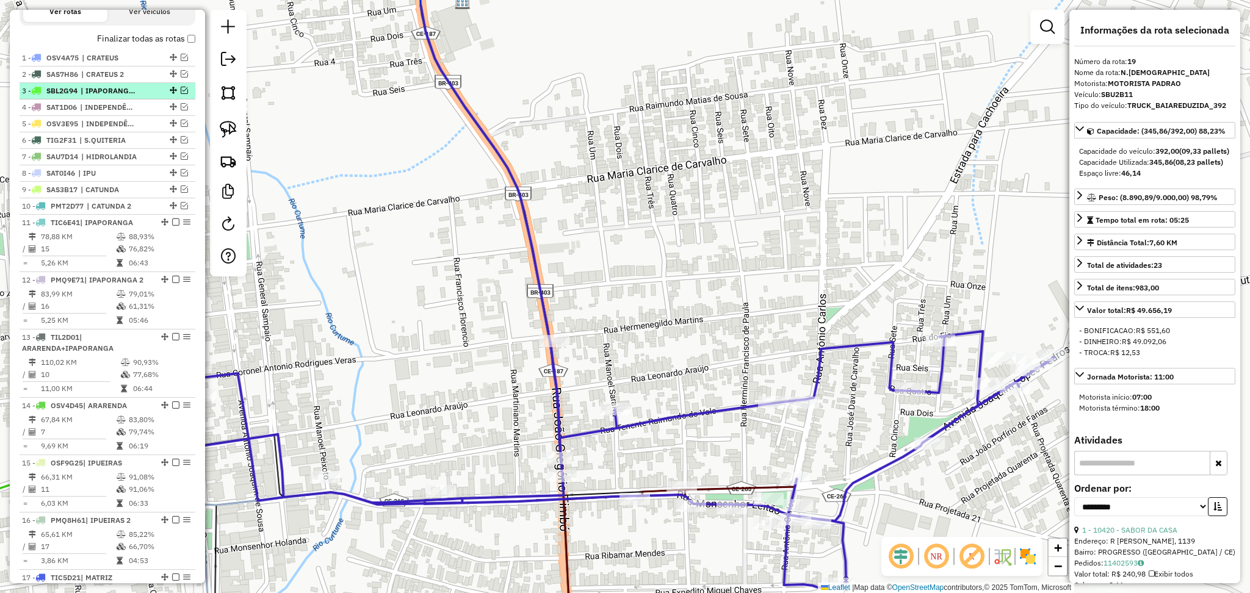
click at [119, 99] on li "3 - SBL2G94 | IPAPORANGA+CRATEUS" at bounding box center [108, 91] width 176 height 16
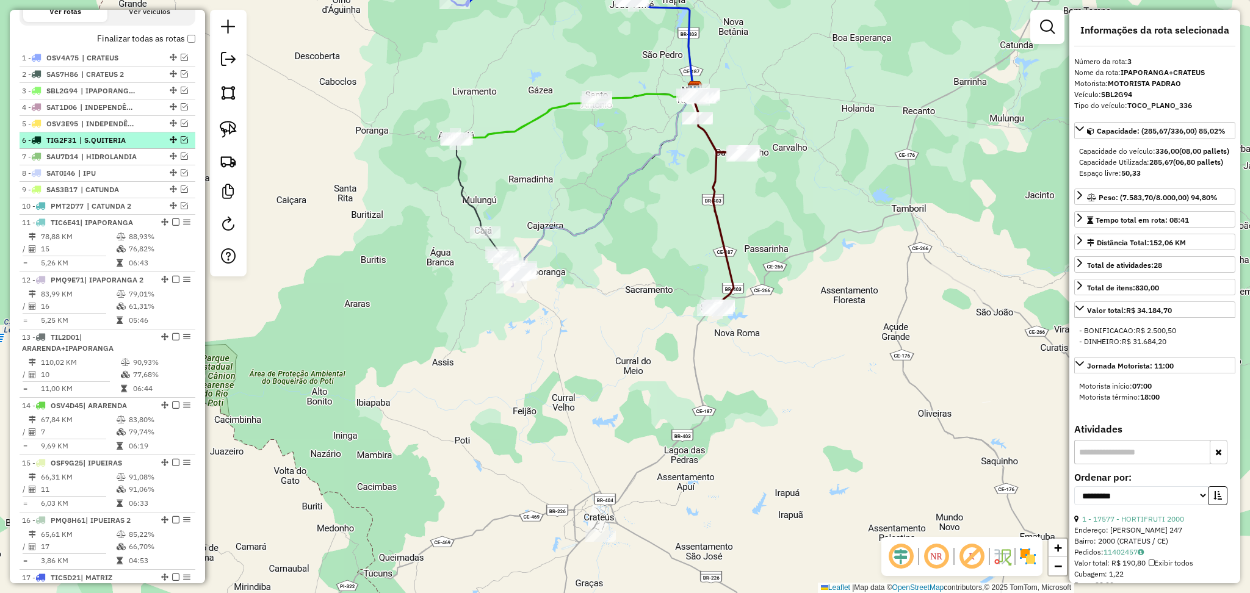
click at [121, 146] on span "| S.QUITERIA" at bounding box center [107, 140] width 56 height 11
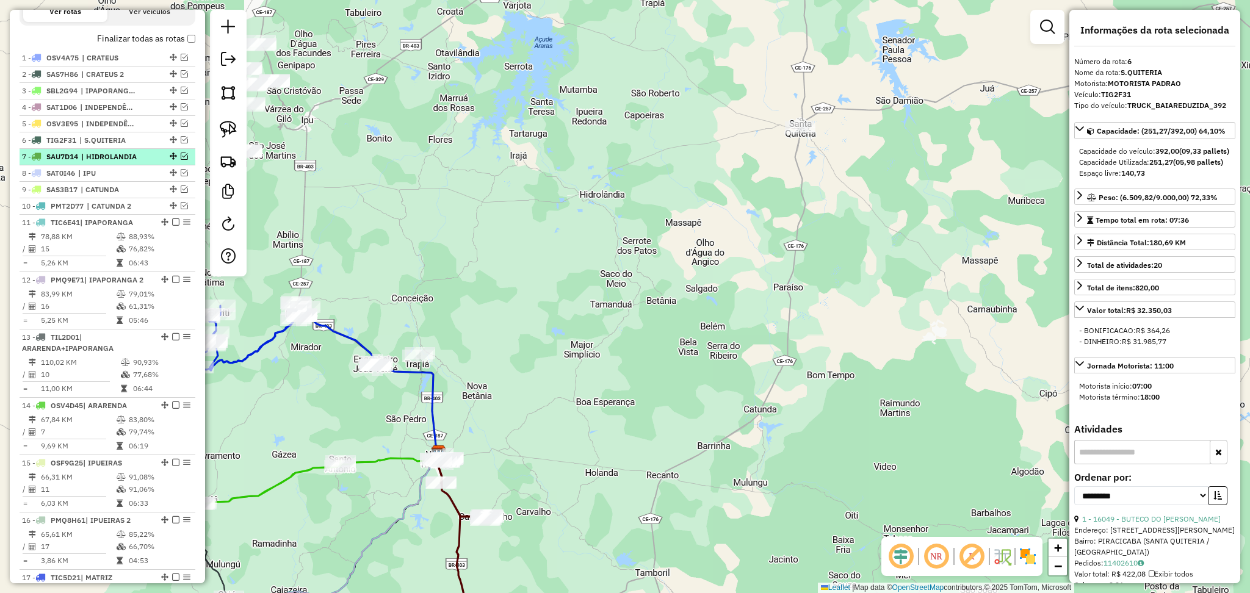
click at [123, 160] on li "7 - SAU7D14 | HIDROLANDIA" at bounding box center [108, 157] width 176 height 16
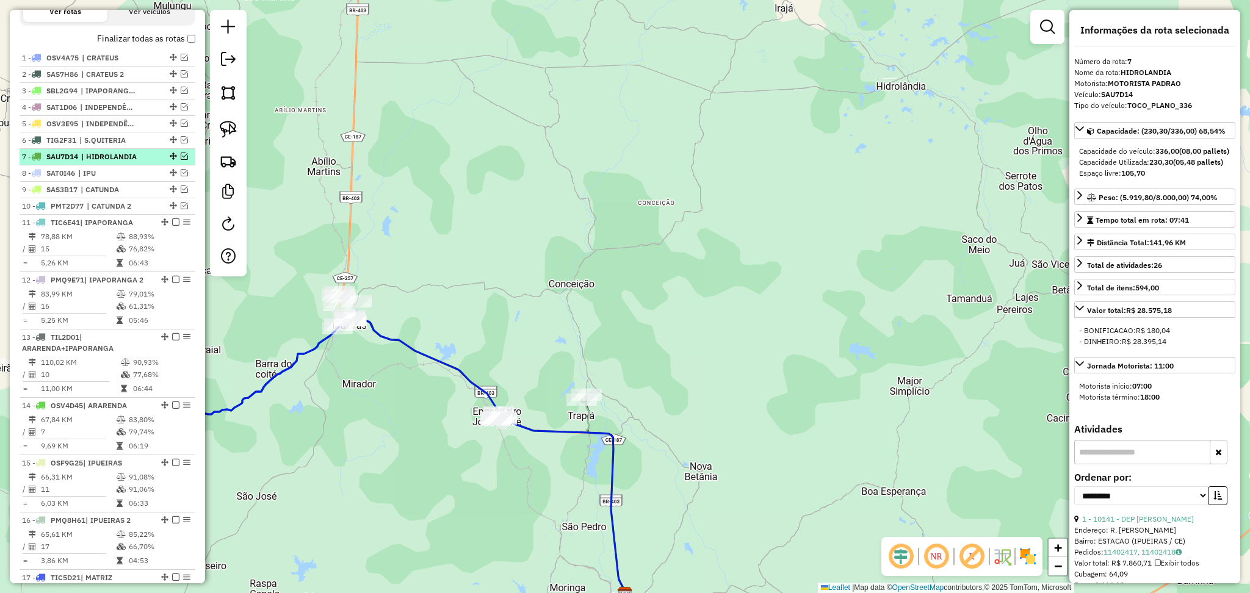
click at [129, 162] on span "| HIDROLANDIA" at bounding box center [109, 156] width 56 height 11
click at [128, 165] on li "7 - SAU7D14 | HIDROLANDIA" at bounding box center [108, 157] width 176 height 16
click at [129, 195] on span "| CATUNDA" at bounding box center [109, 189] width 56 height 11
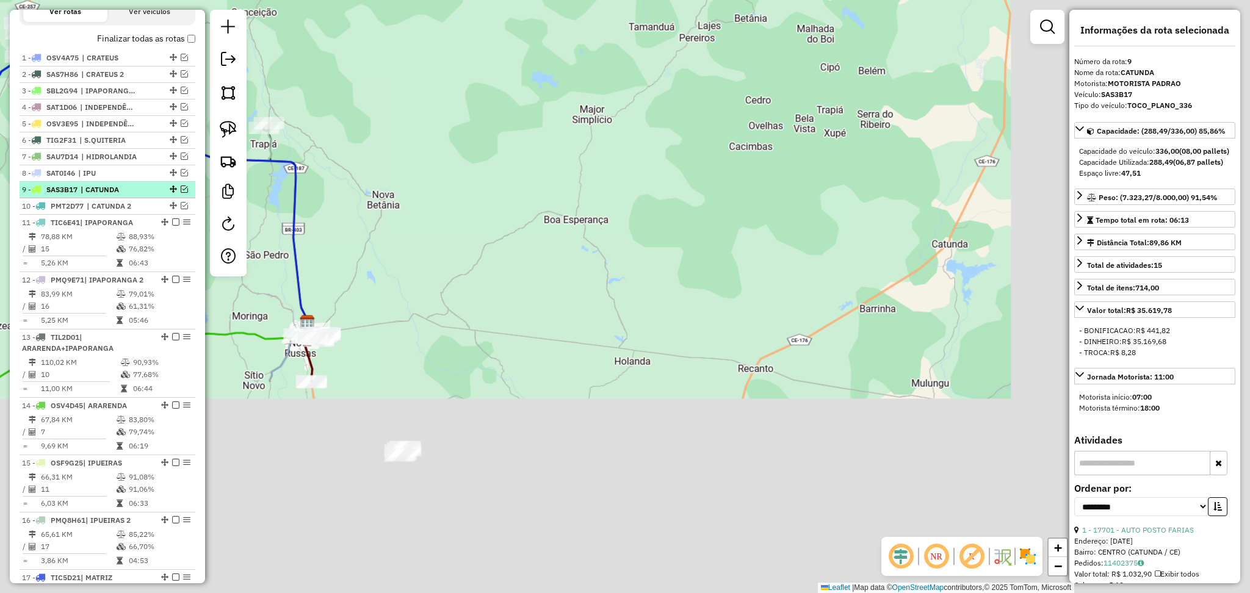
click at [128, 193] on li "9 - SAS3B17 | CATUNDA" at bounding box center [108, 190] width 176 height 16
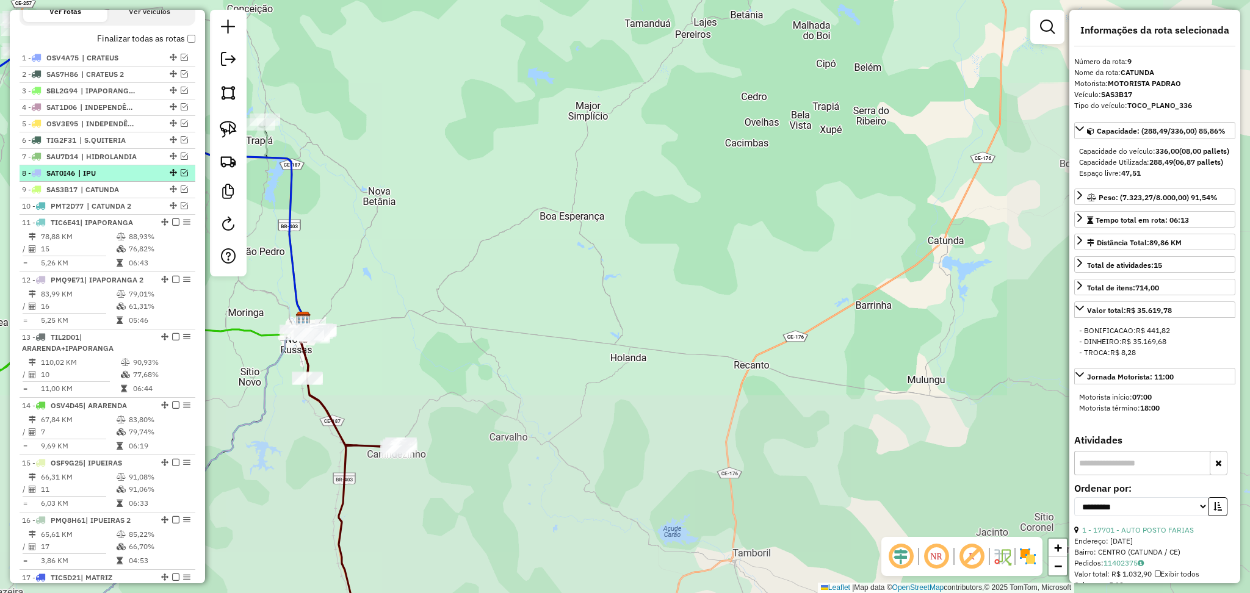
click at [123, 179] on span "| IPU" at bounding box center [106, 173] width 56 height 11
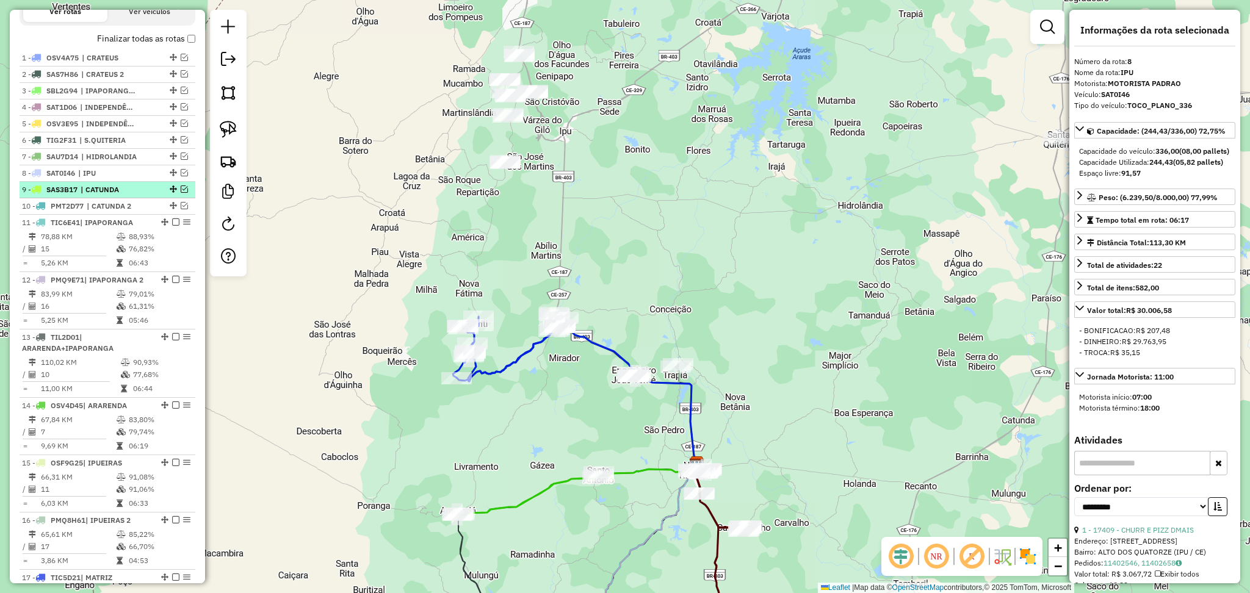
click at [126, 195] on span "| CATUNDA" at bounding box center [109, 189] width 56 height 11
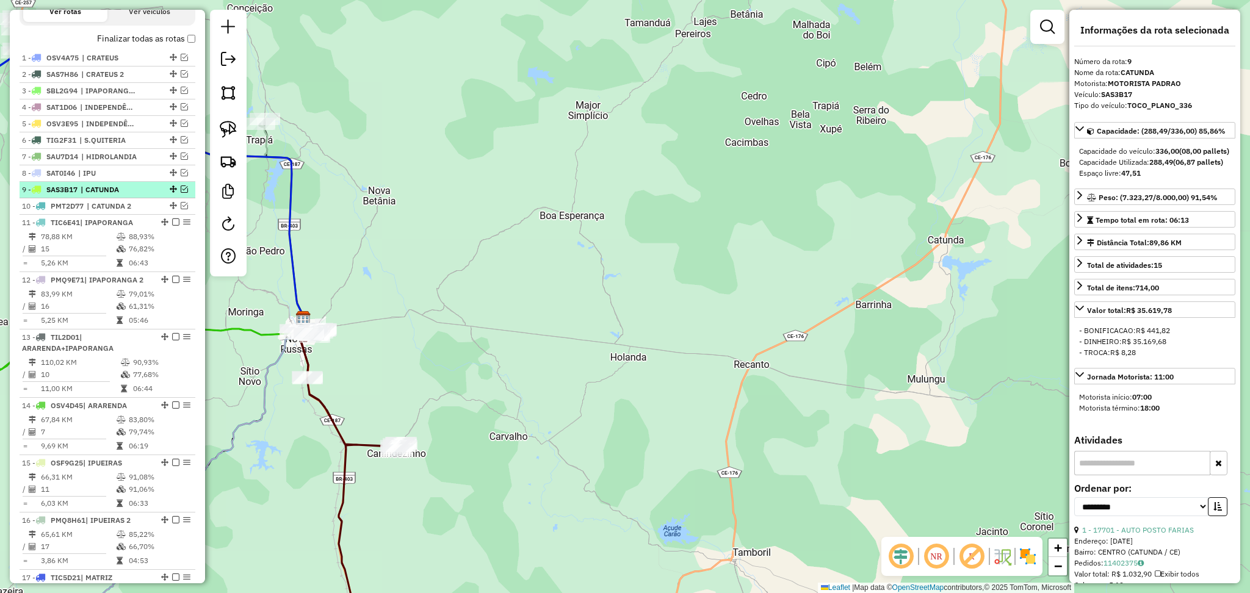
click at [126, 195] on span "| CATUNDA" at bounding box center [109, 189] width 56 height 11
click at [183, 193] on em at bounding box center [184, 189] width 7 height 7
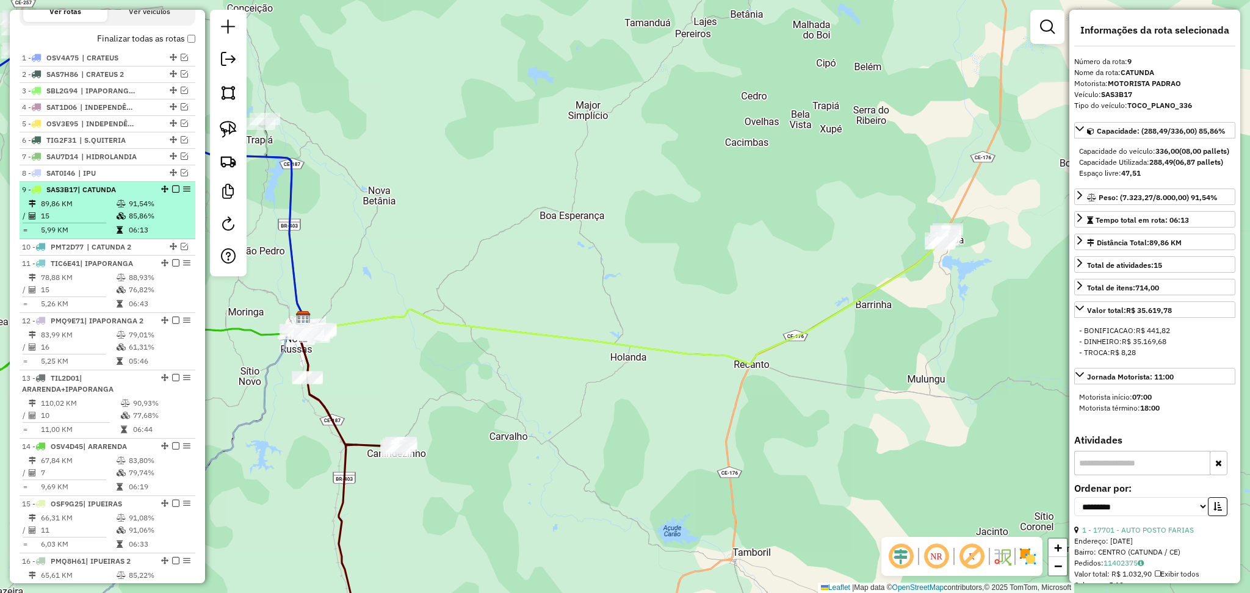
click at [98, 209] on td "89,86 KM" at bounding box center [78, 204] width 76 height 12
click at [90, 210] on td "89,86 KM" at bounding box center [78, 204] width 76 height 12
click at [89, 210] on td "89,86 KM" at bounding box center [78, 204] width 76 height 12
click at [172, 193] on em at bounding box center [175, 189] width 7 height 7
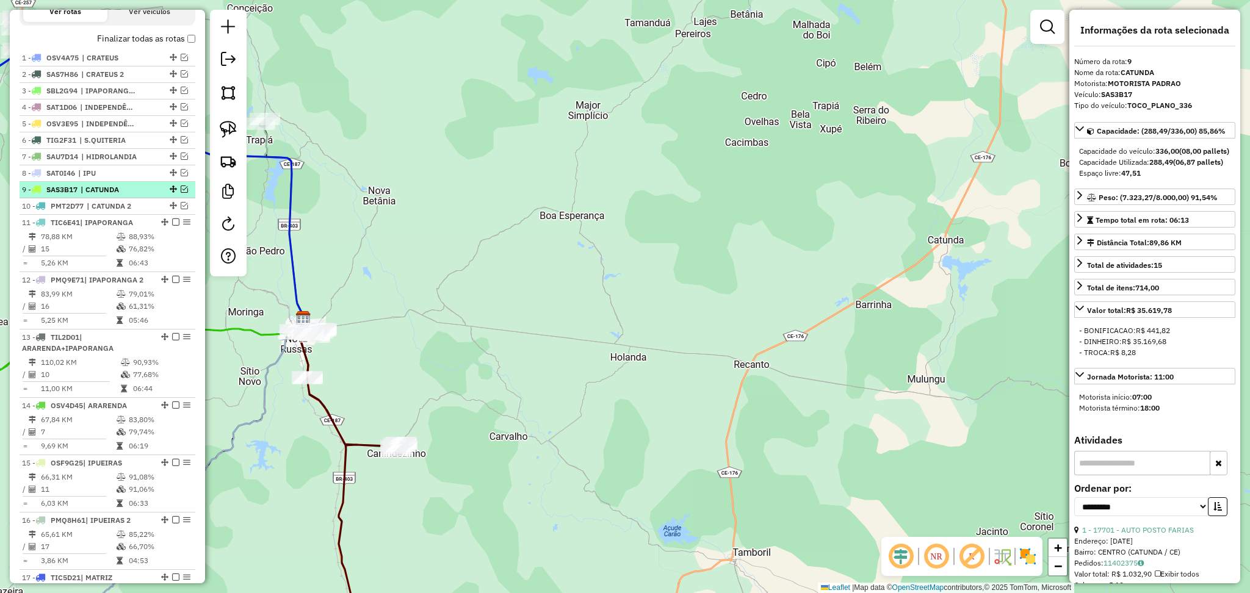
click at [110, 195] on span "| CATUNDA" at bounding box center [109, 189] width 56 height 11
click at [181, 193] on em at bounding box center [184, 189] width 7 height 7
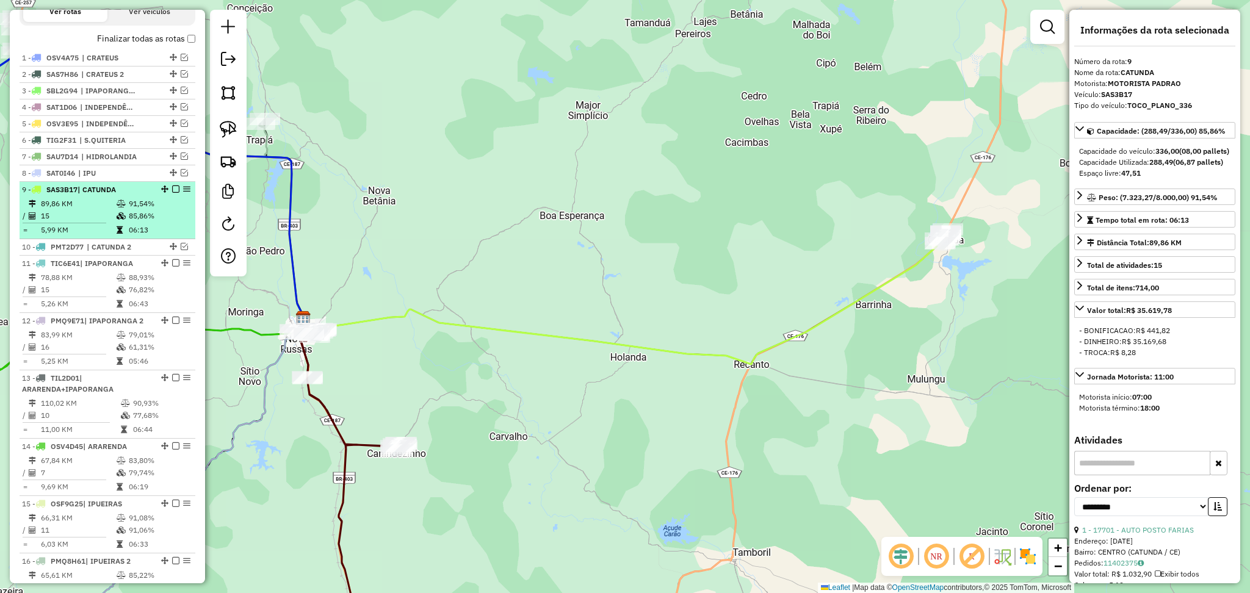
click at [102, 210] on td "89,86 KM" at bounding box center [78, 204] width 76 height 12
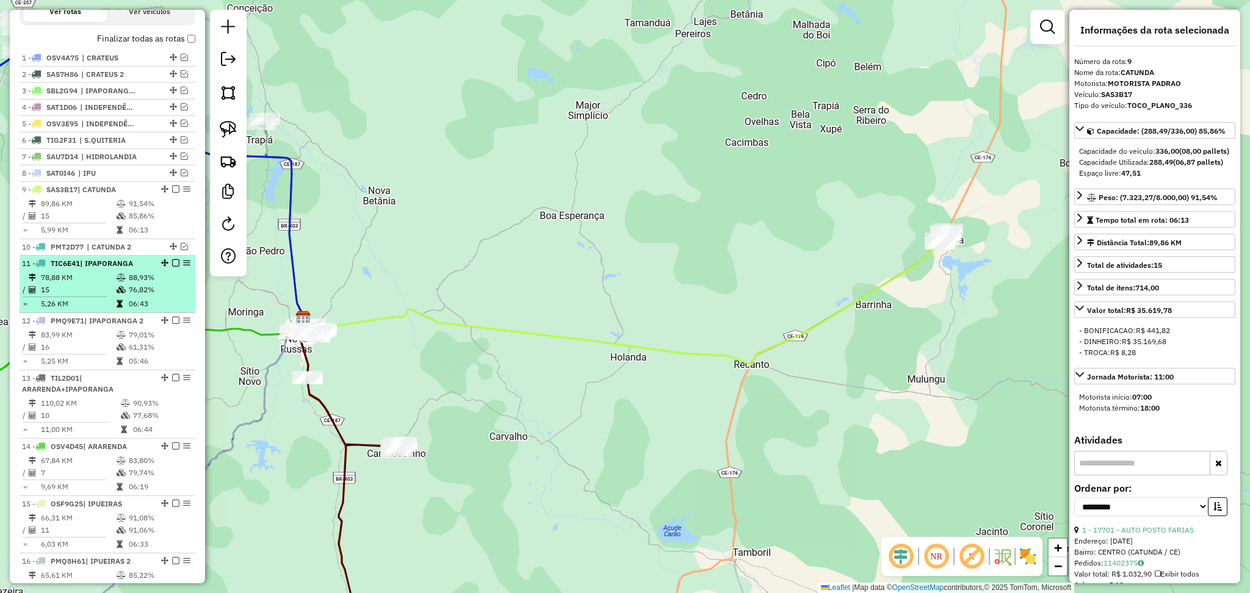
click at [102, 296] on td "15" at bounding box center [78, 290] width 76 height 12
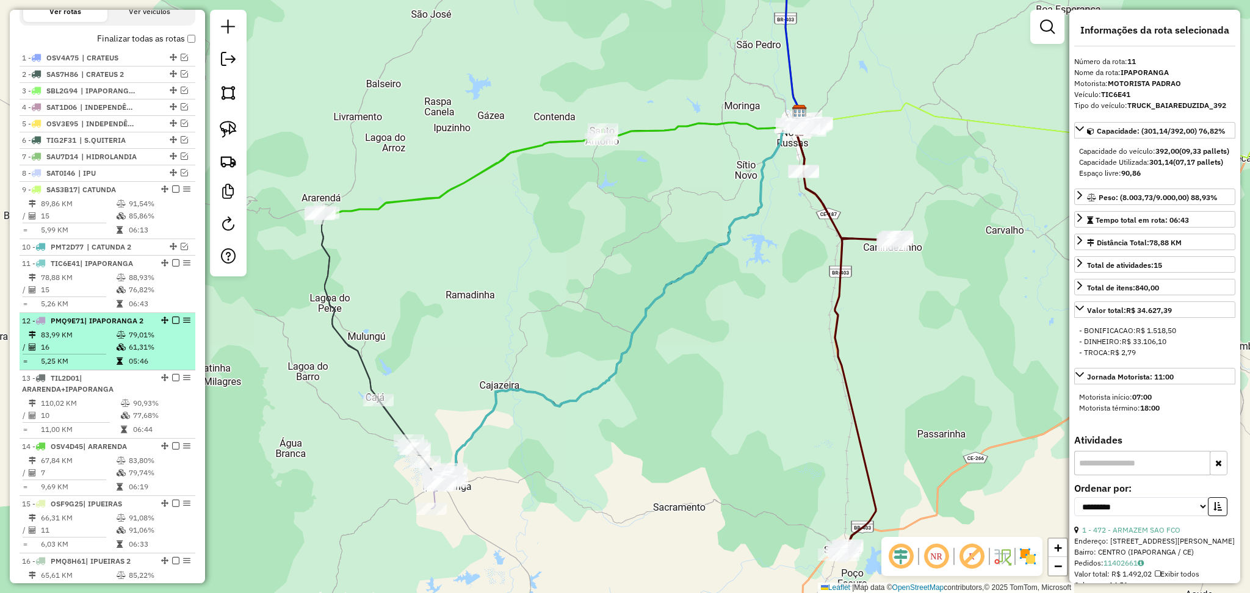
click at [90, 341] on td "83,99 KM" at bounding box center [78, 335] width 76 height 12
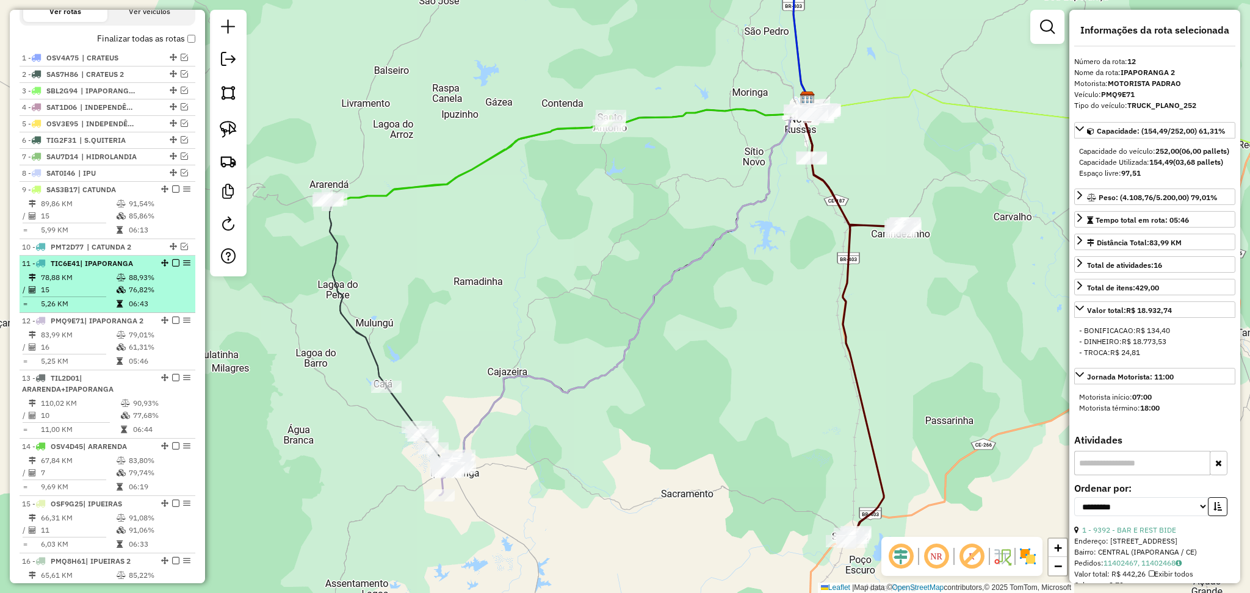
click at [112, 310] on td "5,26 KM" at bounding box center [78, 304] width 76 height 12
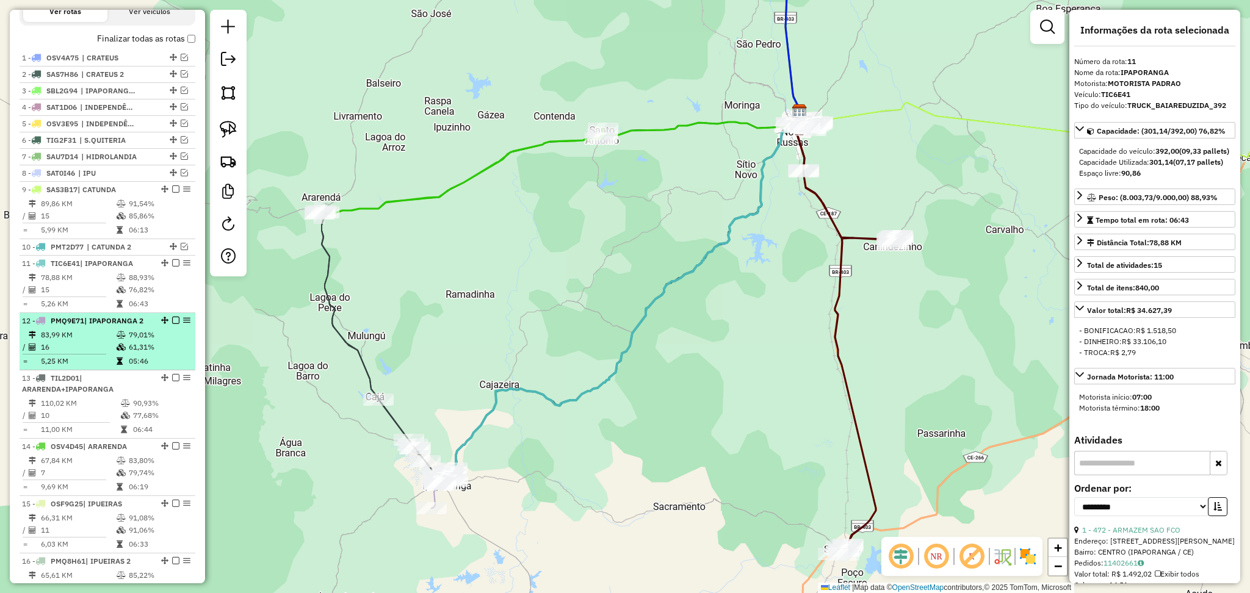
click at [100, 341] on td "83,99 KM" at bounding box center [78, 335] width 76 height 12
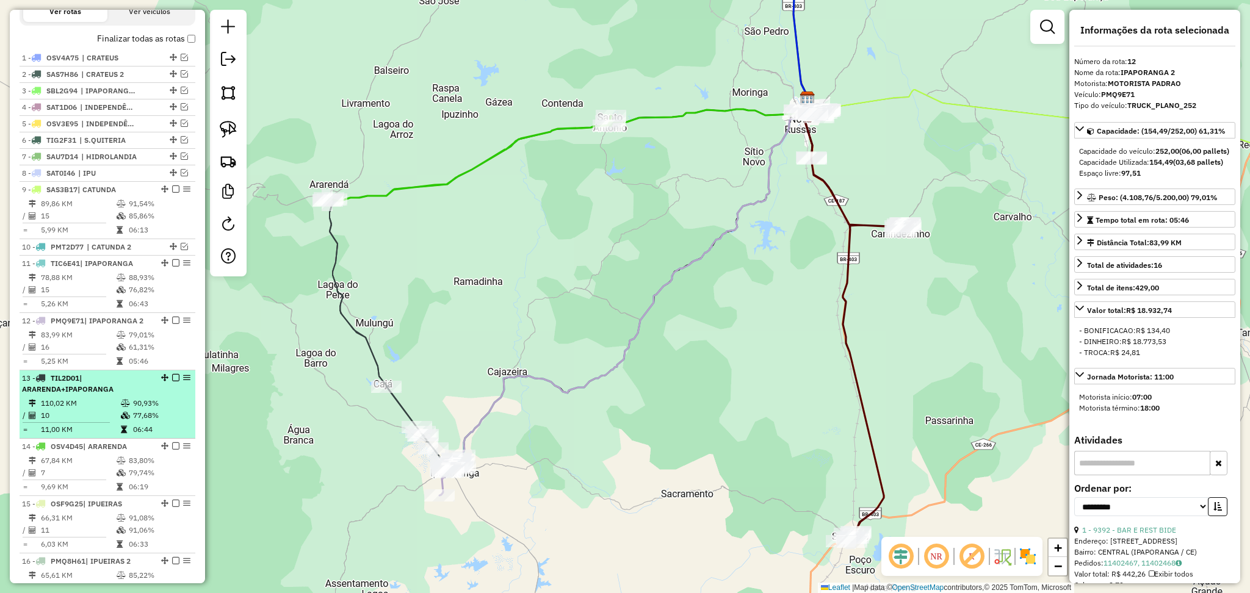
click at [100, 406] on li "13 - TIL2D01 | ARARENDA+IPAPORANGA 110,02 KM 90,93% / 10 77,68% = 11,00 KM 06:44" at bounding box center [108, 405] width 176 height 68
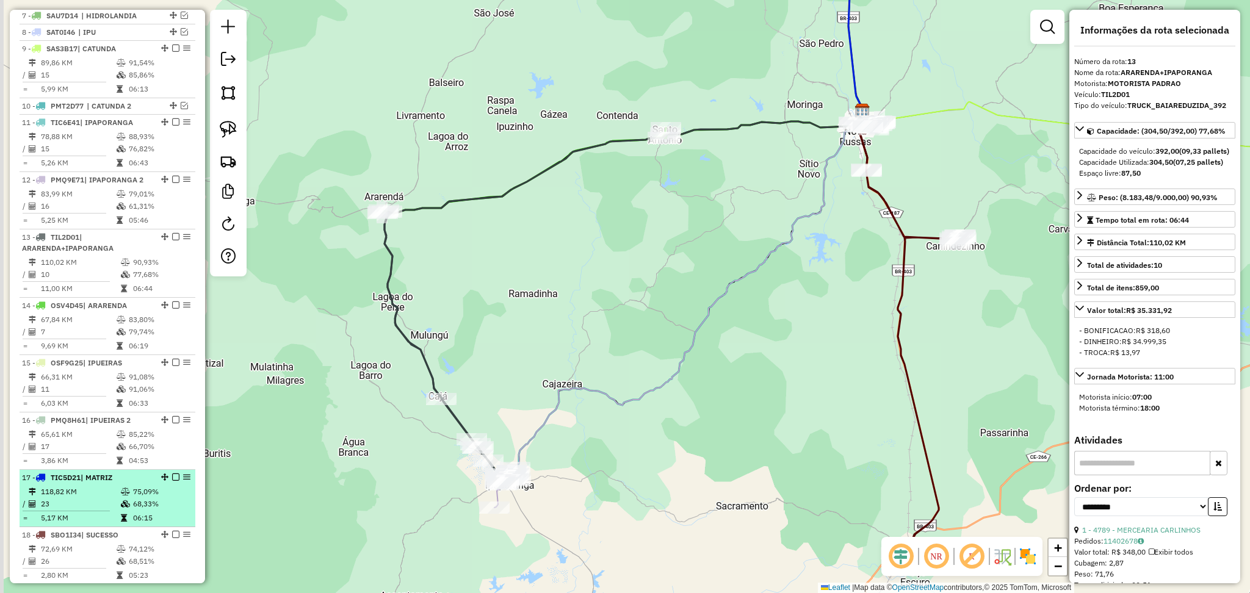
scroll to position [733, 0]
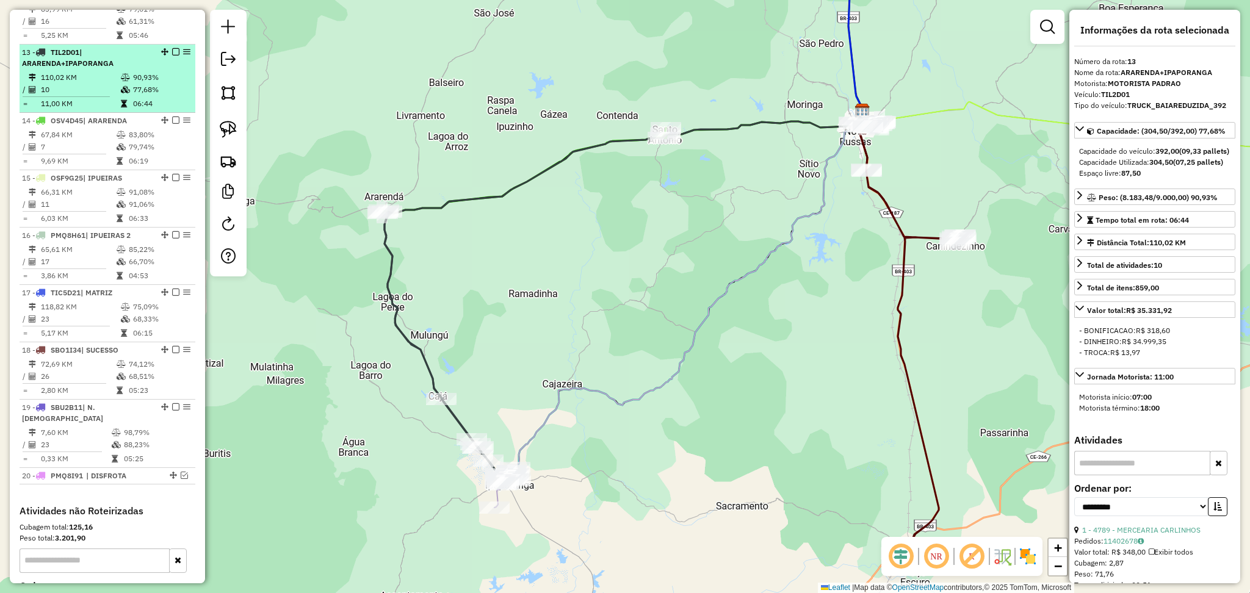
click at [74, 84] on td "110,02 KM" at bounding box center [80, 77] width 80 height 12
click at [93, 84] on td "110,02 KM" at bounding box center [80, 77] width 80 height 12
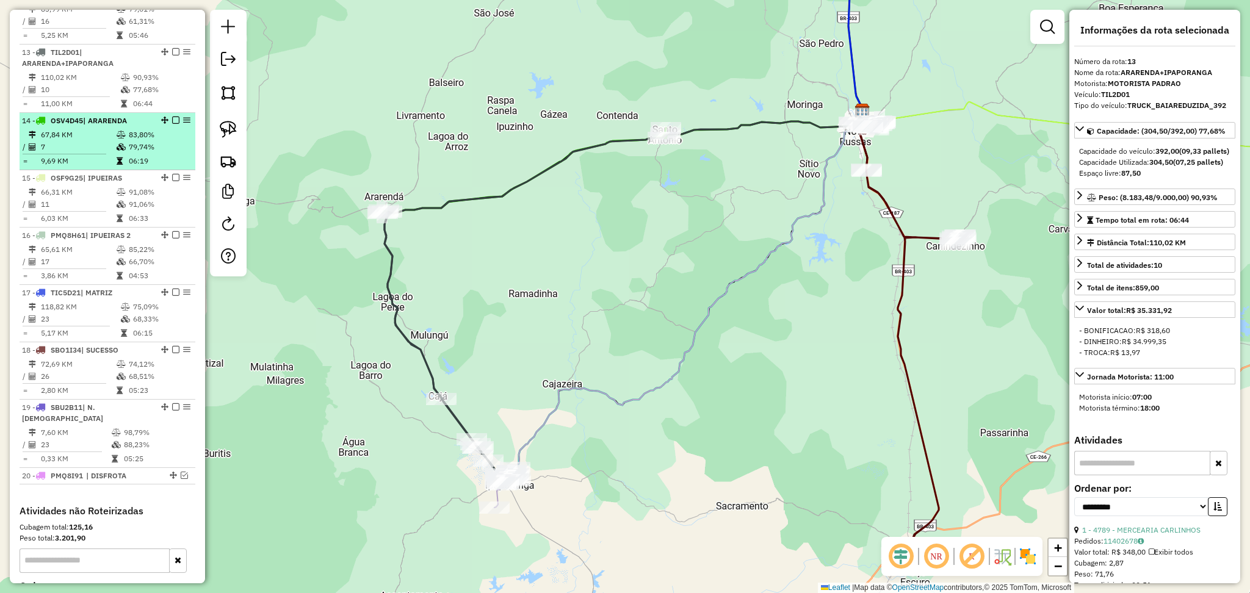
click at [104, 153] on td "7" at bounding box center [78, 147] width 76 height 12
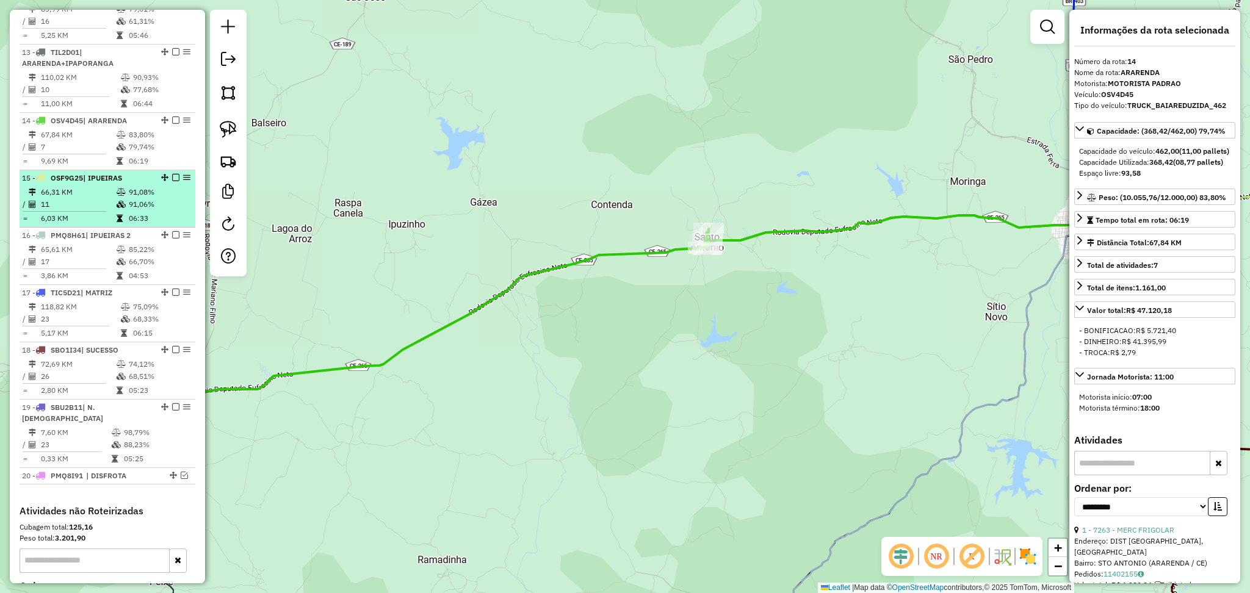
click at [106, 198] on td "66,31 KM" at bounding box center [78, 192] width 76 height 12
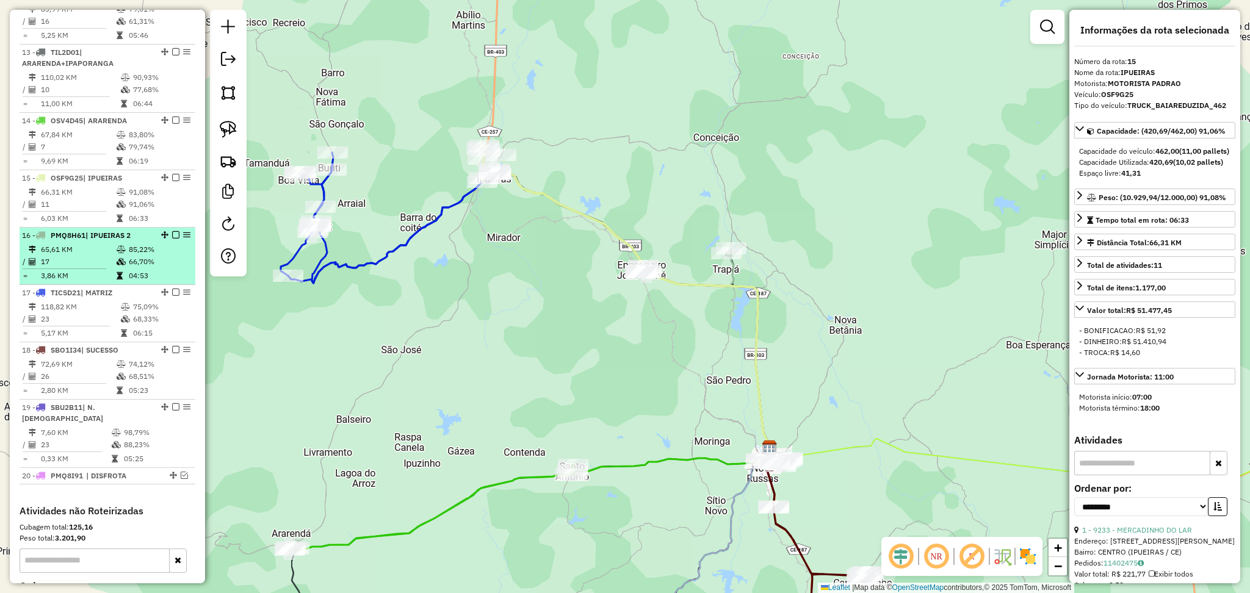
click at [95, 256] on td "65,61 KM" at bounding box center [78, 250] width 76 height 12
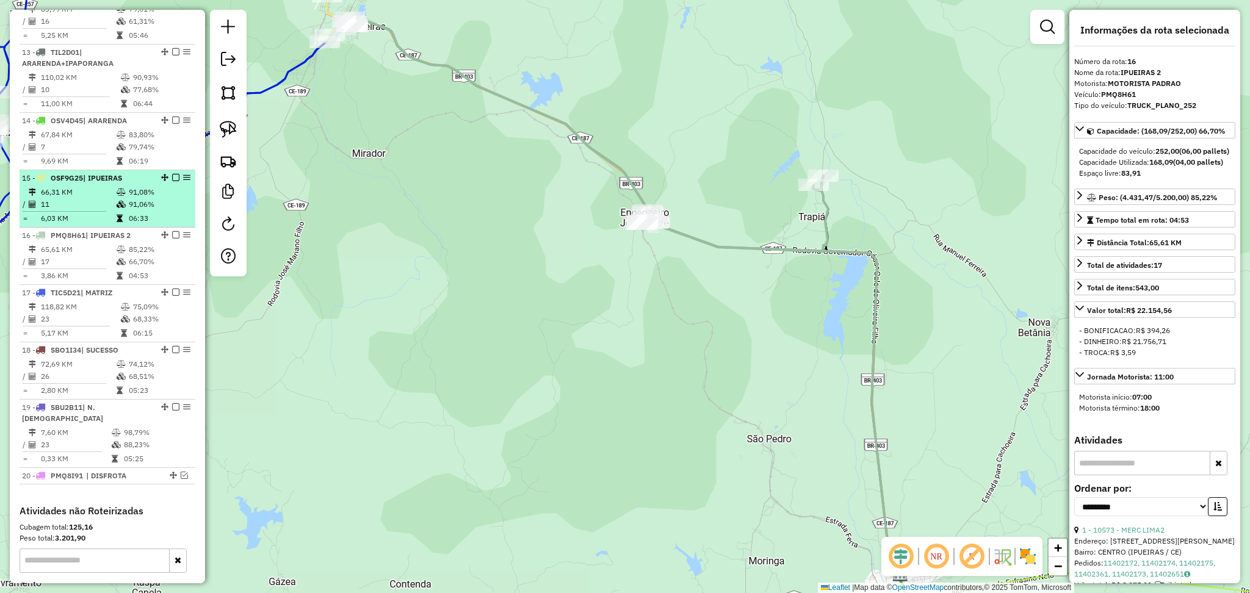
click at [84, 198] on td "66,31 KM" at bounding box center [78, 192] width 76 height 12
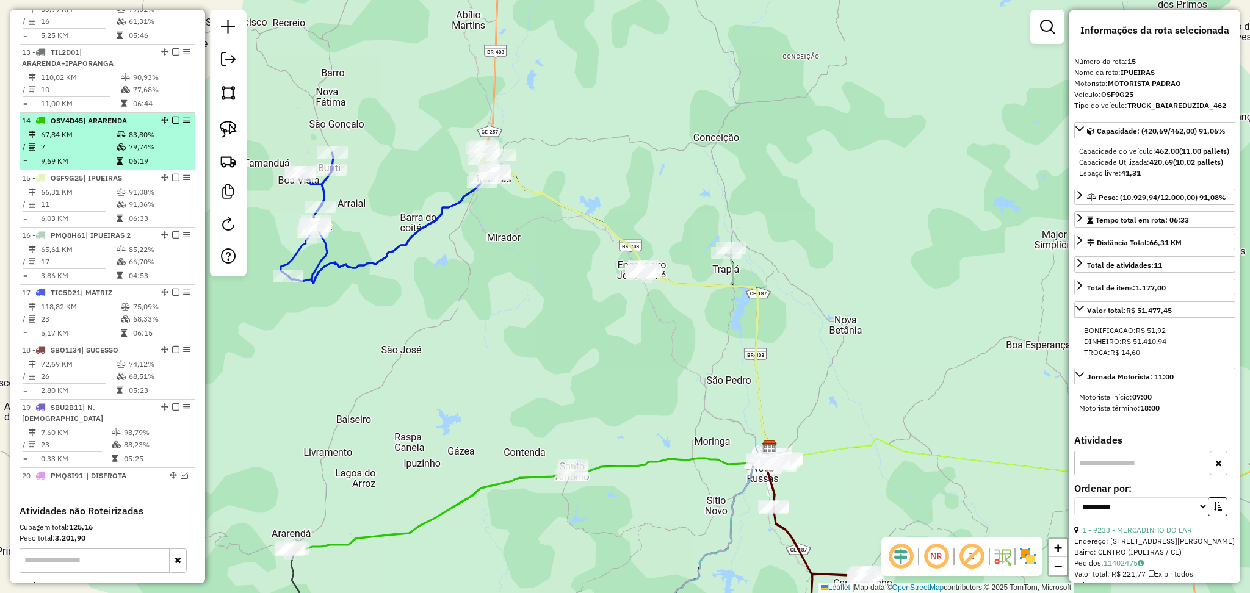
click at [95, 141] on td "67,84 KM" at bounding box center [78, 135] width 76 height 12
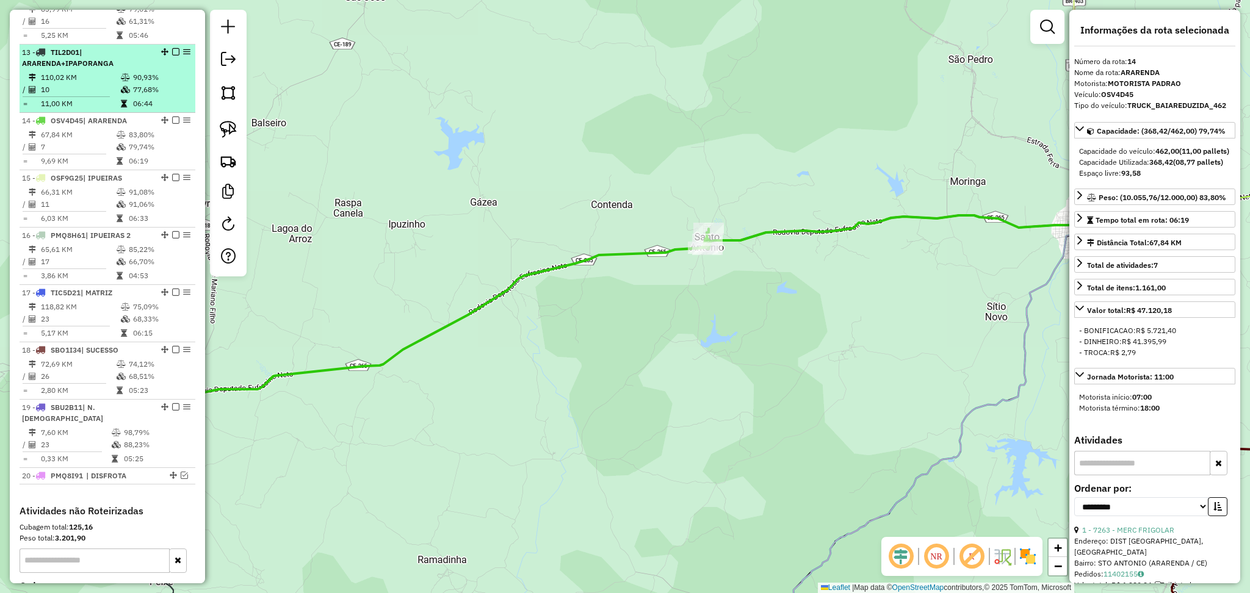
click at [94, 84] on td "110,02 KM" at bounding box center [80, 77] width 80 height 12
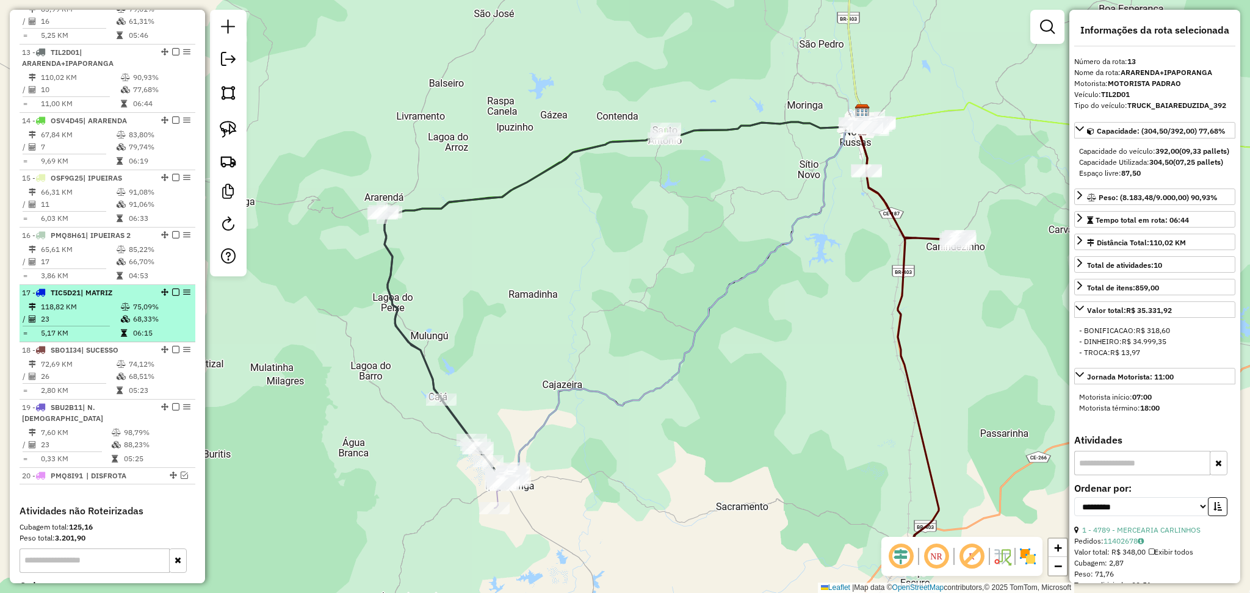
click at [113, 325] on td "23" at bounding box center [80, 319] width 80 height 12
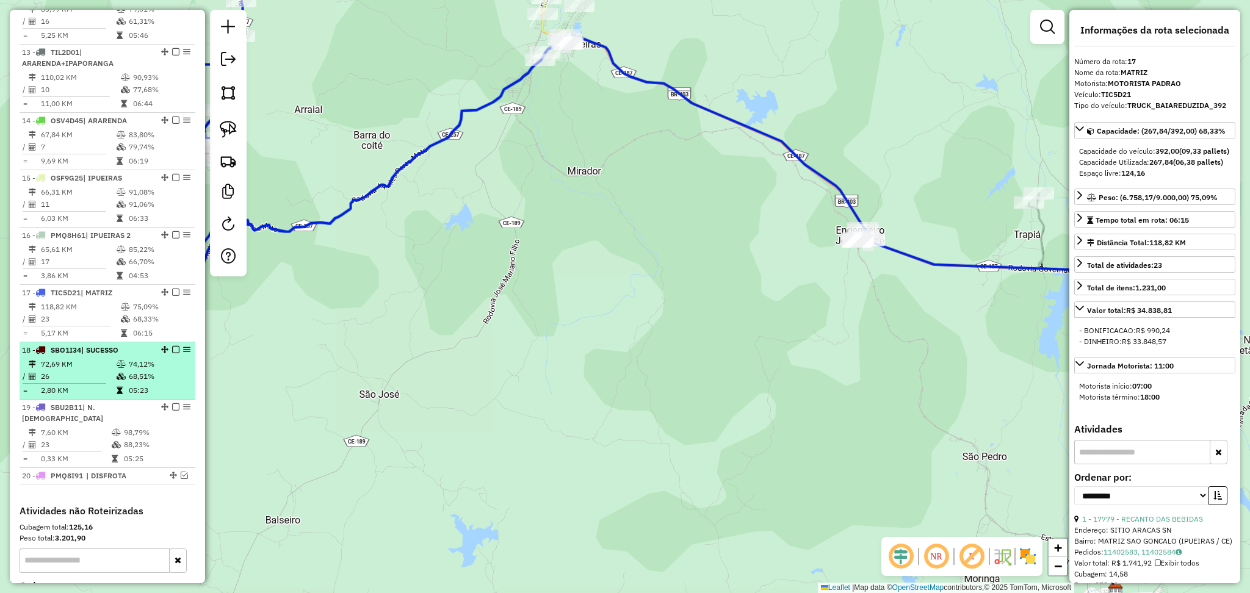
click at [92, 383] on td "26" at bounding box center [78, 377] width 76 height 12
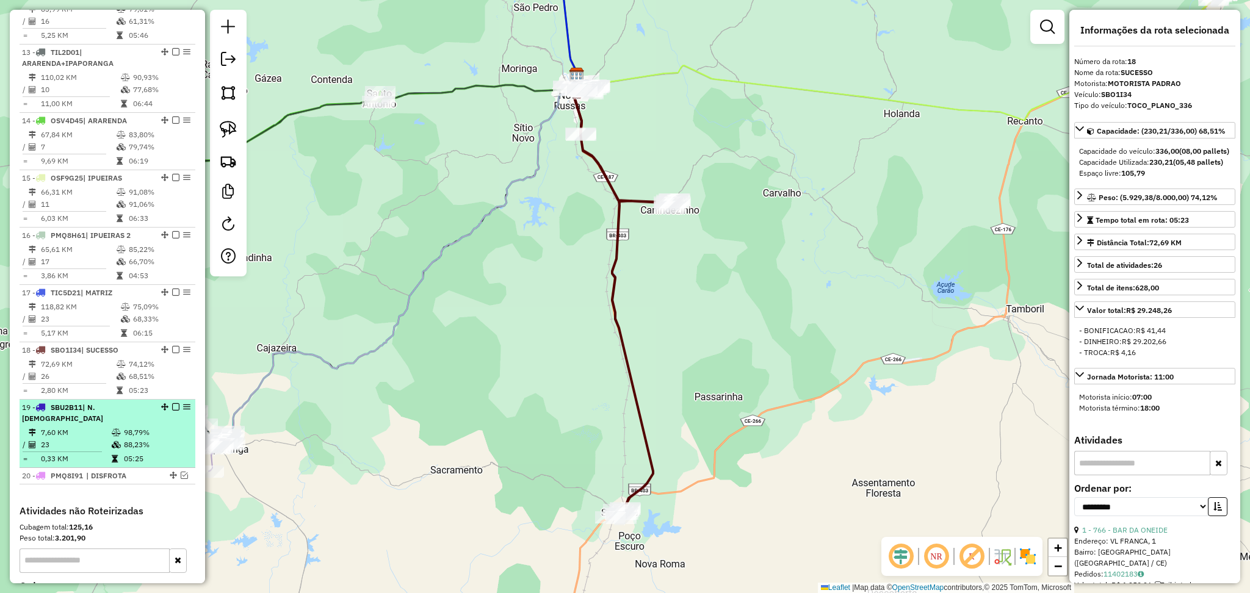
click at [98, 434] on td "7,60 KM" at bounding box center [75, 433] width 71 height 12
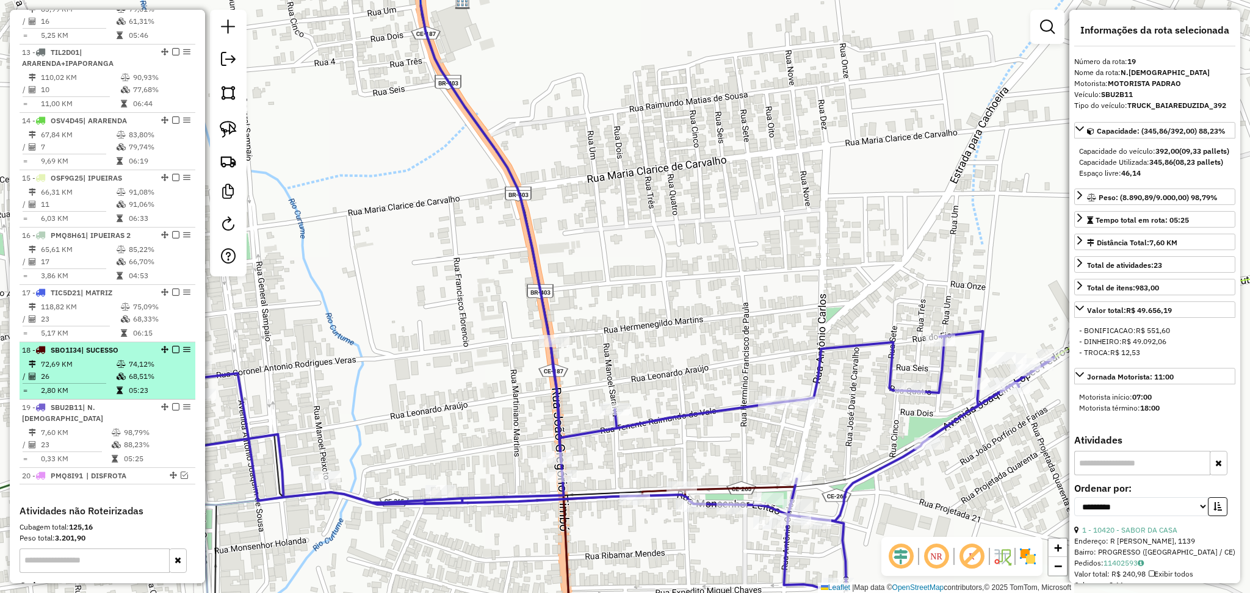
click at [95, 383] on td "26" at bounding box center [78, 377] width 76 height 12
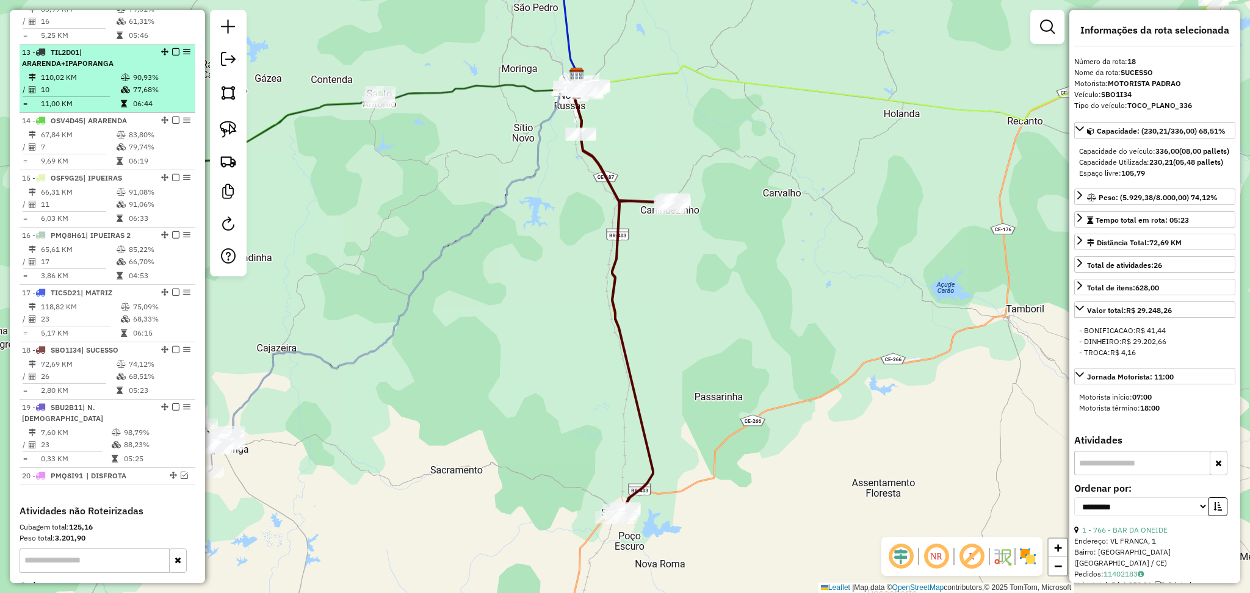
click at [92, 96] on td "10" at bounding box center [80, 90] width 80 height 12
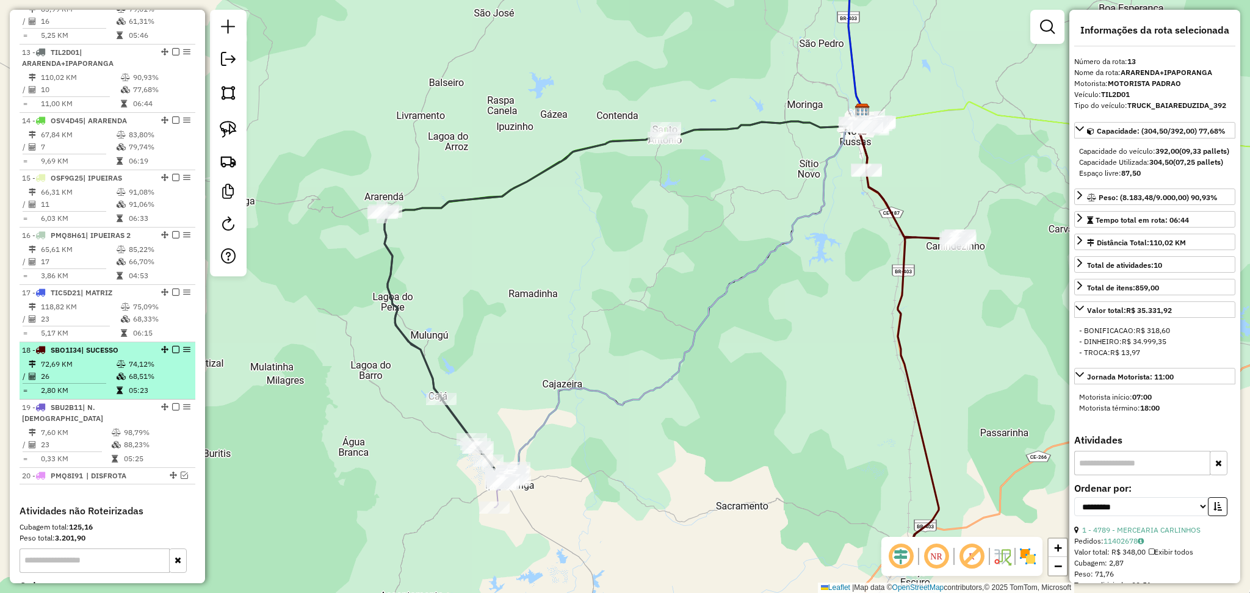
click at [123, 394] on table "72,69 KM 74,12% / 26 68,51% = 2,80 KM 05:23" at bounding box center [107, 377] width 171 height 38
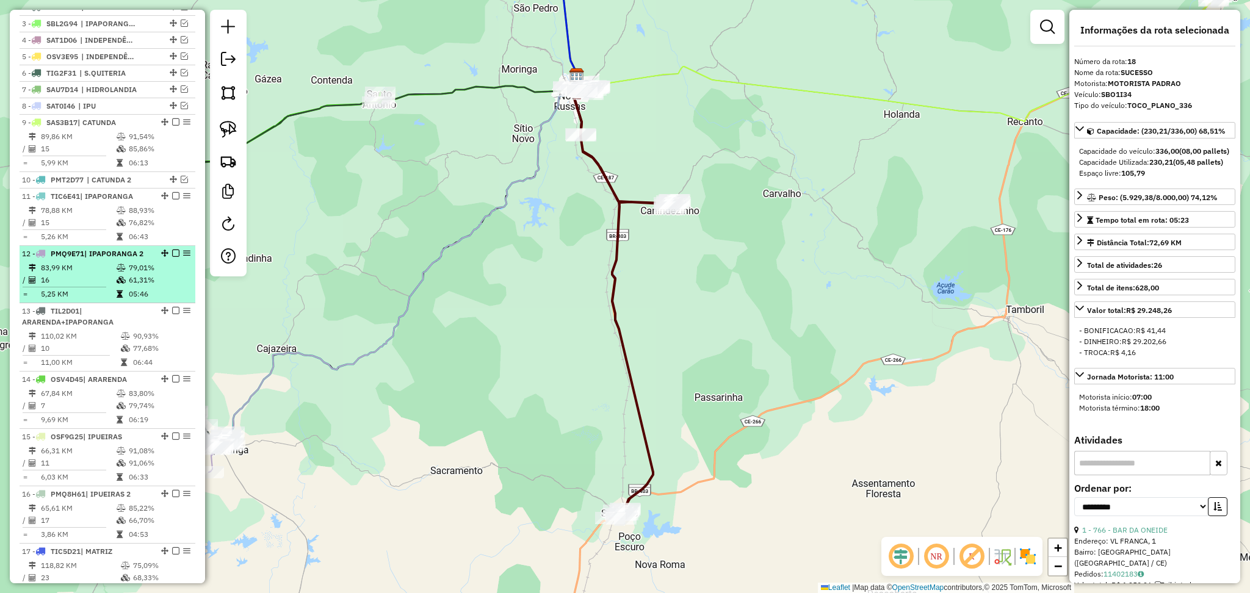
scroll to position [407, 0]
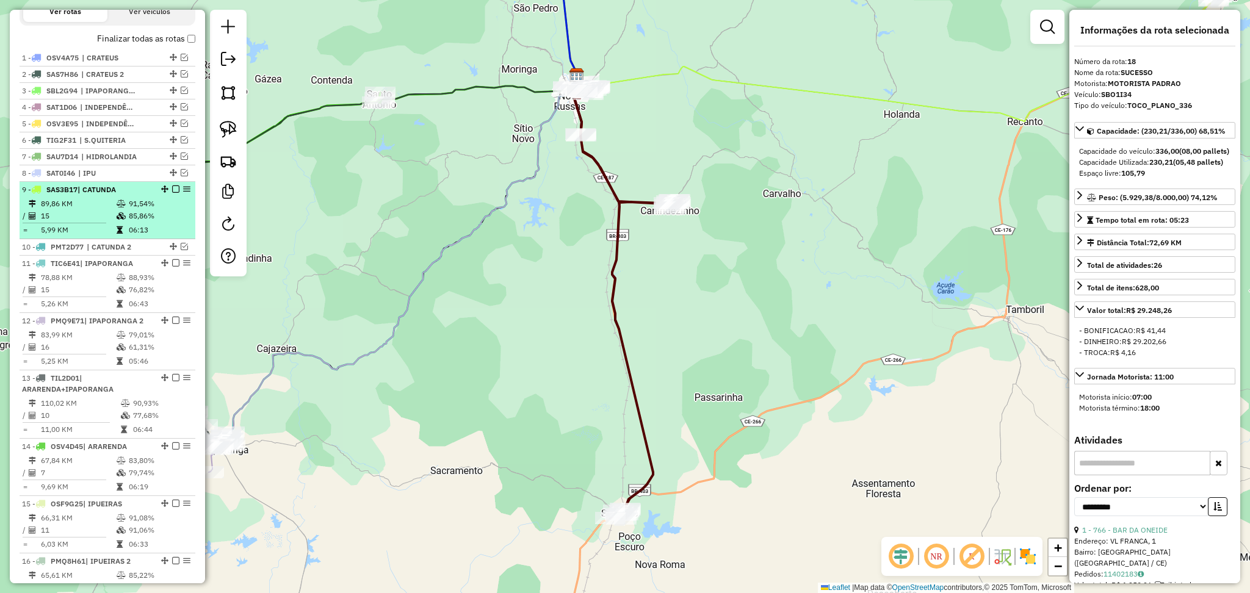
click at [105, 236] on td "5,99 KM" at bounding box center [78, 230] width 76 height 12
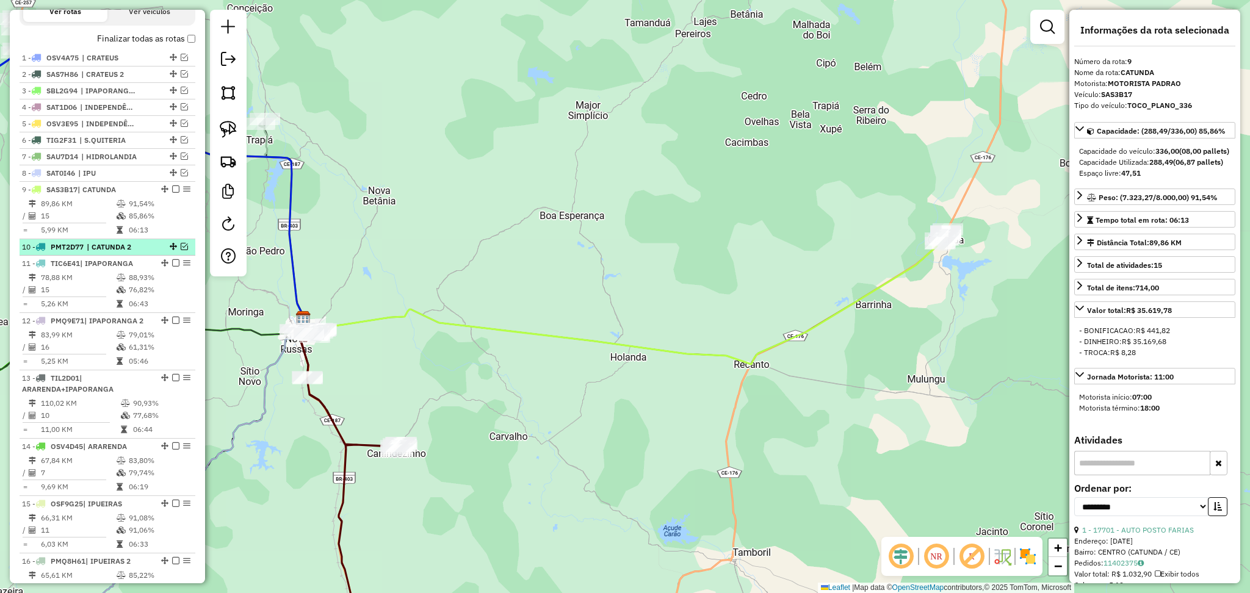
click at [181, 250] on em at bounding box center [184, 246] width 7 height 7
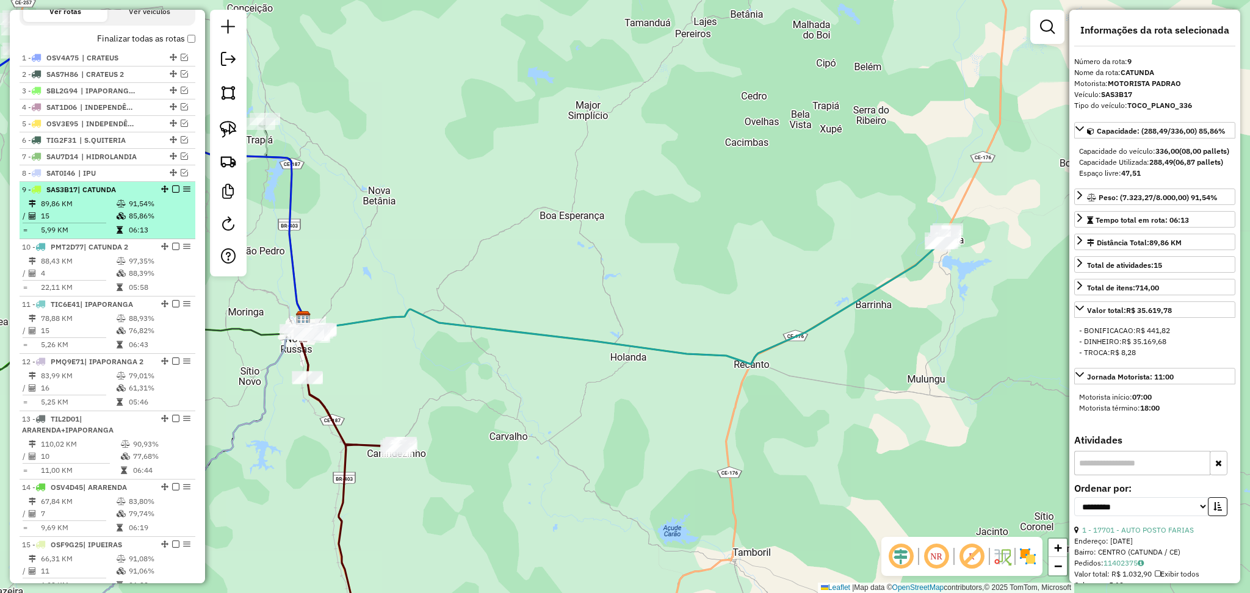
click at [74, 220] on td "15" at bounding box center [78, 216] width 76 height 12
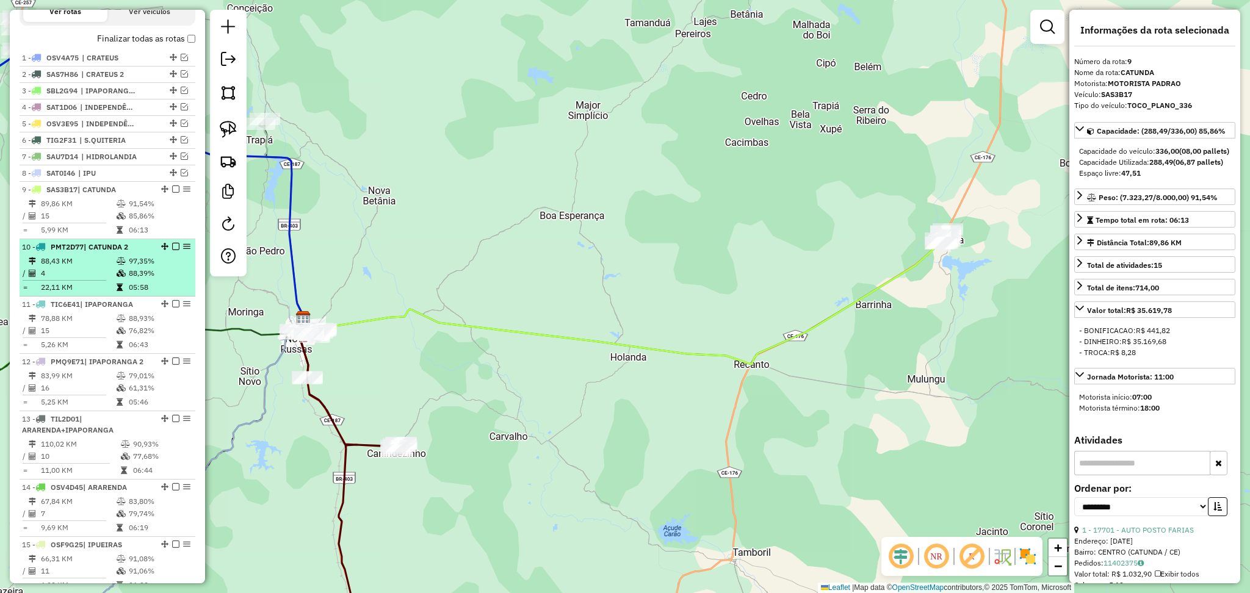
click at [98, 267] on td "88,43 KM" at bounding box center [78, 261] width 76 height 12
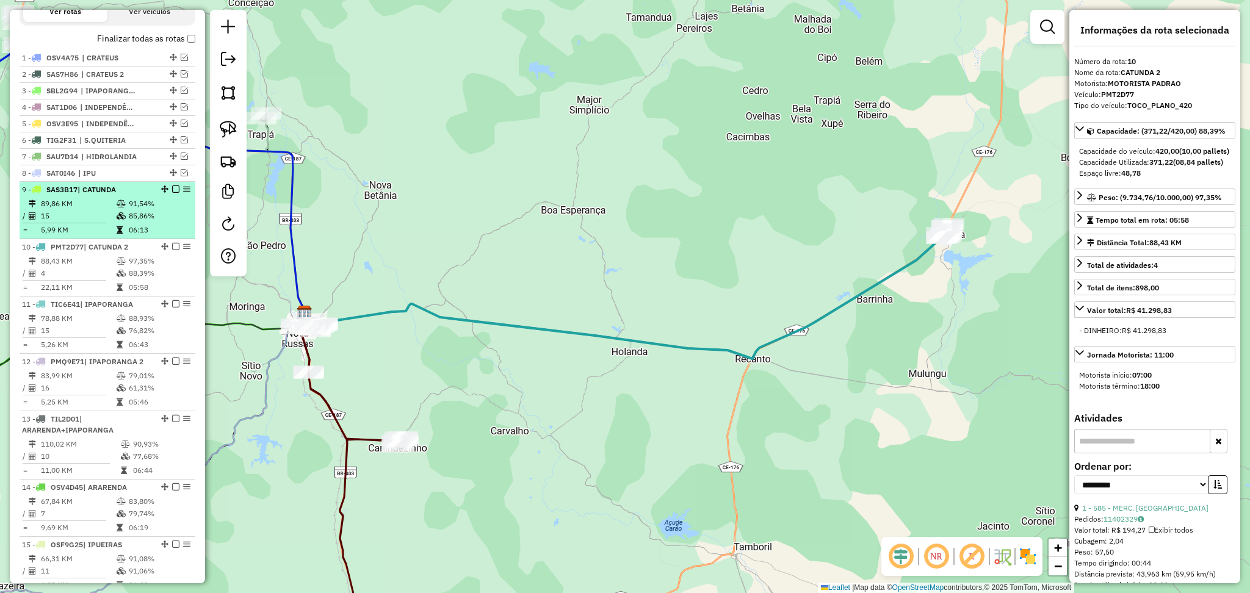
click at [98, 222] on td "15" at bounding box center [78, 216] width 76 height 12
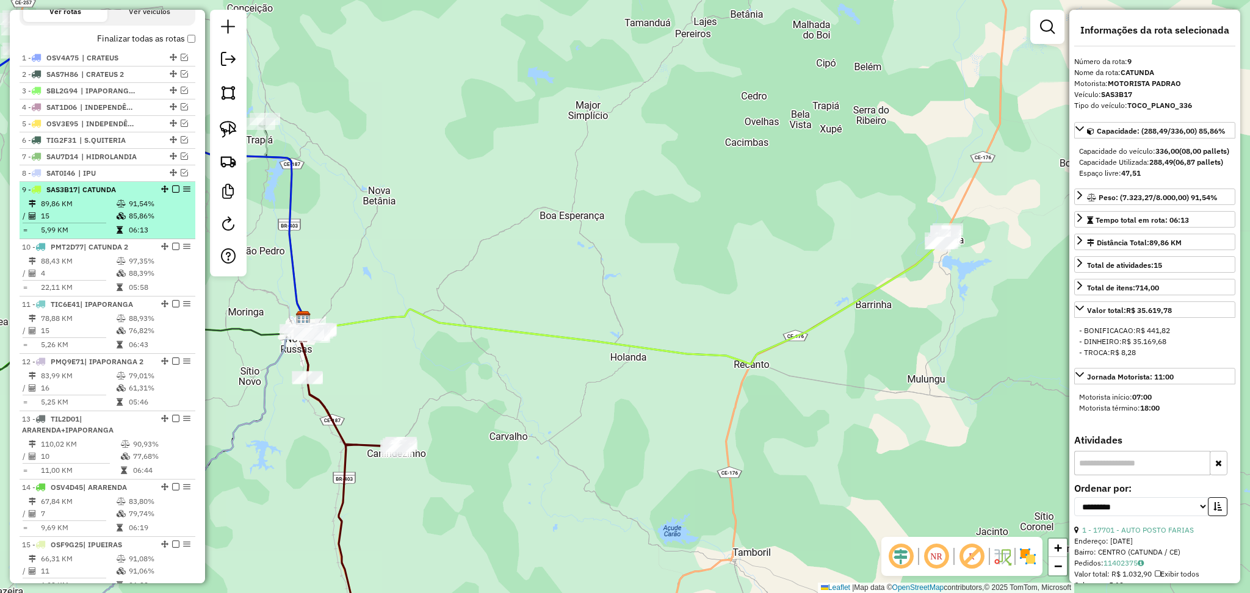
click at [103, 236] on td "5,99 KM" at bounding box center [78, 230] width 76 height 12
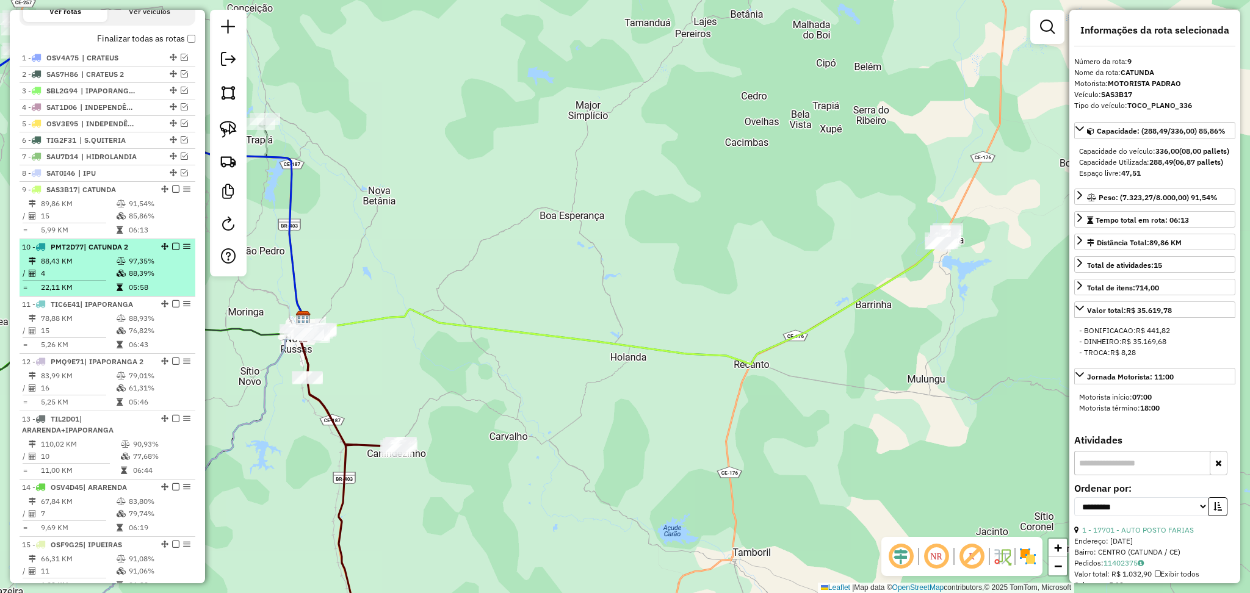
click at [110, 267] on td "88,43 KM" at bounding box center [78, 261] width 76 height 12
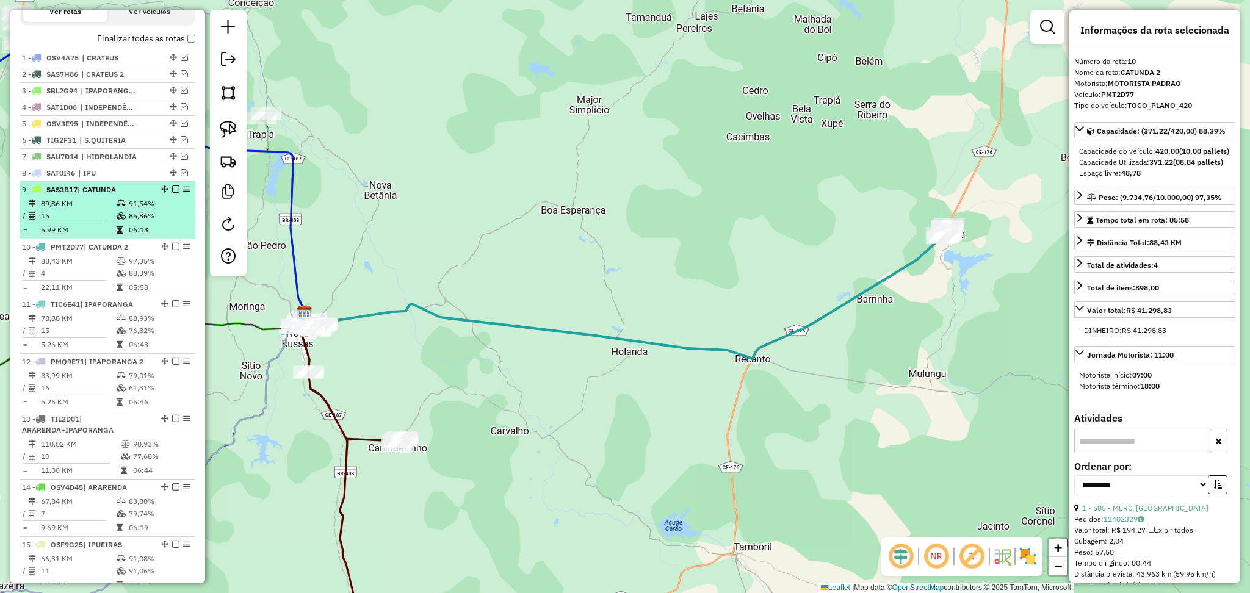
click at [104, 222] on td "15" at bounding box center [78, 216] width 76 height 12
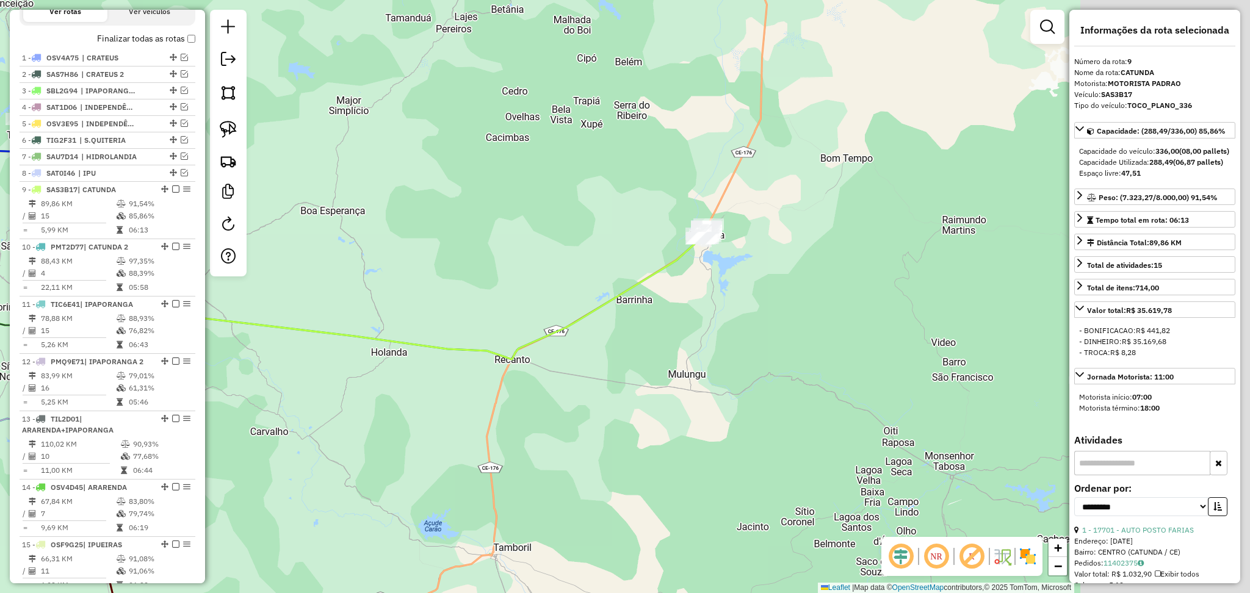
drag, startPoint x: 776, startPoint y: 178, endPoint x: 493, endPoint y: 162, distance: 283.7
click at [493, 162] on div "Janela de atendimento Grade de atendimento Capacidade Transportadoras Veículos …" at bounding box center [625, 296] width 1250 height 593
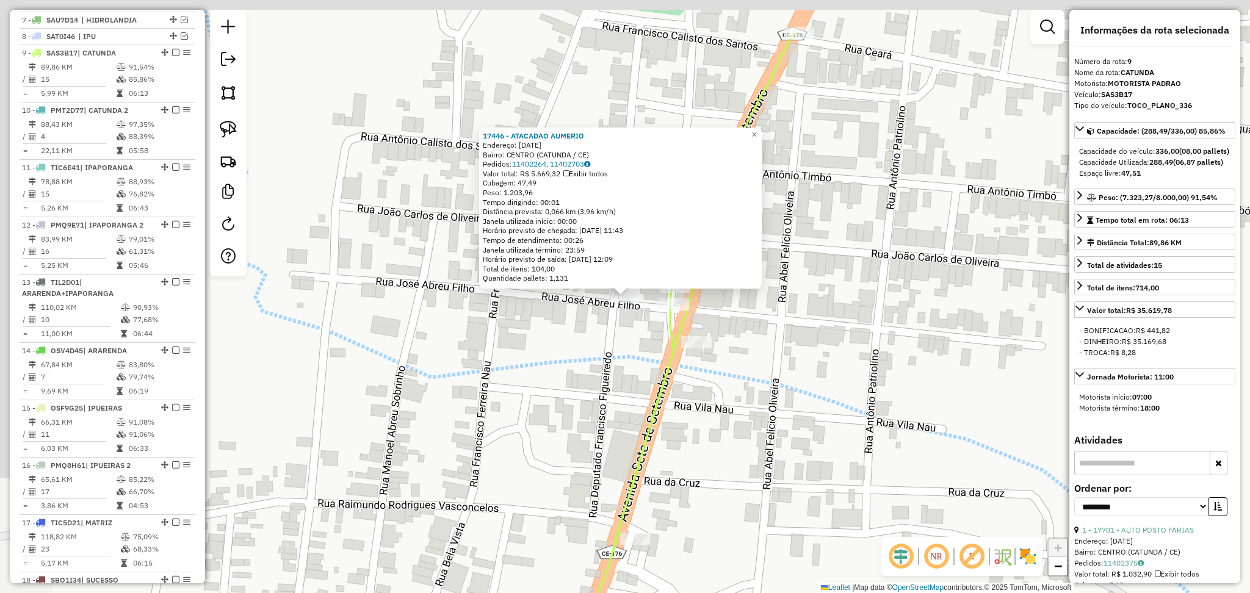
scroll to position [589, 0]
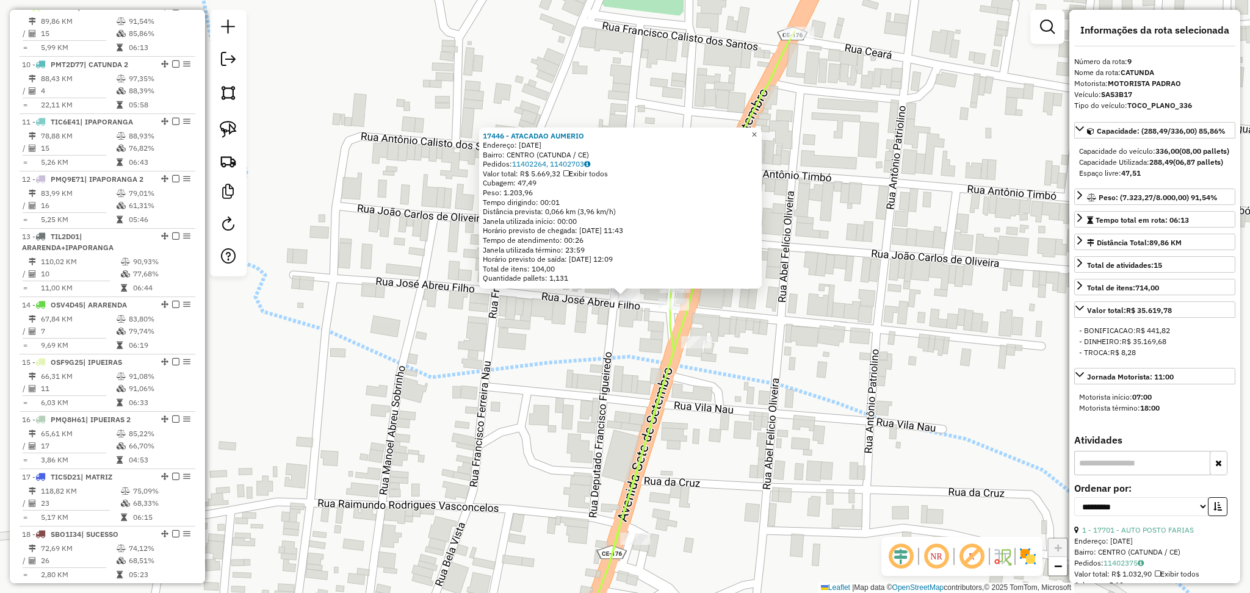
click at [757, 130] on span "×" at bounding box center [753, 134] width 5 height 10
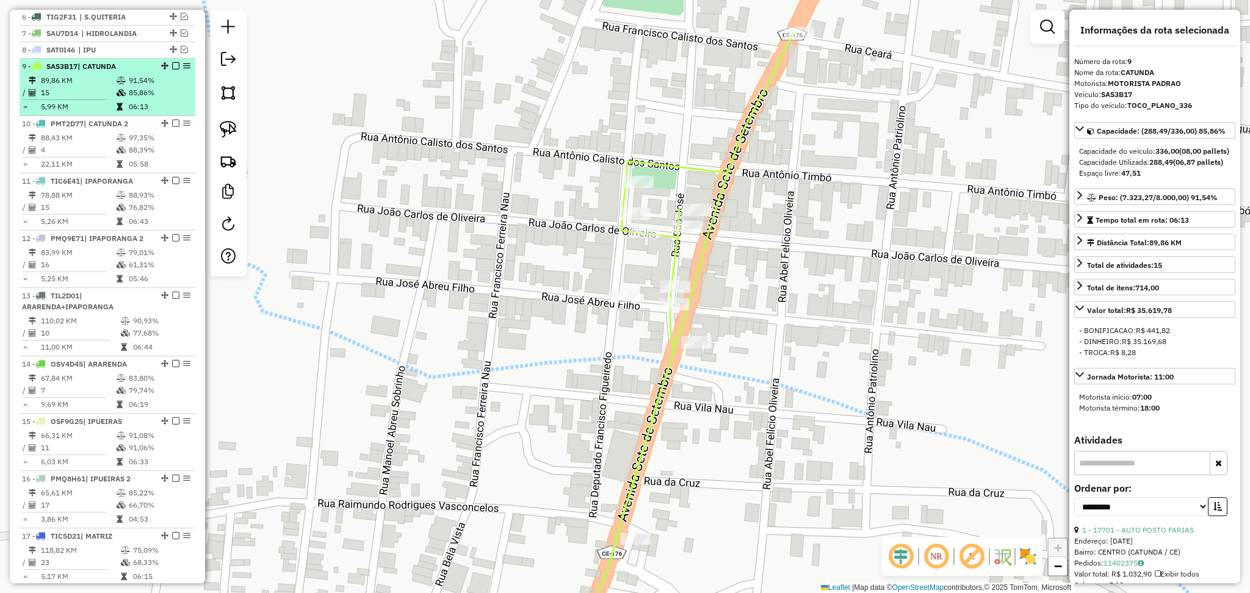
scroll to position [508, 0]
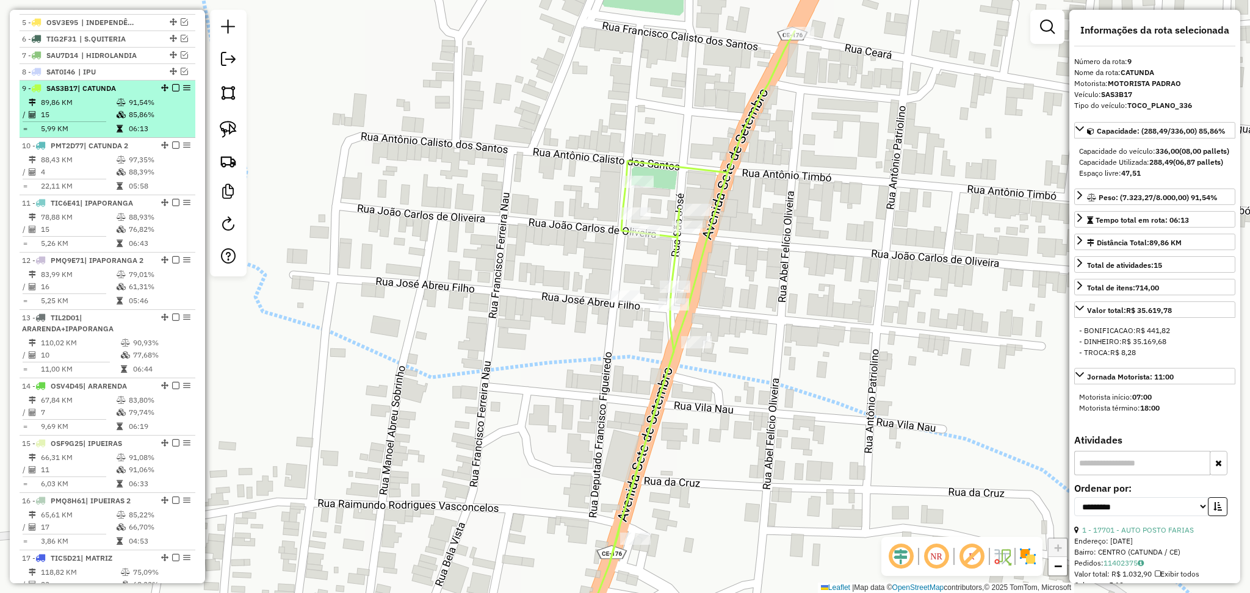
click at [106, 121] on td "15" at bounding box center [78, 115] width 76 height 12
